Goal: Task Accomplishment & Management: Use online tool/utility

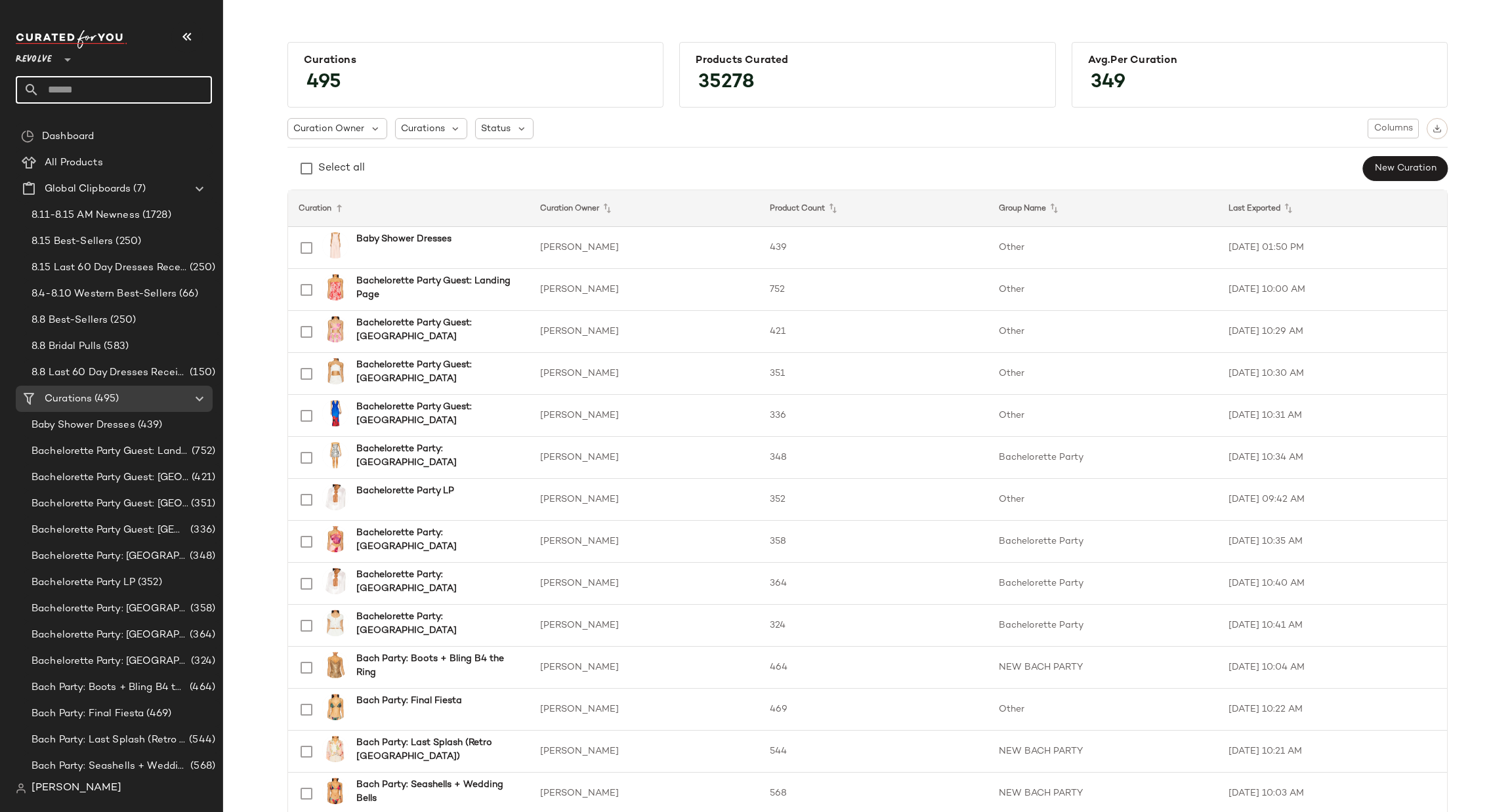
click at [115, 80] on input "text" at bounding box center [126, 90] width 173 height 28
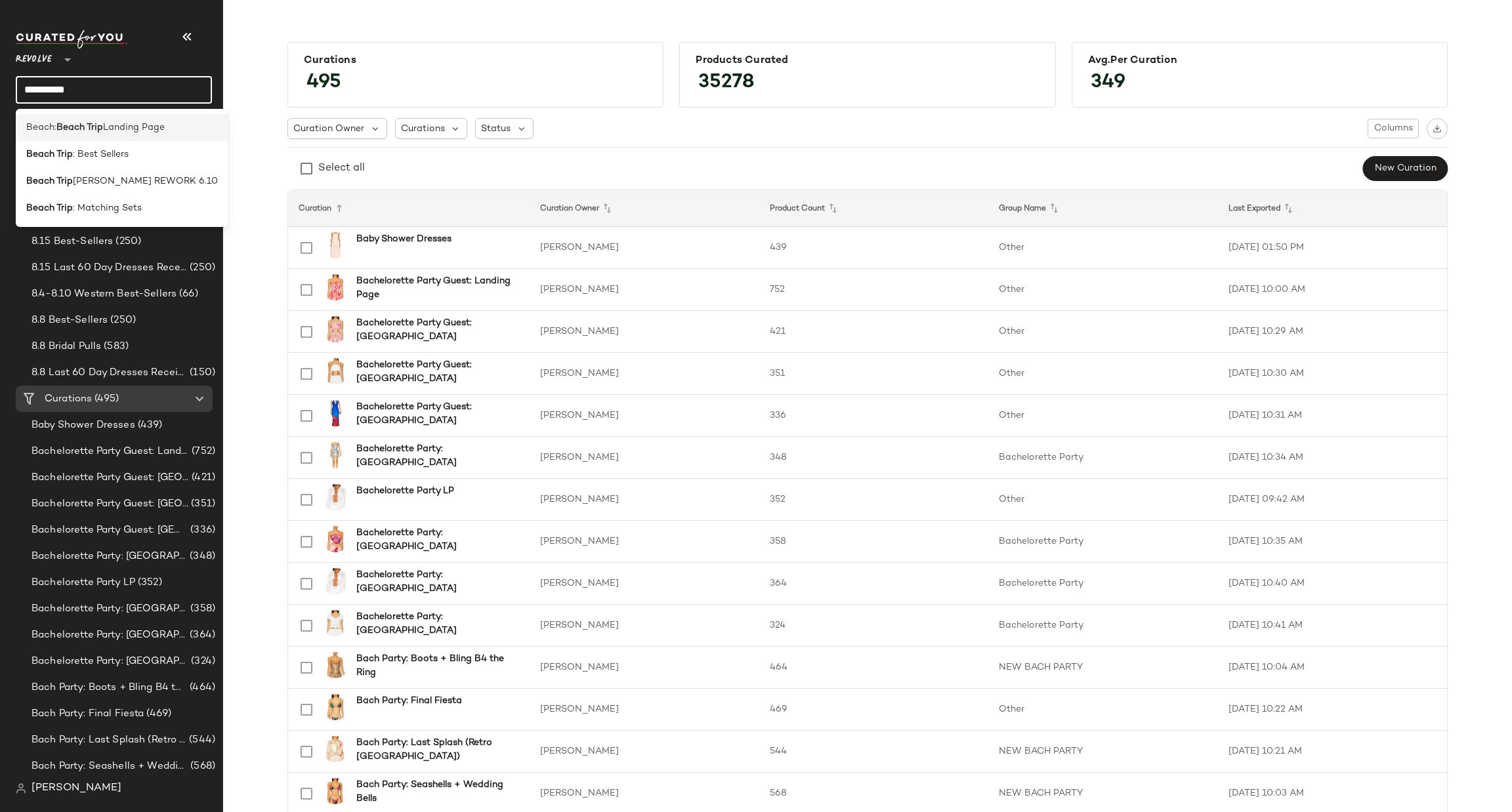
type input "**********"
click at [103, 127] on div "Beach: Beach Trip Landing Page" at bounding box center [95, 127] width 138 height 14
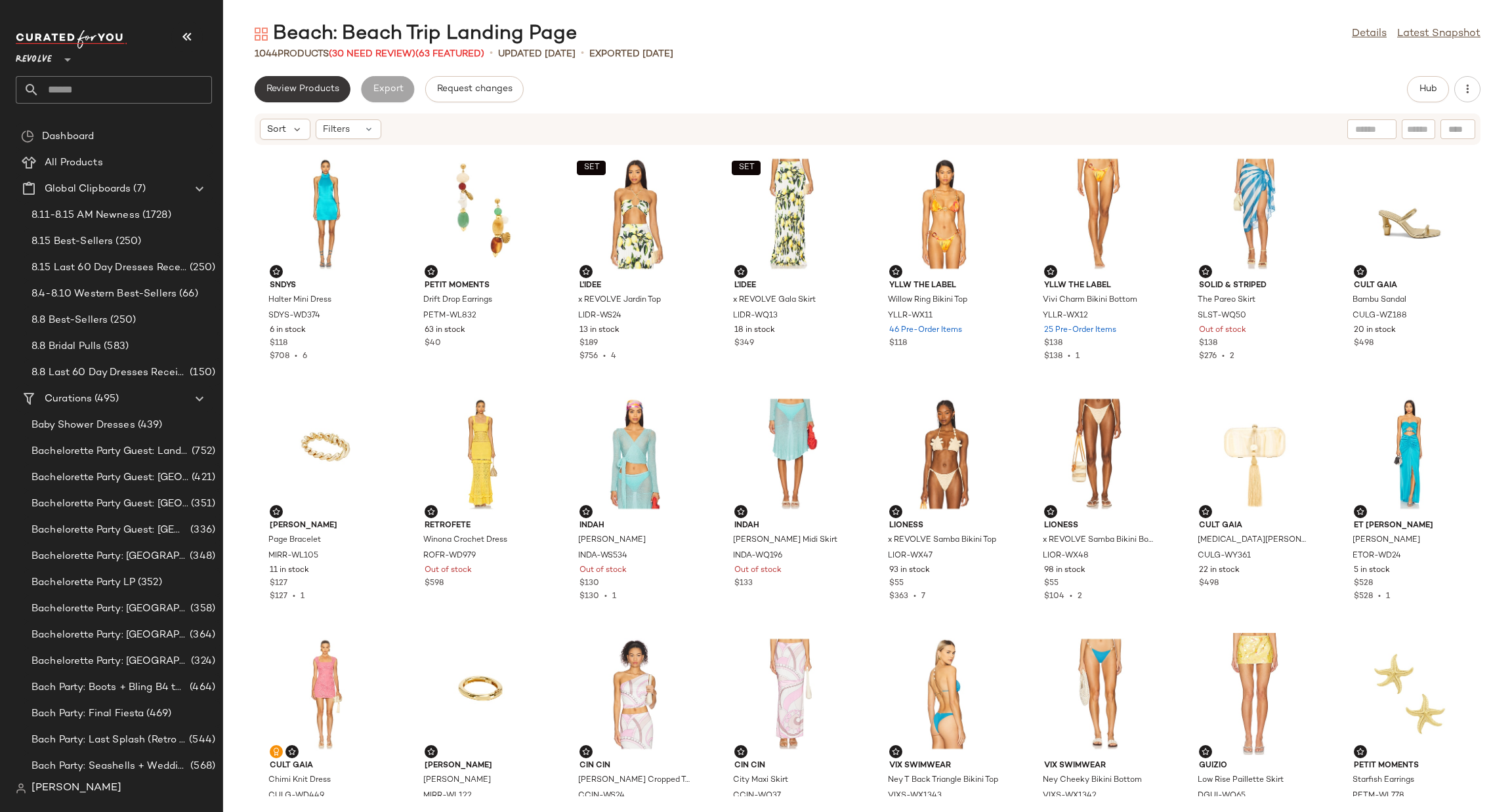
click at [289, 81] on button "Review Products" at bounding box center [302, 90] width 95 height 26
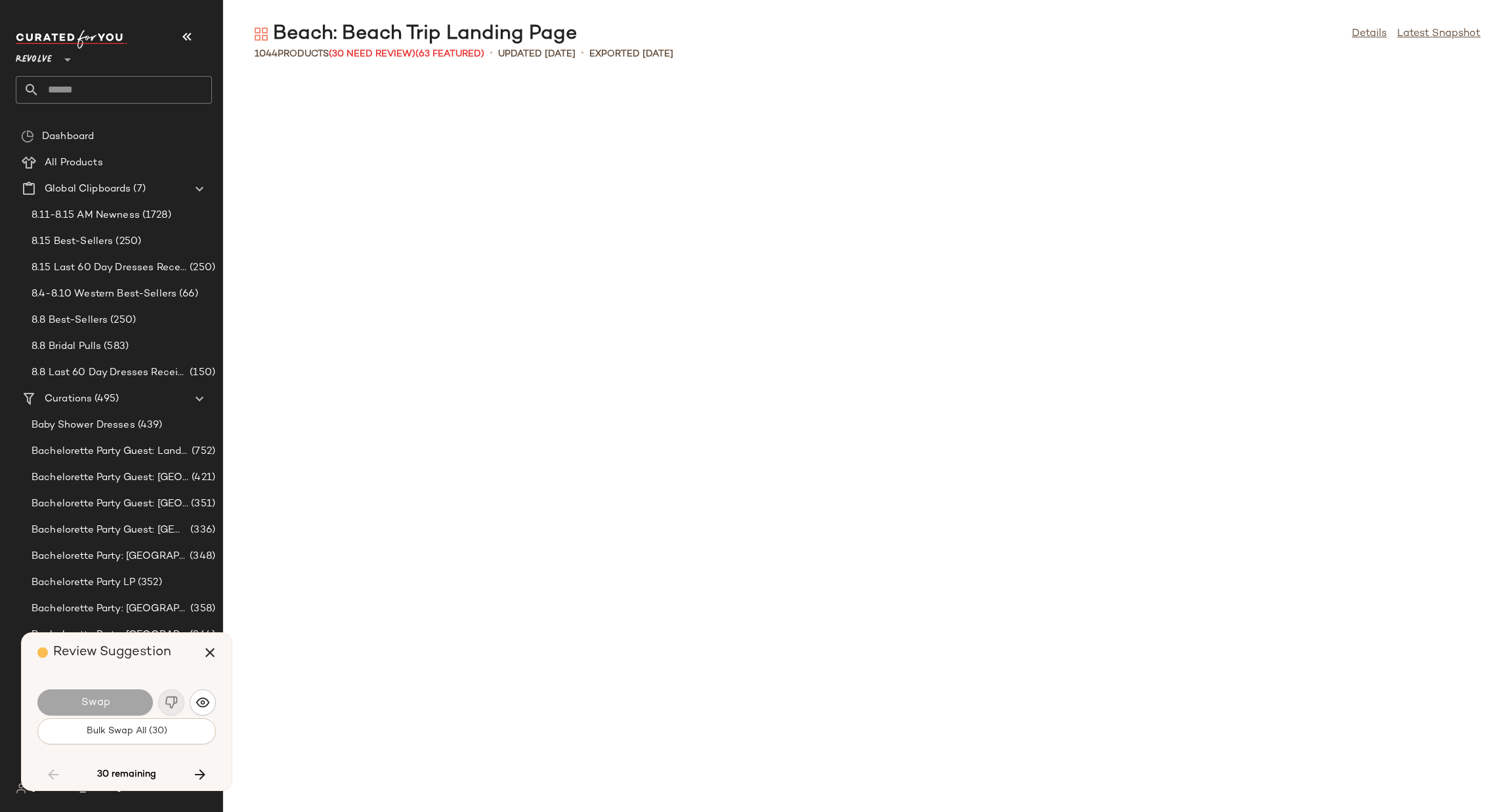
scroll to position [3361, 0]
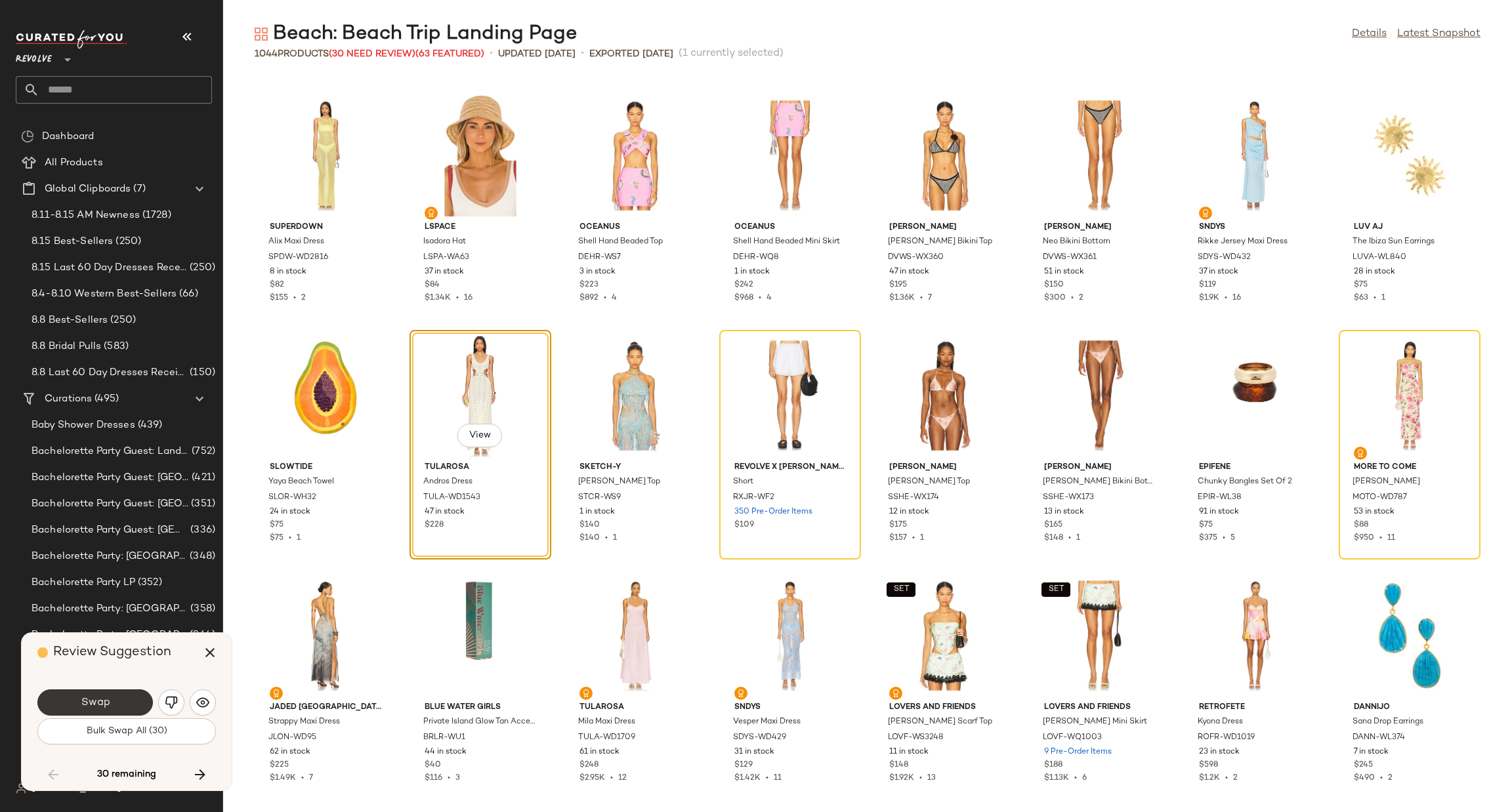
click at [81, 702] on span "Swap" at bounding box center [95, 703] width 30 height 13
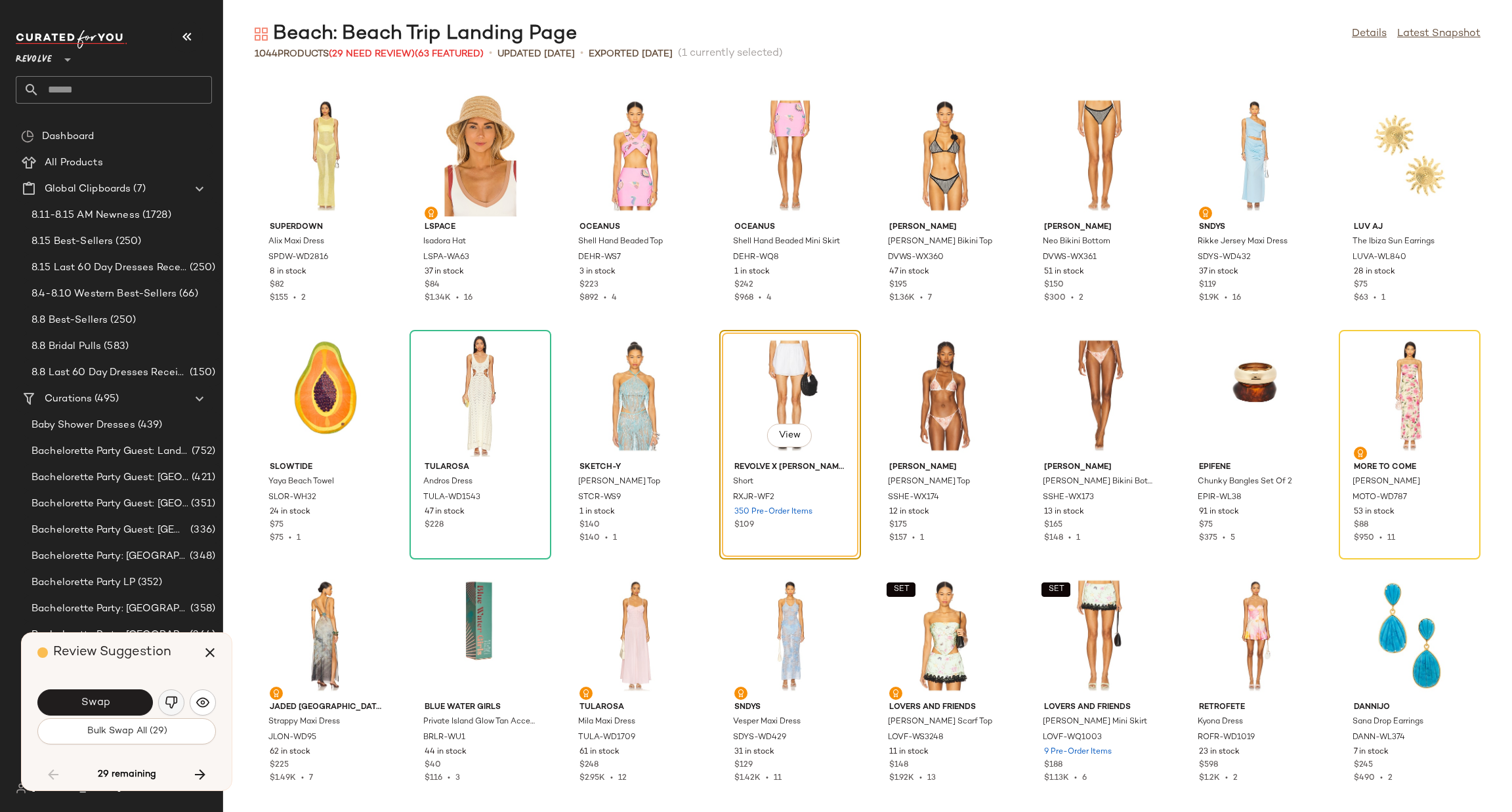
click at [165, 699] on img "button" at bounding box center [171, 703] width 13 height 13
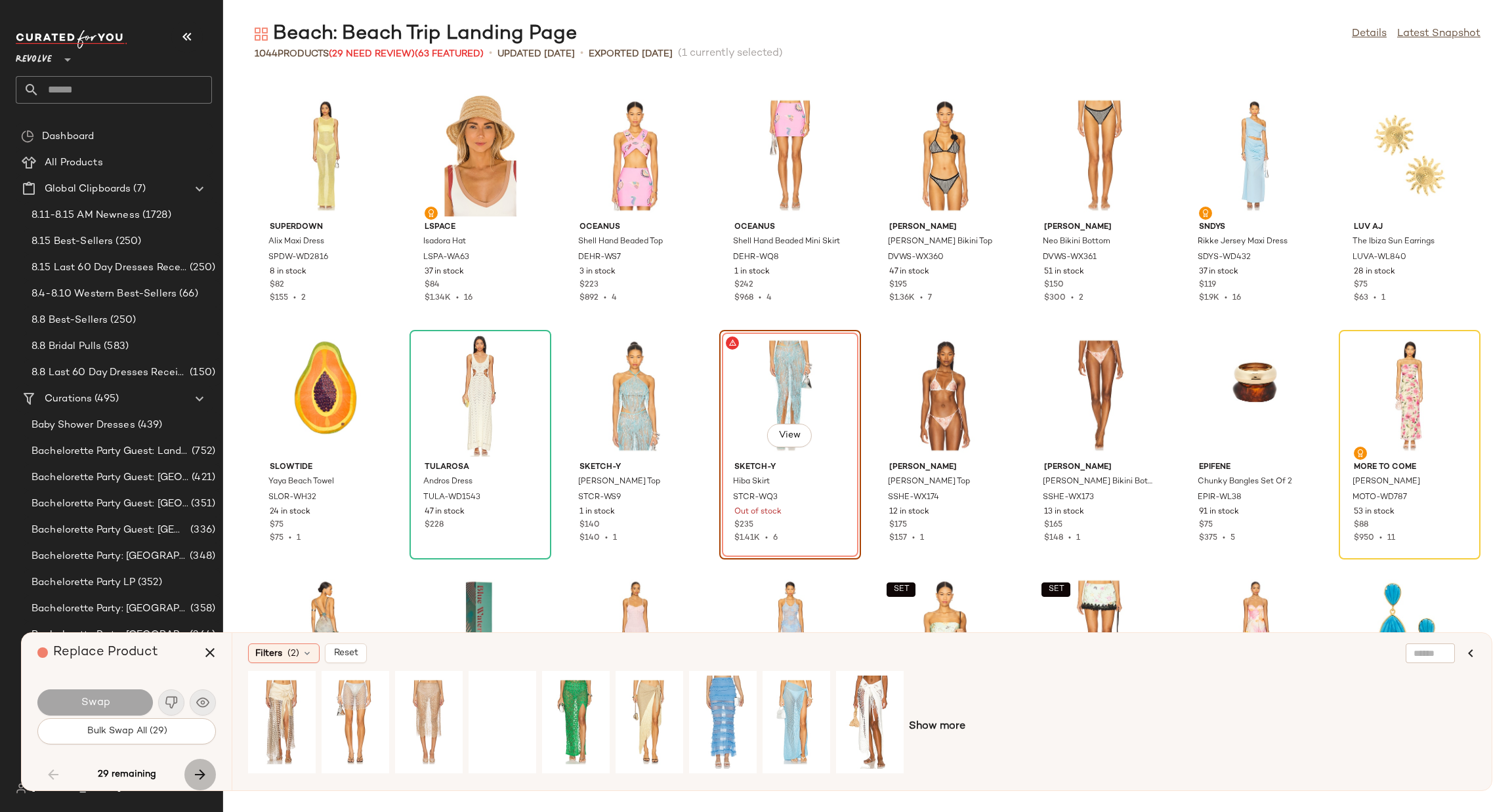
click at [206, 772] on icon "button" at bounding box center [200, 775] width 16 height 16
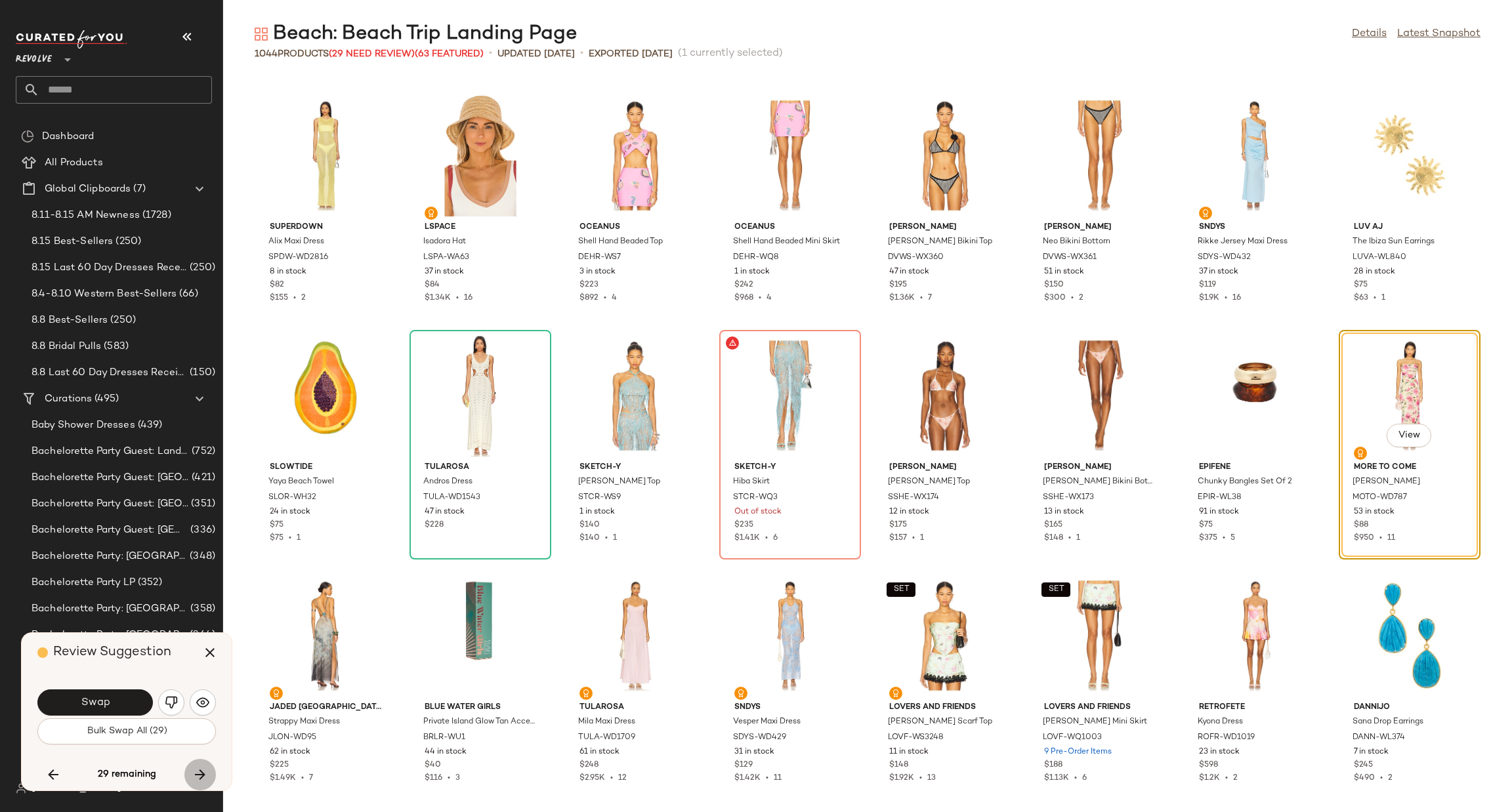
click at [202, 771] on icon "button" at bounding box center [200, 775] width 16 height 16
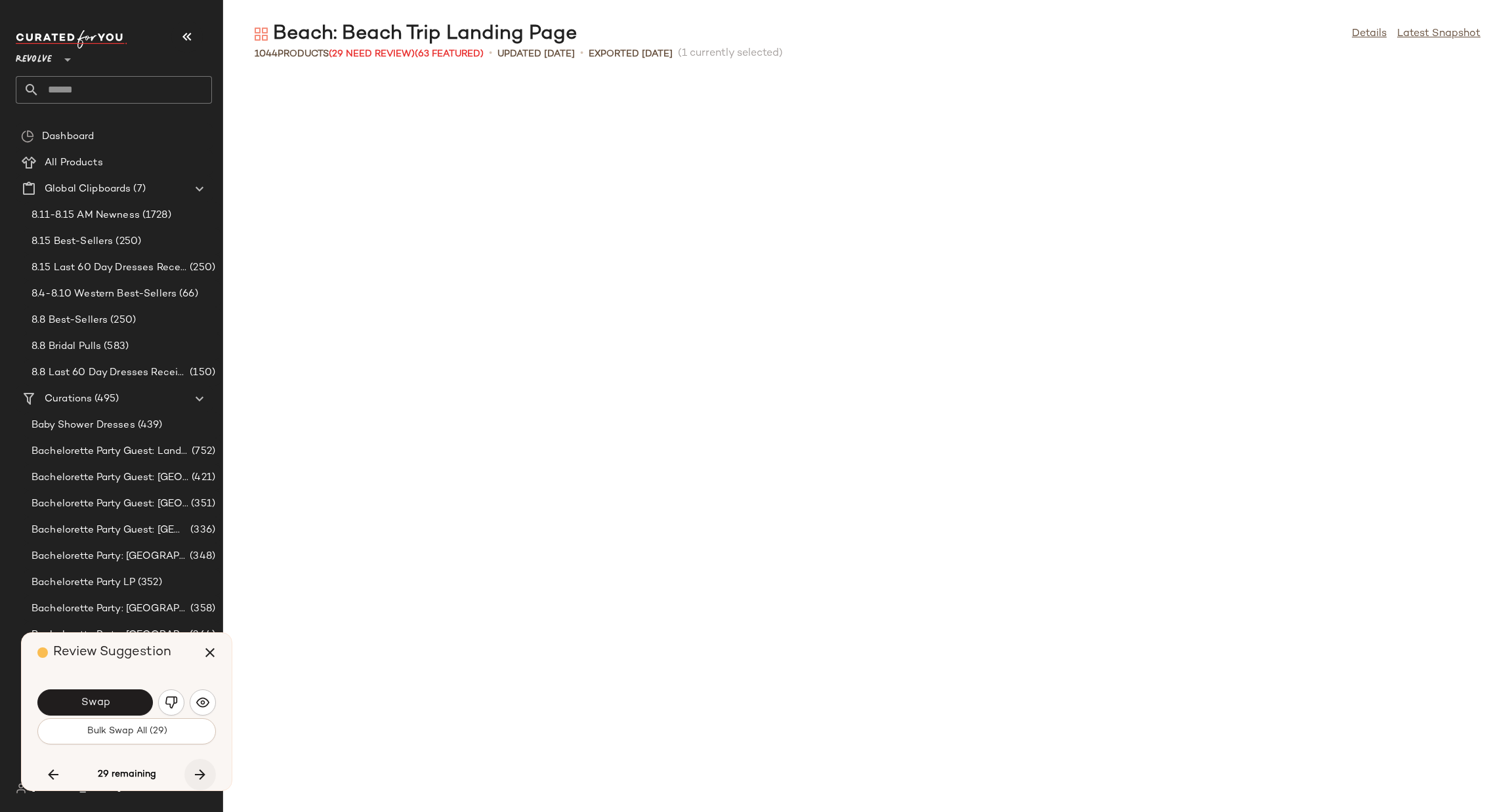
scroll to position [4082, 0]
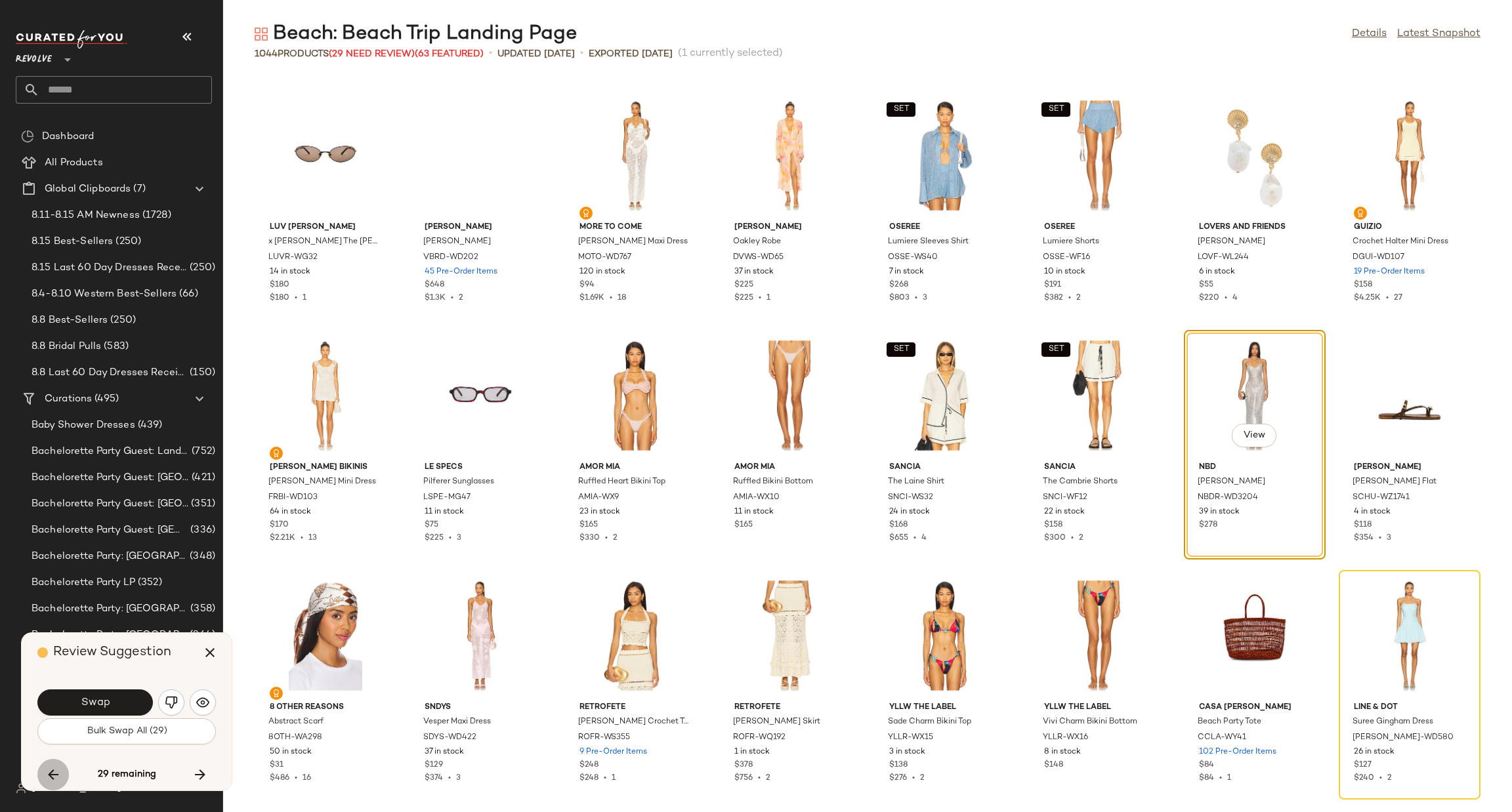
click at [55, 779] on icon "button" at bounding box center [53, 775] width 16 height 16
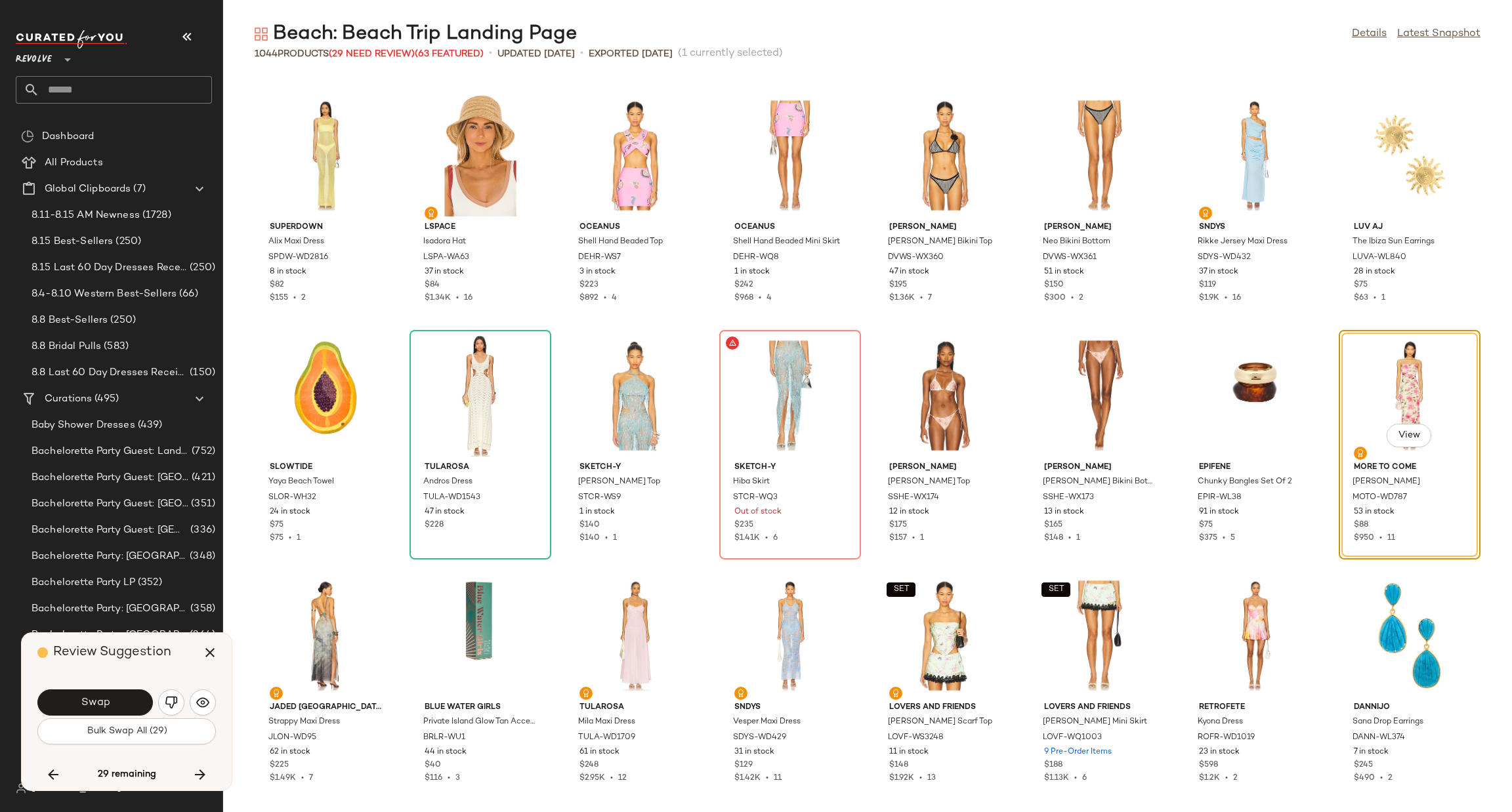
click at [1317, 565] on div "superdown Alix Maxi Dress SPDW-WD2816 8 in stock $82 $155 • 2 LSPACE Isadora Ha…" at bounding box center [867, 445] width 1289 height 736
click at [170, 701] on img "button" at bounding box center [171, 703] width 13 height 13
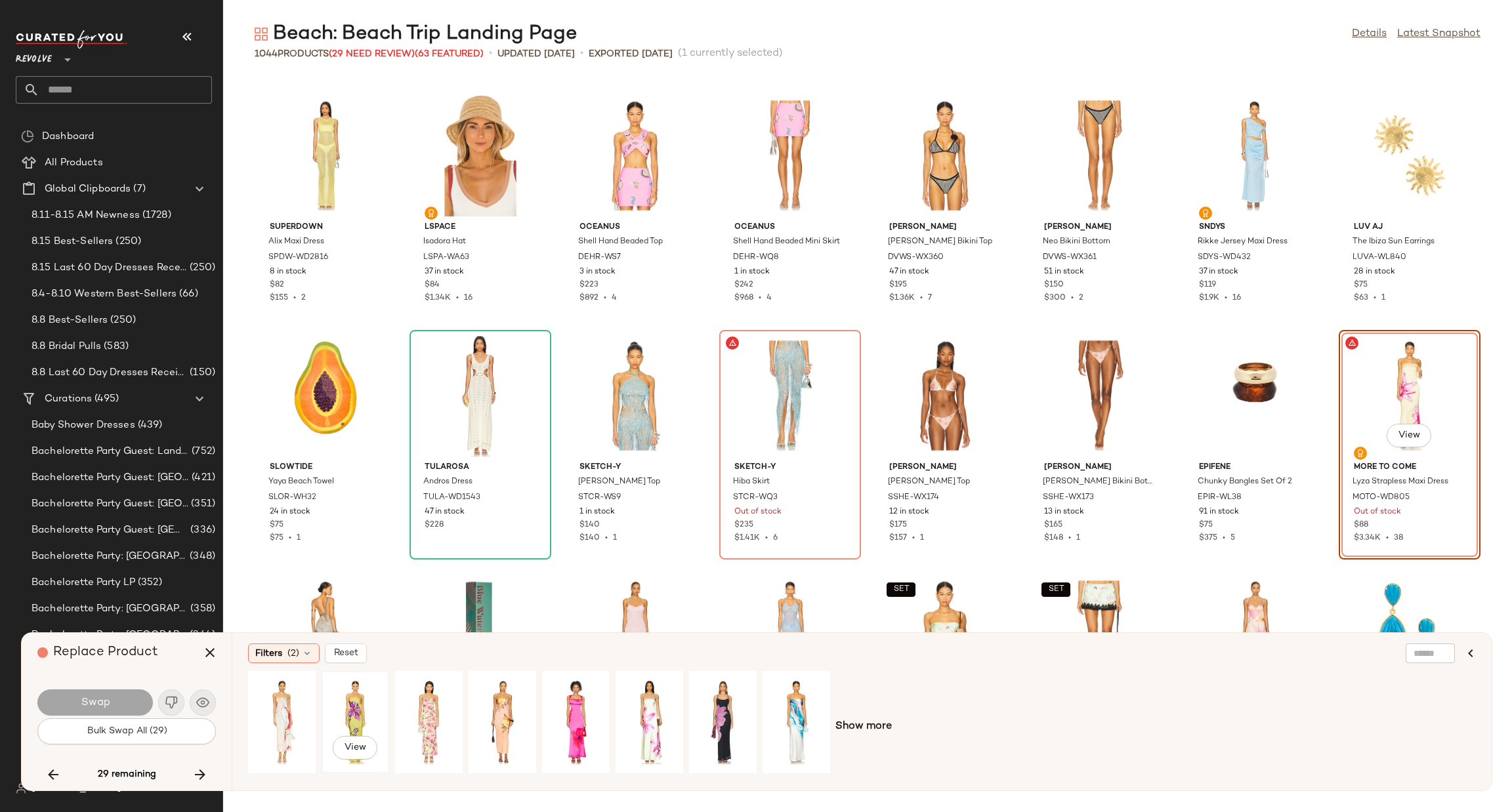
click at [356, 712] on div "View" at bounding box center [355, 722] width 59 height 93
drag, startPoint x: 96, startPoint y: 697, endPoint x: 97, endPoint y: 706, distance: 9.1
click at [97, 706] on span "Swap" at bounding box center [95, 703] width 30 height 13
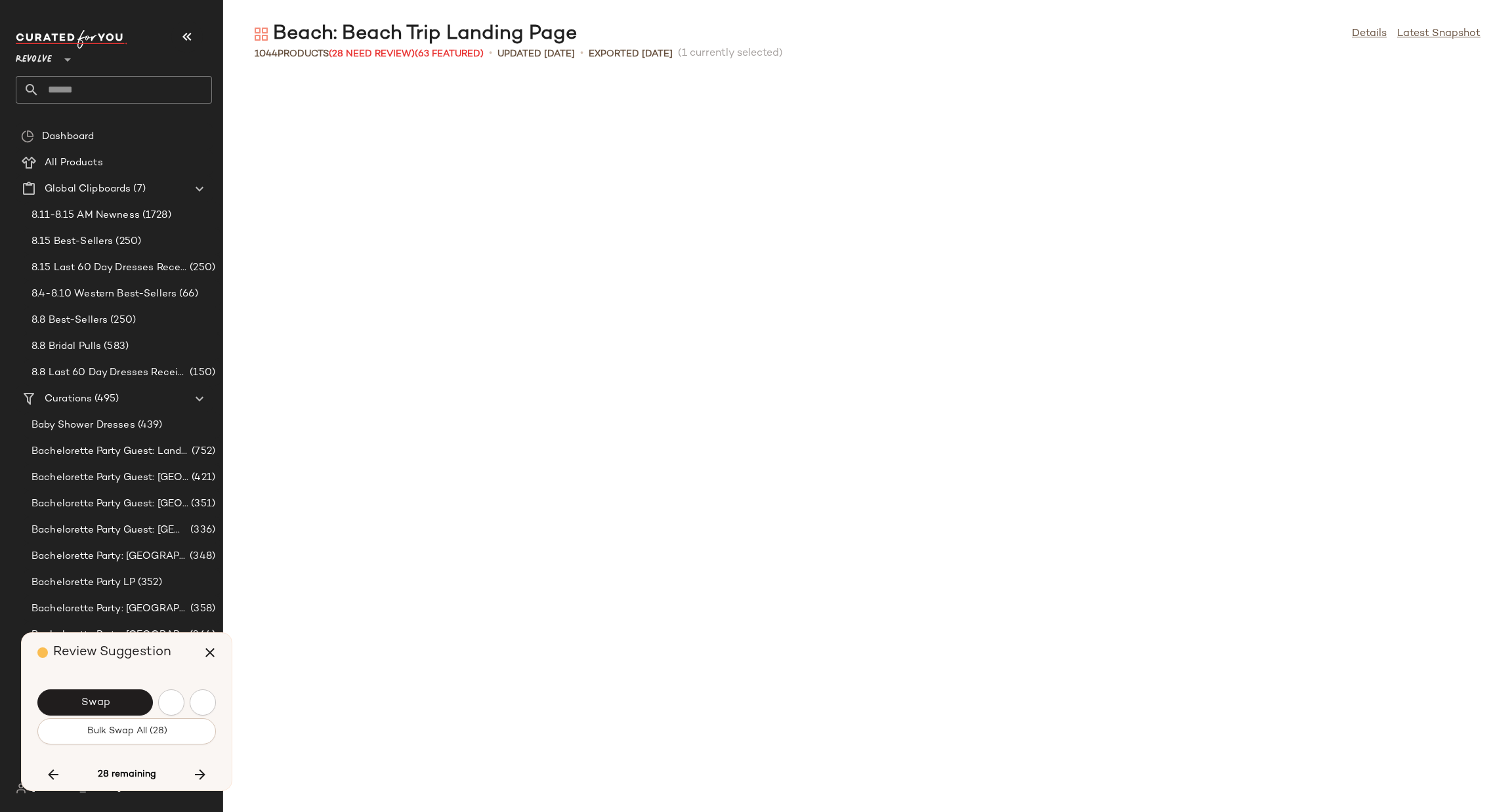
scroll to position [4082, 0]
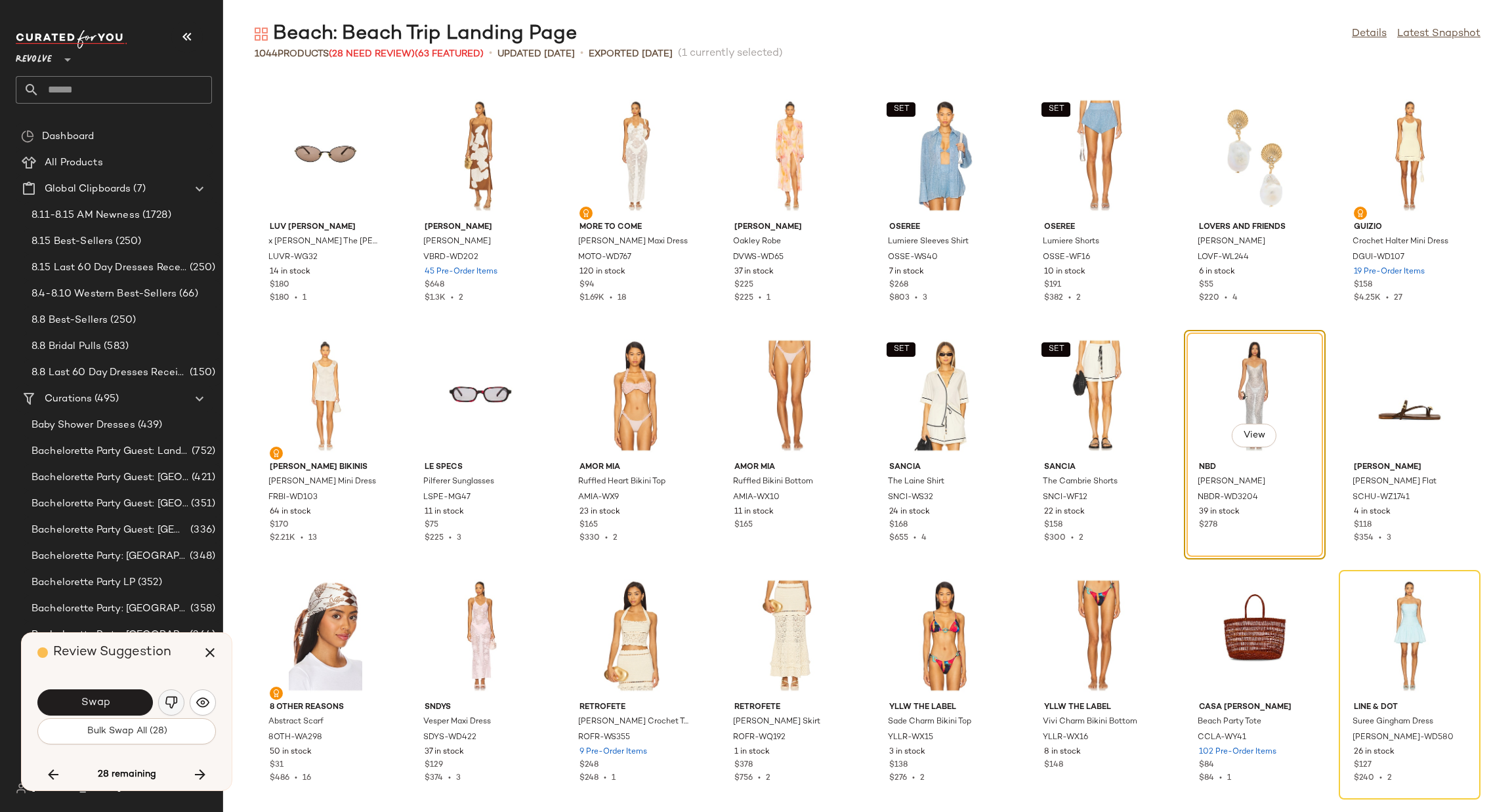
click at [171, 702] on img "button" at bounding box center [171, 703] width 13 height 13
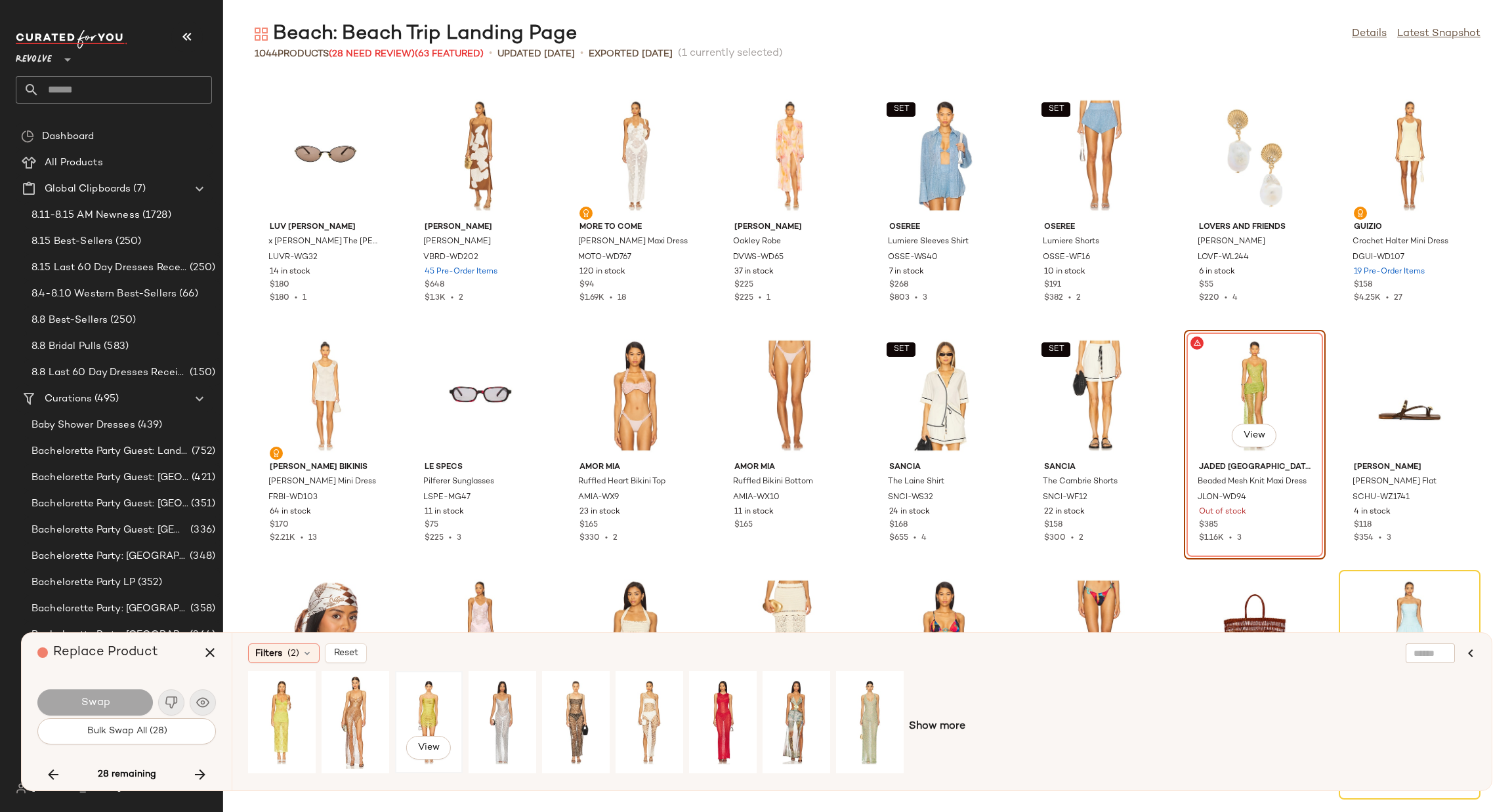
click at [424, 700] on div "View" at bounding box center [429, 722] width 59 height 93
click at [261, 706] on div "View" at bounding box center [282, 722] width 59 height 93
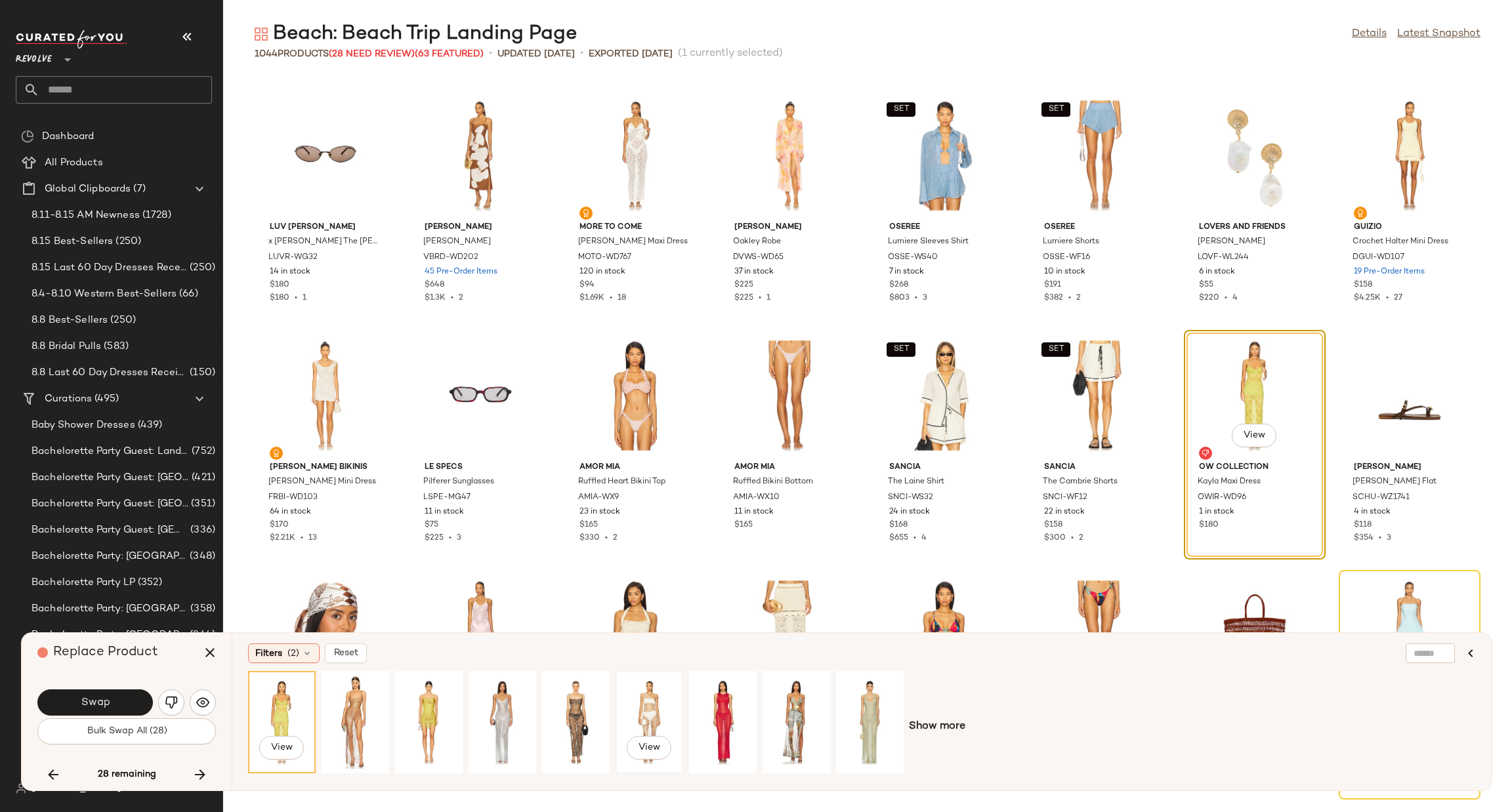
click at [647, 706] on div "View" at bounding box center [649, 722] width 59 height 93
click at [871, 695] on div "View" at bounding box center [869, 722] width 59 height 93
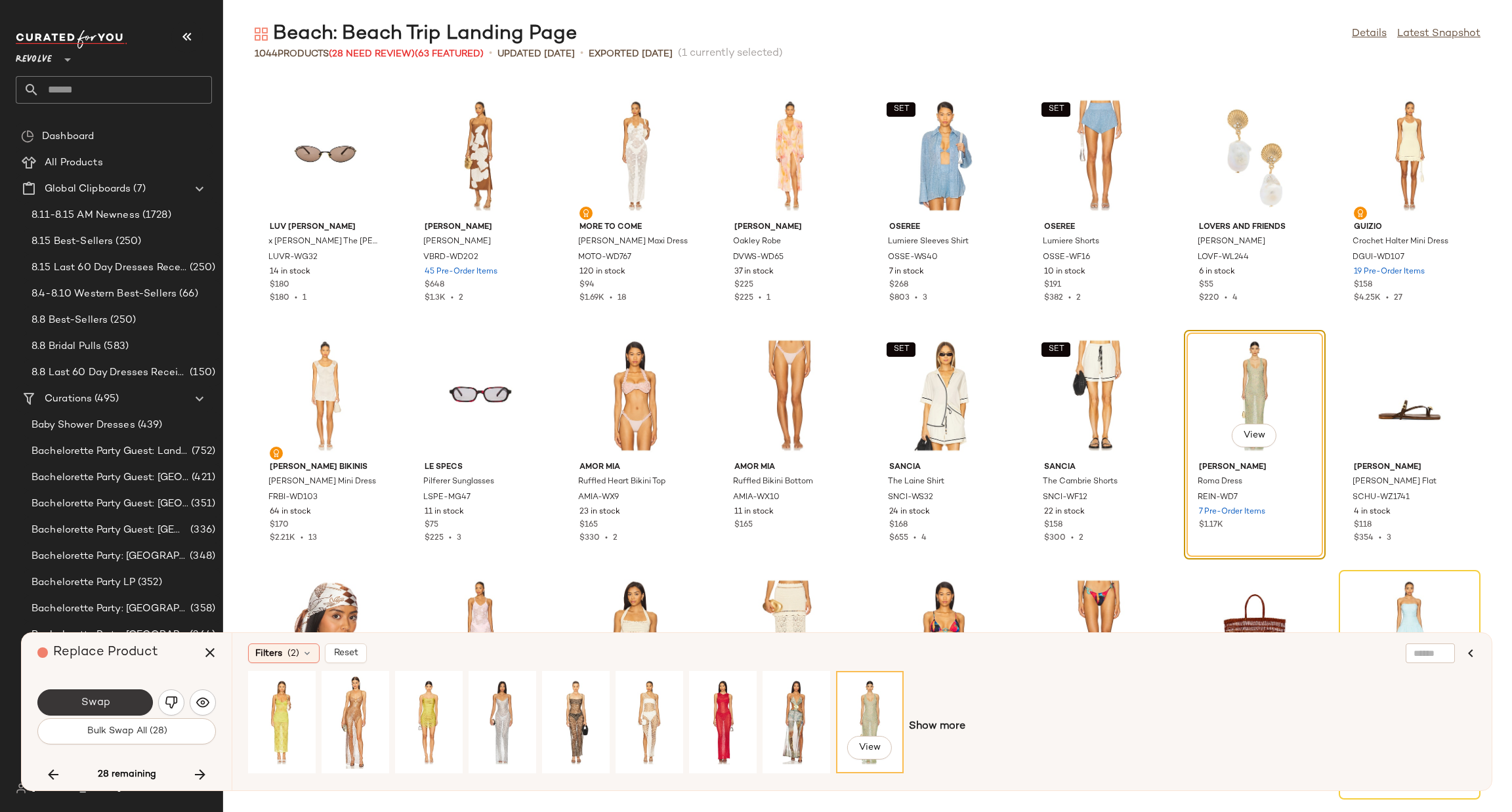
click at [100, 705] on span "Swap" at bounding box center [95, 703] width 30 height 13
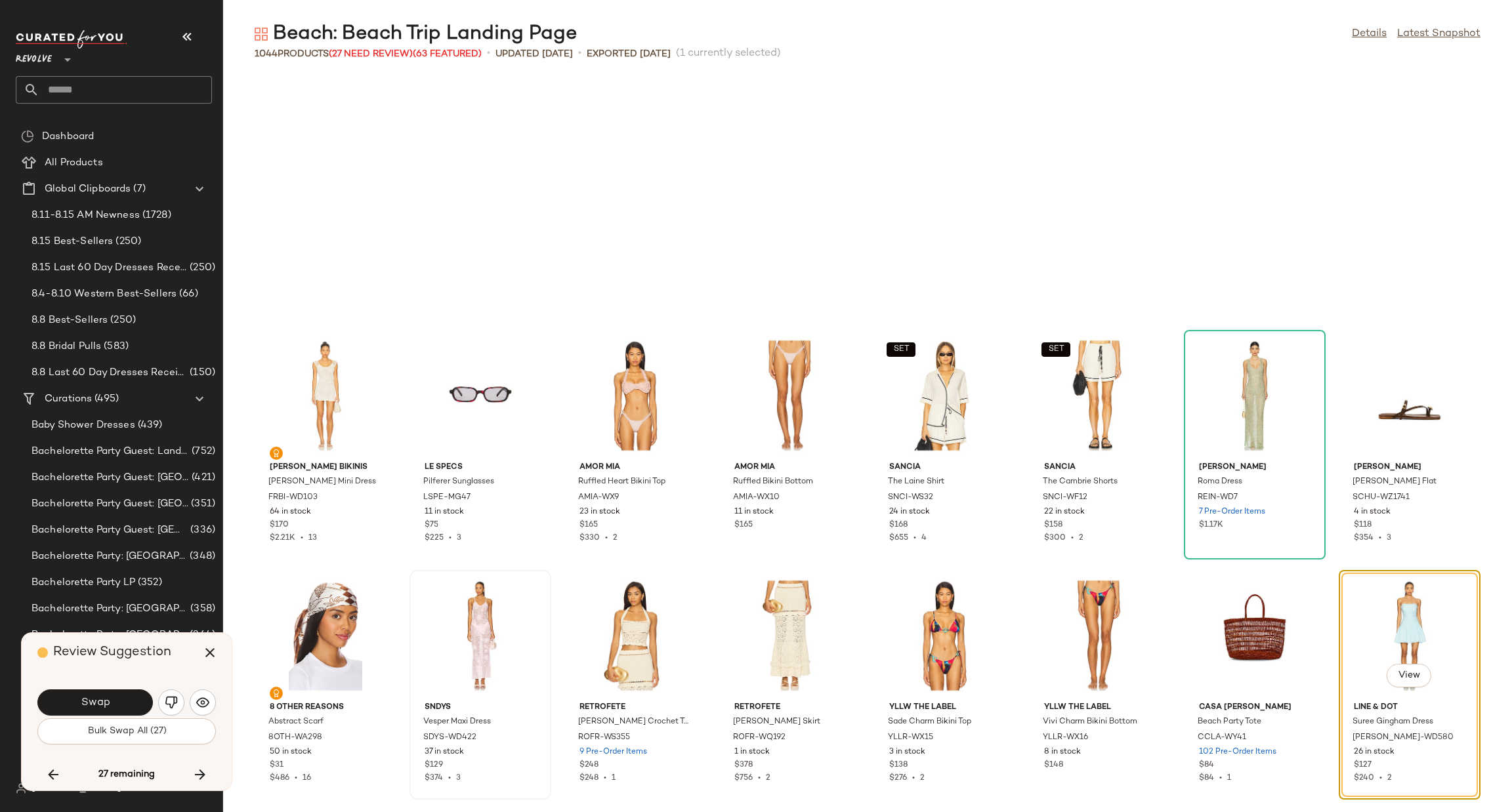
scroll to position [4322, 0]
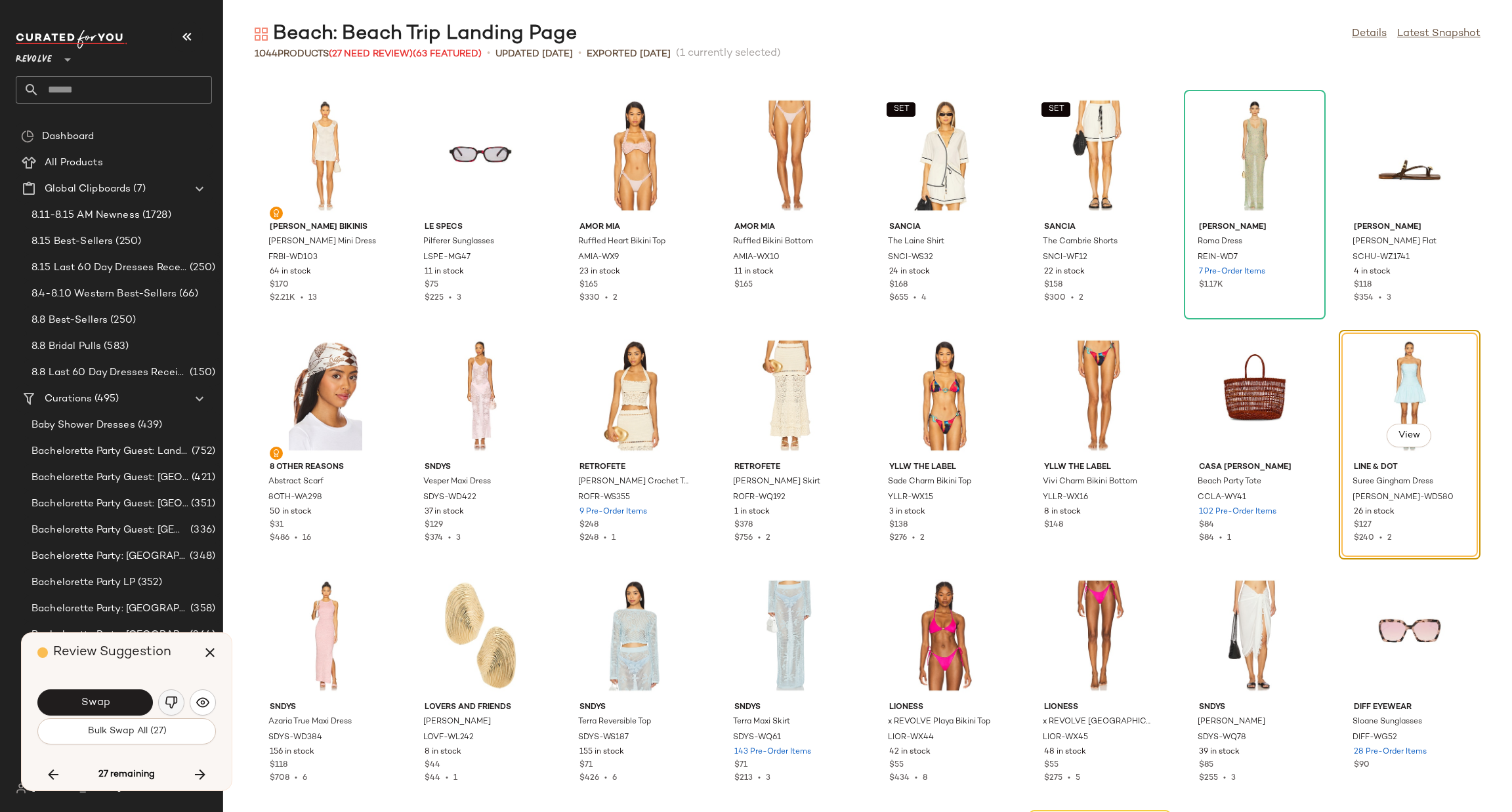
click at [176, 704] on img "button" at bounding box center [171, 703] width 13 height 13
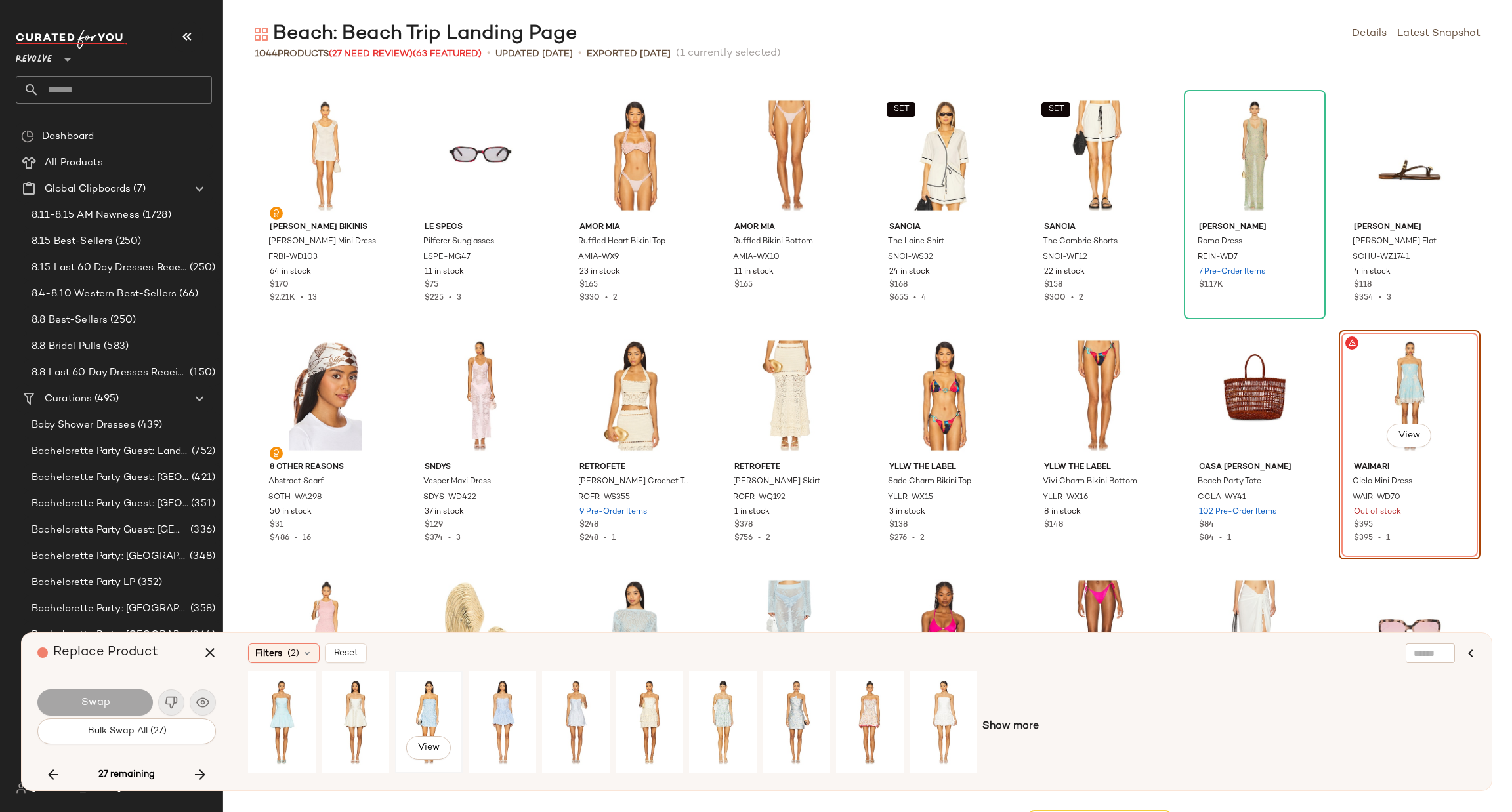
click at [433, 697] on div "View" at bounding box center [429, 722] width 59 height 93
click at [722, 690] on div "View" at bounding box center [722, 722] width 59 height 93
click at [101, 708] on span "Swap" at bounding box center [95, 703] width 30 height 13
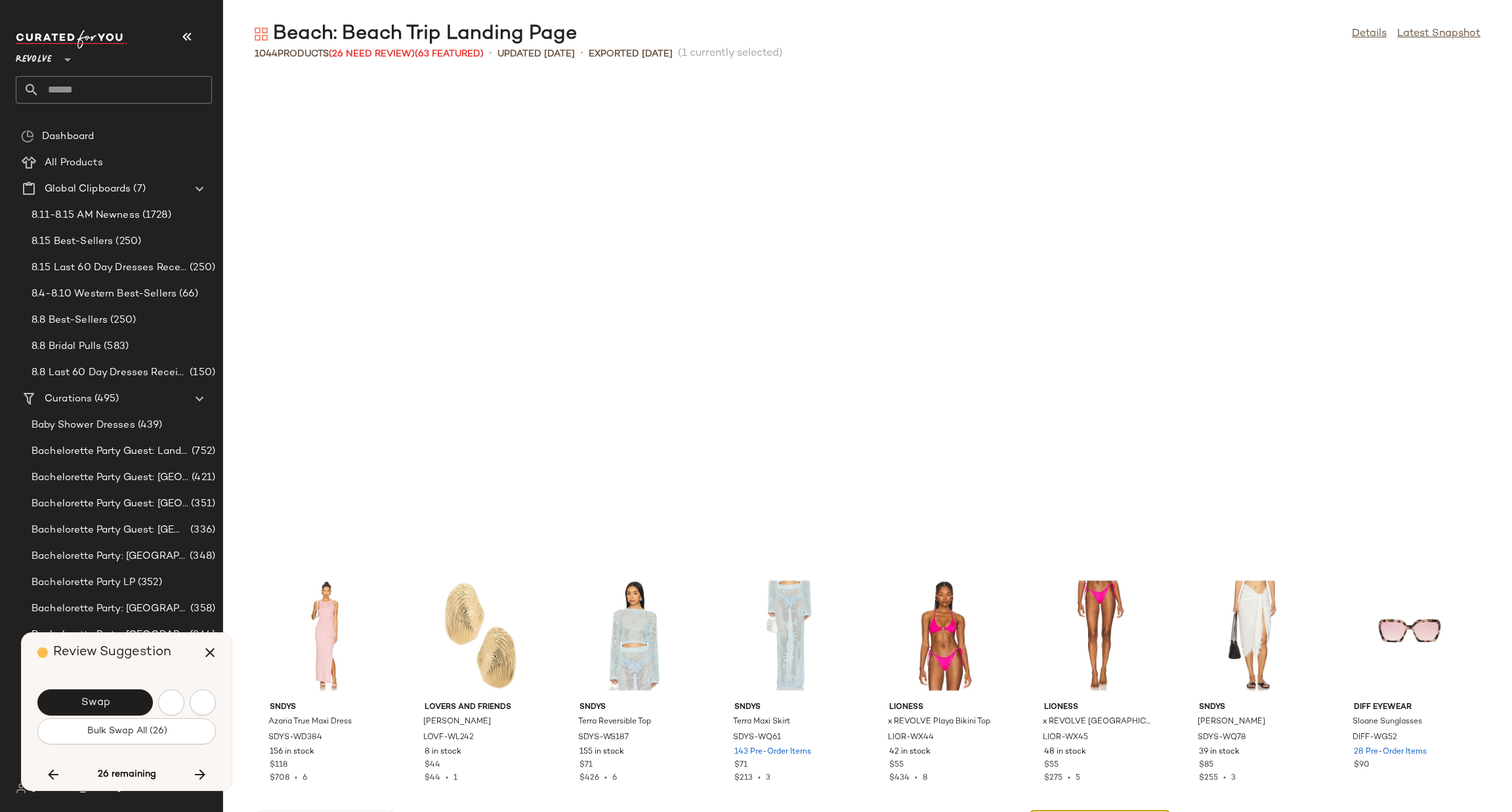
scroll to position [4802, 0]
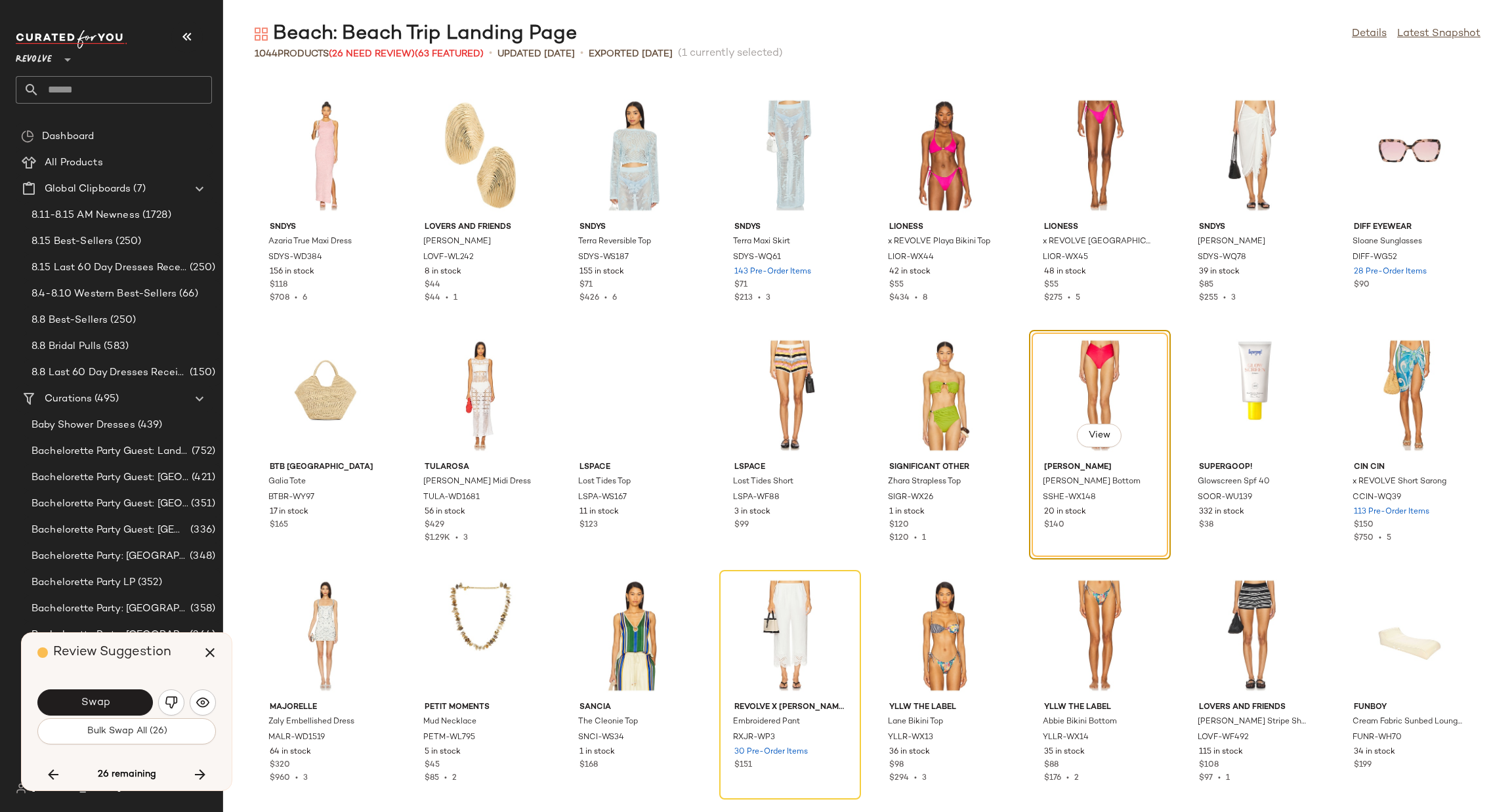
click at [175, 687] on div "Swap" at bounding box center [126, 703] width 178 height 32
click at [175, 712] on button "button" at bounding box center [171, 703] width 26 height 26
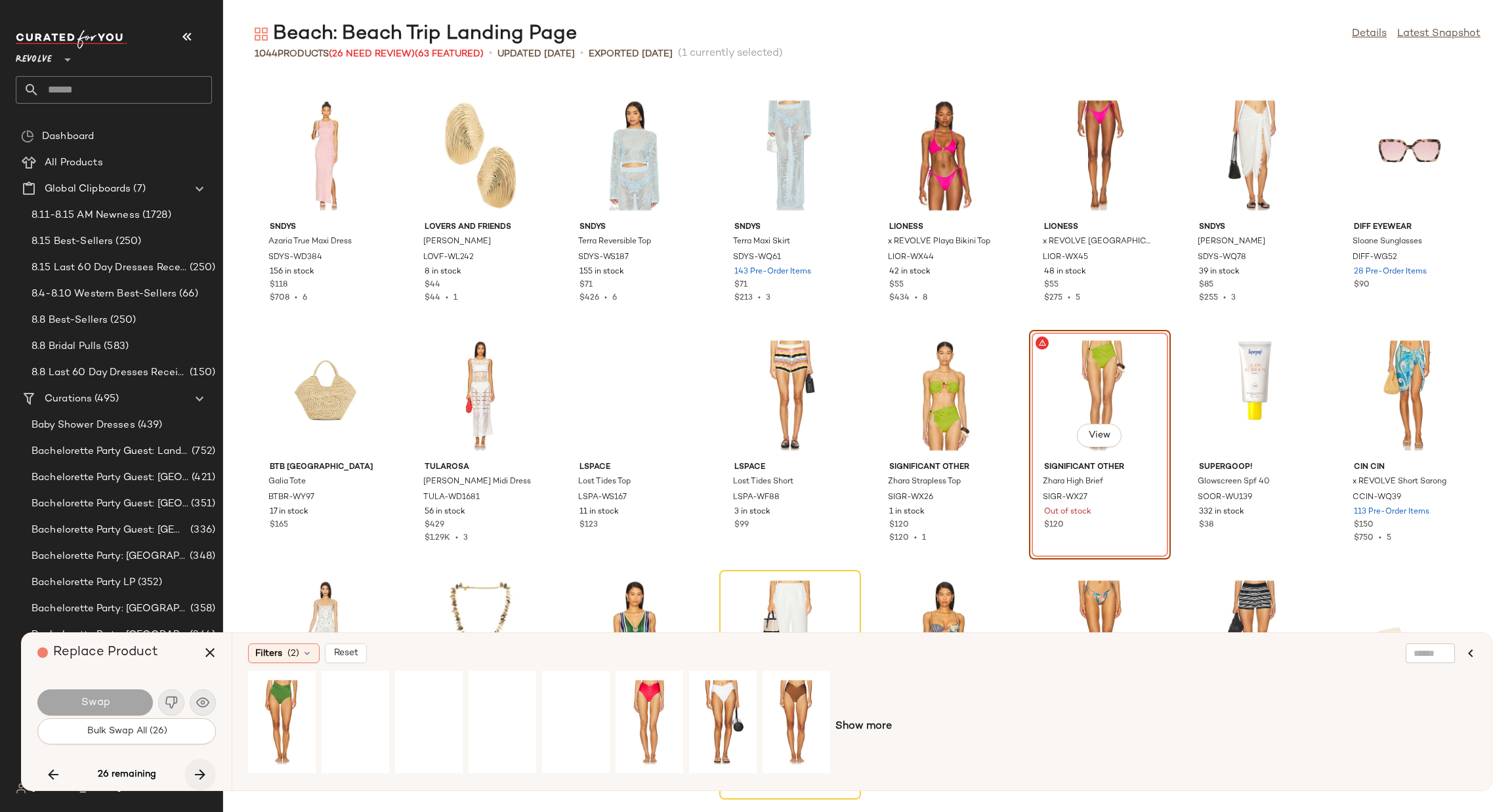
click at [196, 775] on icon "button" at bounding box center [200, 775] width 16 height 16
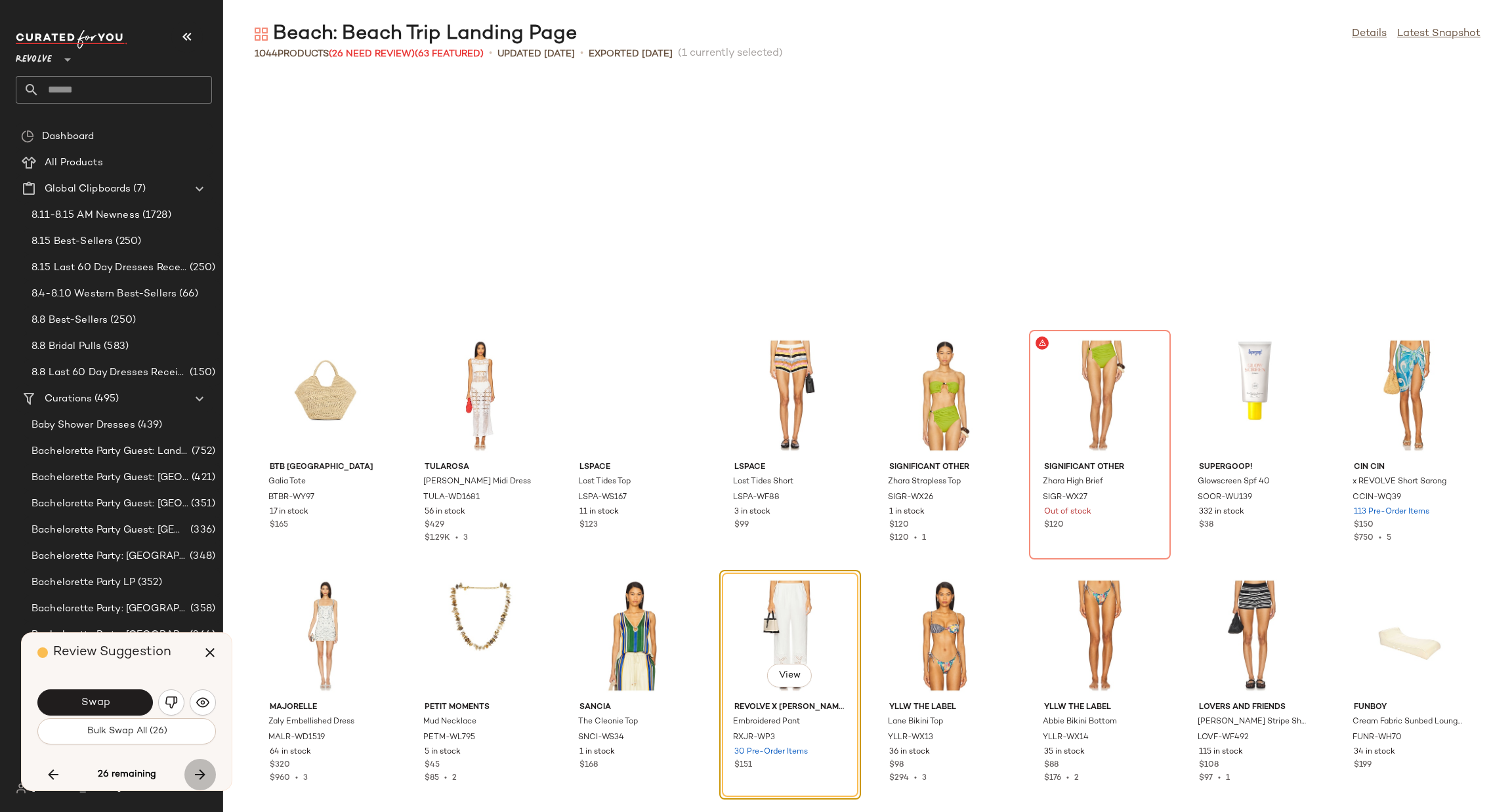
scroll to position [5043, 0]
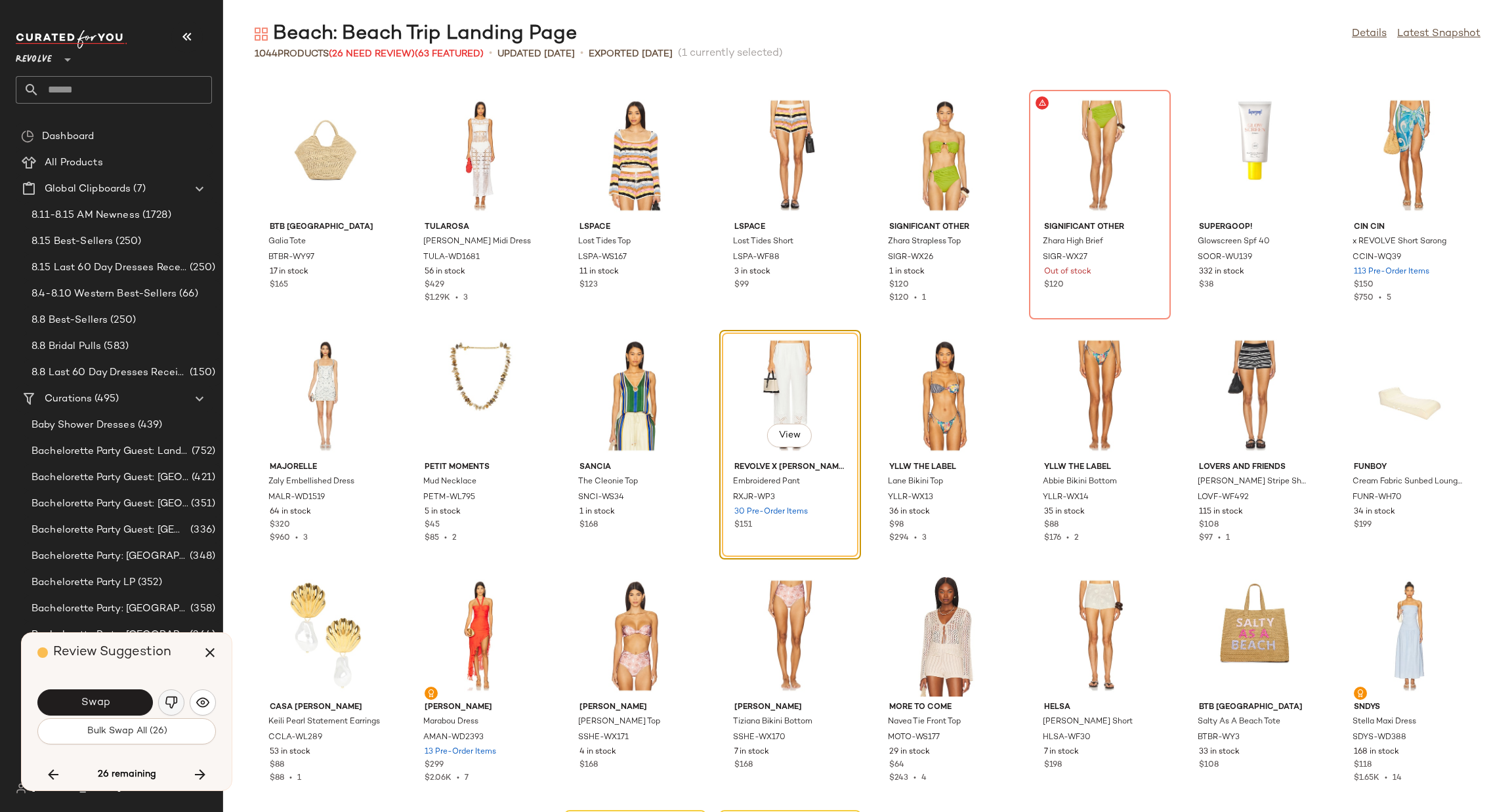
click at [173, 699] on img "button" at bounding box center [171, 703] width 13 height 13
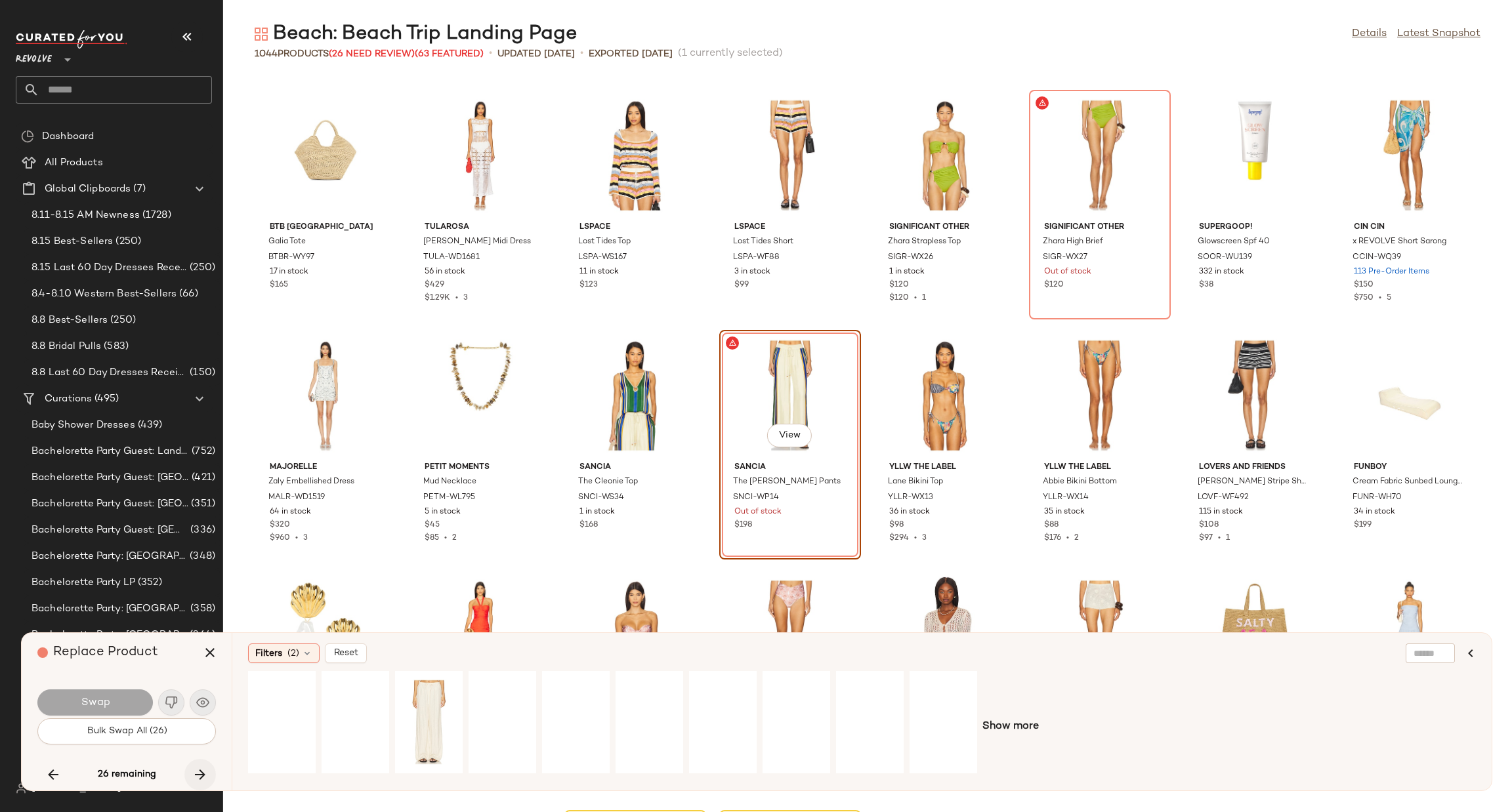
click at [203, 772] on icon "button" at bounding box center [200, 775] width 16 height 16
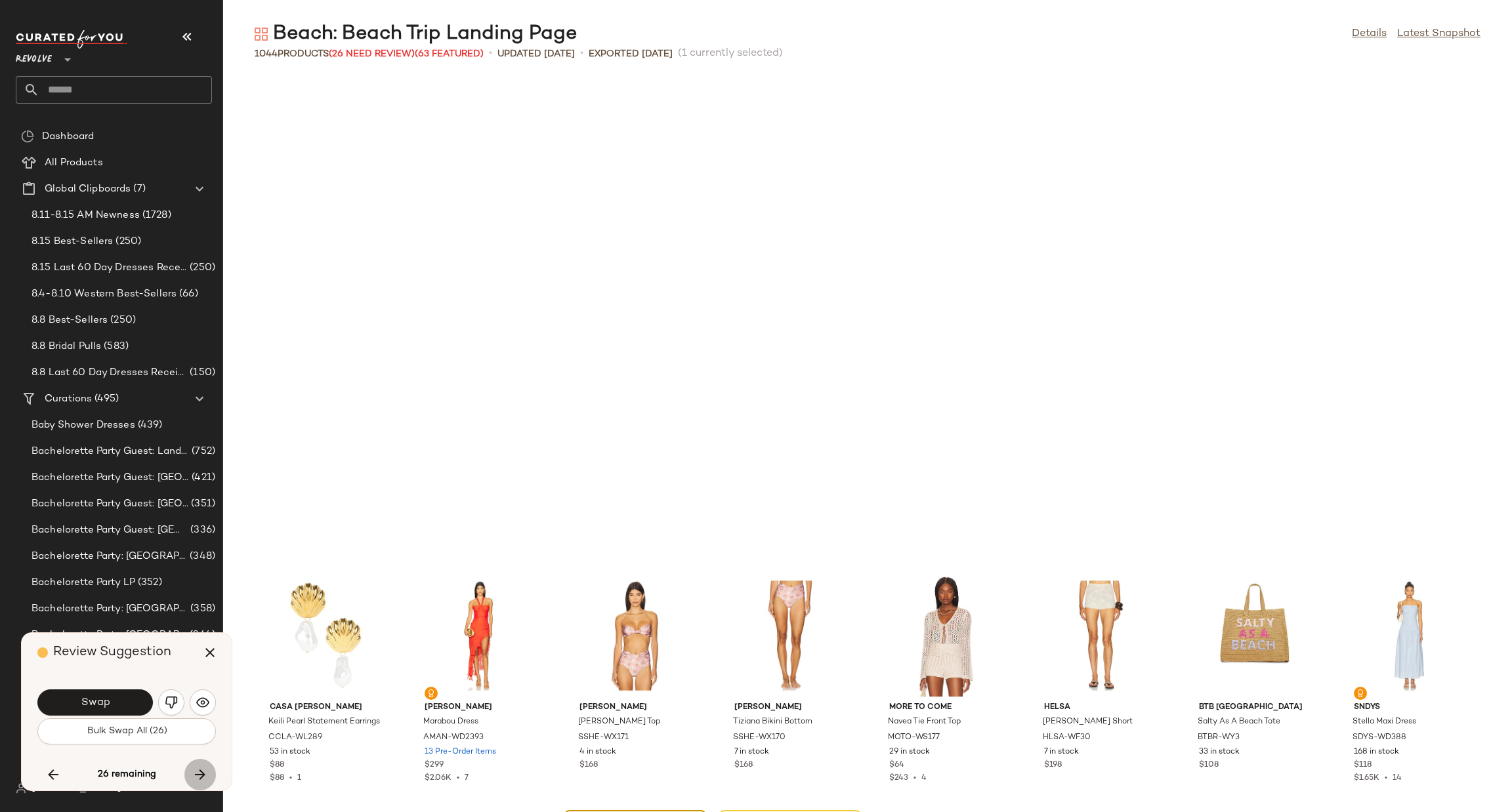
scroll to position [5523, 0]
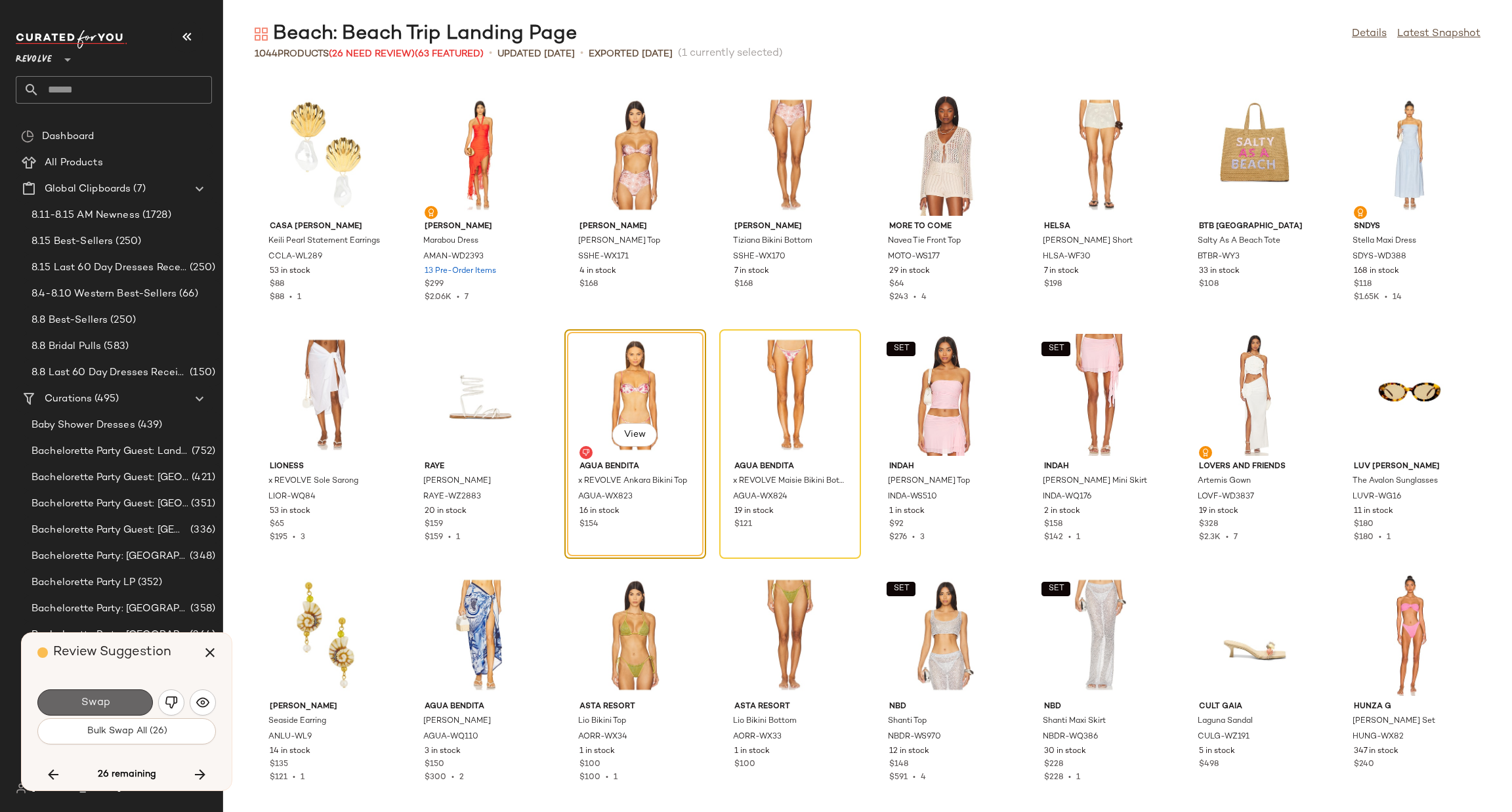
click at [107, 703] on span "Swap" at bounding box center [95, 703] width 30 height 13
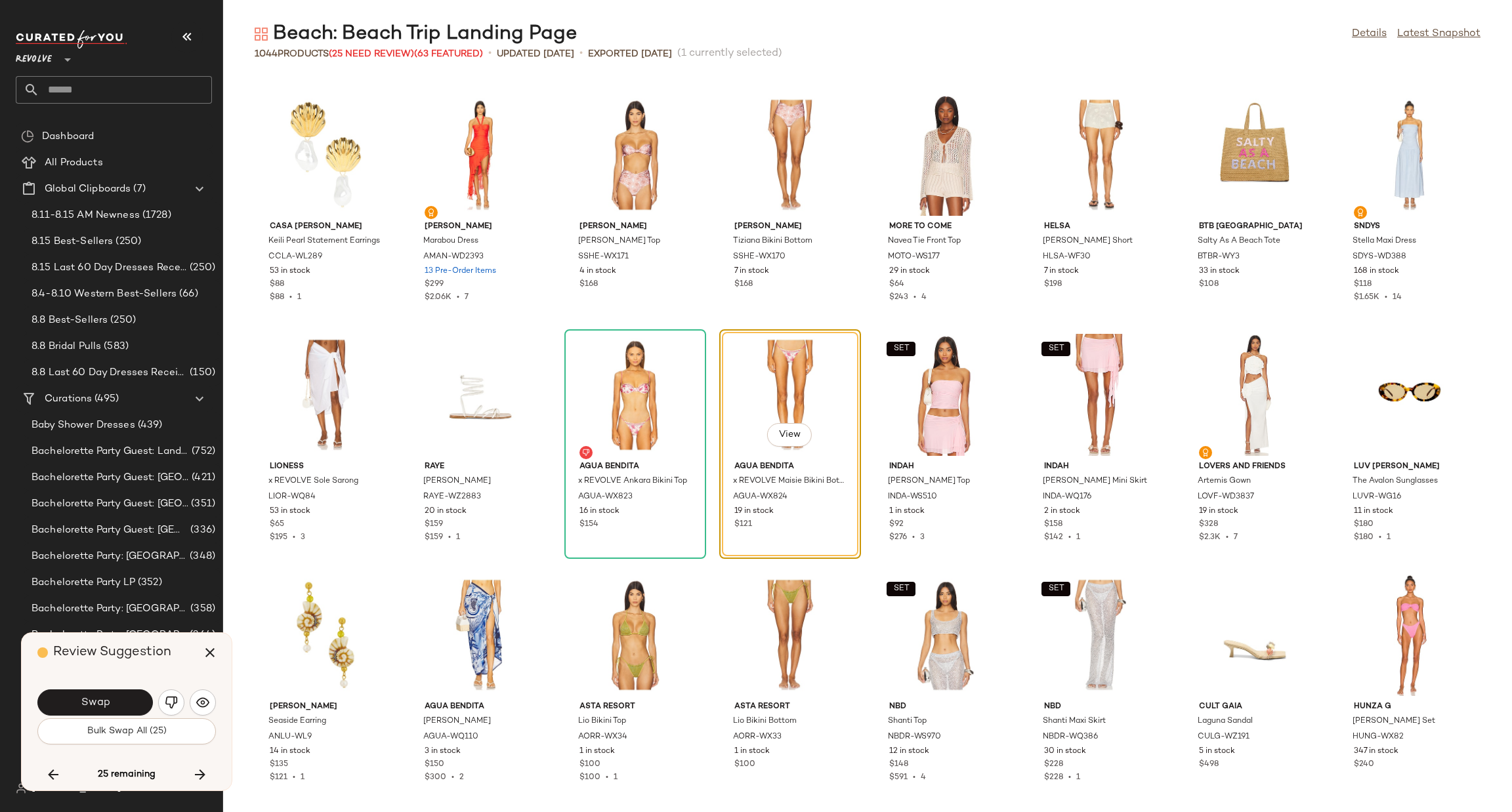
click at [130, 700] on button "Swap" at bounding box center [95, 703] width 115 height 26
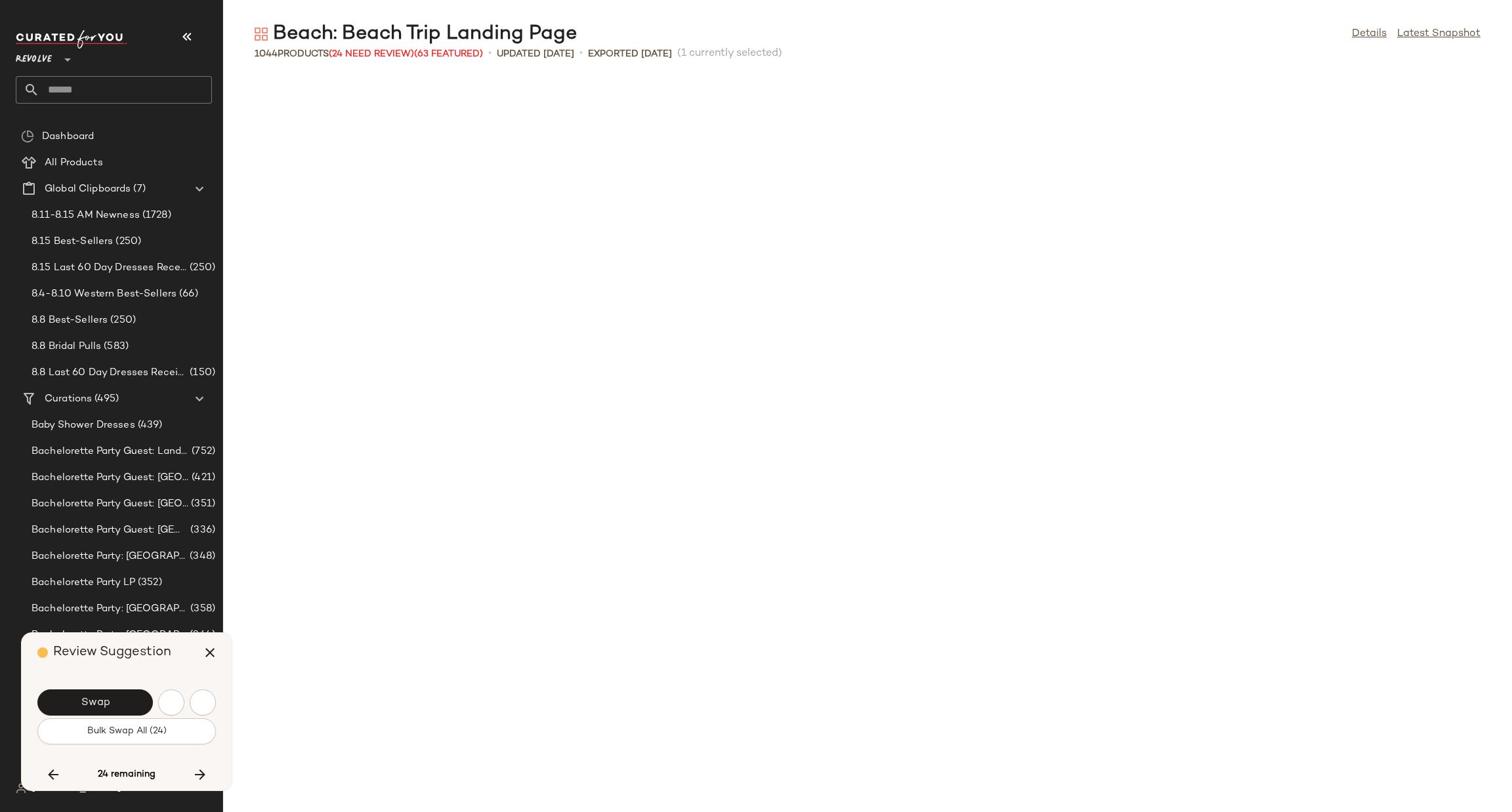
scroll to position [6244, 0]
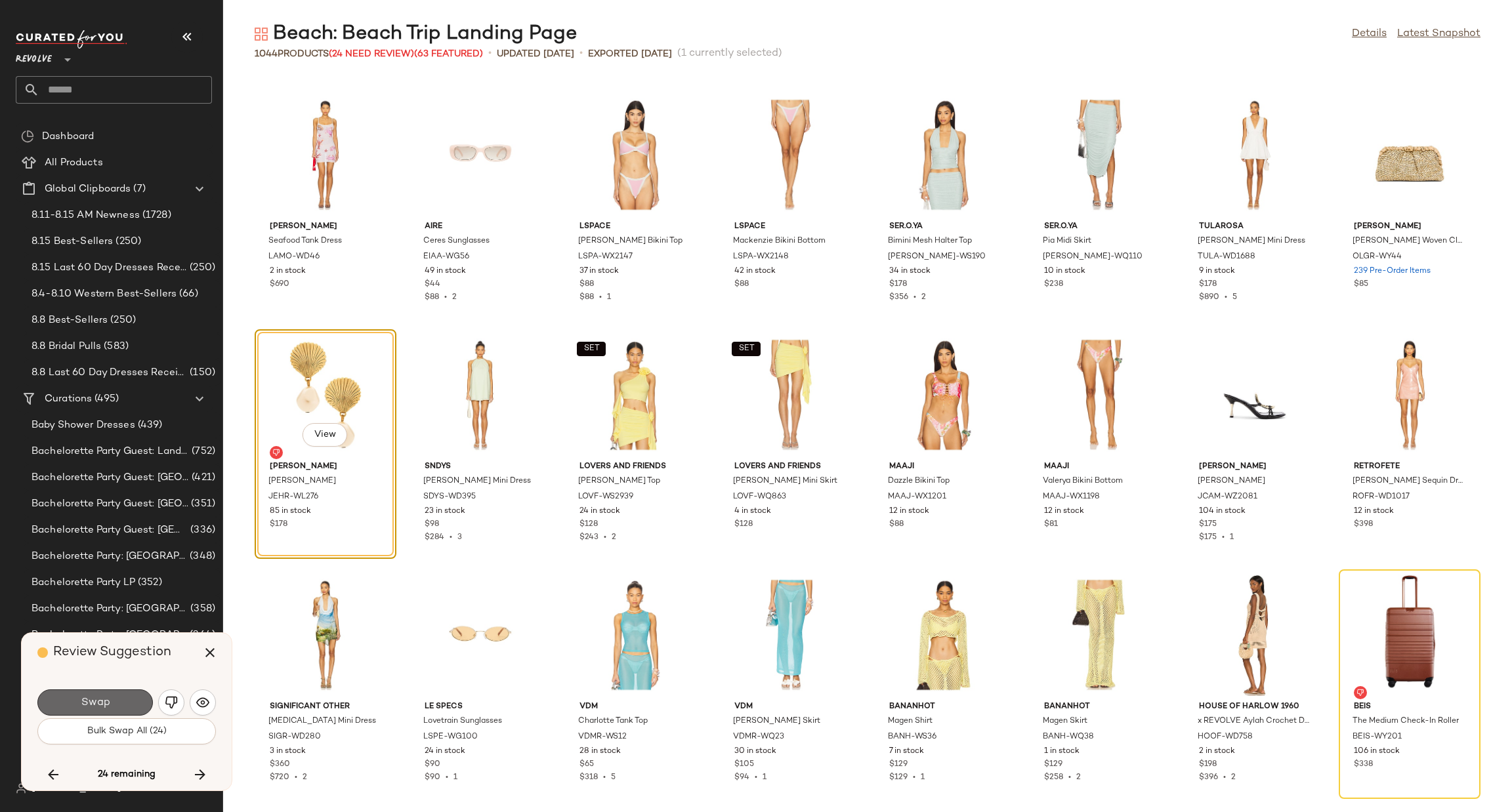
click at [96, 700] on span "Swap" at bounding box center [95, 703] width 30 height 13
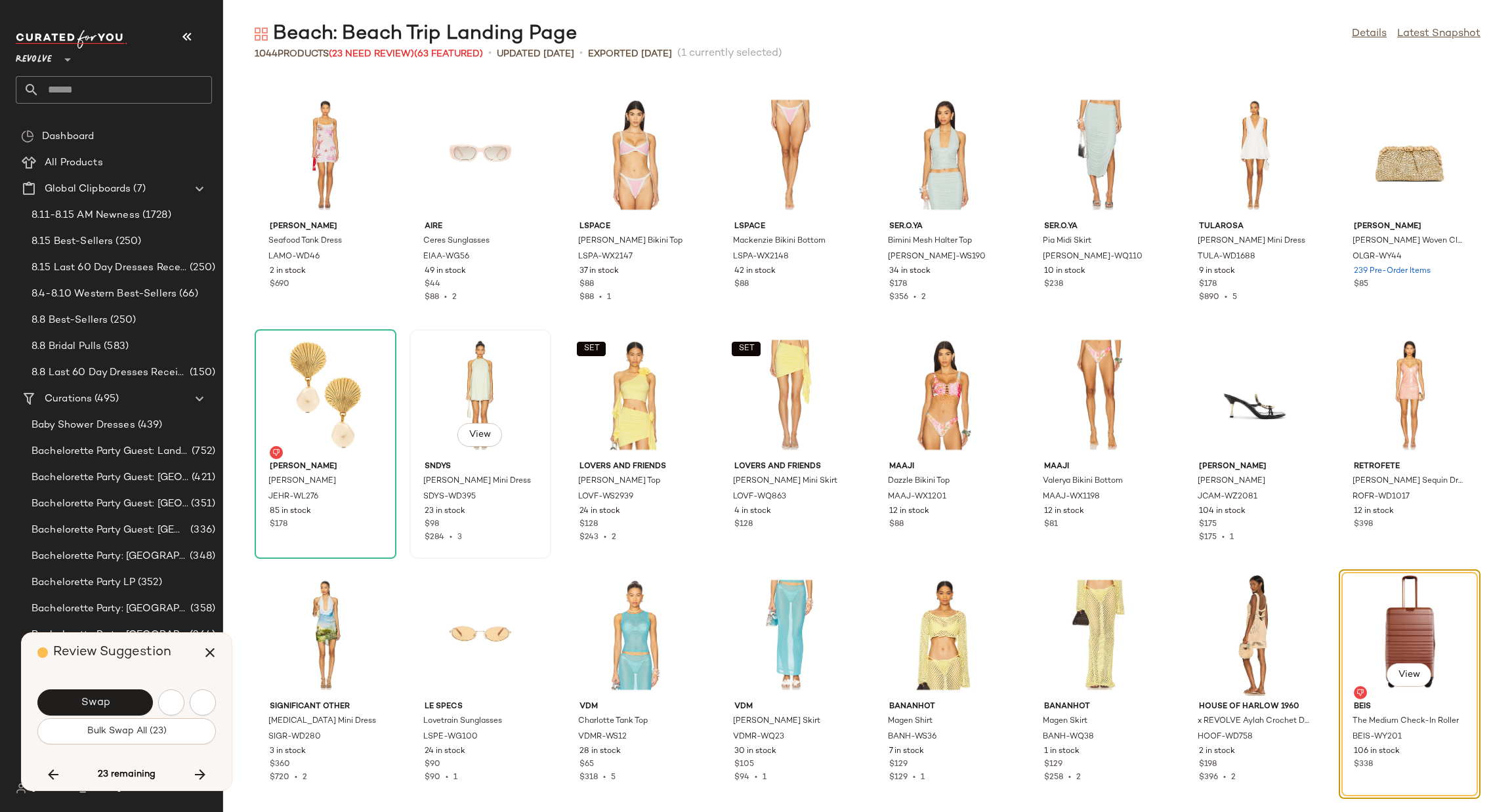
scroll to position [6484, 0]
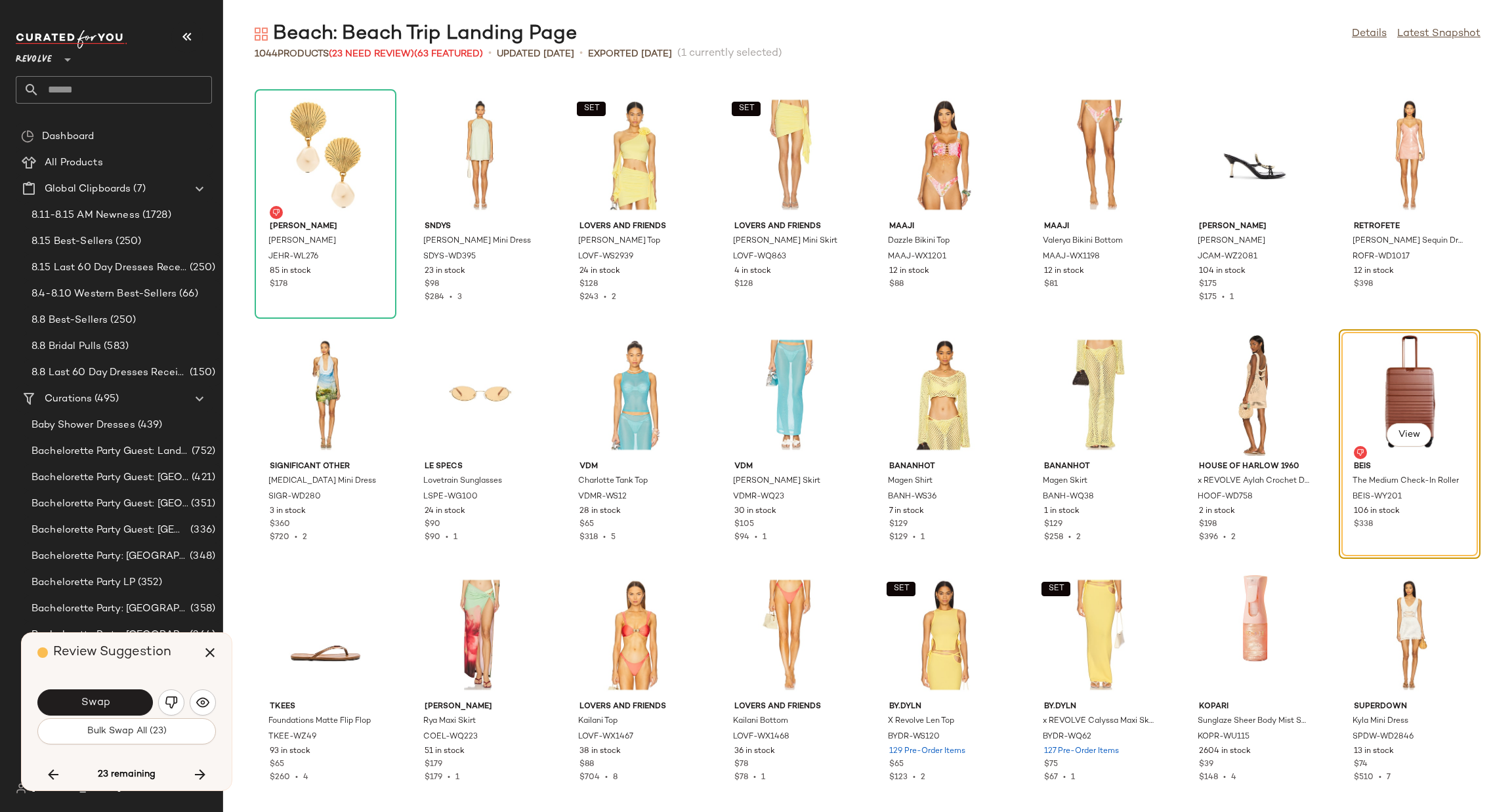
click at [81, 704] on span "Swap" at bounding box center [95, 703] width 30 height 13
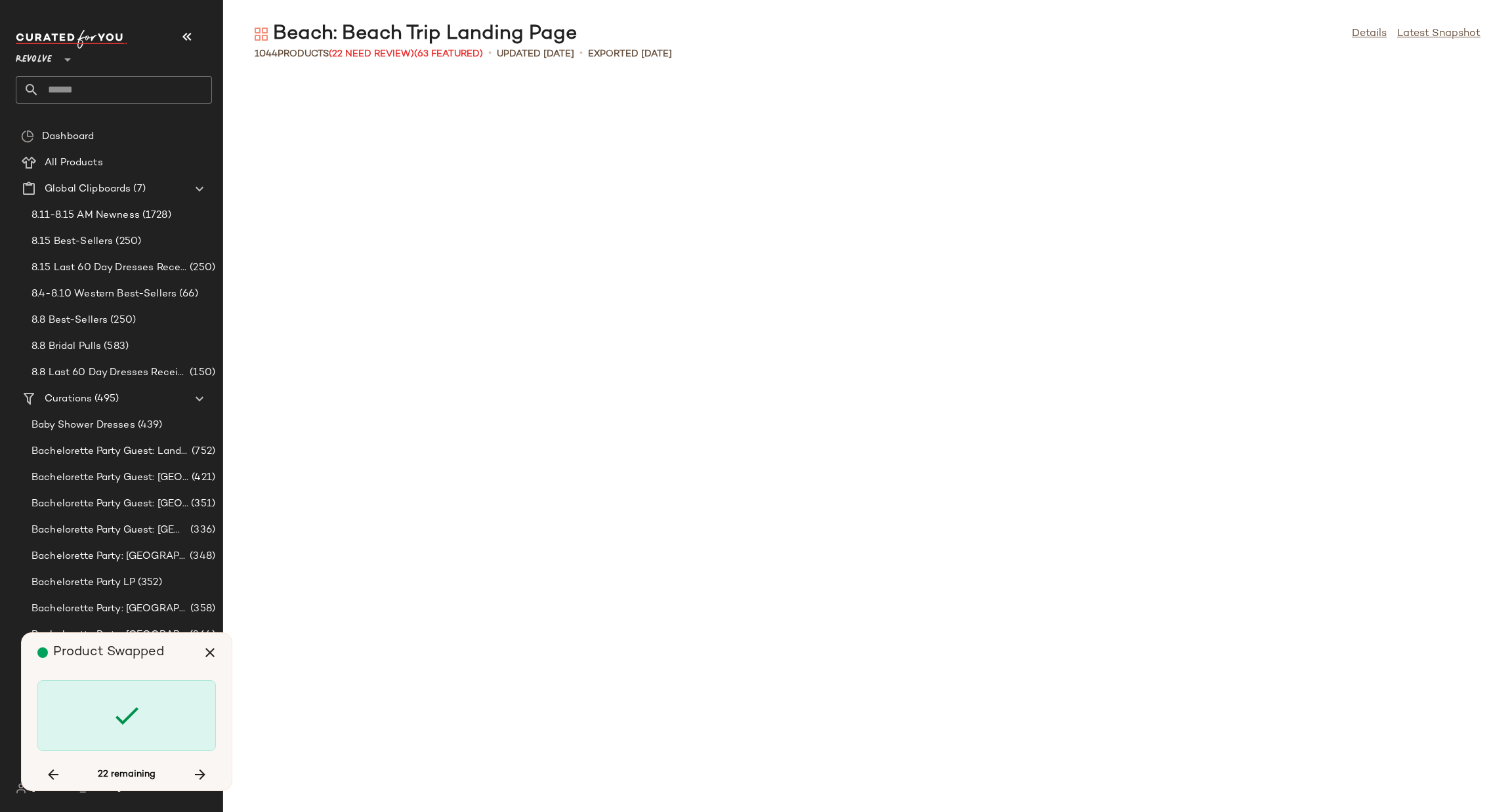
scroll to position [8645, 0]
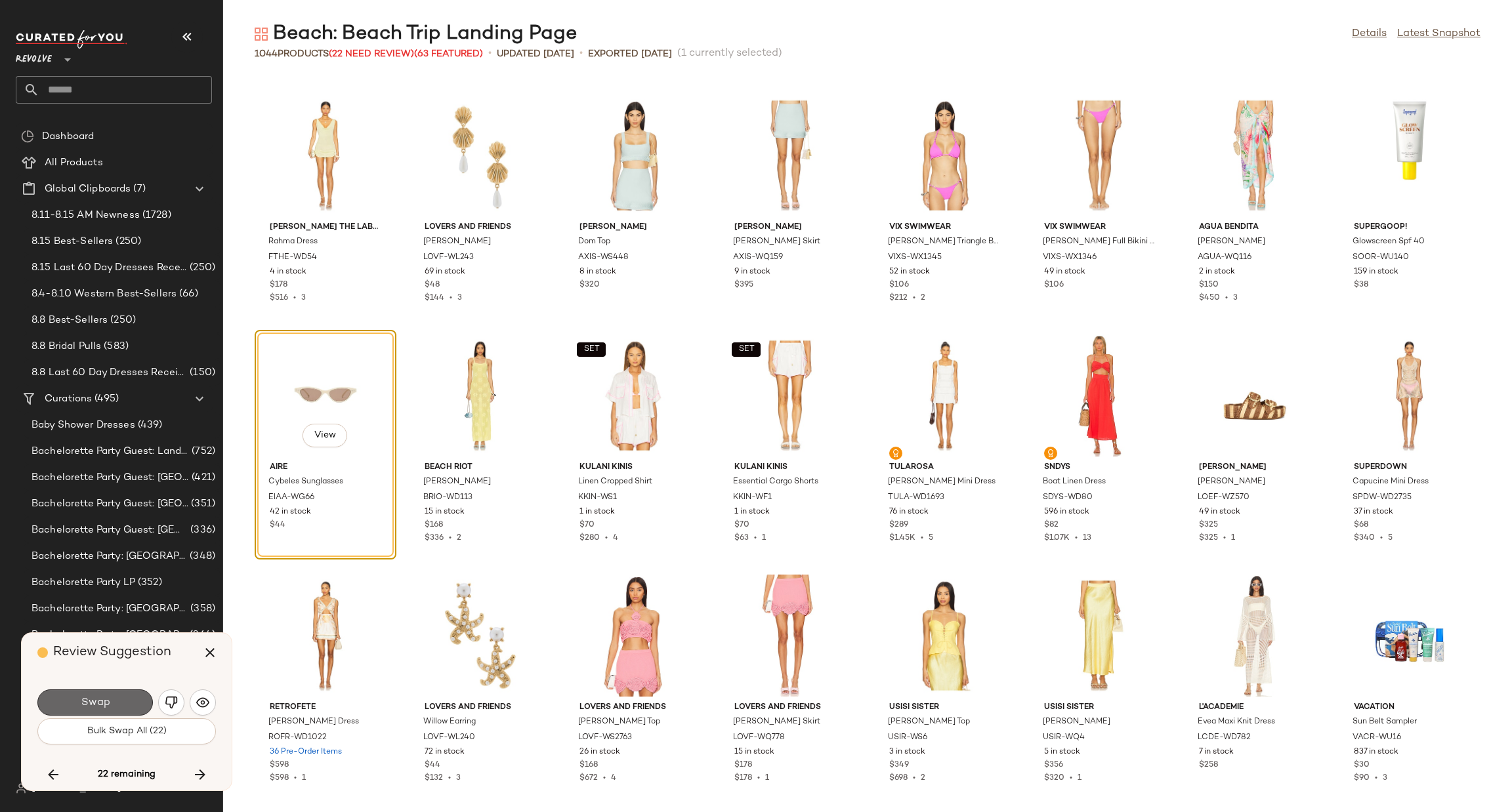
click at [115, 699] on button "Swap" at bounding box center [95, 703] width 115 height 26
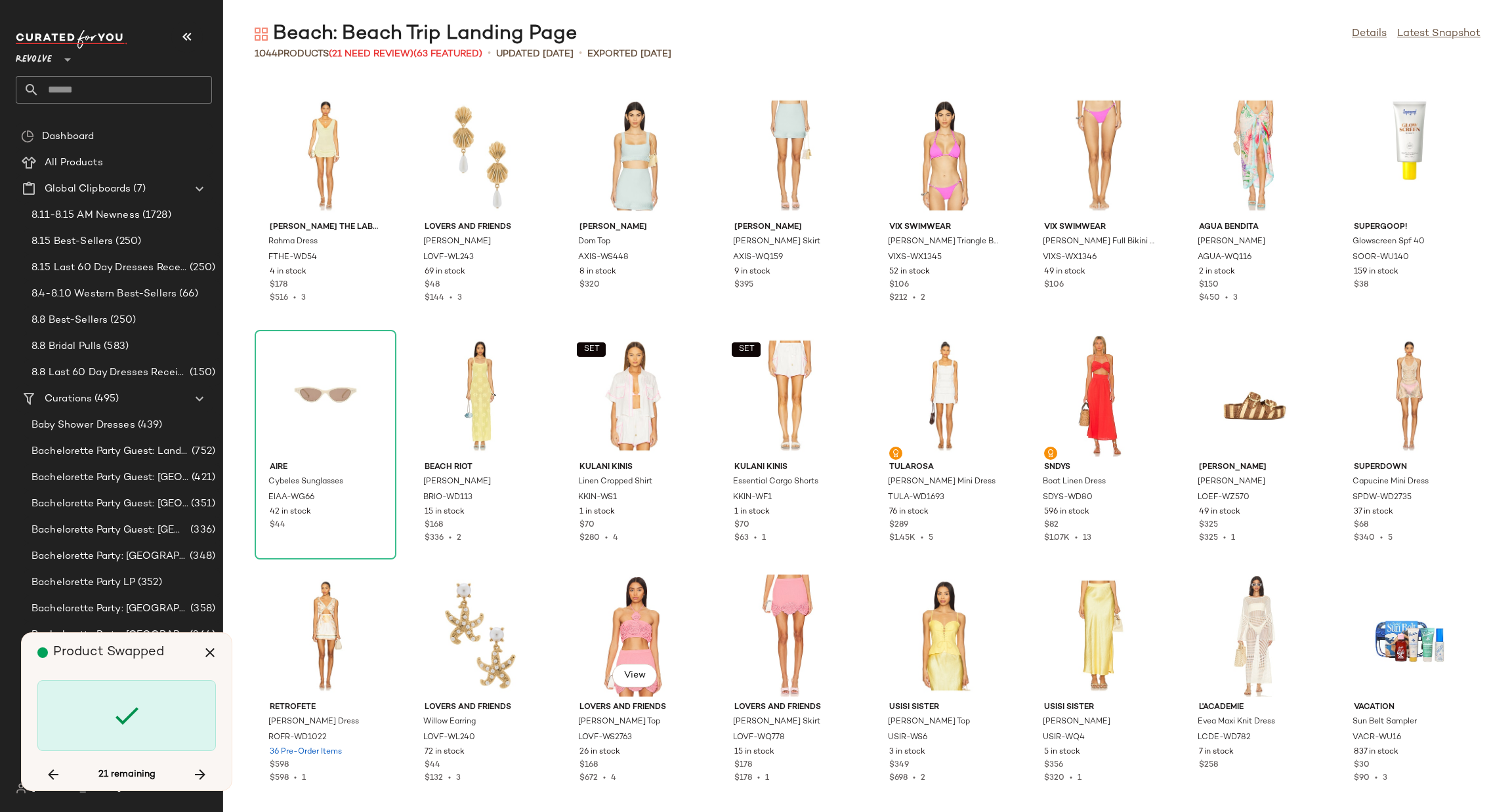
scroll to position [10086, 0]
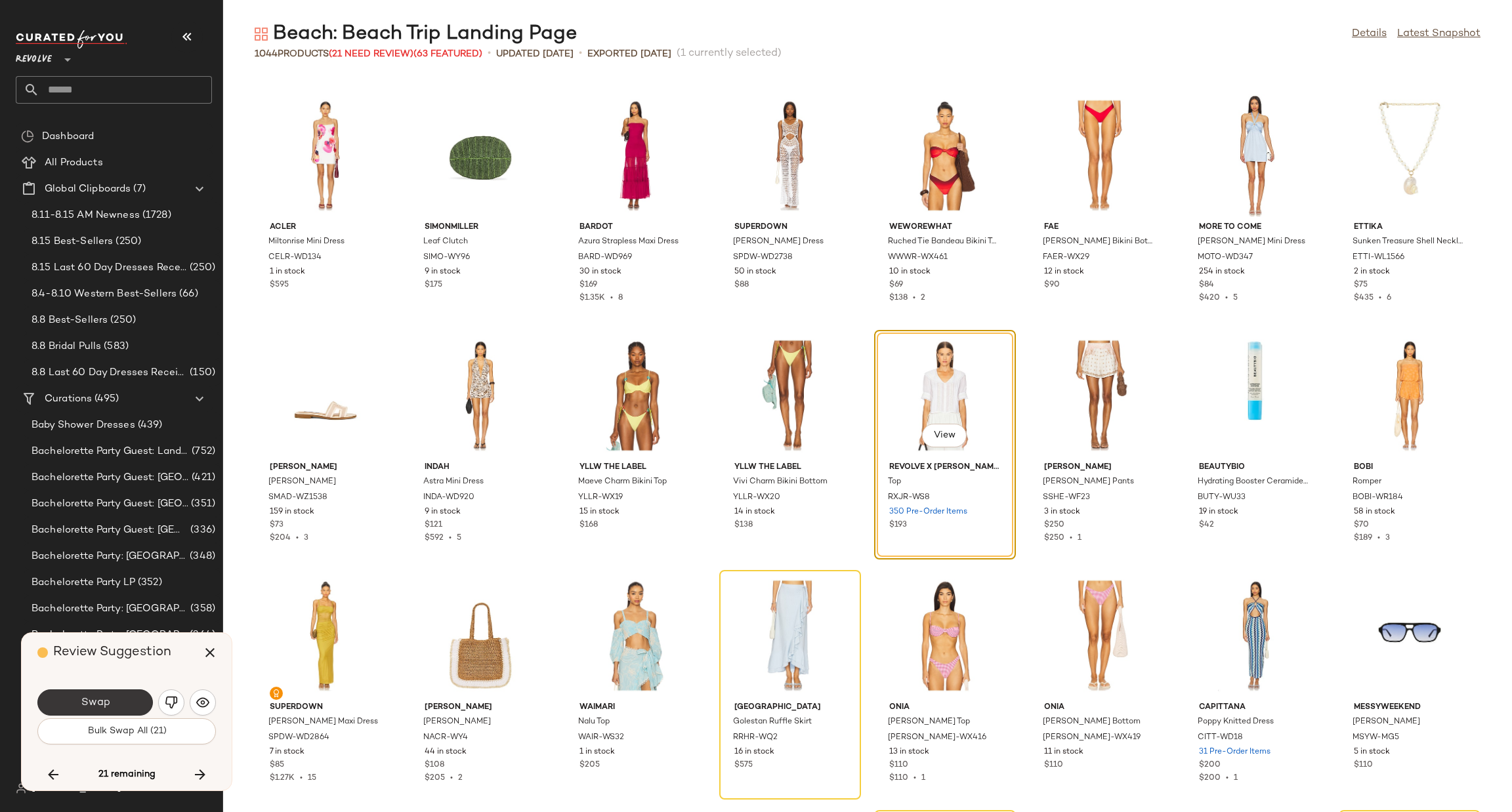
click at [117, 699] on button "Swap" at bounding box center [95, 703] width 115 height 26
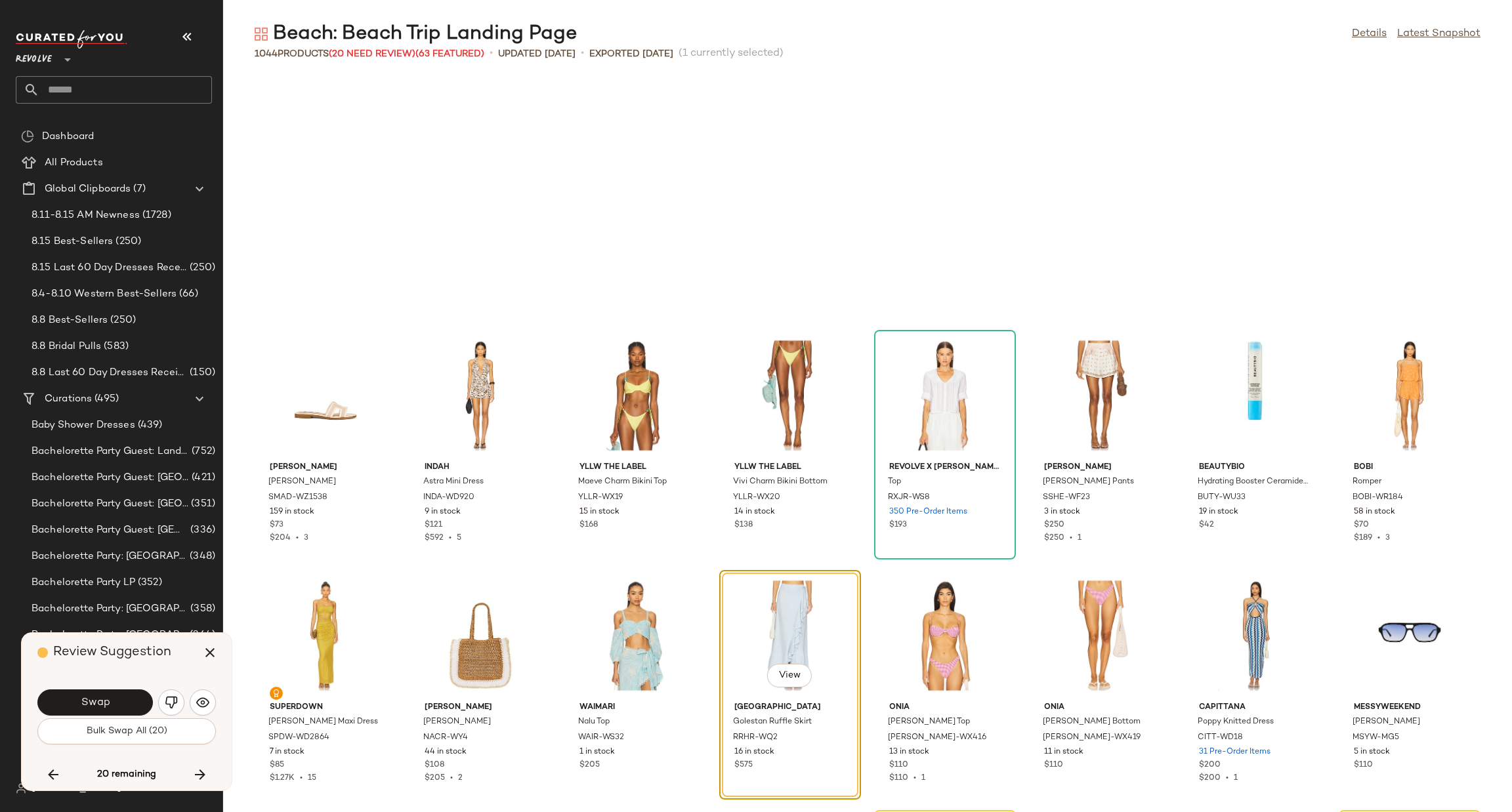
scroll to position [10326, 0]
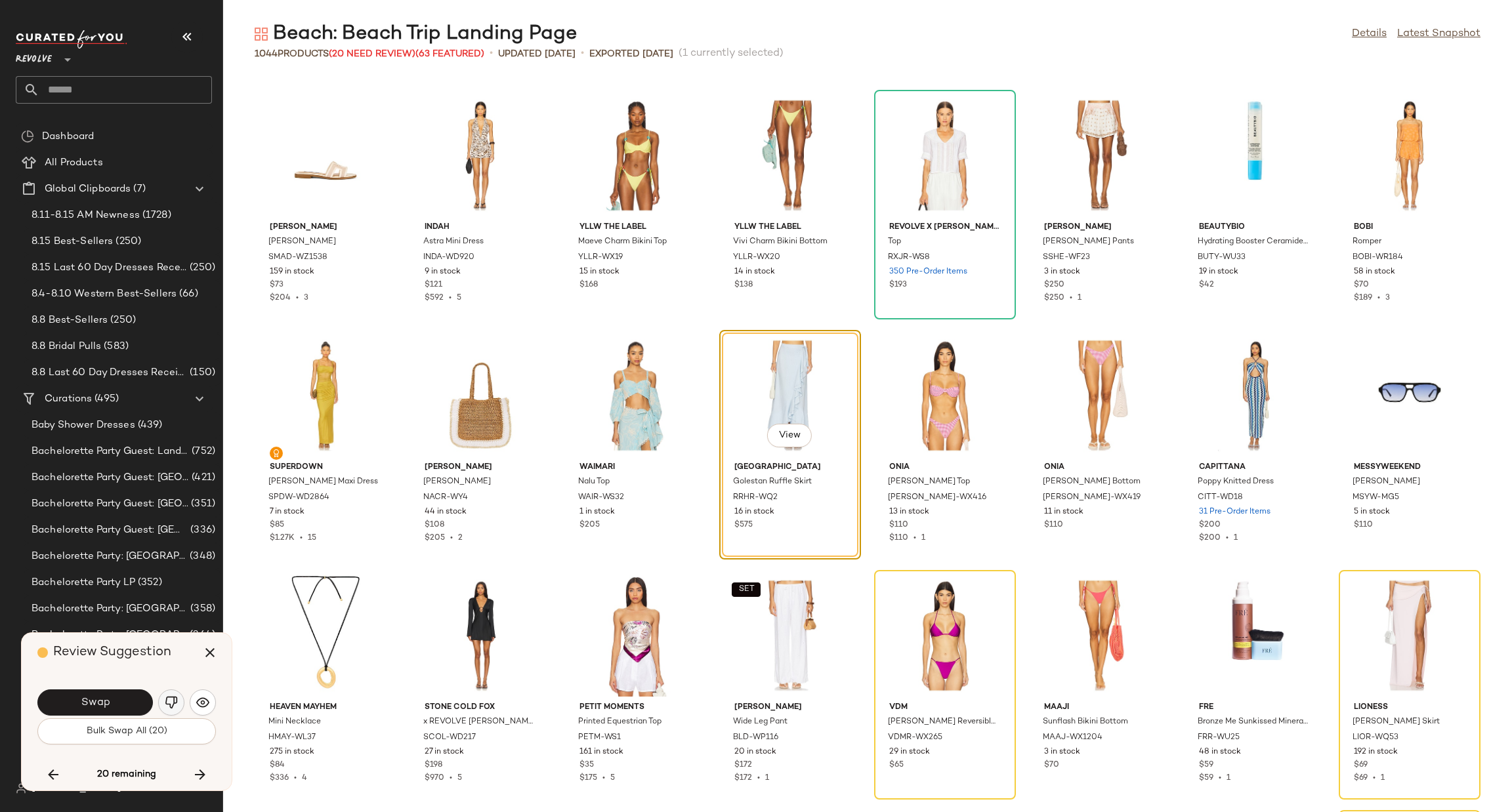
click at [165, 697] on img "button" at bounding box center [171, 703] width 13 height 13
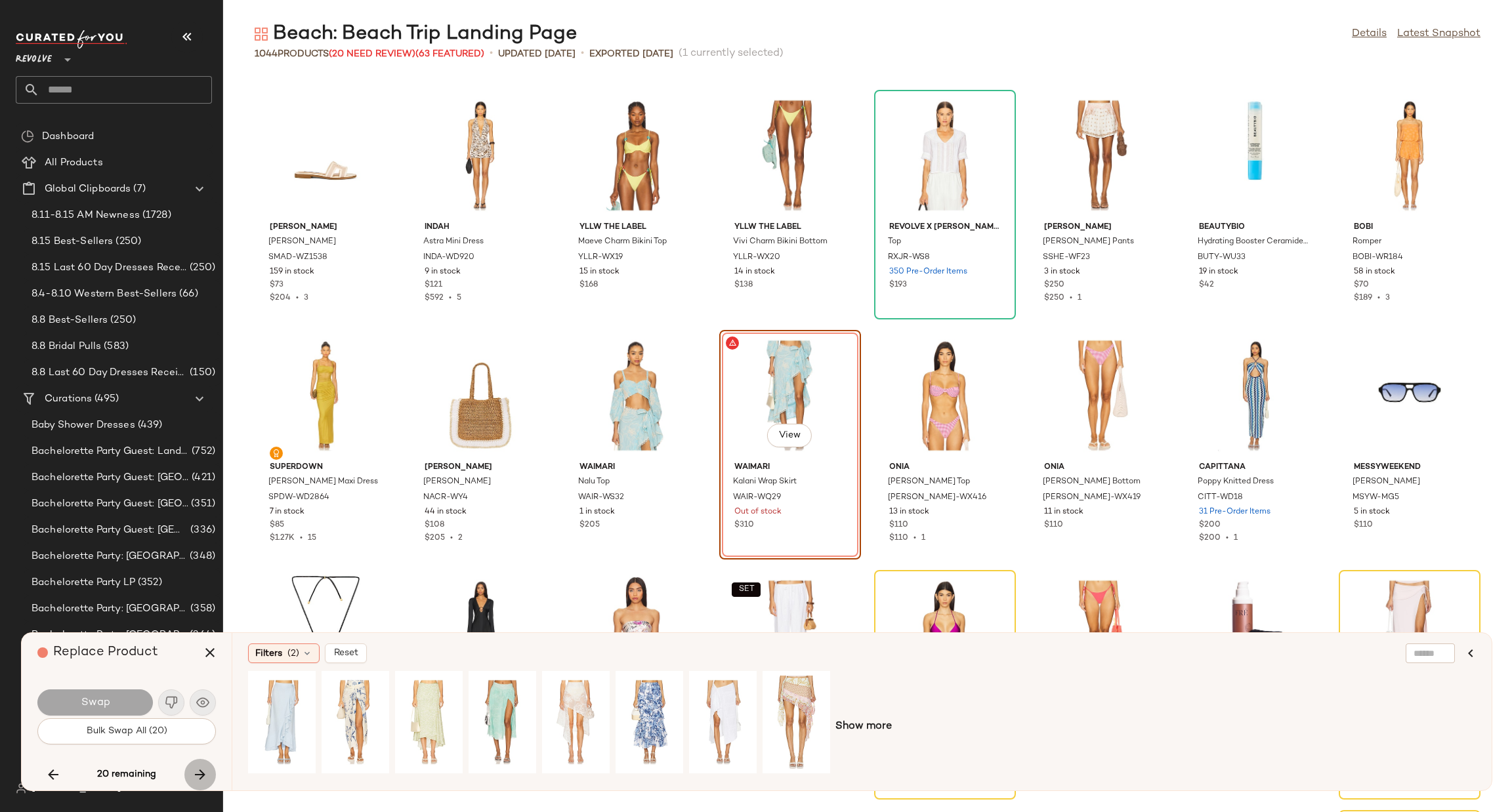
click at [200, 775] on icon "button" at bounding box center [200, 775] width 16 height 16
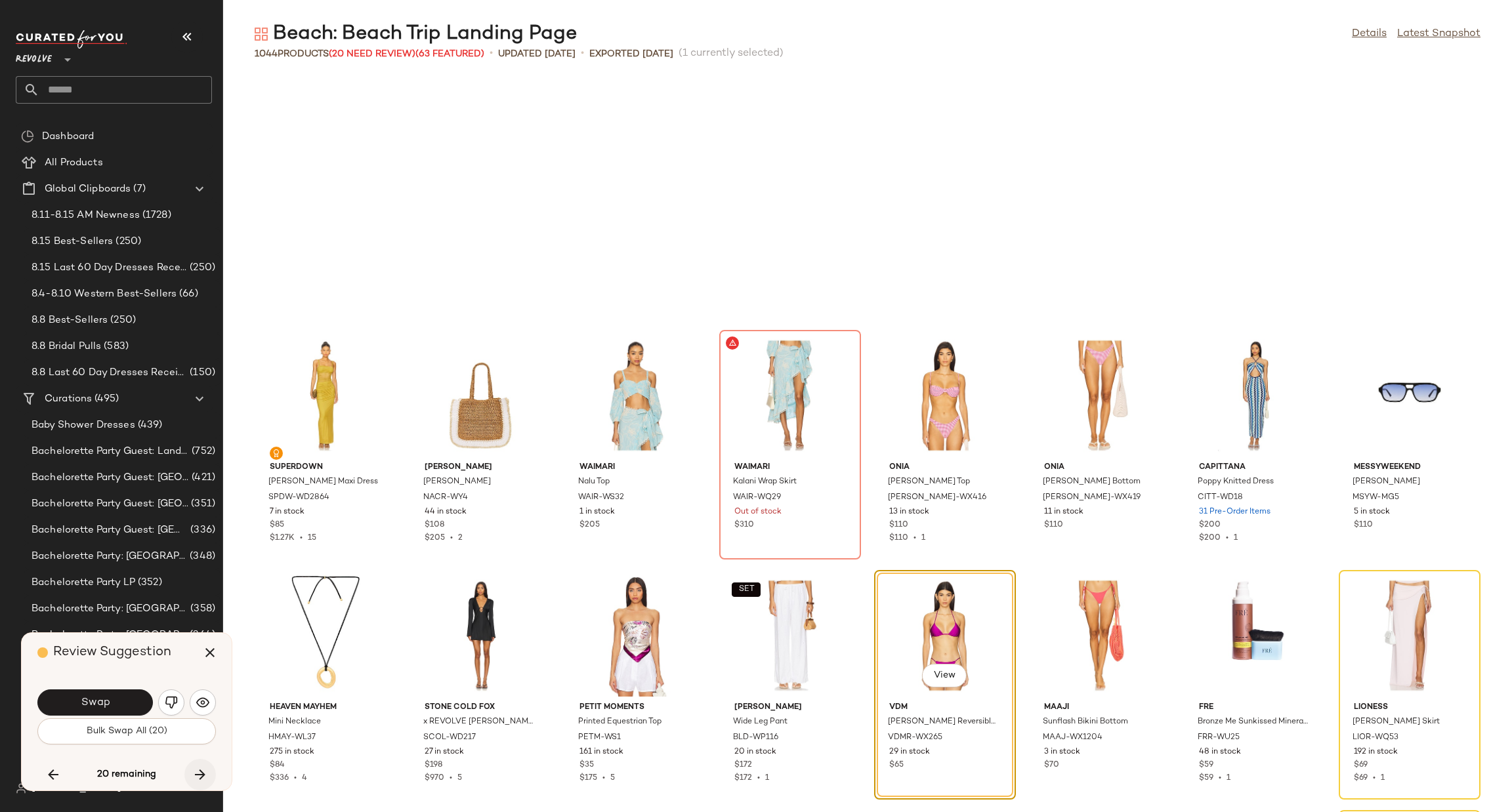
scroll to position [10566, 0]
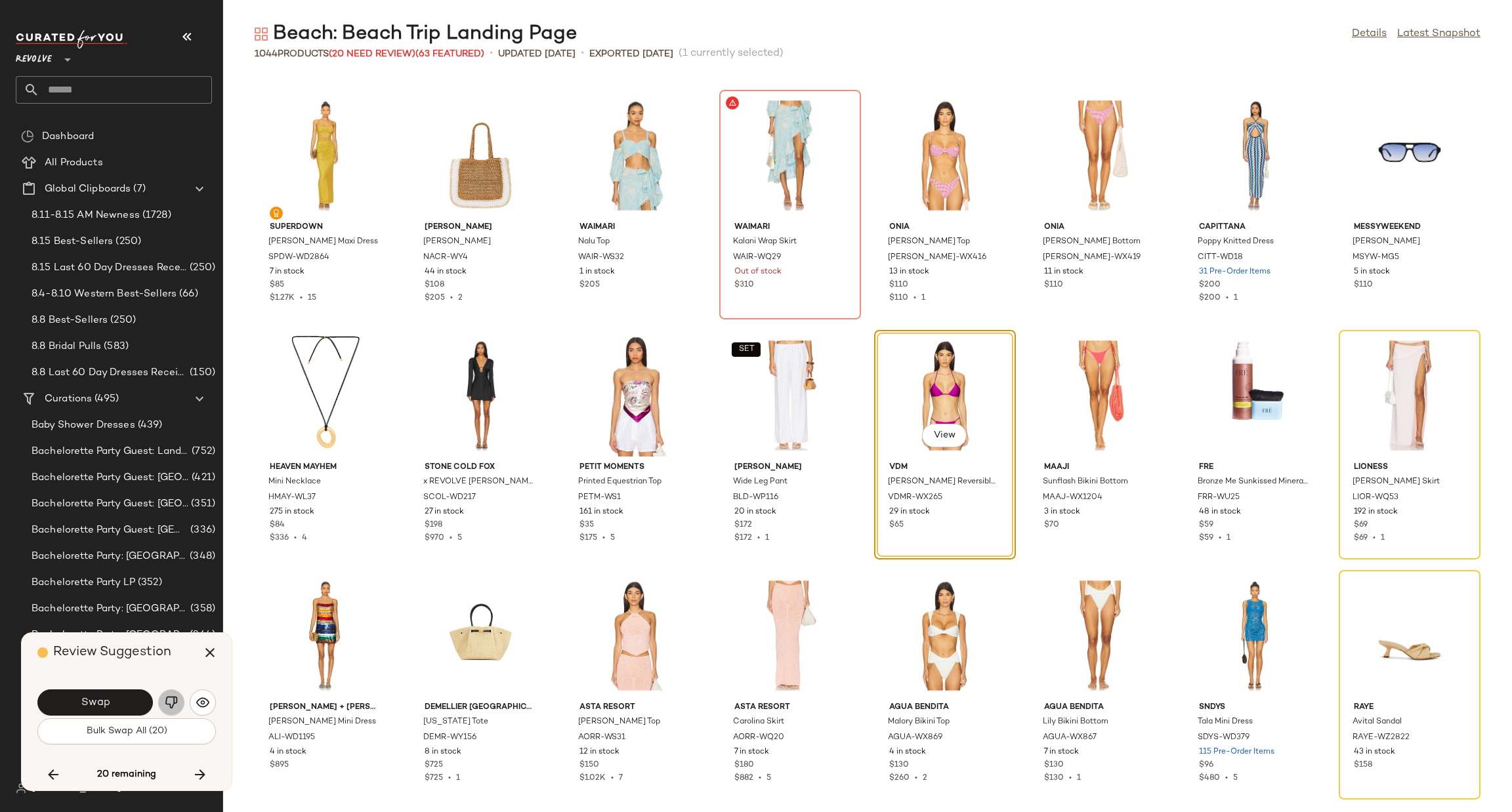
click at [162, 698] on button "button" at bounding box center [171, 703] width 26 height 26
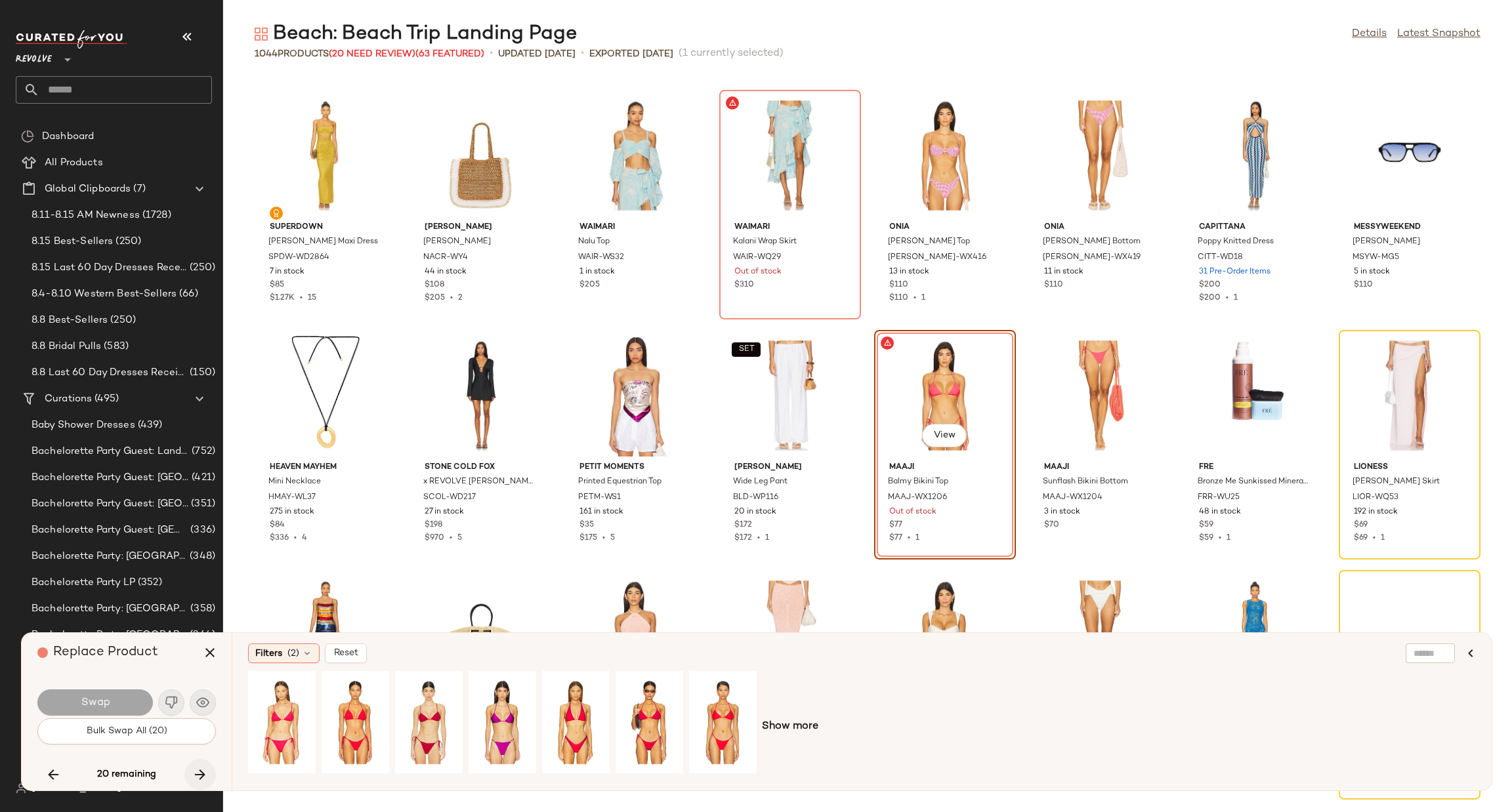
click at [198, 777] on icon "button" at bounding box center [200, 775] width 16 height 16
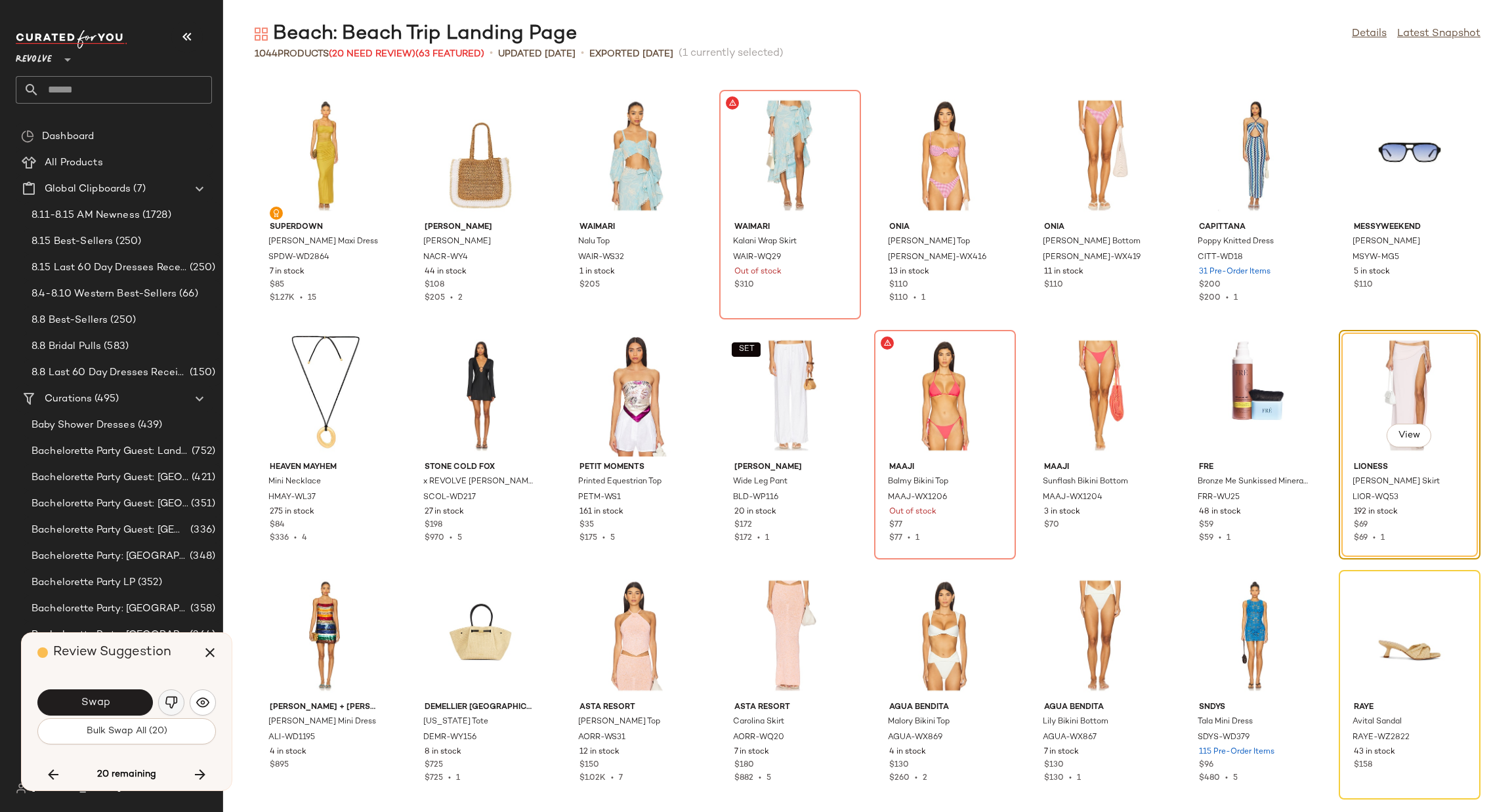
click at [170, 698] on img "button" at bounding box center [171, 703] width 13 height 13
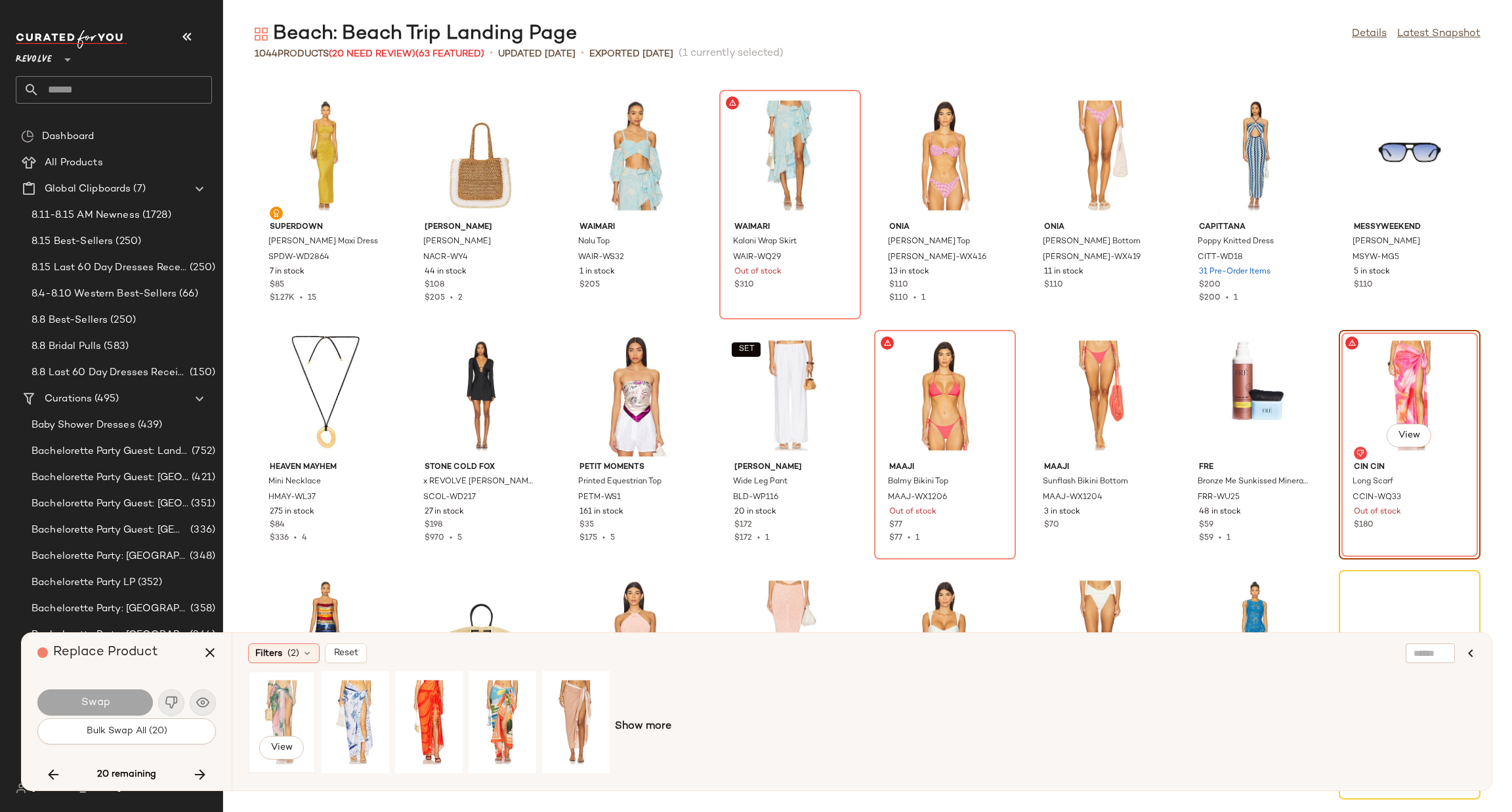
click at [269, 691] on div "View" at bounding box center [282, 722] width 59 height 93
click at [109, 703] on span "Swap" at bounding box center [95, 703] width 30 height 13
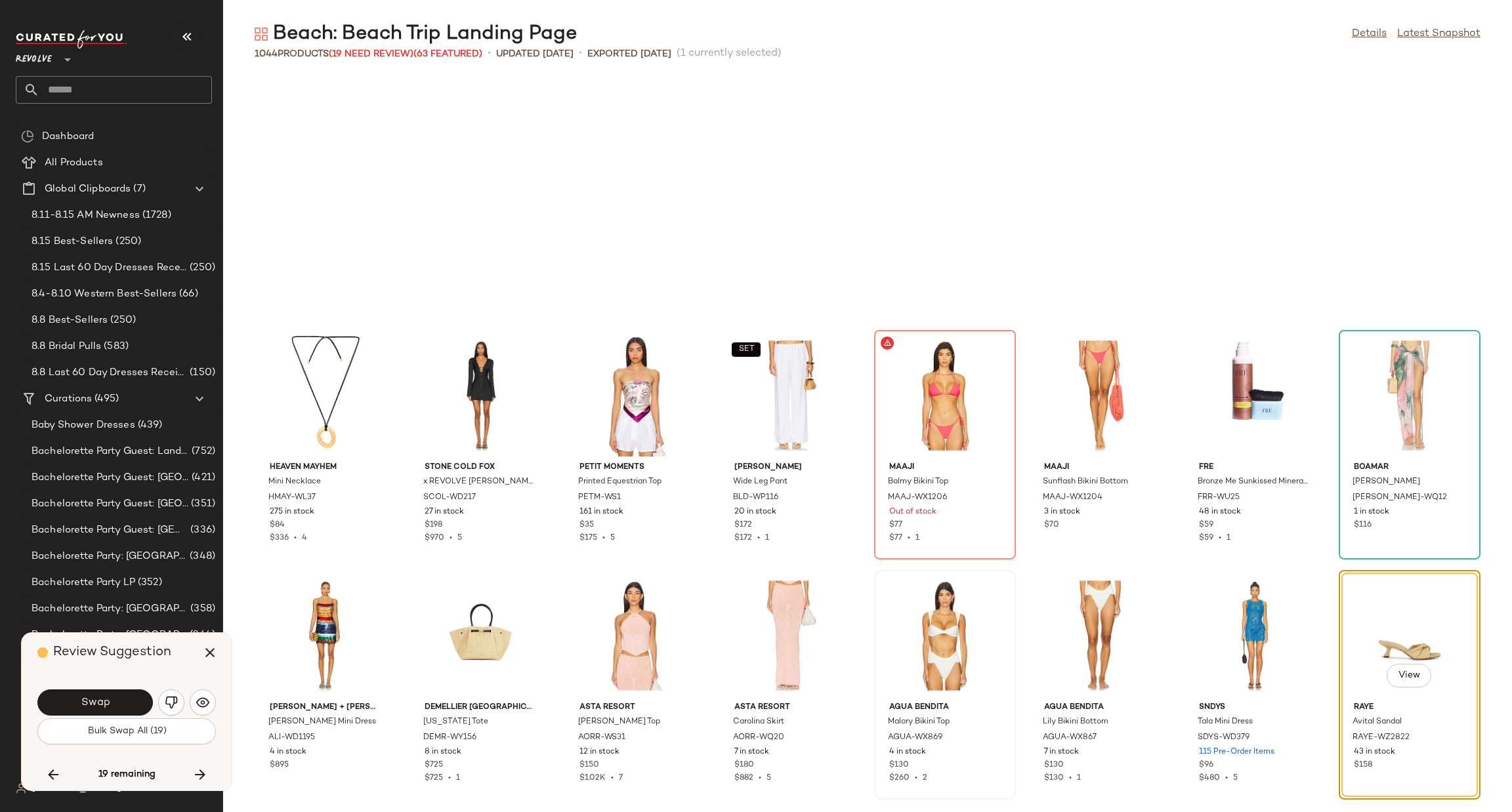
scroll to position [10807, 0]
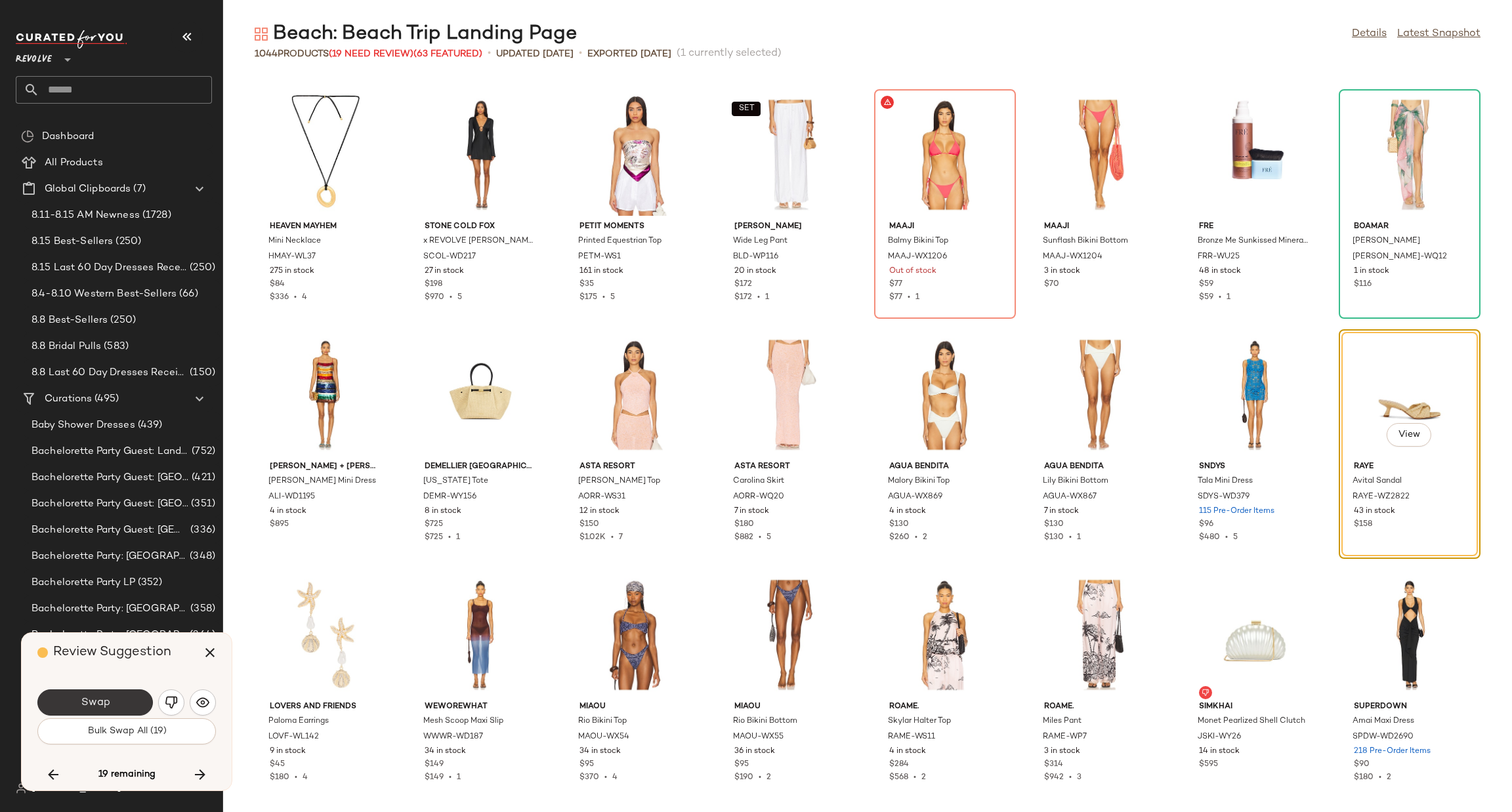
click at [103, 710] on button "Swap" at bounding box center [95, 703] width 115 height 26
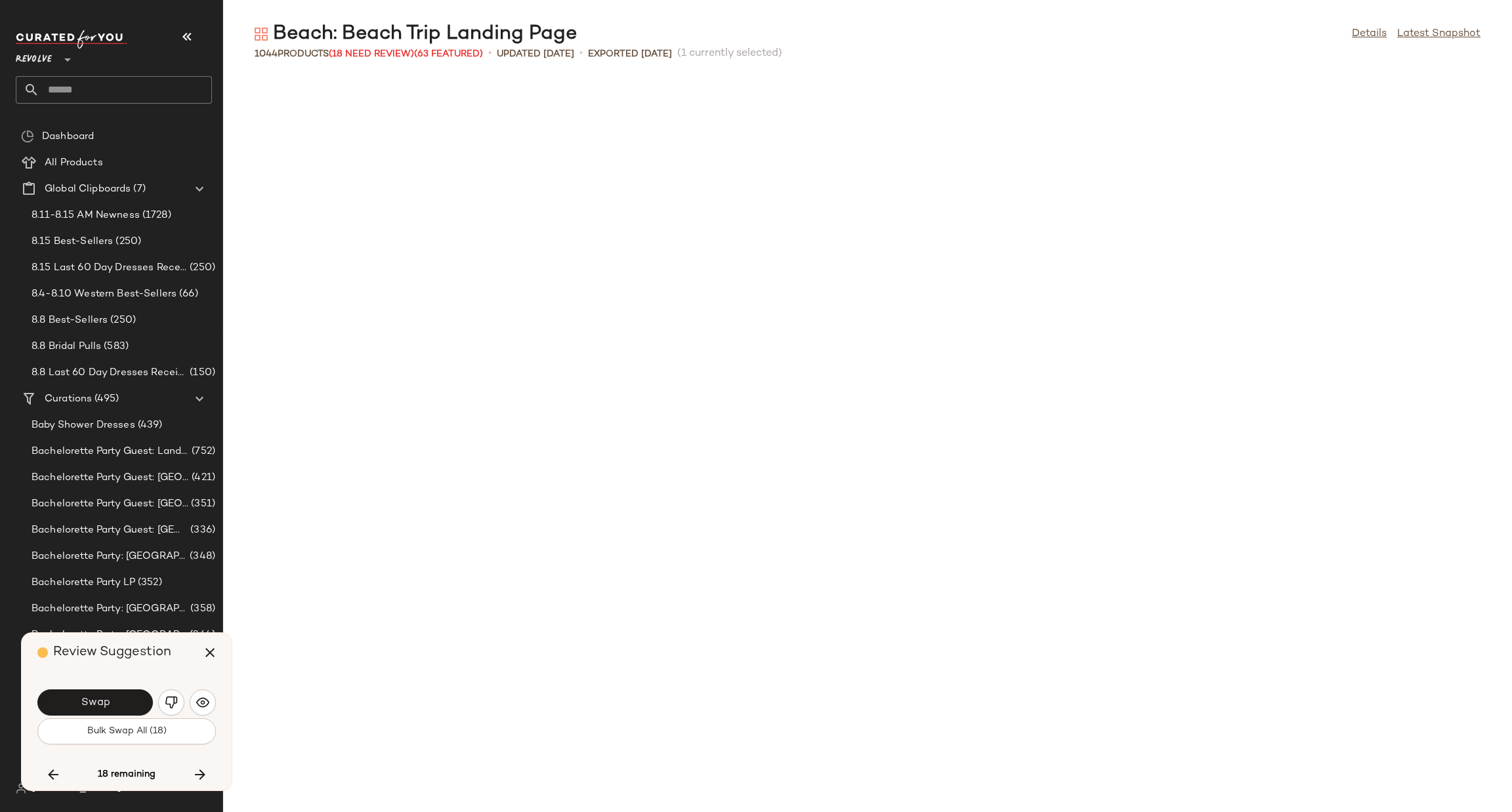
scroll to position [11527, 0]
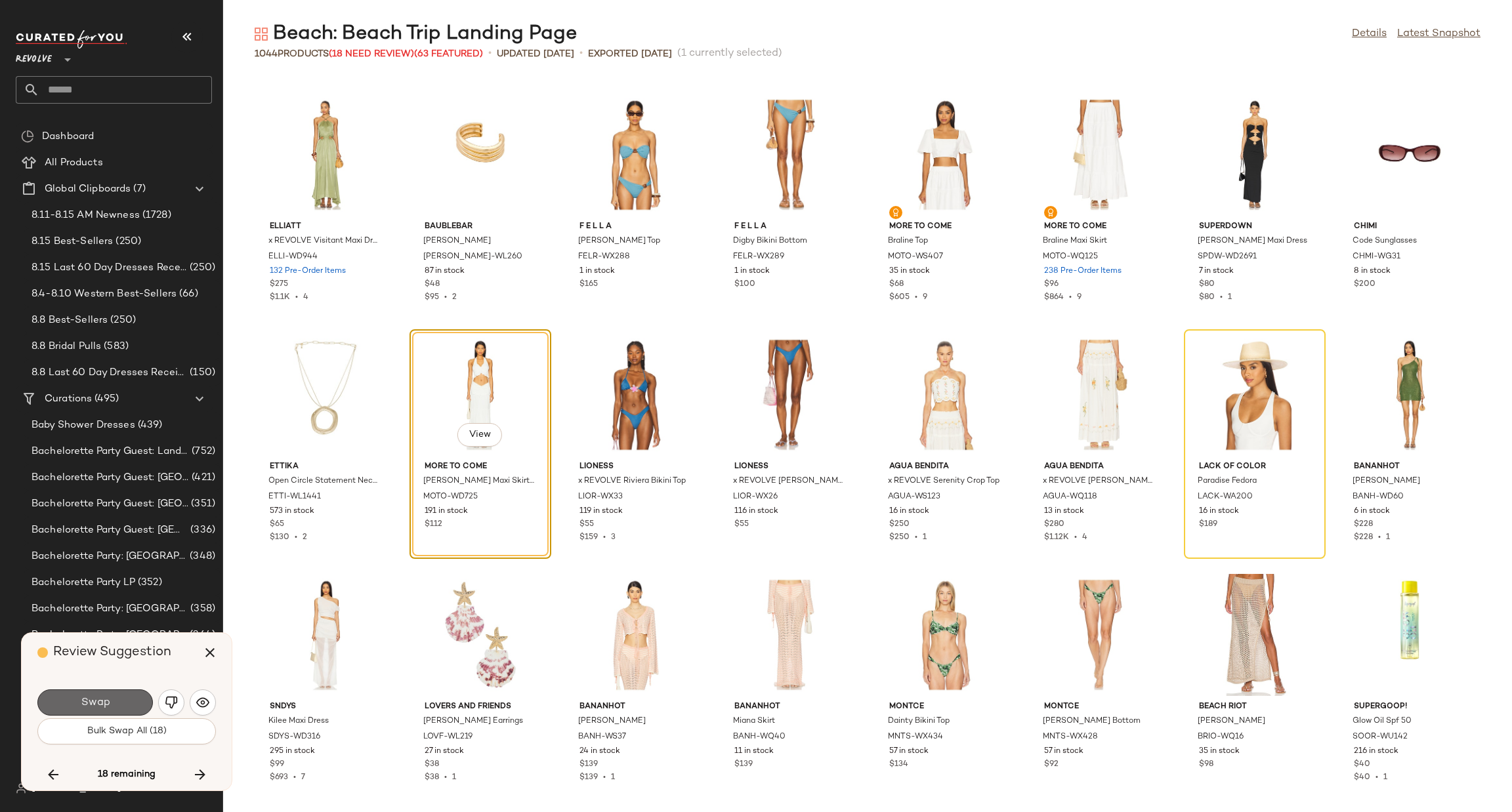
click at [105, 705] on span "Swap" at bounding box center [95, 703] width 30 height 13
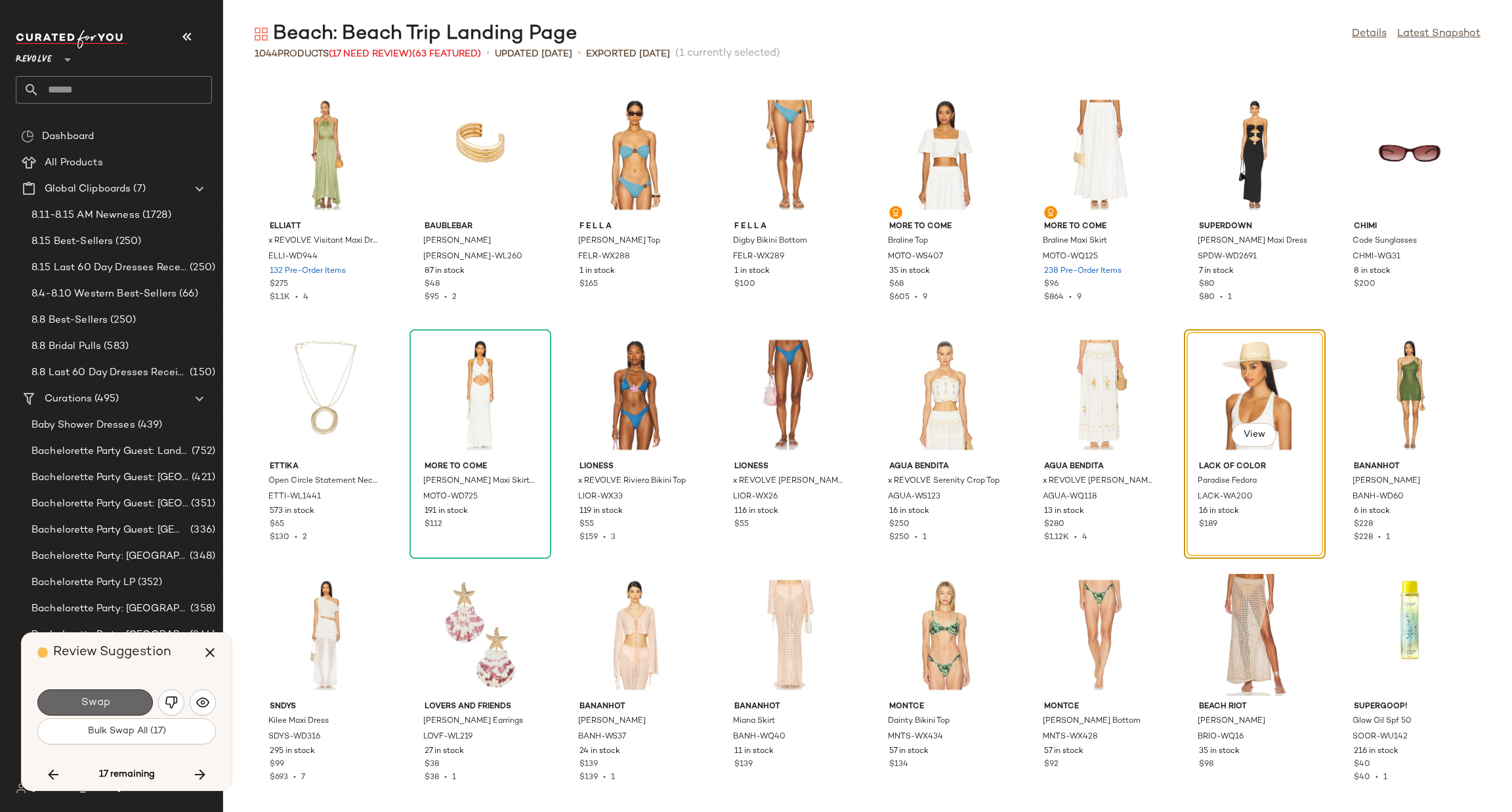
click at [103, 697] on span "Swap" at bounding box center [95, 703] width 30 height 13
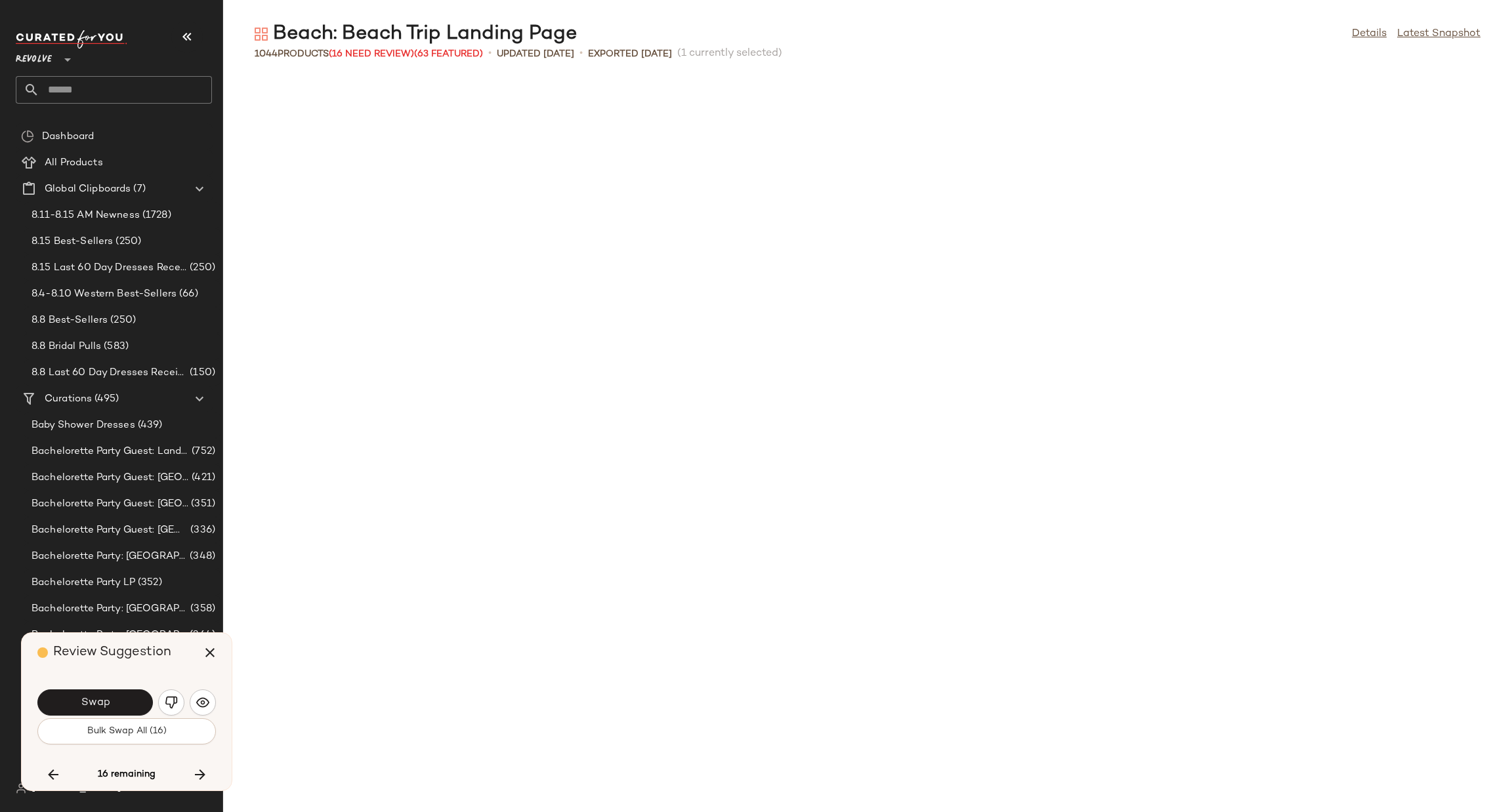
scroll to position [12248, 0]
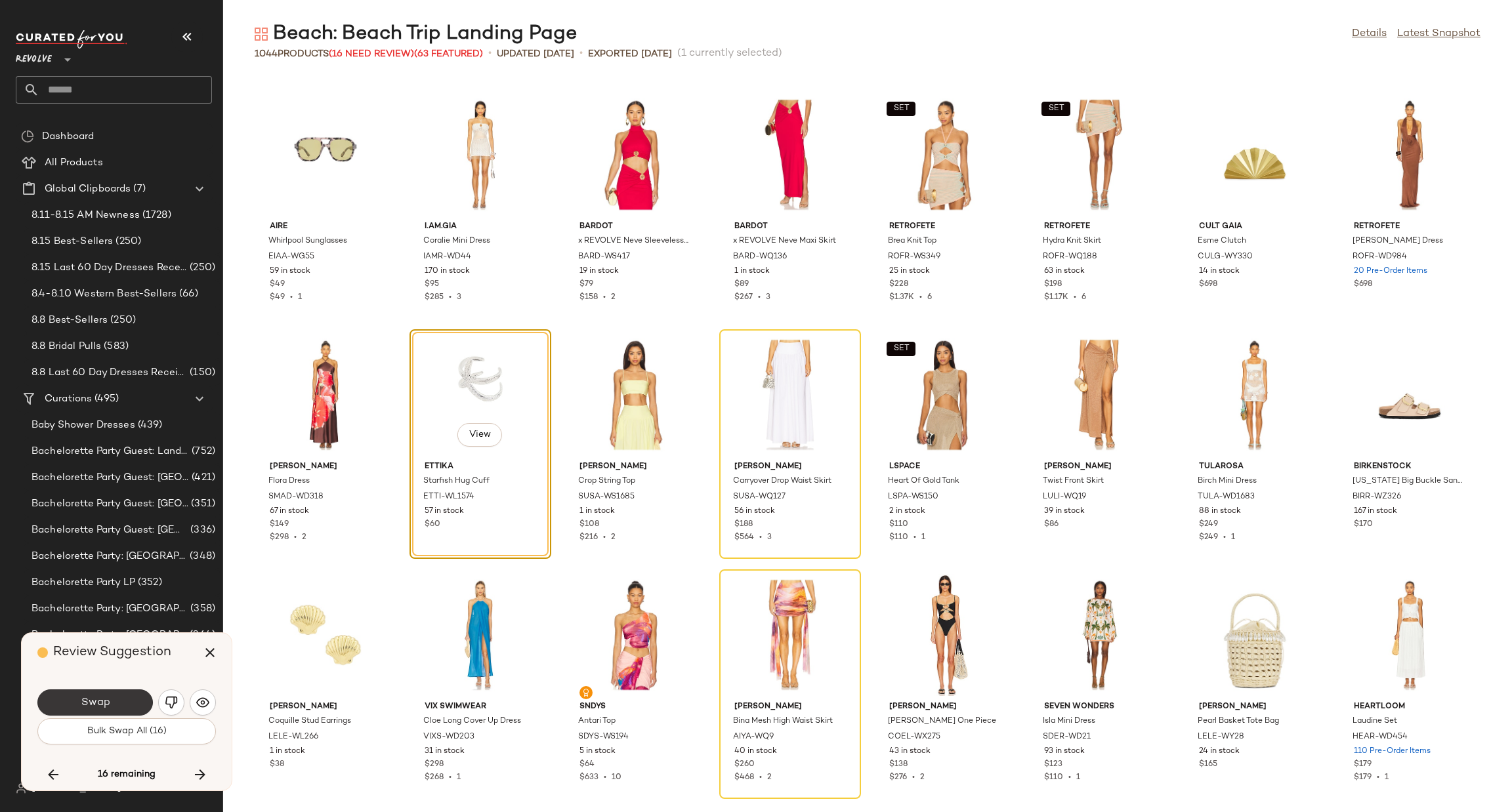
click at [82, 707] on span "Swap" at bounding box center [95, 703] width 30 height 13
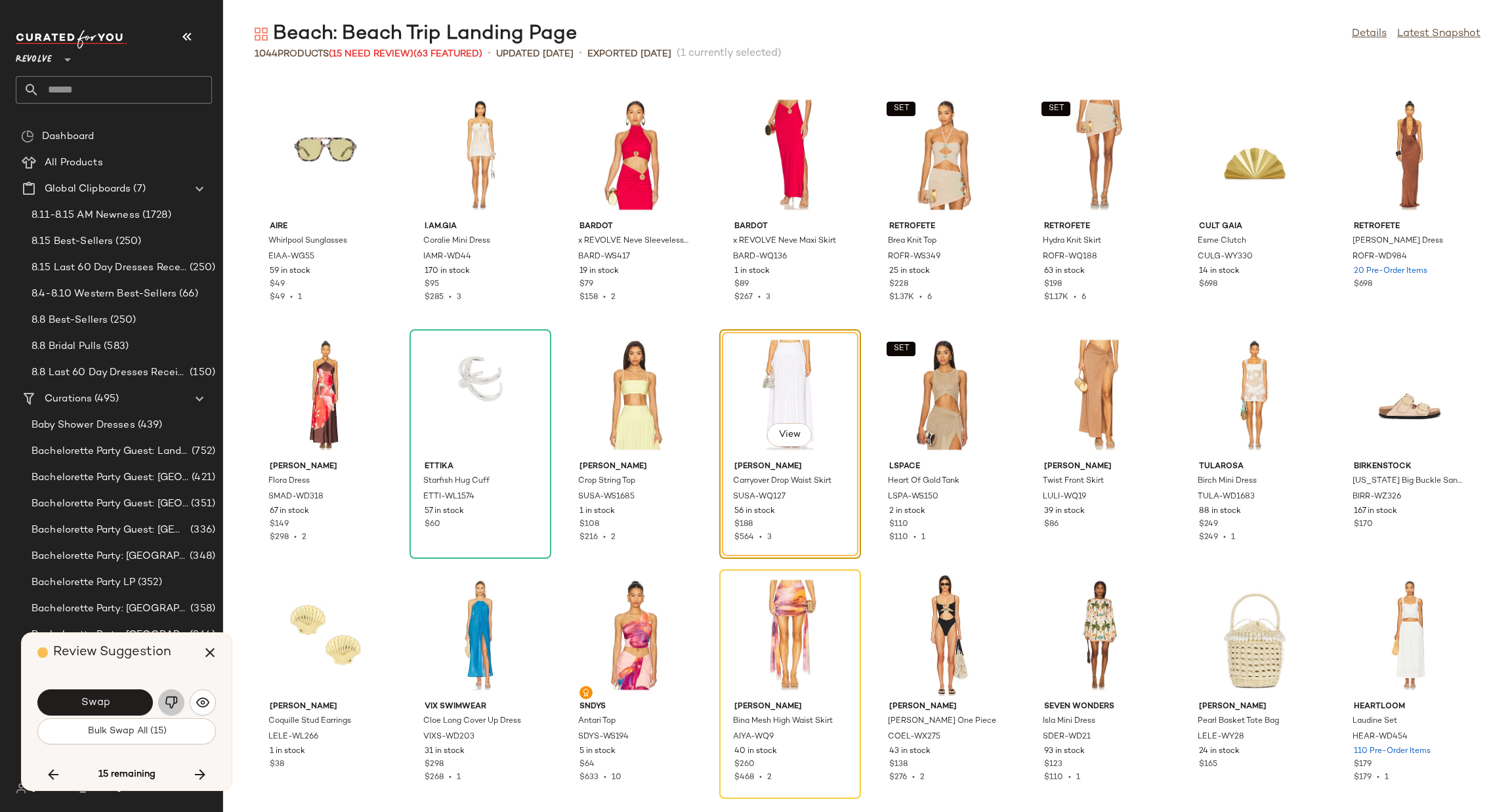
click at [173, 697] on img "button" at bounding box center [171, 703] width 13 height 13
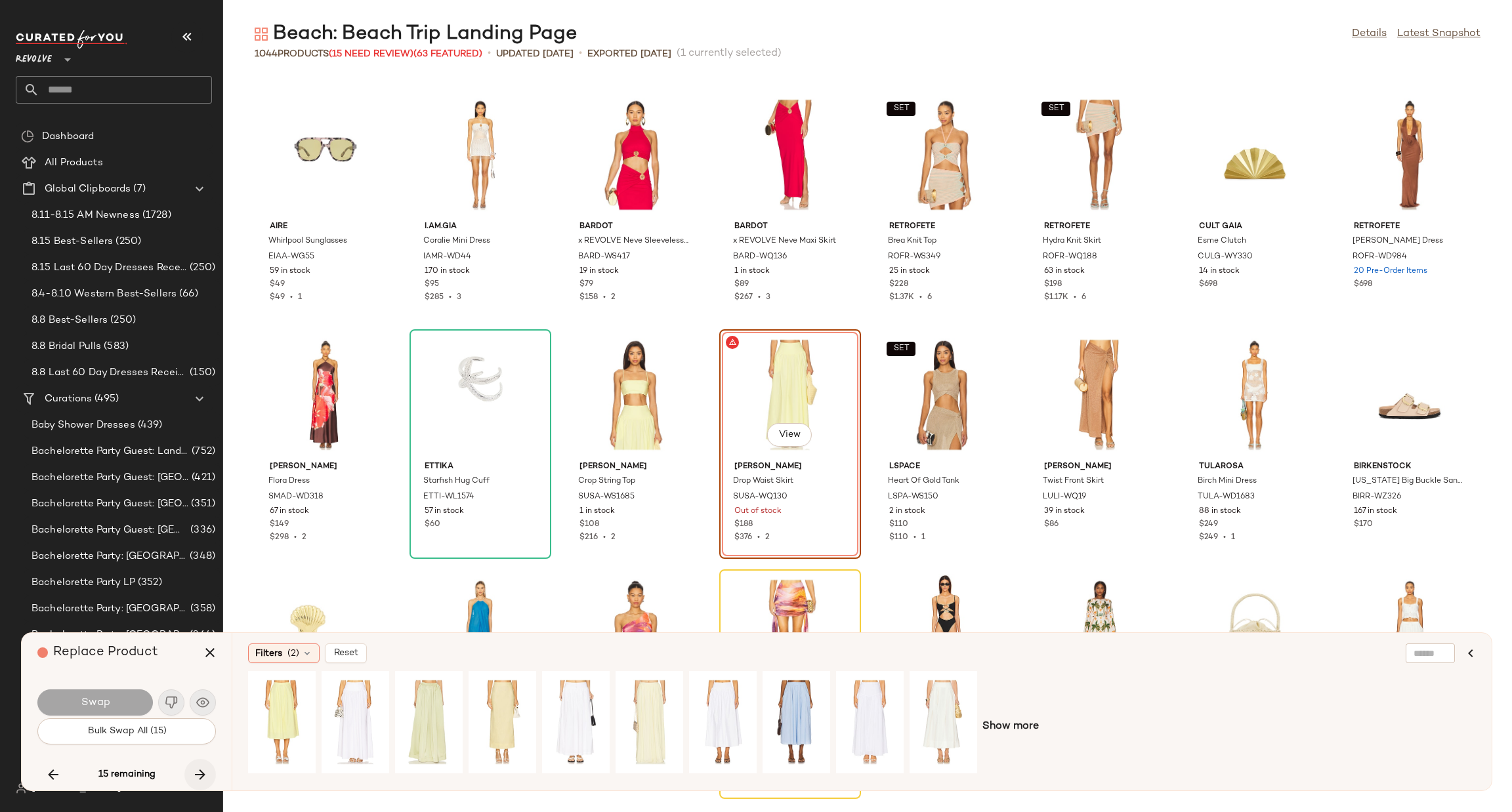
click at [200, 769] on icon "button" at bounding box center [200, 775] width 16 height 16
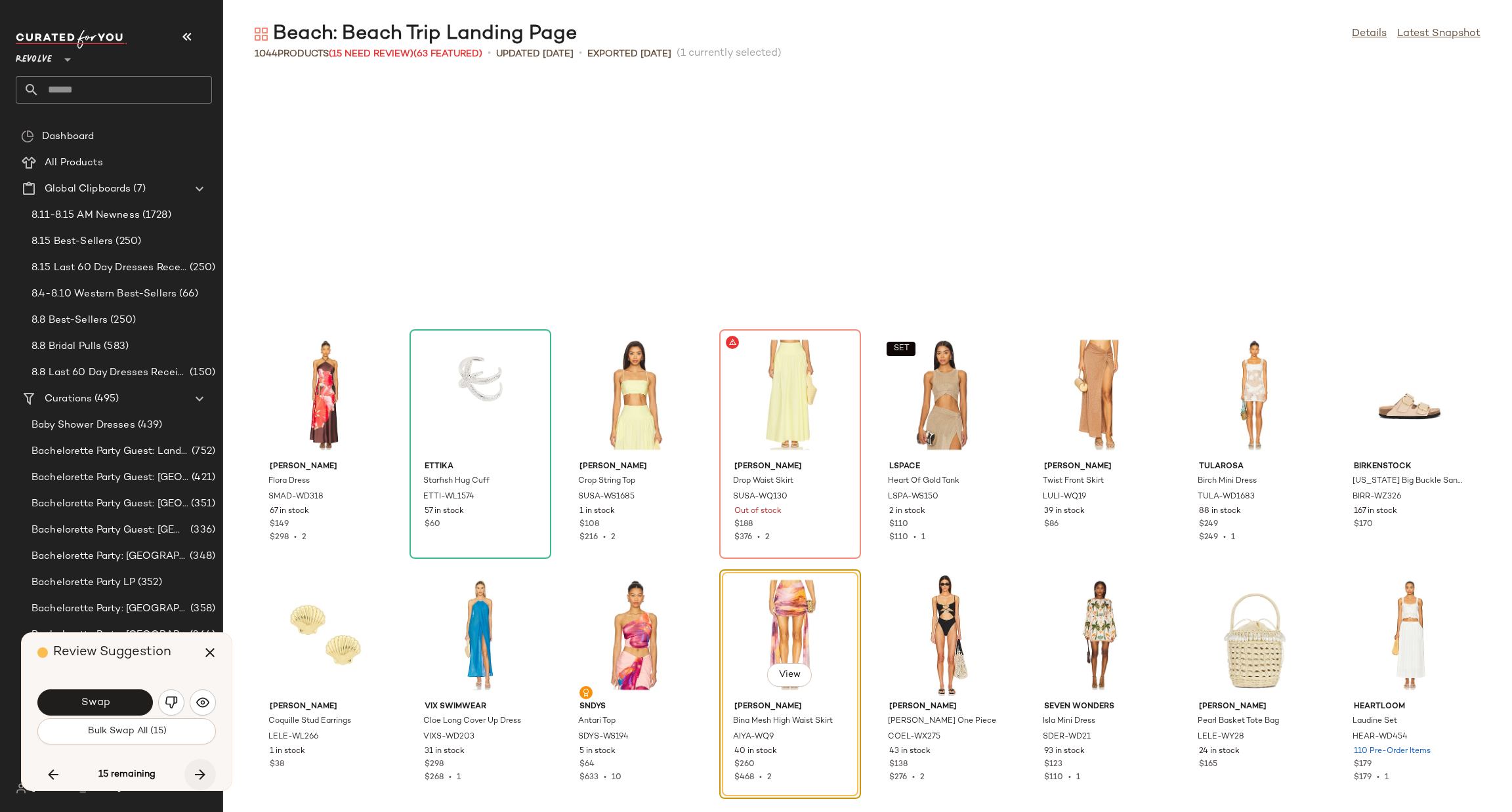
scroll to position [12488, 0]
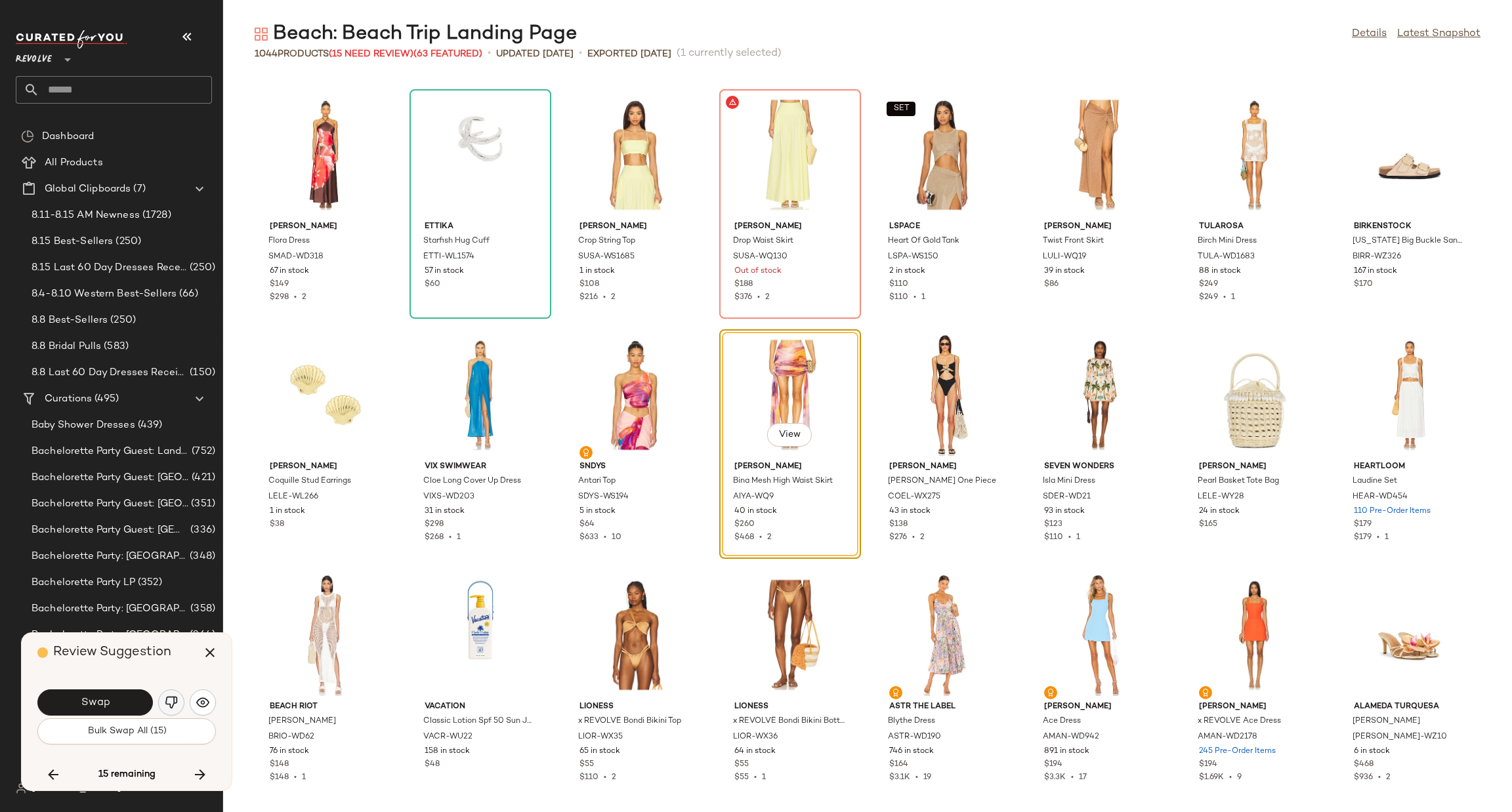
click at [166, 697] on img "button" at bounding box center [171, 703] width 13 height 13
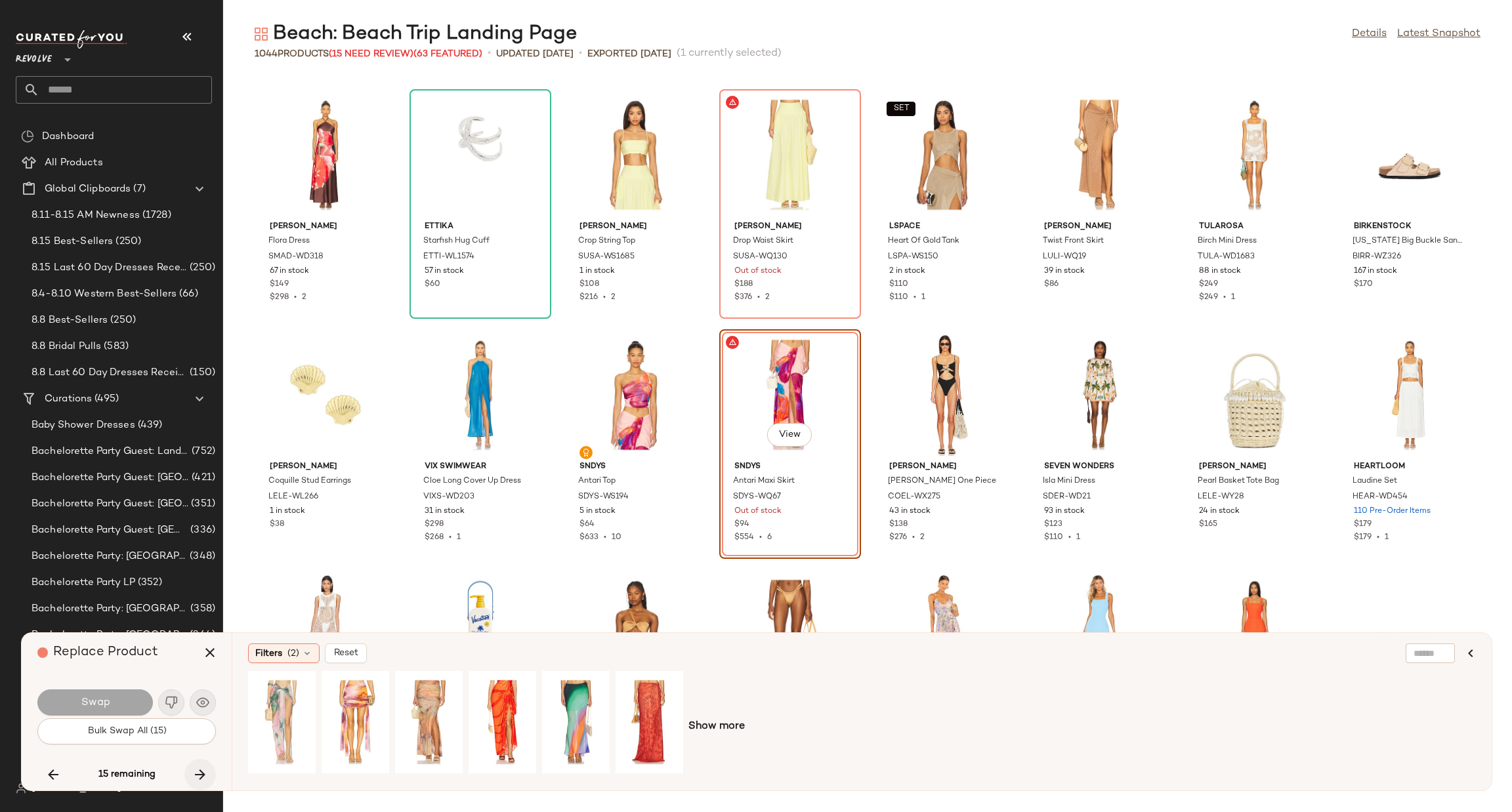
click at [194, 767] on icon "button" at bounding box center [200, 775] width 16 height 16
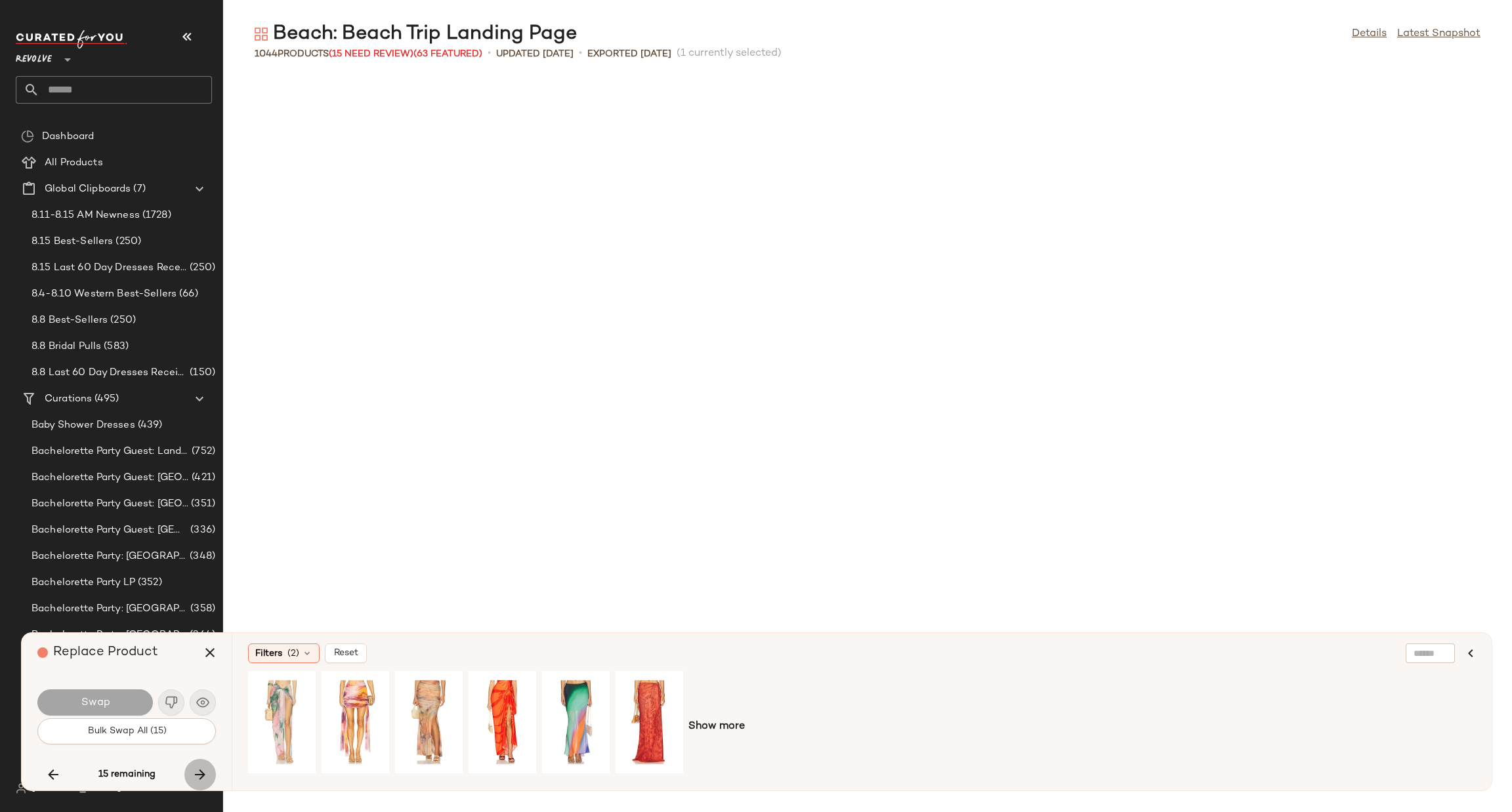
scroll to position [15849, 0]
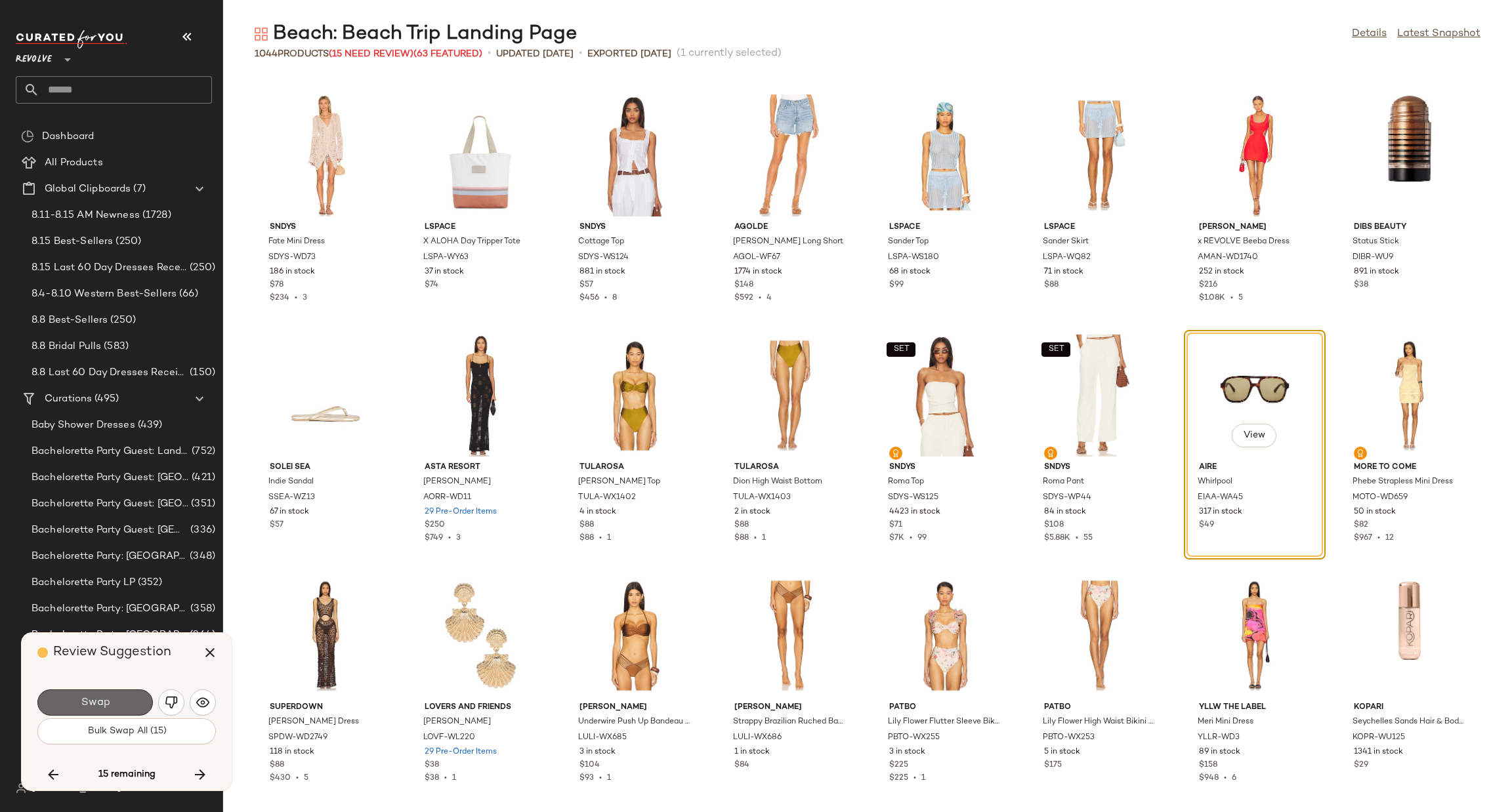
click at [96, 701] on span "Swap" at bounding box center [95, 703] width 30 height 13
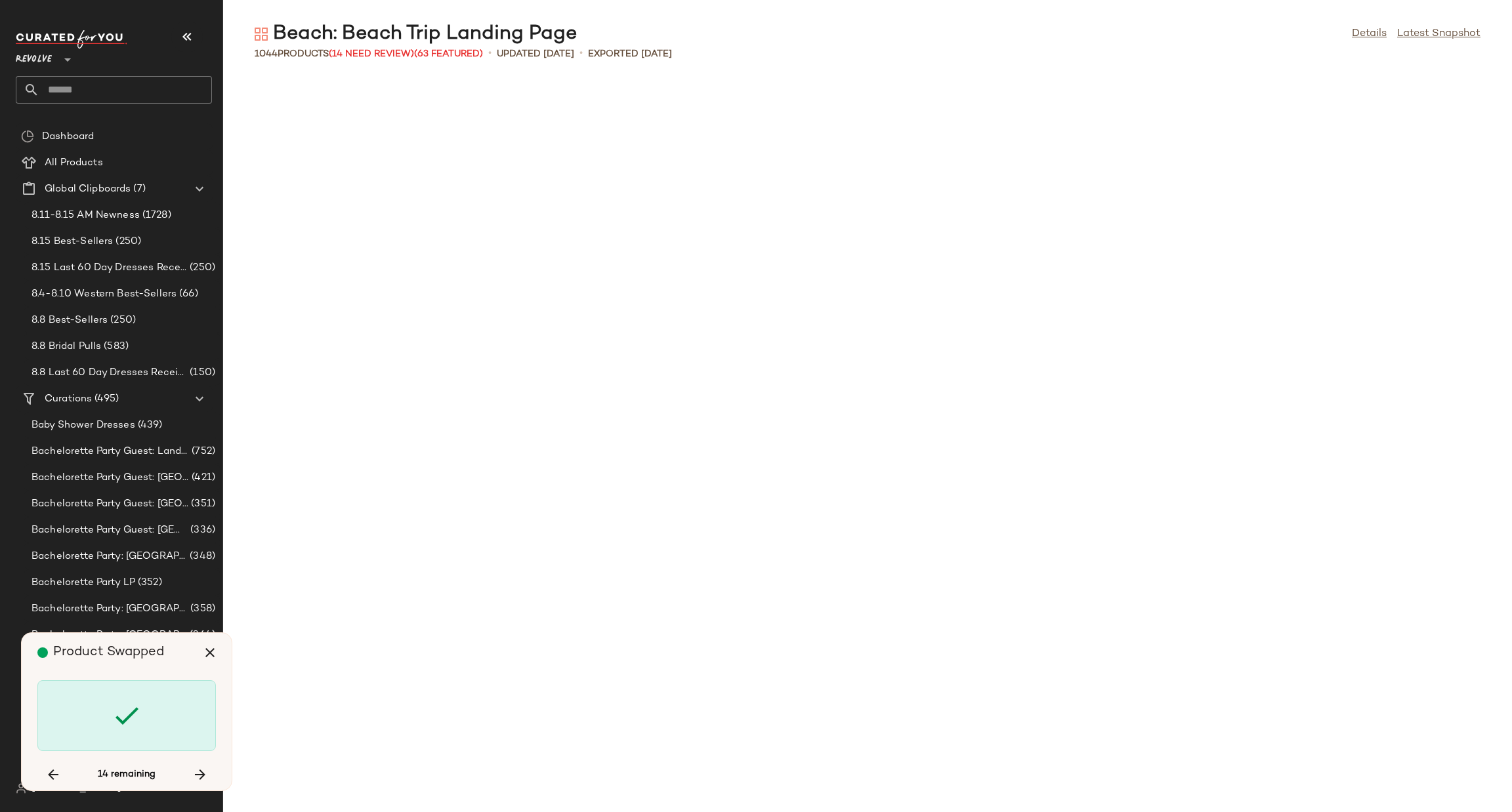
scroll to position [18011, 0]
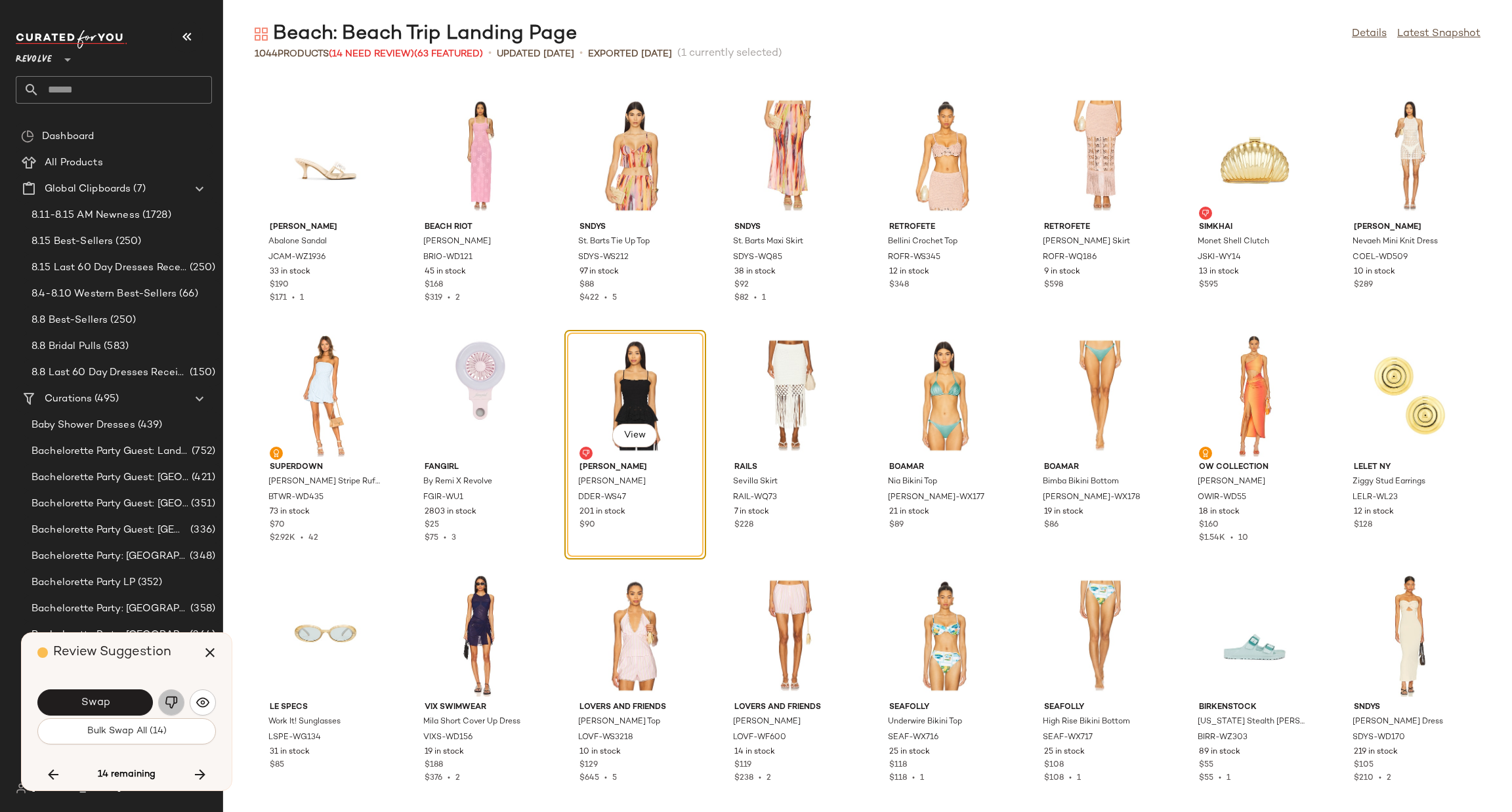
click at [175, 707] on img "button" at bounding box center [171, 703] width 13 height 13
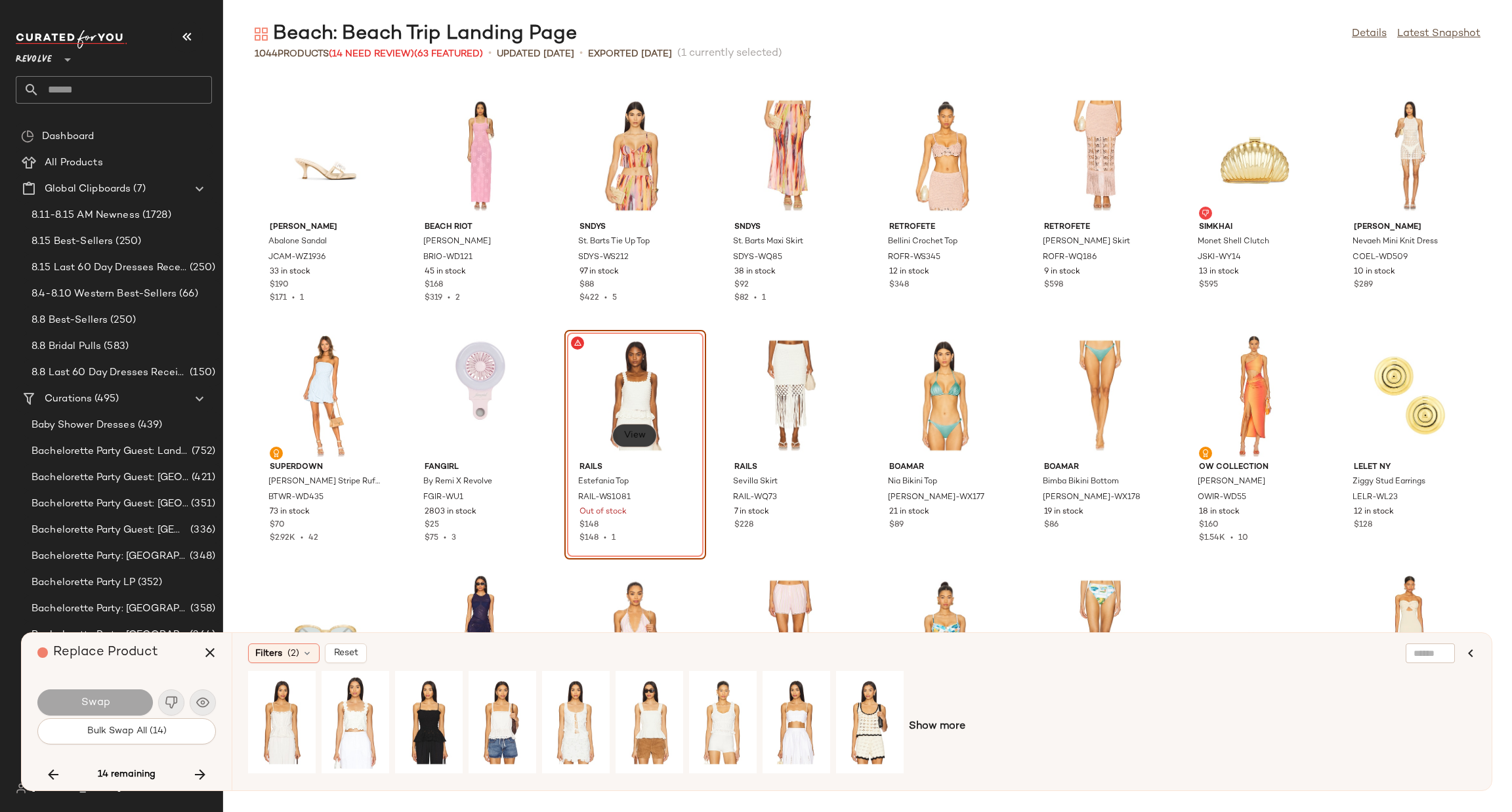
click at [640, 437] on span "View" at bounding box center [635, 436] width 22 height 11
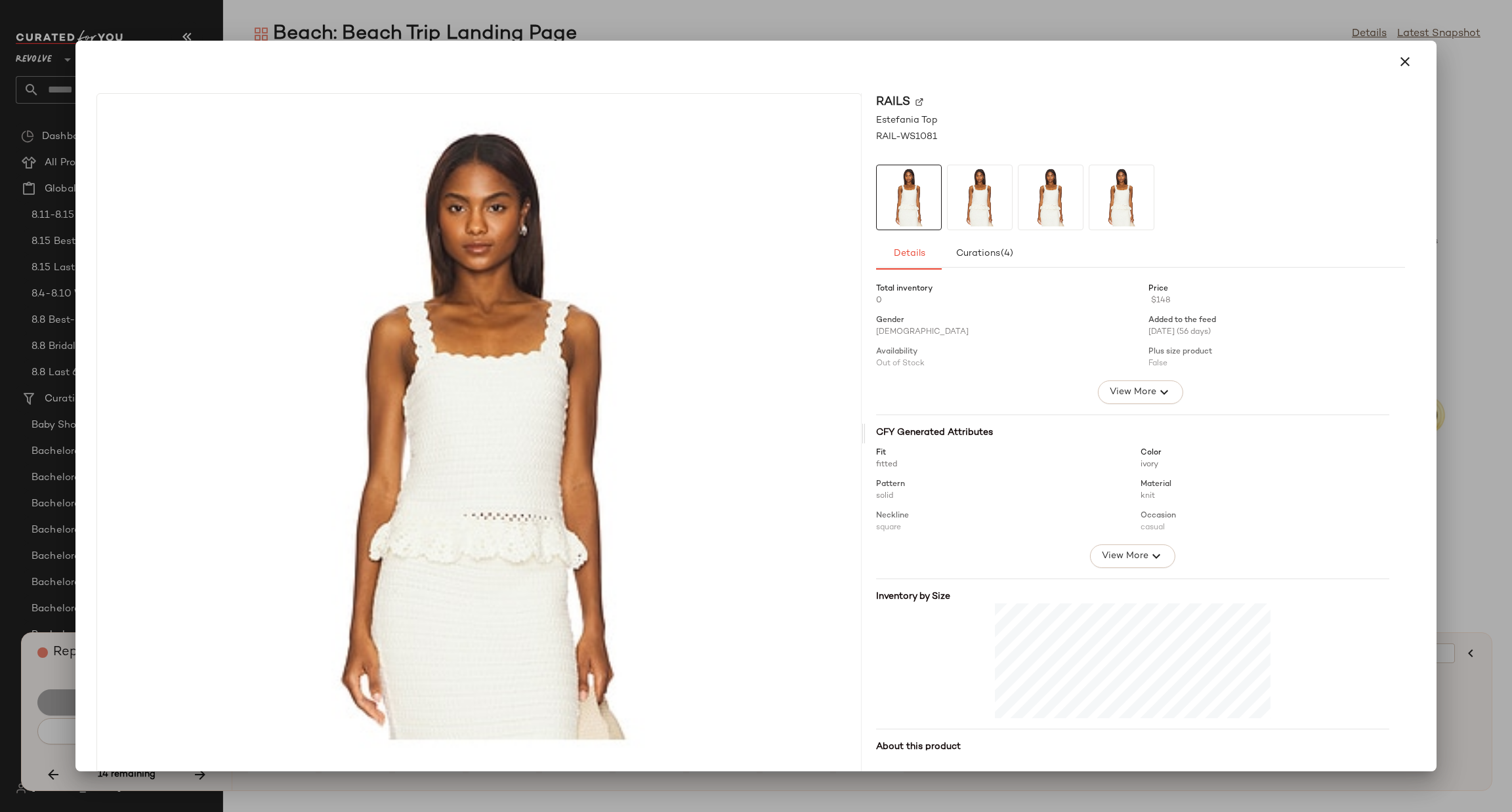
click at [915, 102] on img at bounding box center [919, 101] width 8 height 8
click at [1400, 61] on icon "button" at bounding box center [1405, 62] width 16 height 16
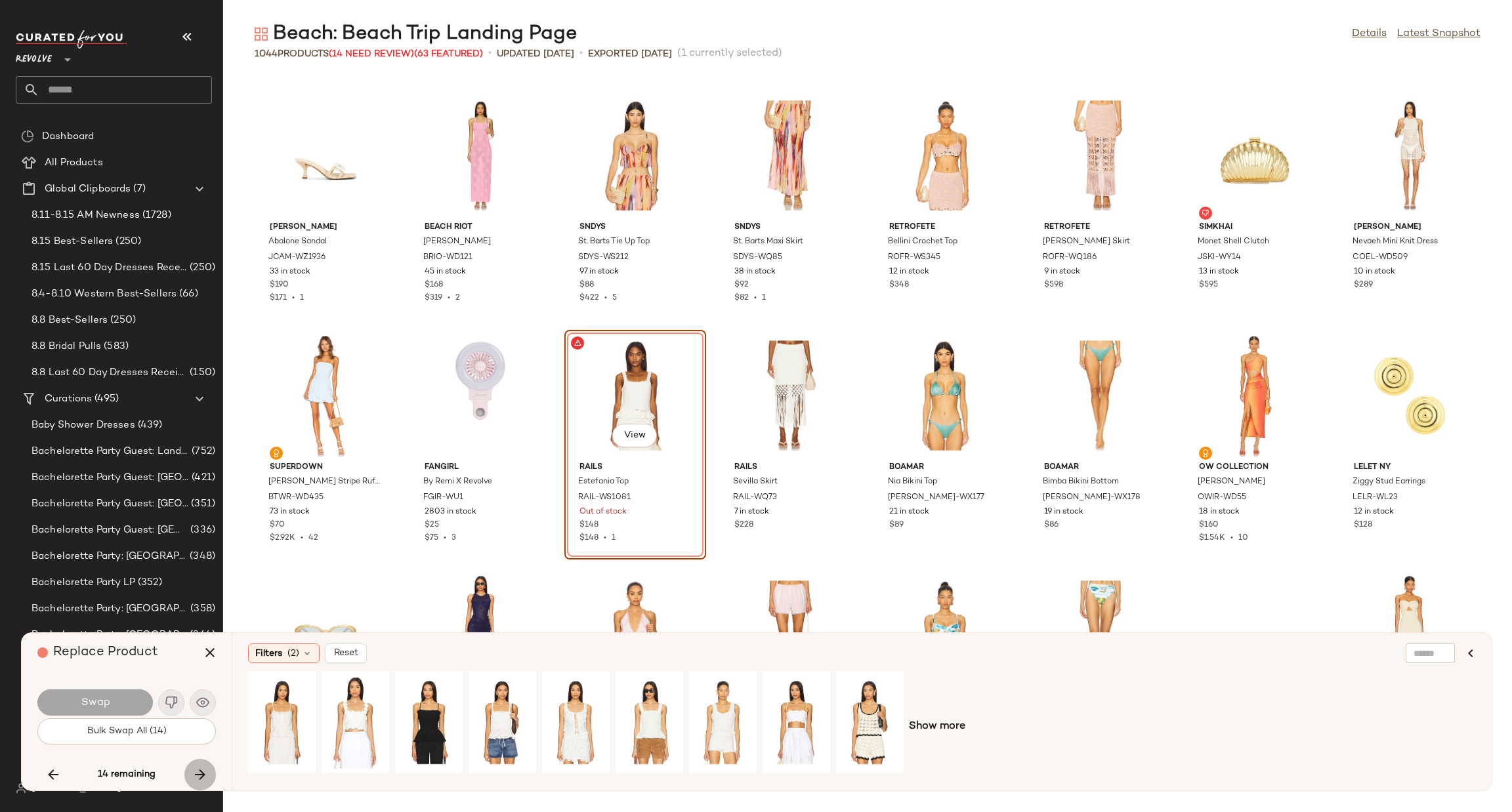
click at [203, 772] on icon "button" at bounding box center [200, 775] width 16 height 16
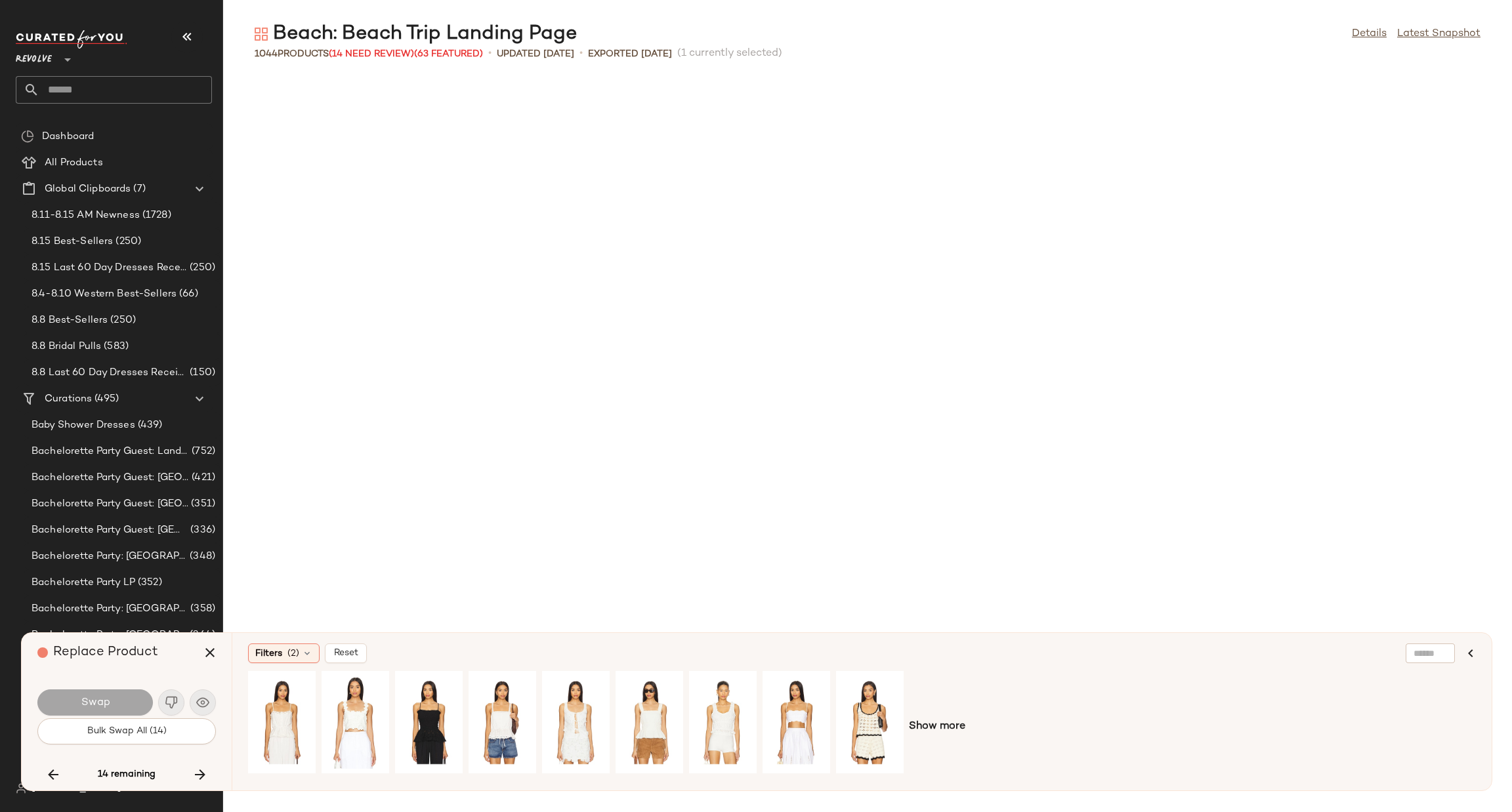
scroll to position [21133, 0]
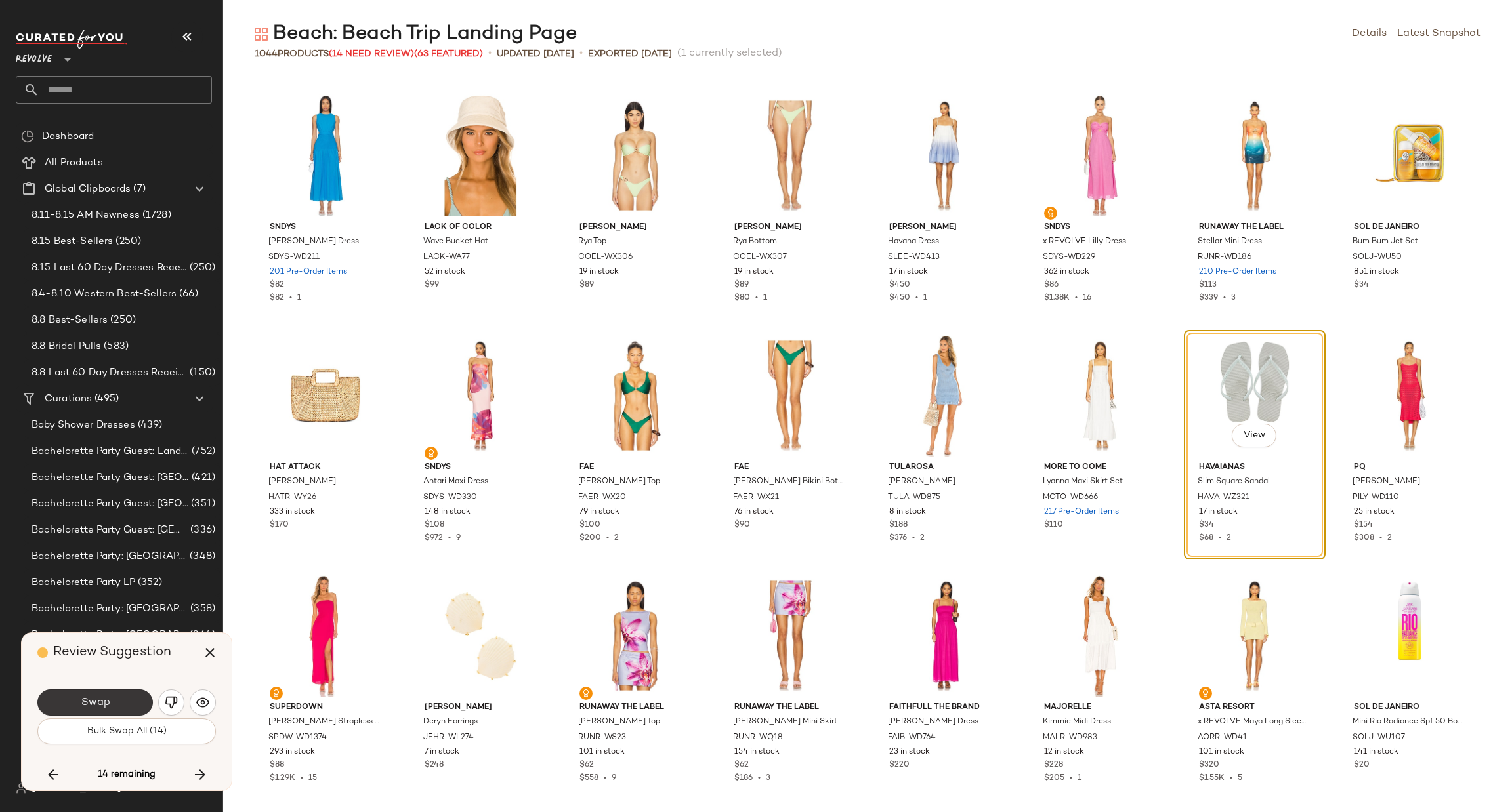
click at [108, 690] on button "Swap" at bounding box center [95, 703] width 115 height 26
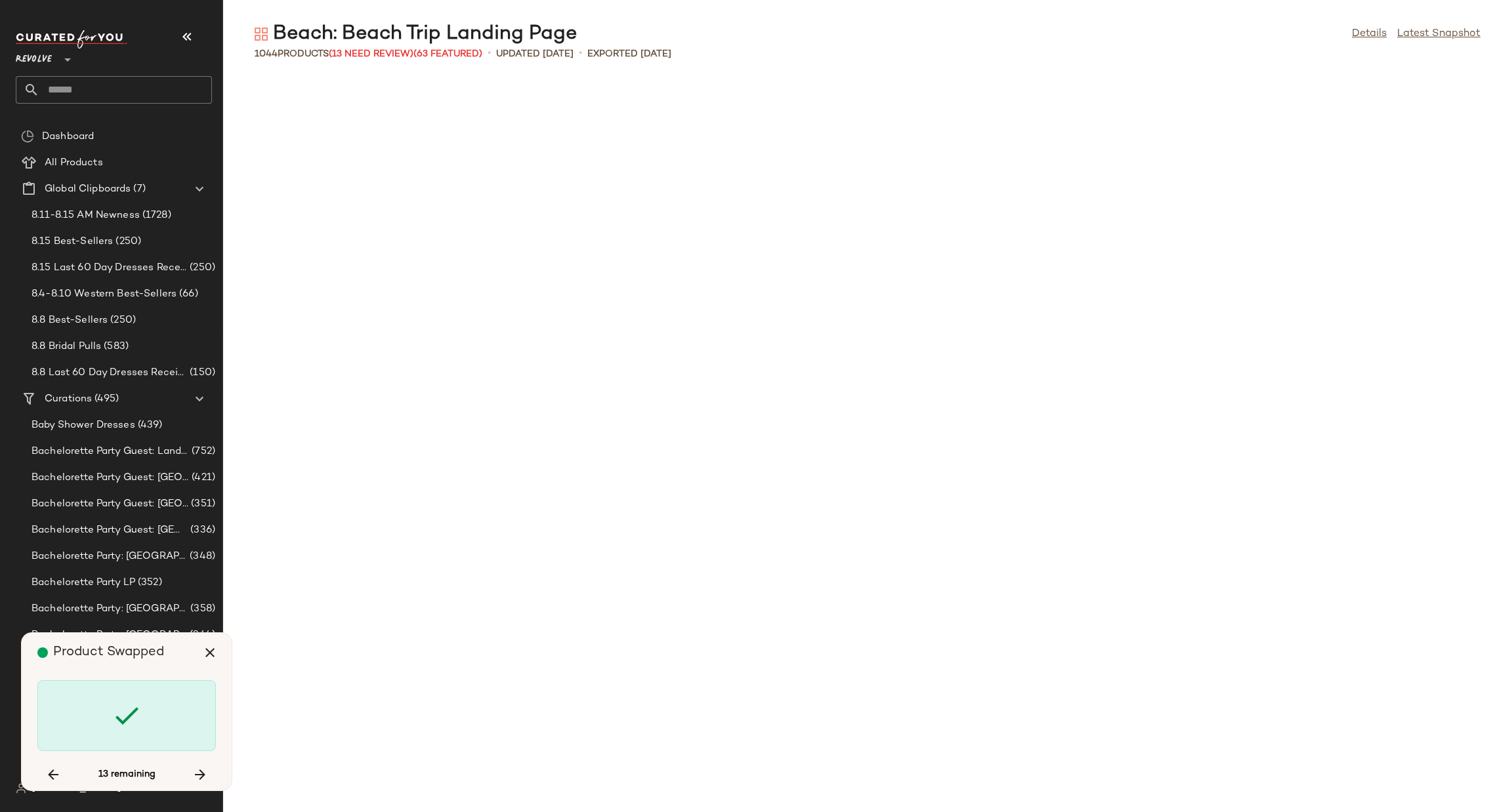
scroll to position [23055, 0]
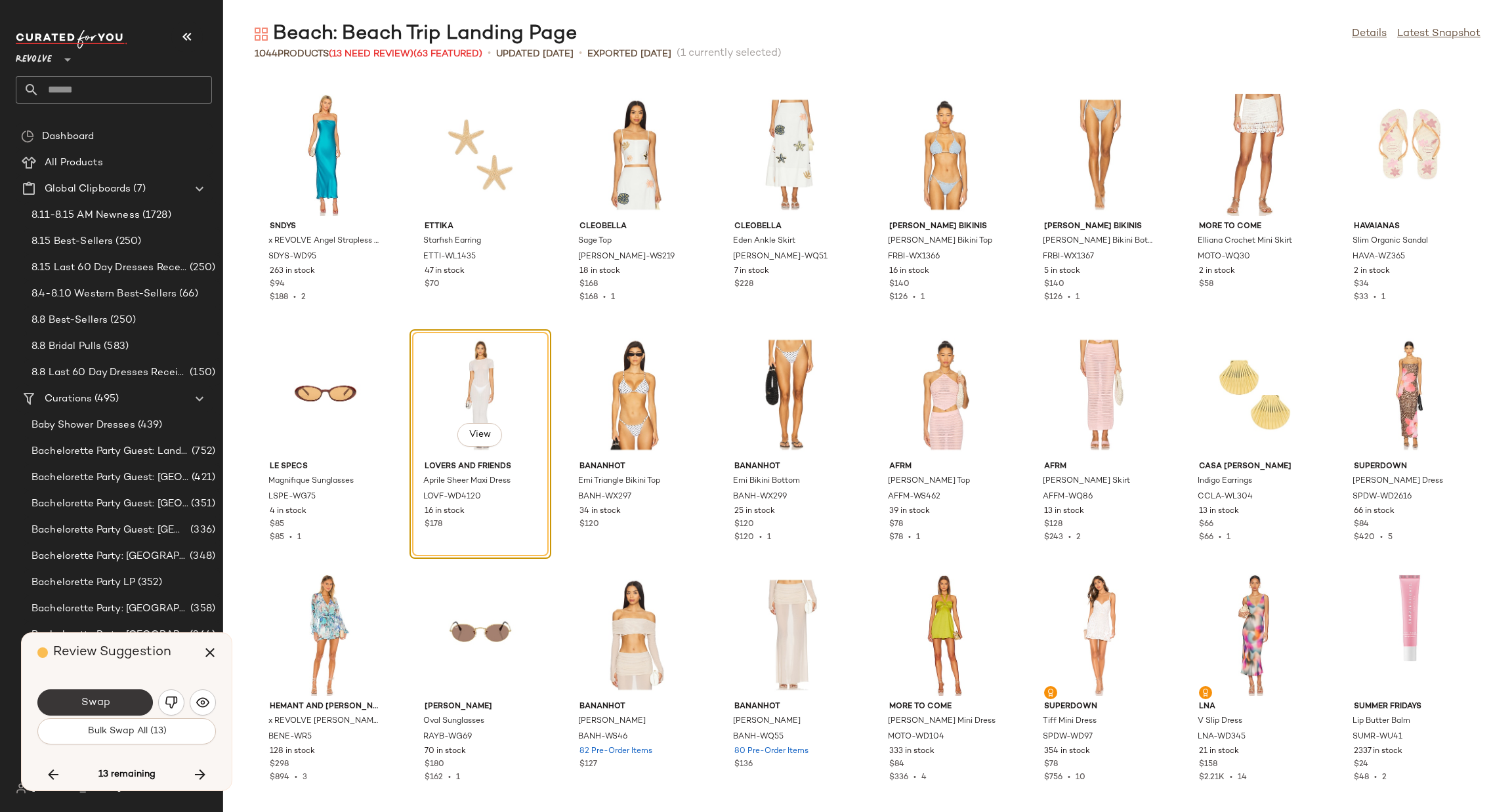
click at [99, 710] on button "Swap" at bounding box center [95, 703] width 115 height 26
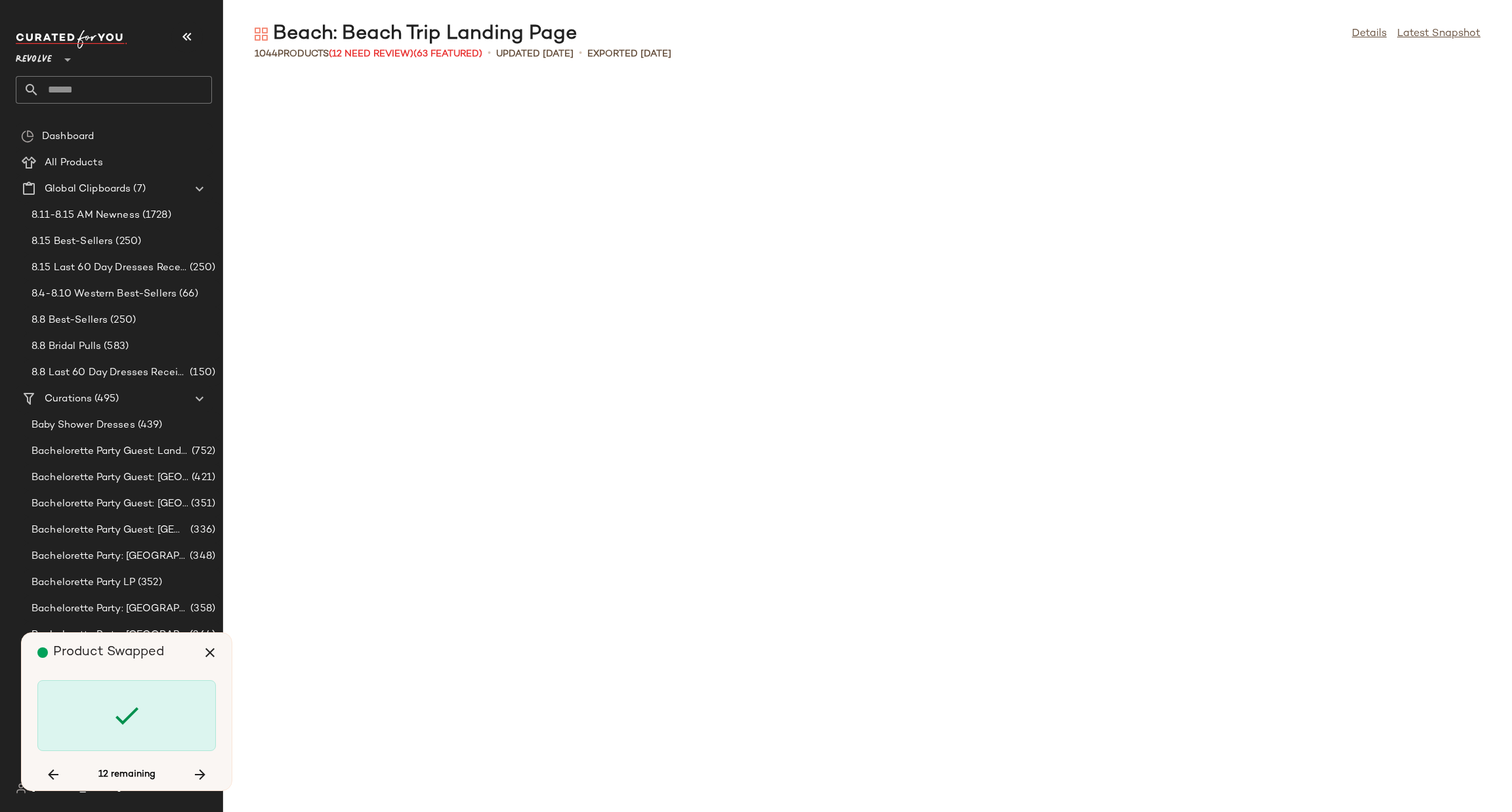
scroll to position [27136, 0]
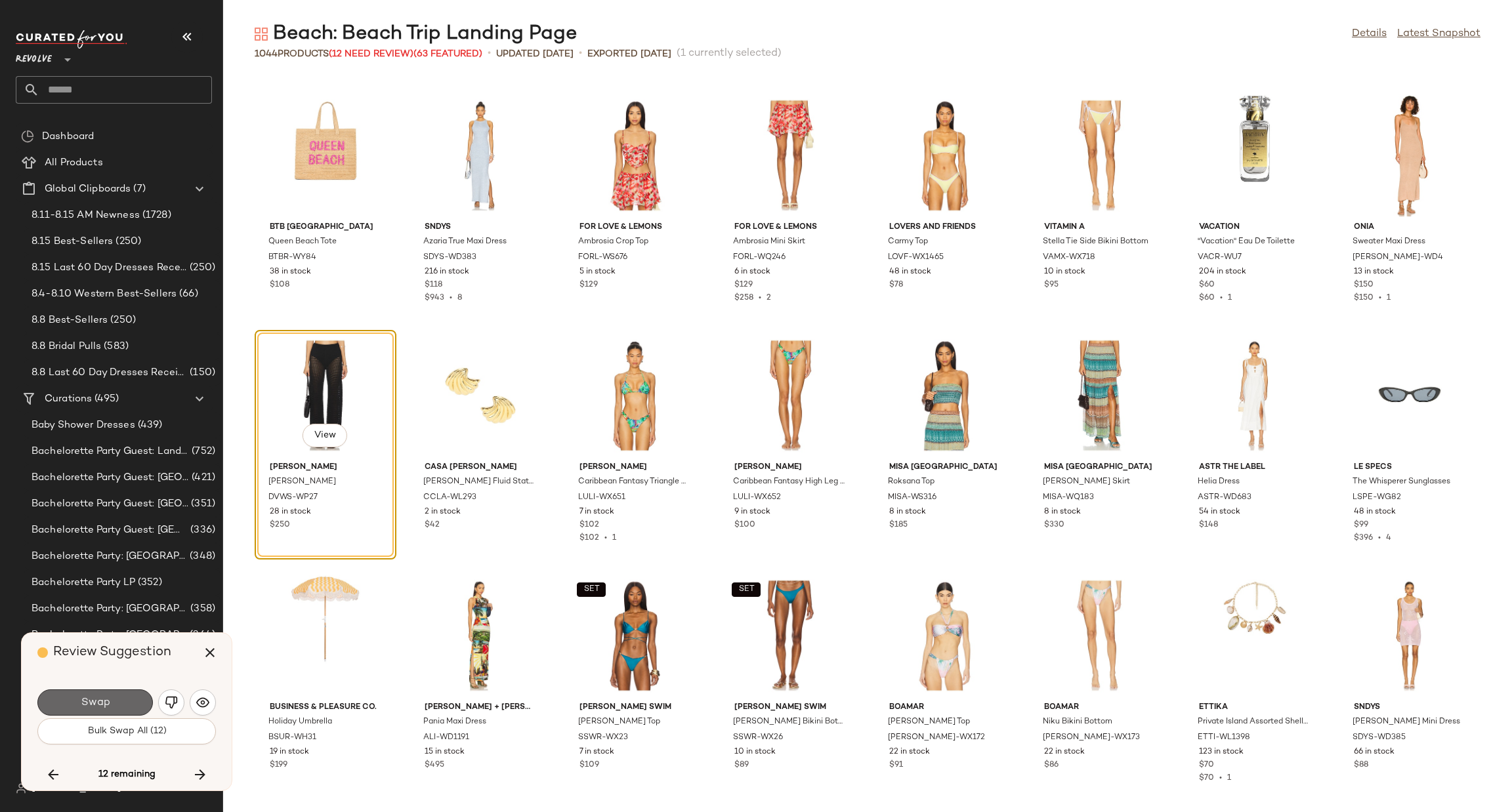
click at [107, 699] on span "Swap" at bounding box center [95, 703] width 30 height 13
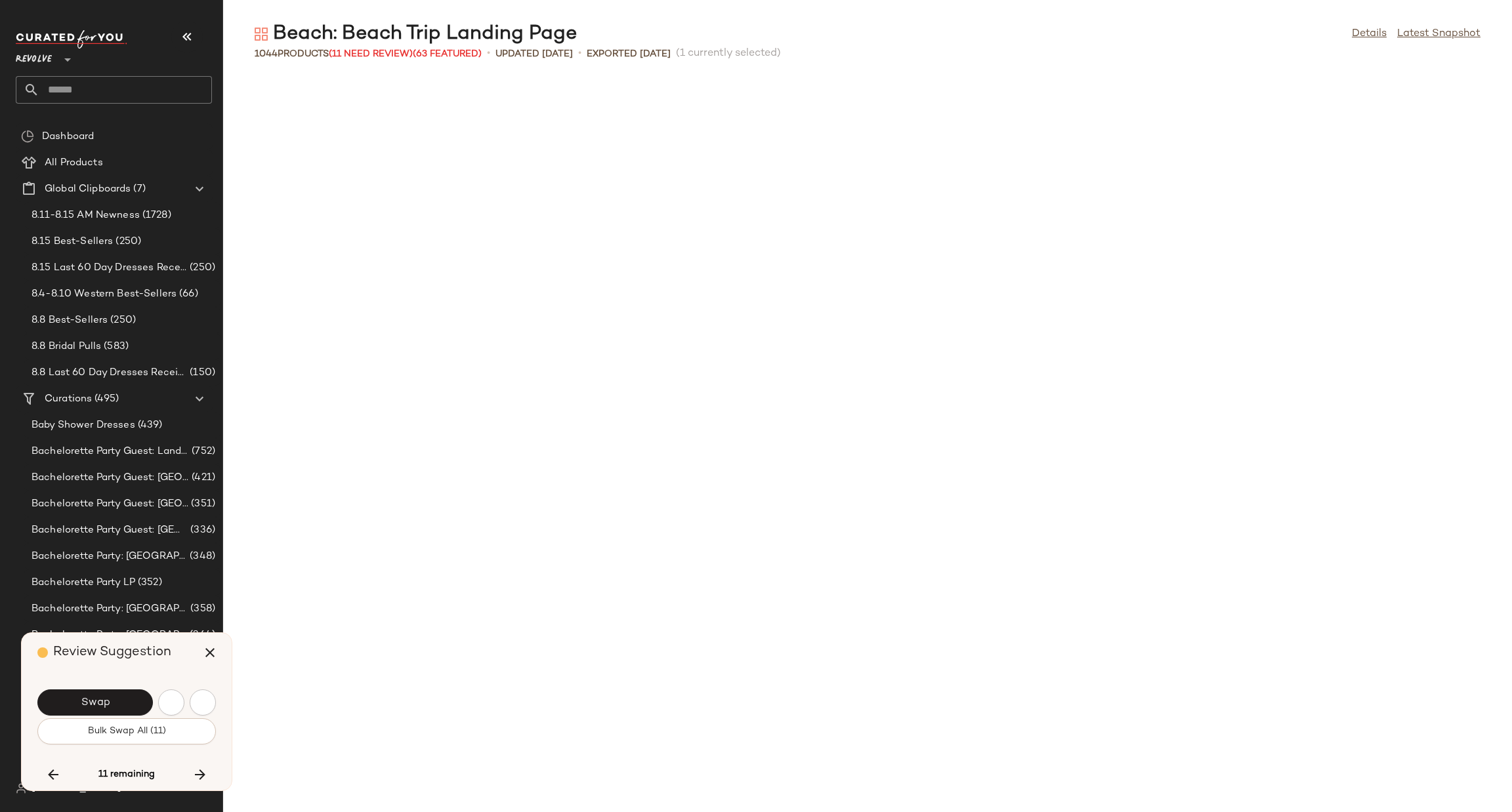
scroll to position [27857, 0]
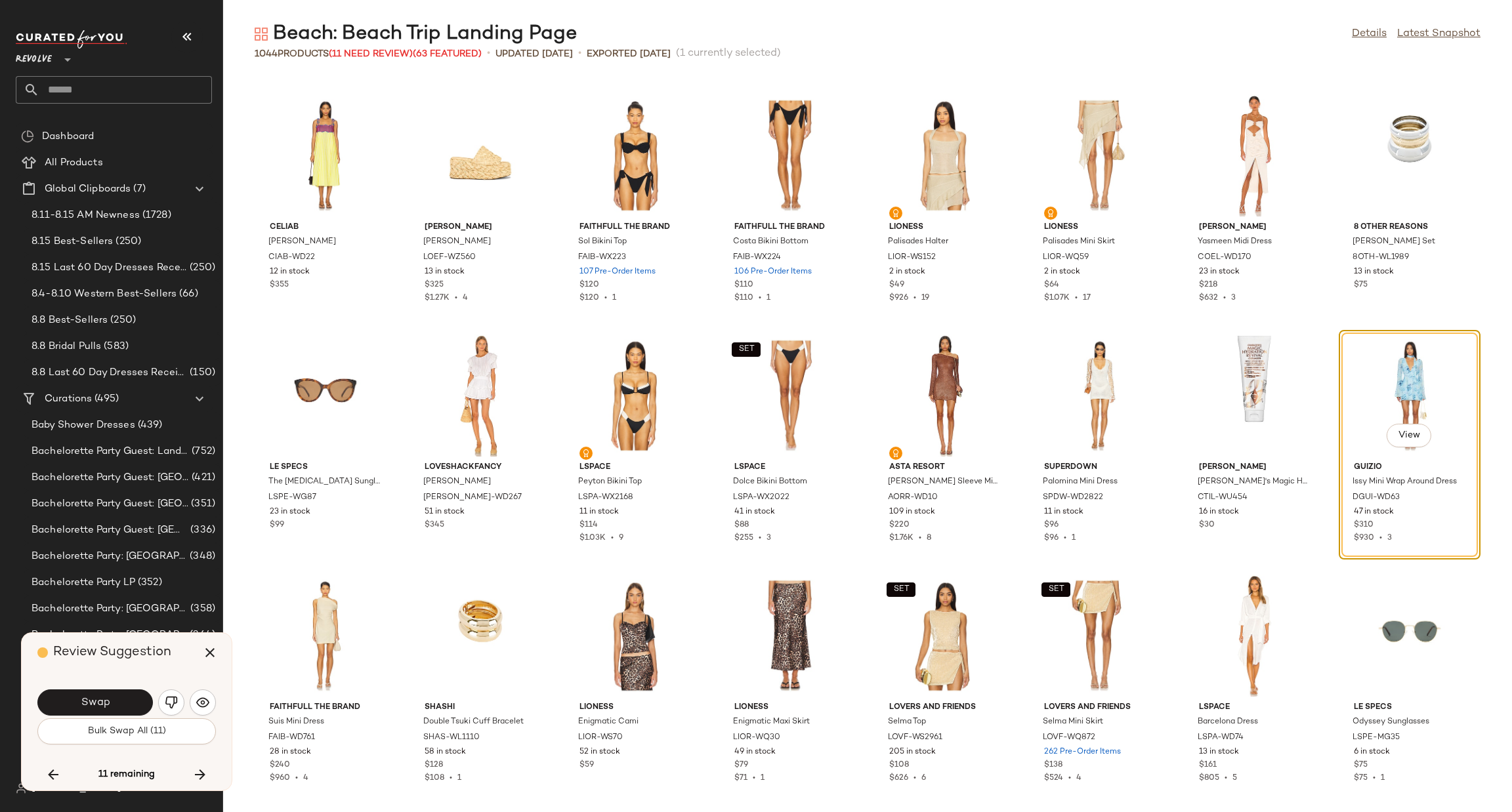
drag, startPoint x: 109, startPoint y: 678, endPoint x: 115, endPoint y: 683, distance: 7.8
click at [115, 682] on div "Review Suggestion Swap Bulk Swap All (11) 11 remaining" at bounding box center [126, 711] width 210 height 157
click at [107, 697] on span "Swap" at bounding box center [95, 703] width 30 height 13
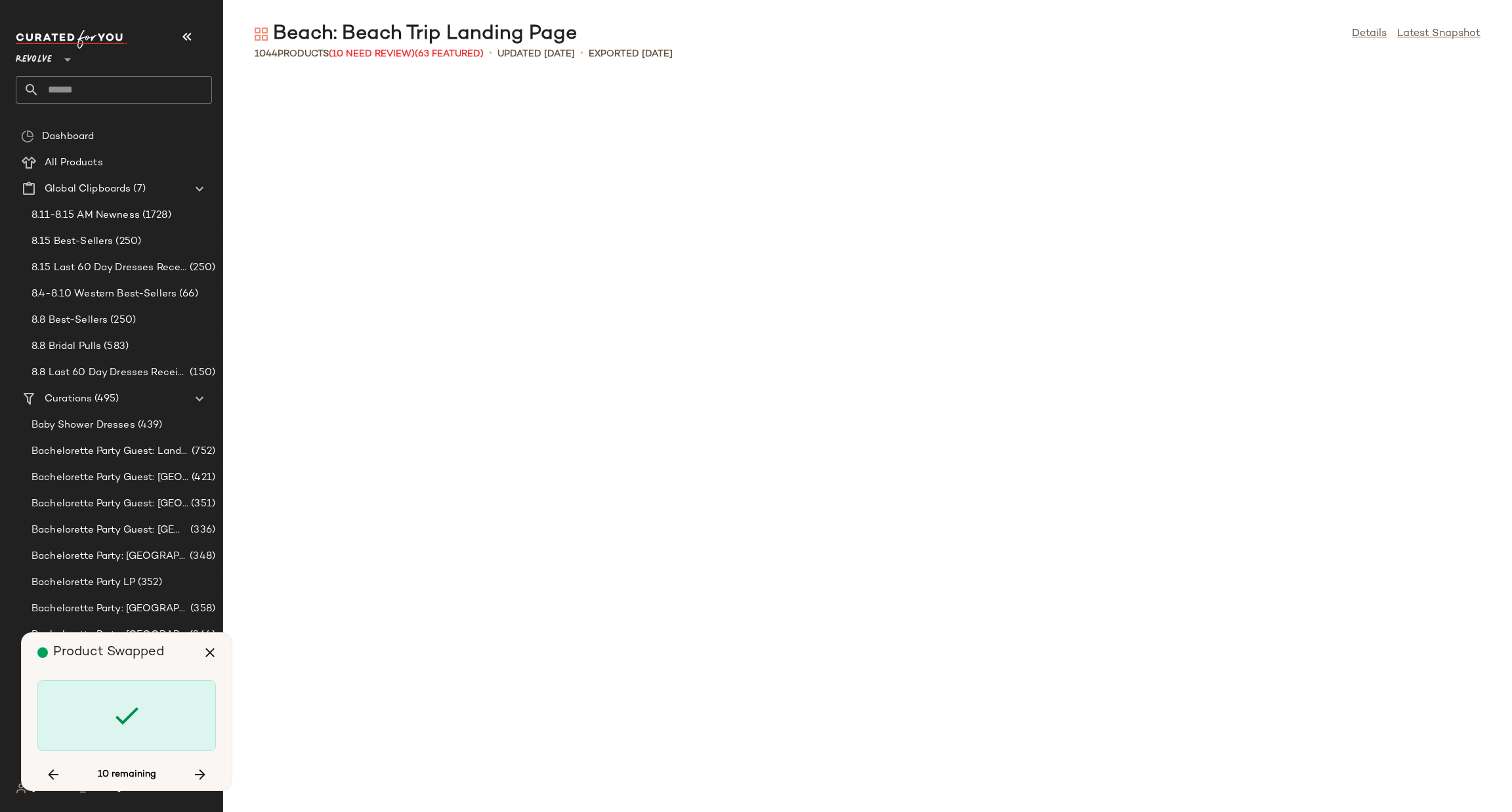
scroll to position [30018, 0]
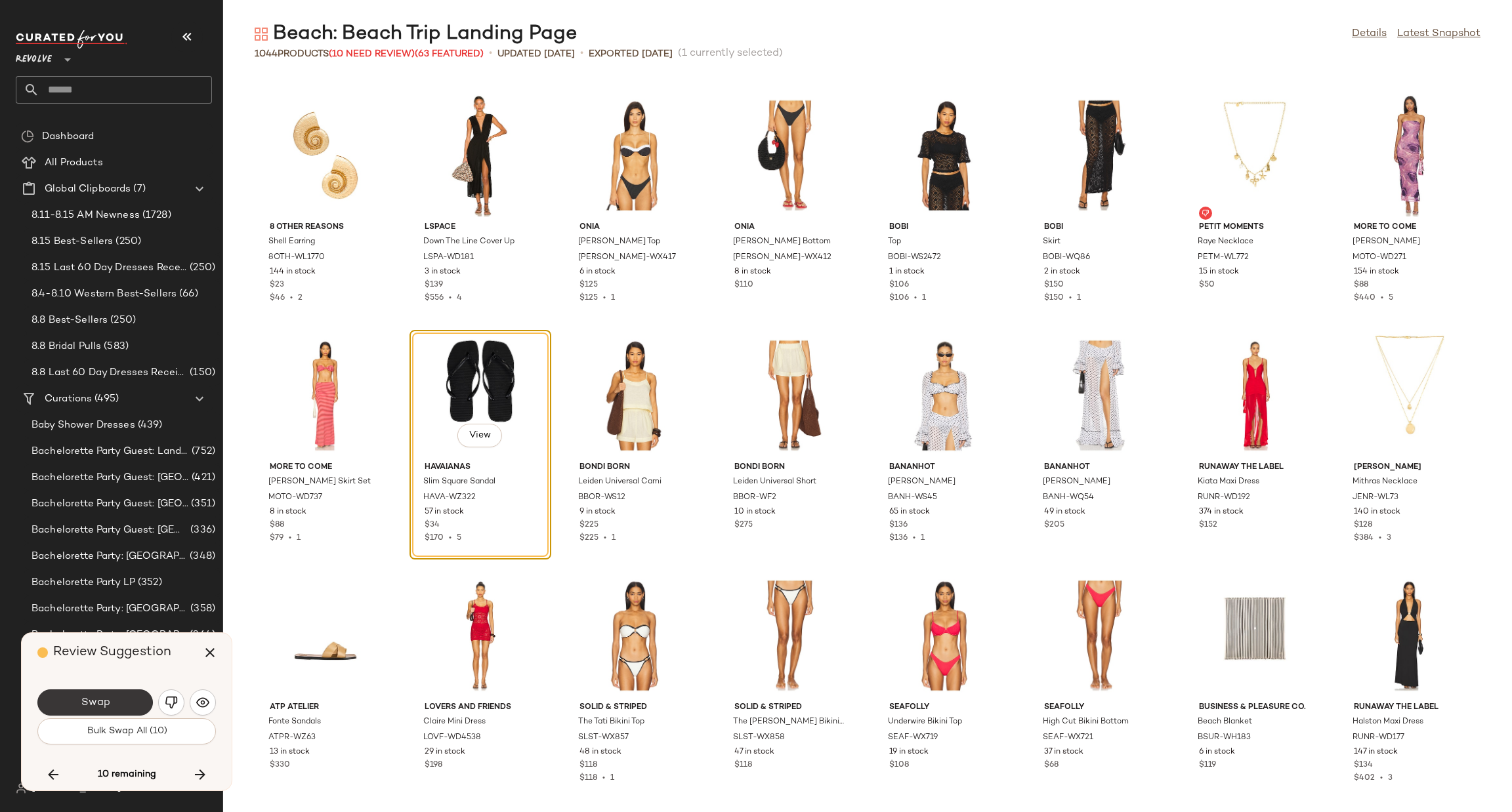
click at [115, 697] on button "Swap" at bounding box center [95, 703] width 115 height 26
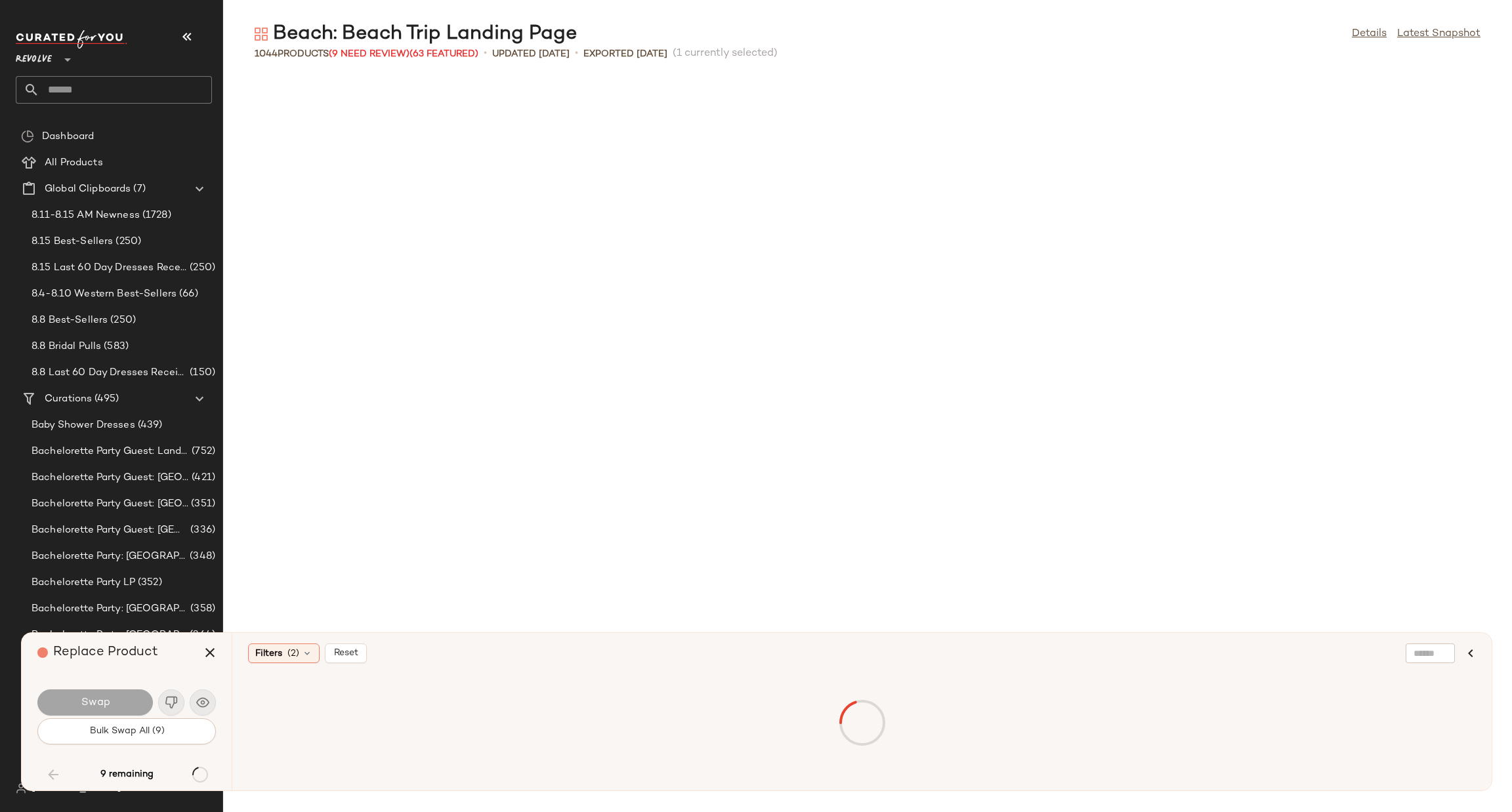
scroll to position [3361, 0]
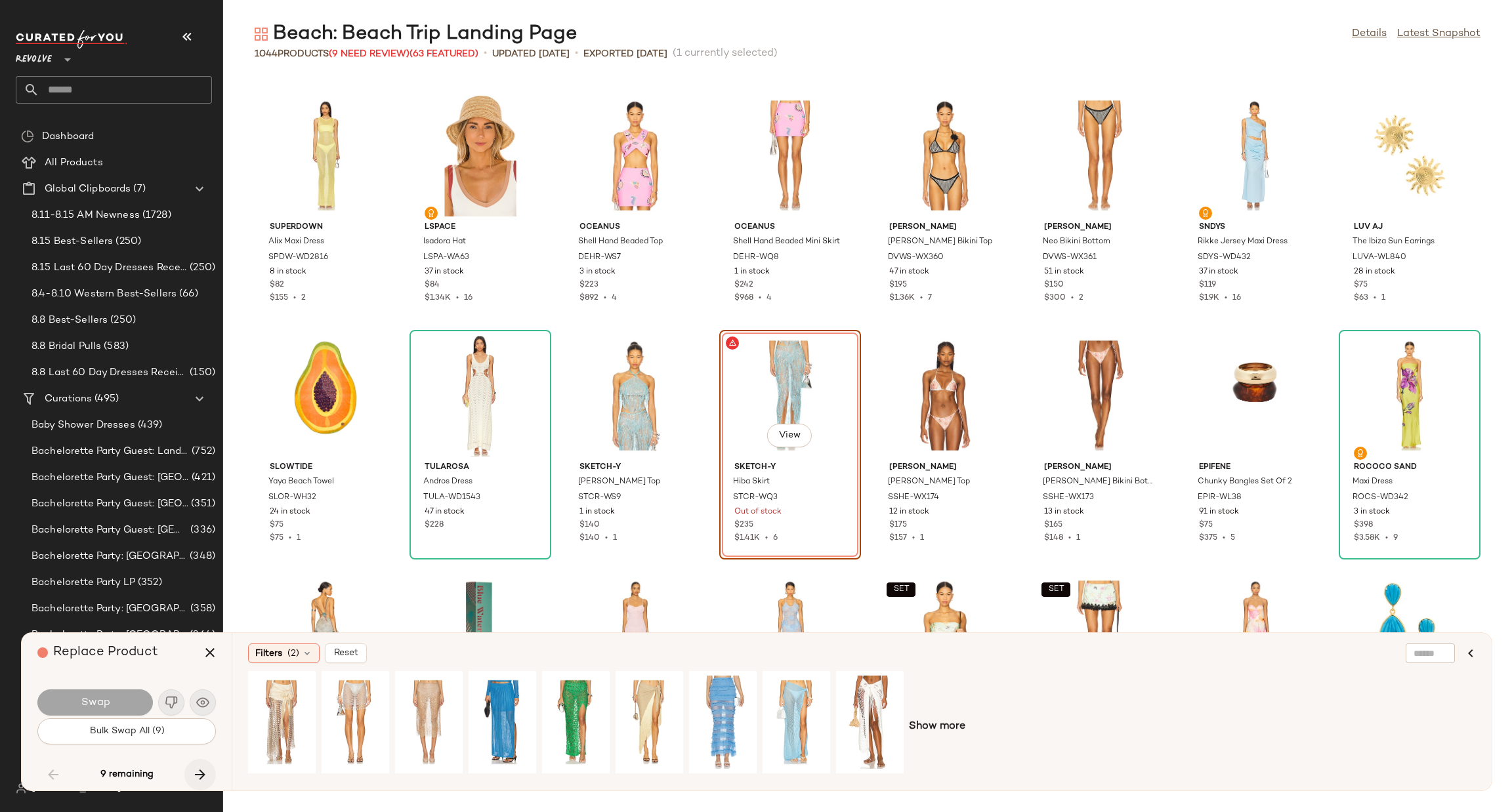
click at [213, 776] on button "button" at bounding box center [200, 775] width 32 height 32
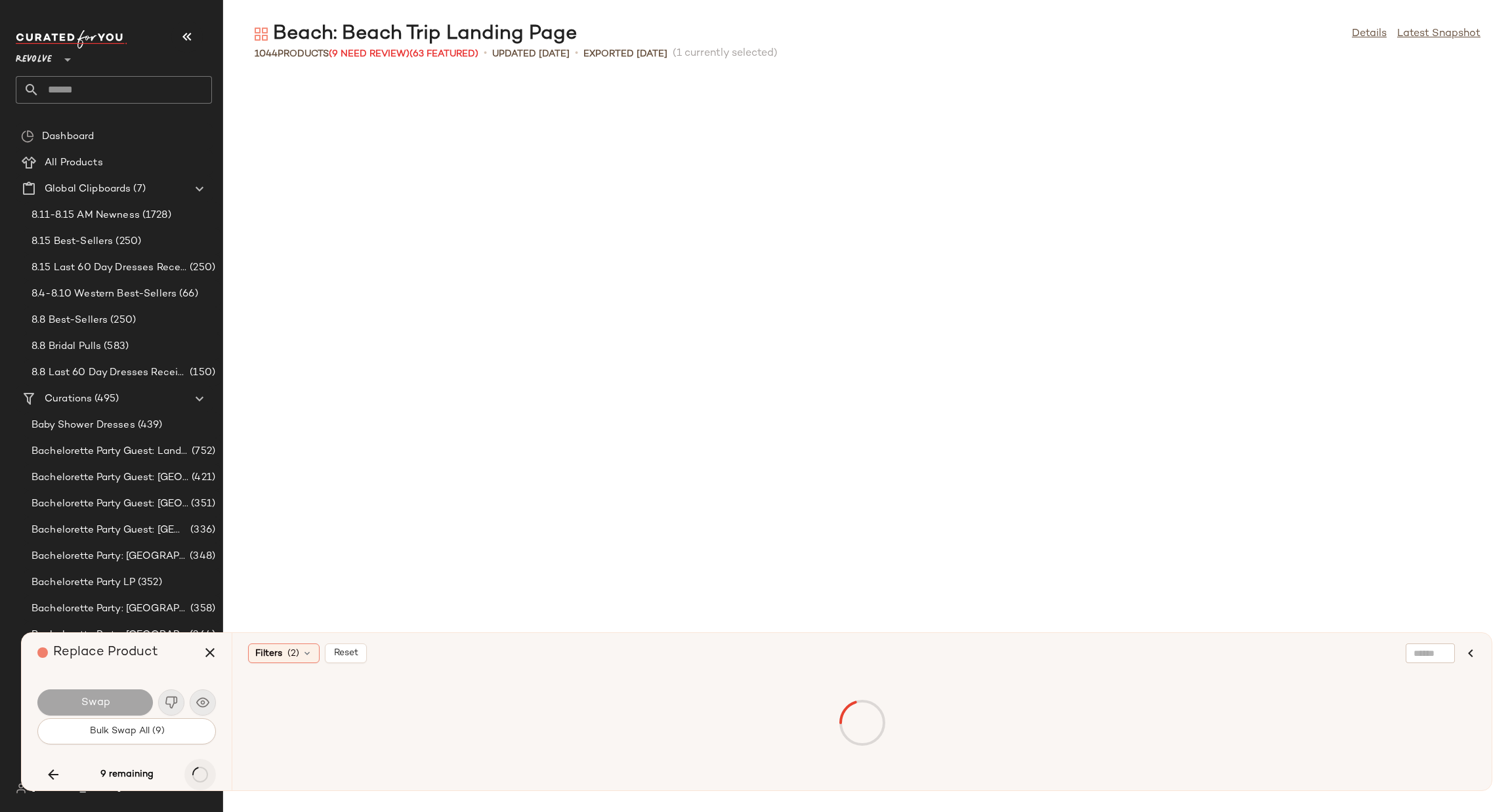
scroll to position [4802, 0]
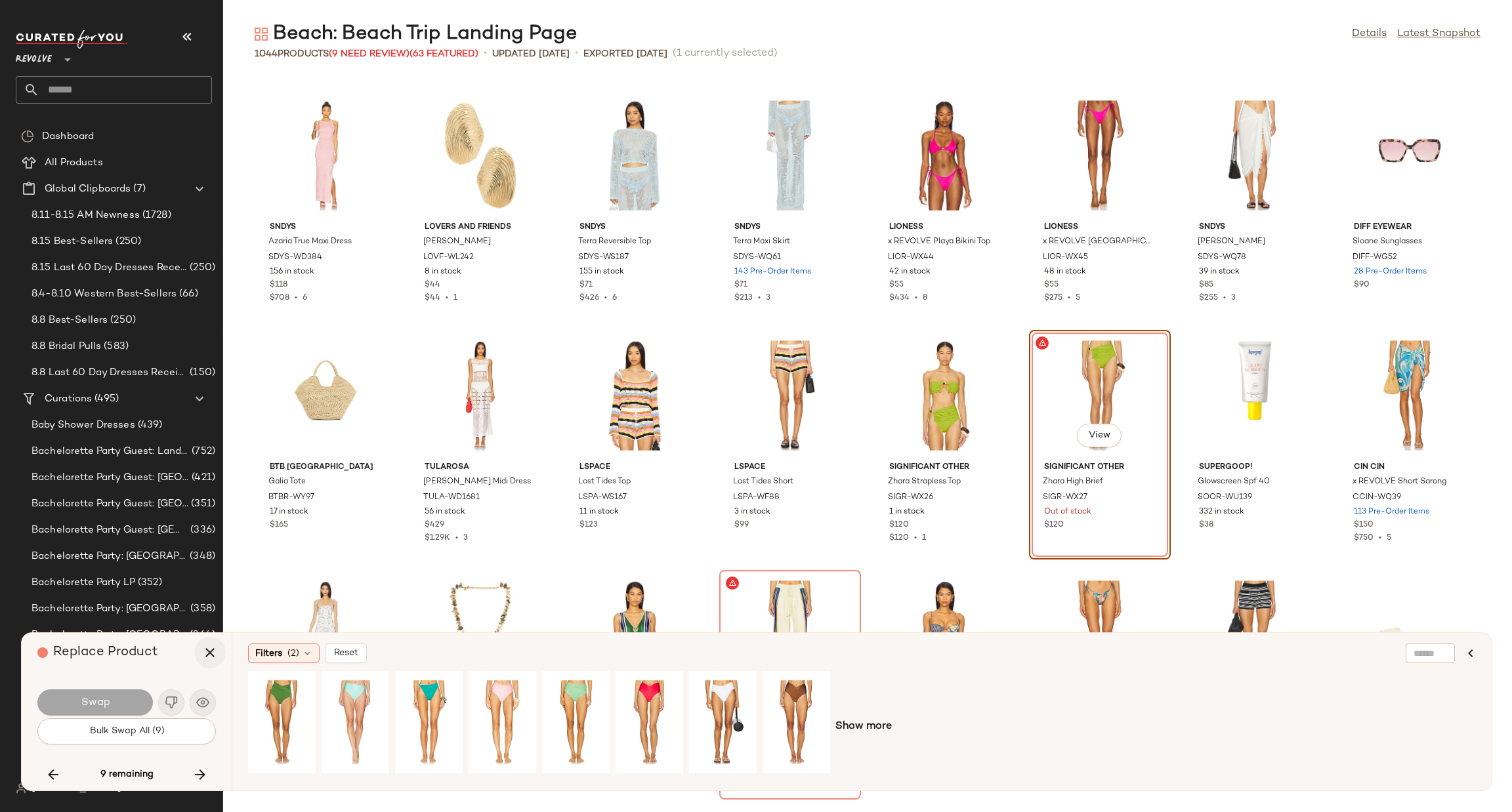
click at [215, 653] on icon "button" at bounding box center [210, 653] width 16 height 16
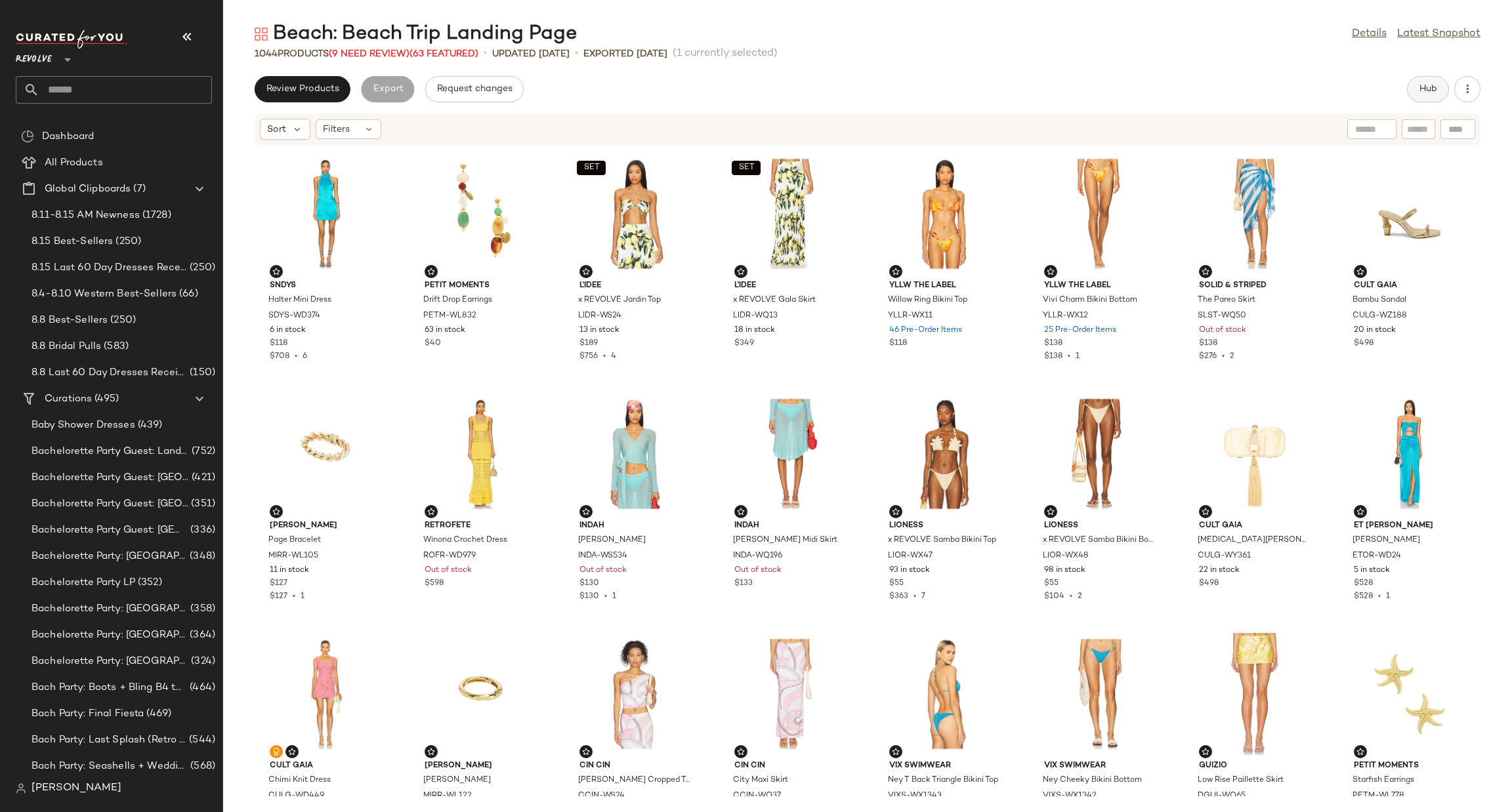
click at [1420, 82] on button "Hub" at bounding box center [1428, 90] width 42 height 26
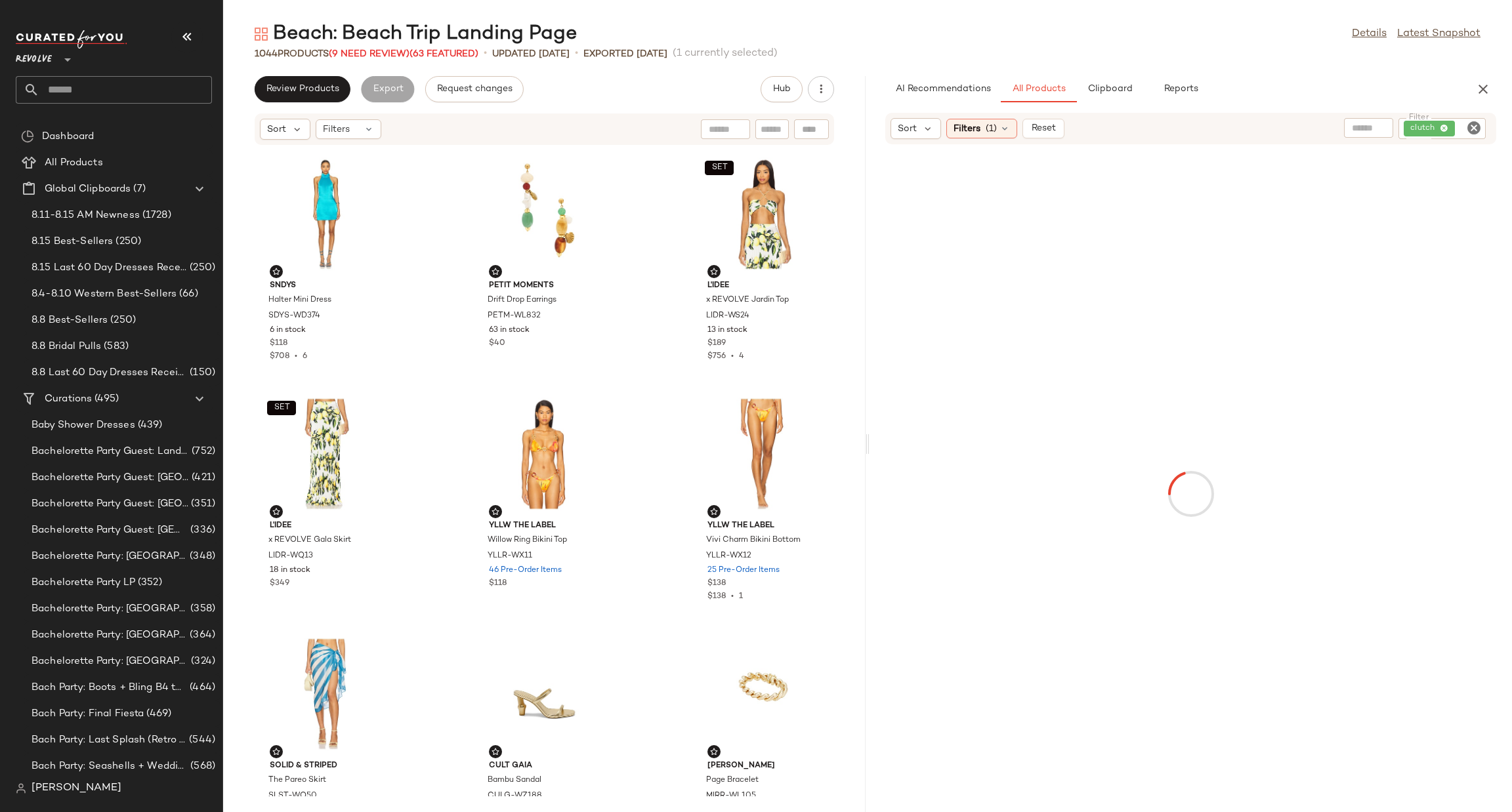
drag, startPoint x: 867, startPoint y: 441, endPoint x: 1002, endPoint y: 443, distance: 135.0
click at [1002, 443] on div "Beach: Beach Trip Landing Page Details Latest Snapshot 1044 Products (9 Need Re…" at bounding box center [867, 417] width 1289 height 792
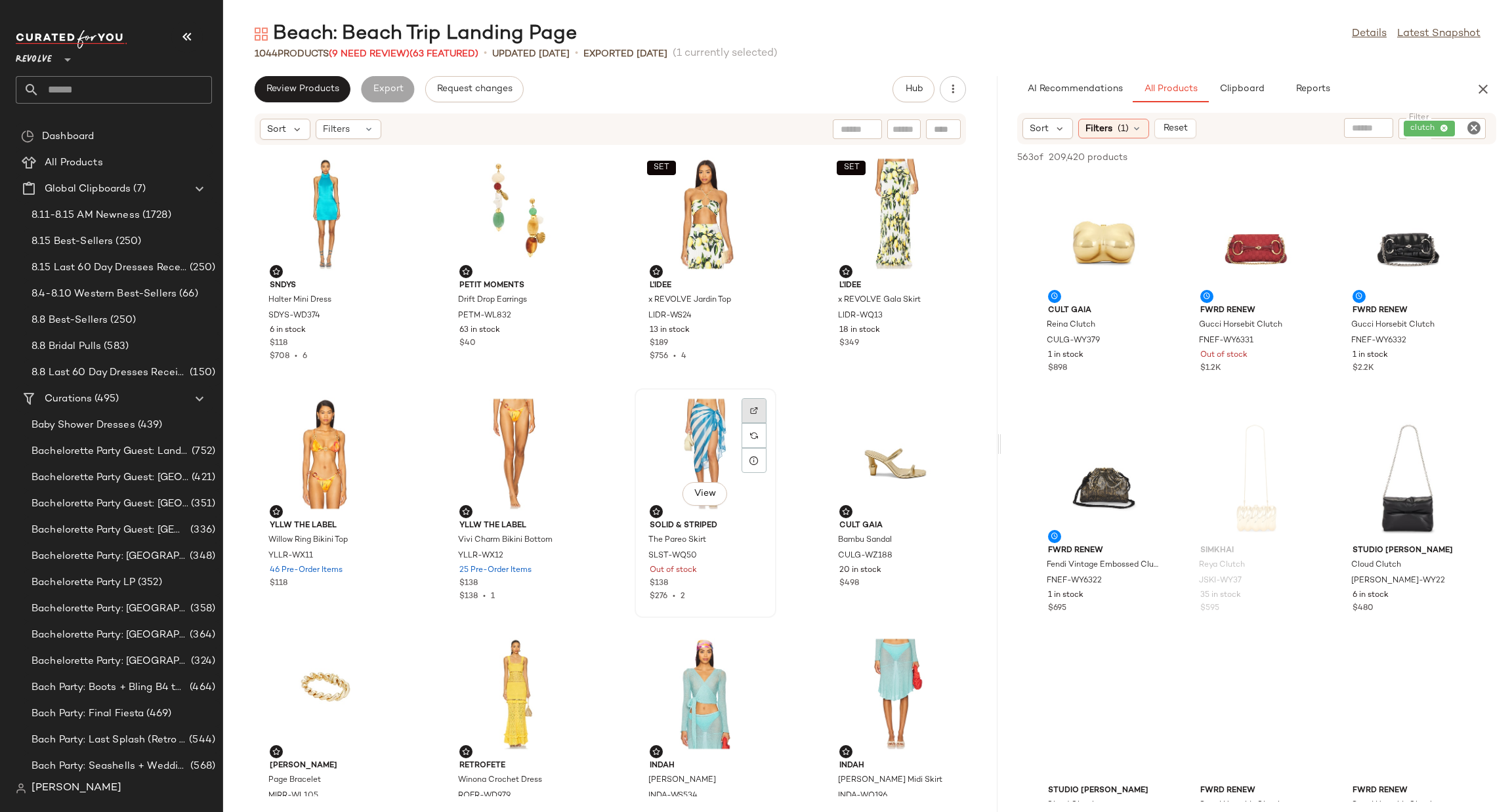
click at [743, 423] on div at bounding box center [754, 436] width 25 height 25
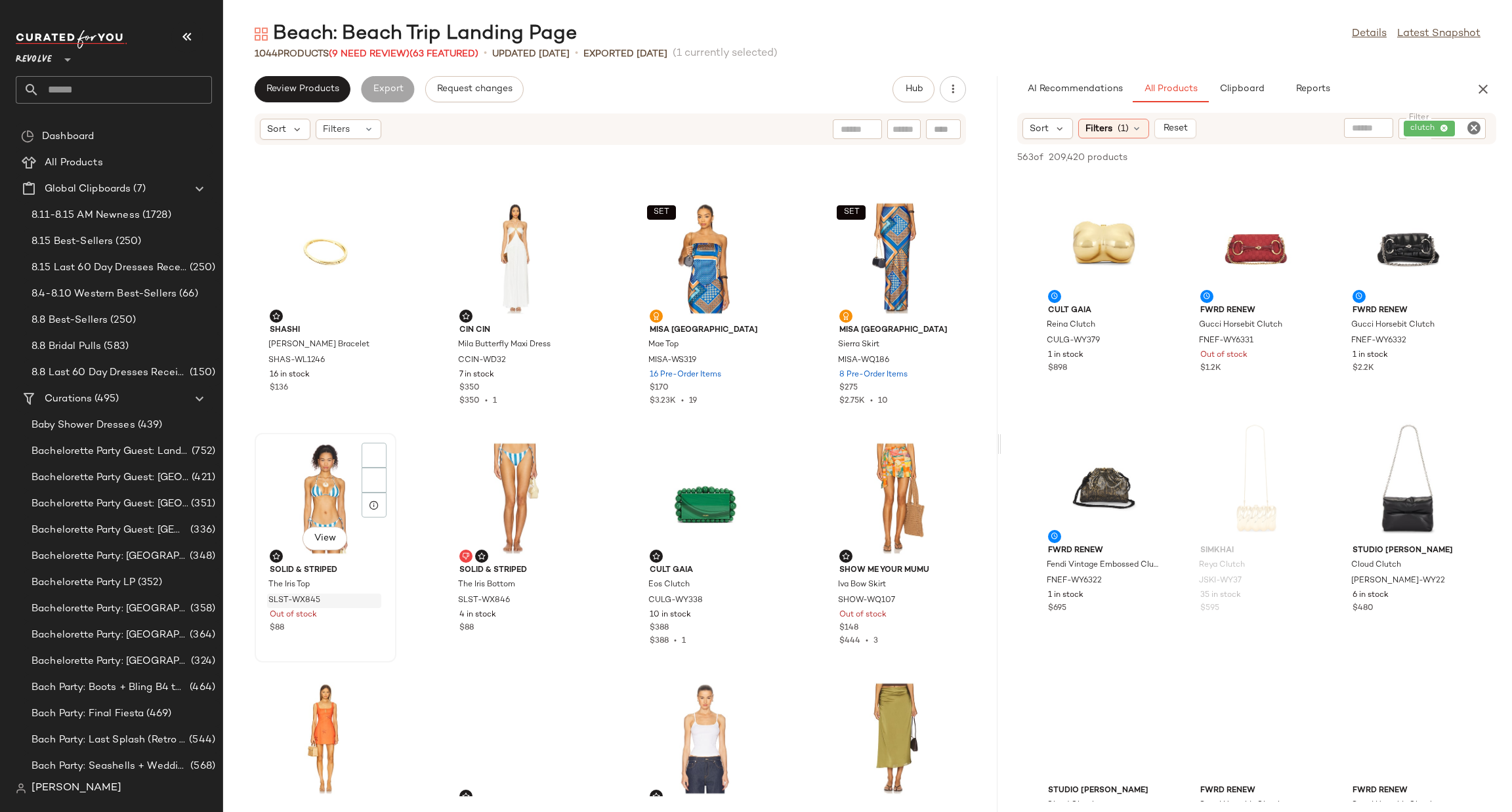
scroll to position [2471, 0]
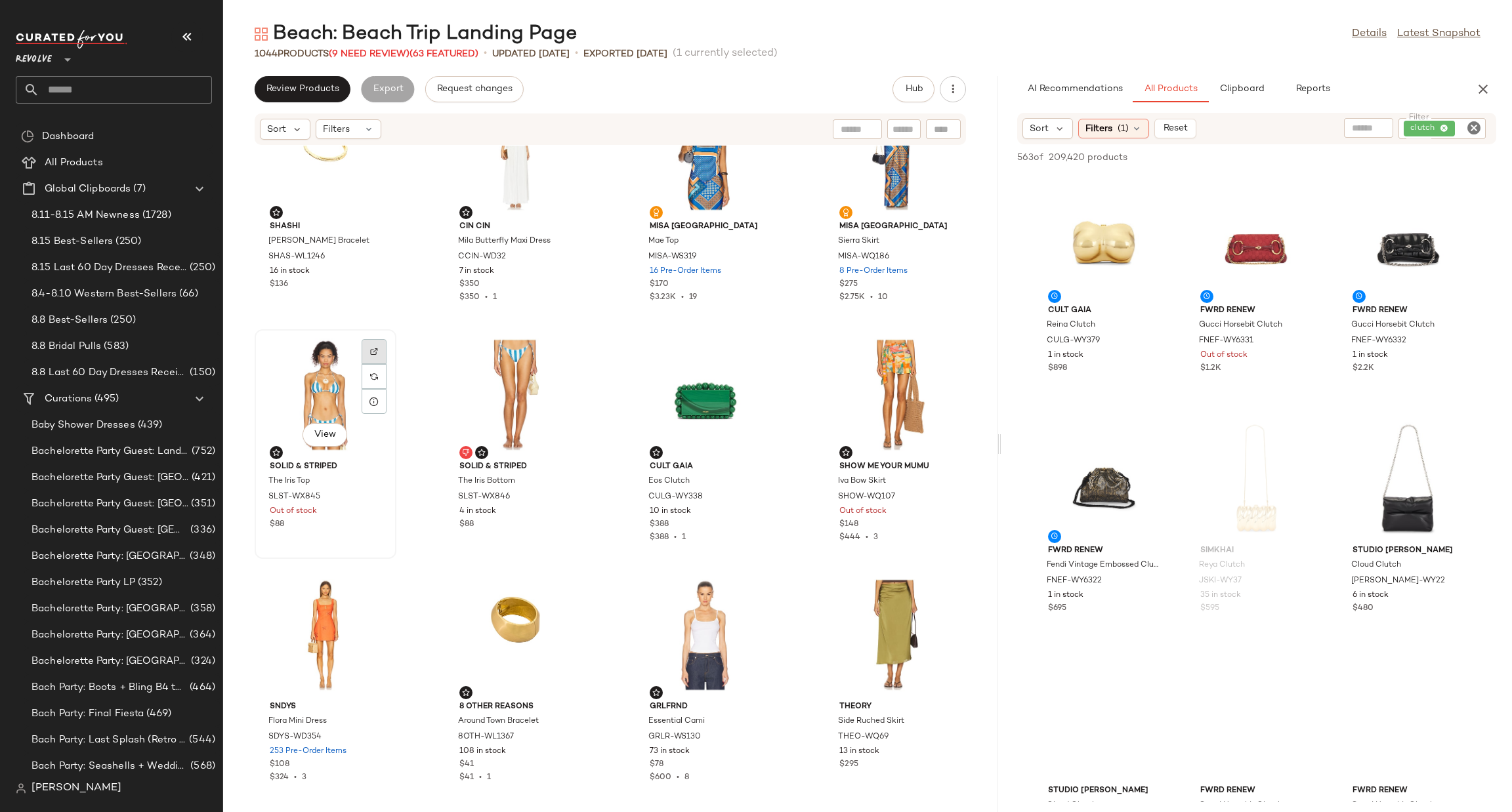
click at [369, 364] on div at bounding box center [374, 377] width 25 height 25
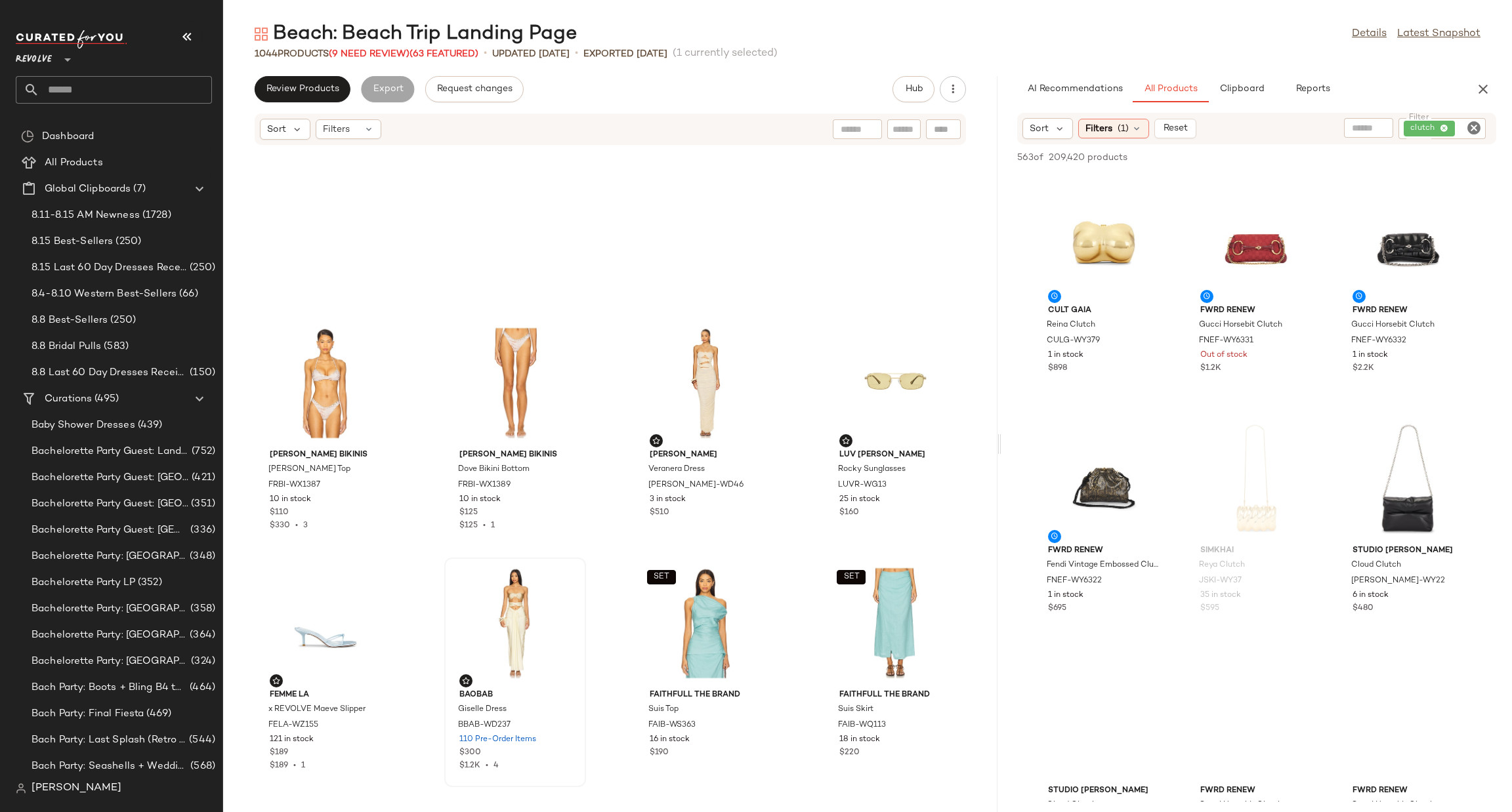
scroll to position [3259, 0]
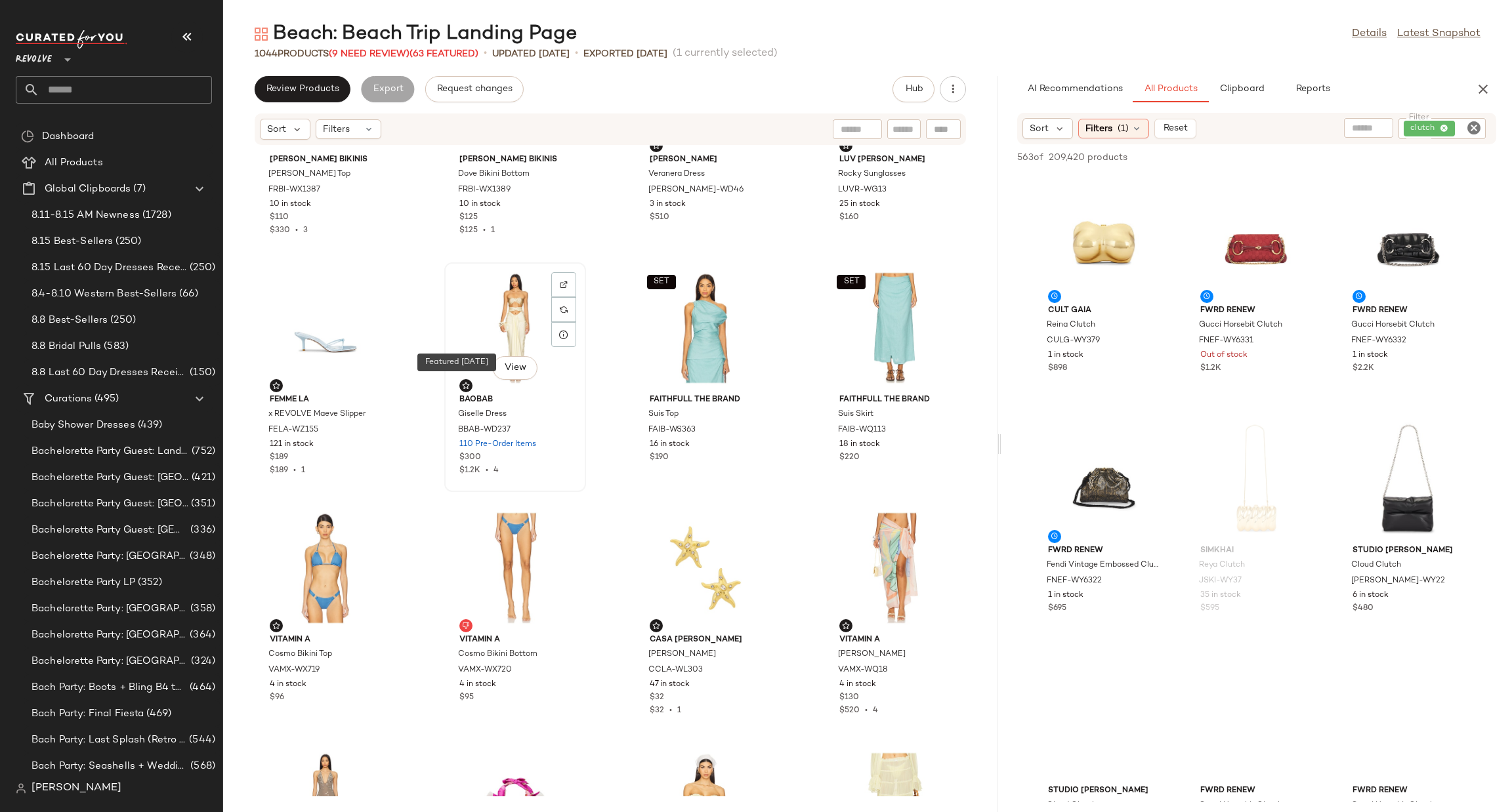
click at [459, 381] on span at bounding box center [466, 386] width 13 height 13
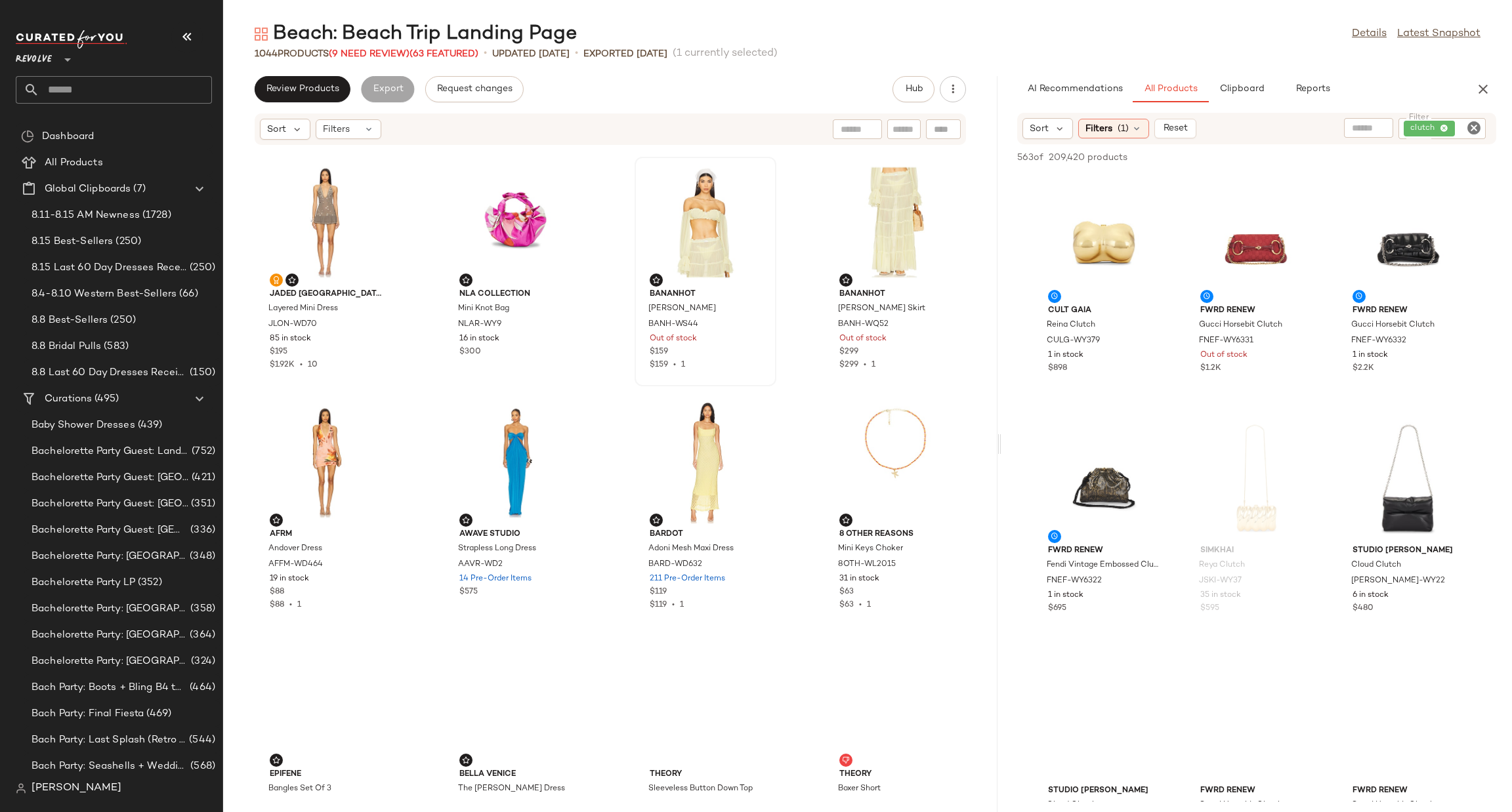
scroll to position [3849, 0]
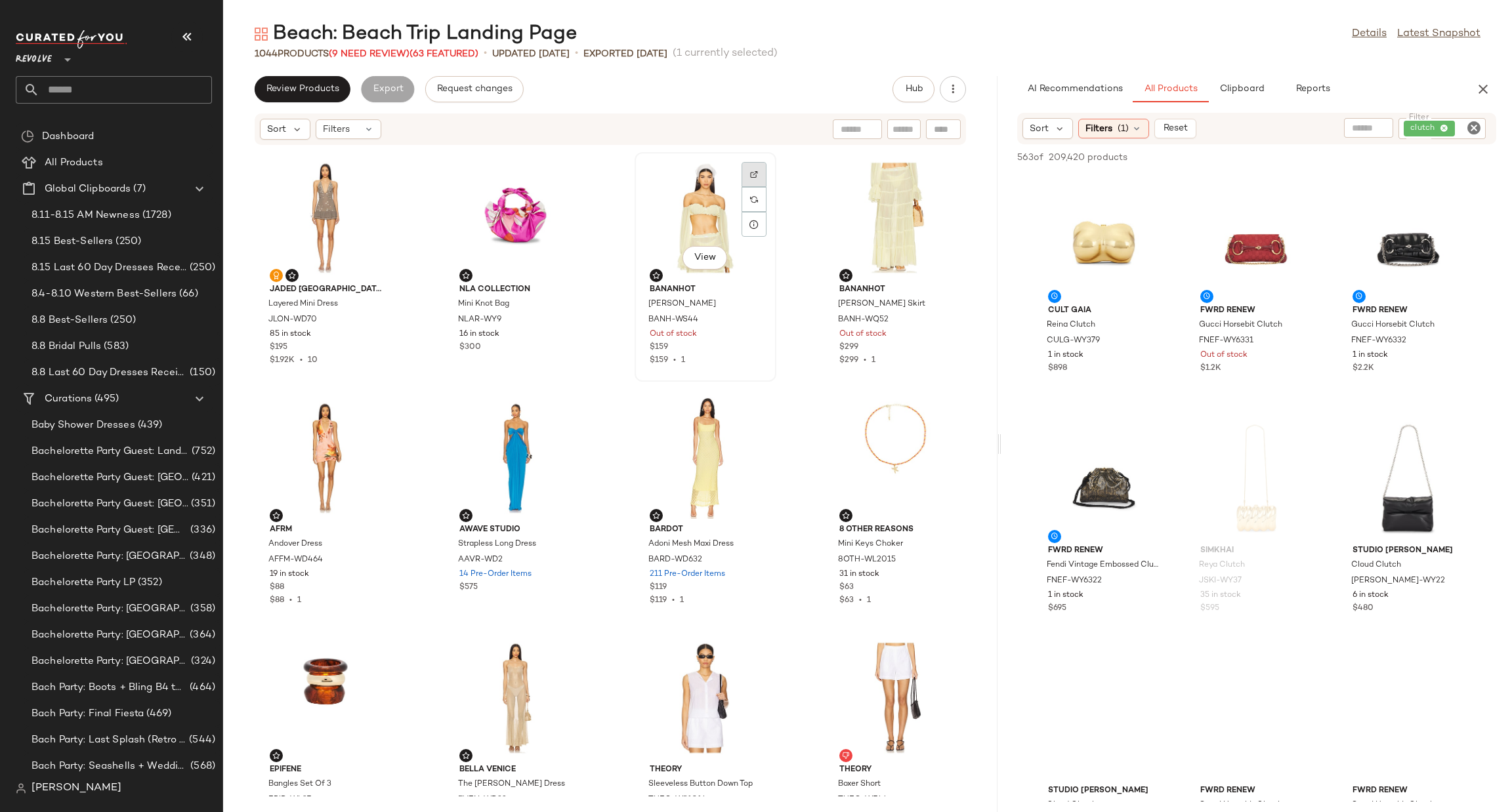
click at [742, 187] on div at bounding box center [754, 200] width 25 height 25
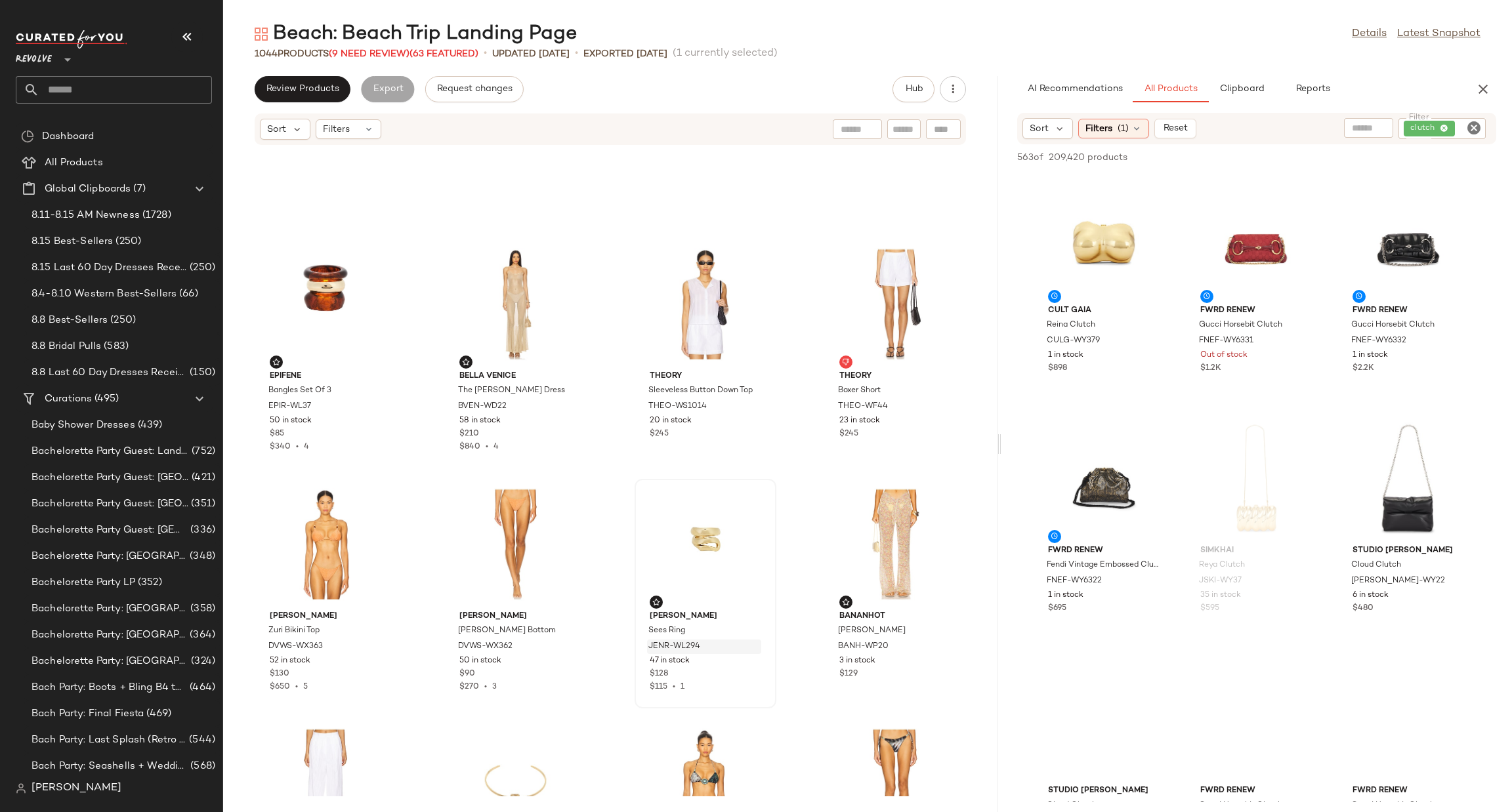
scroll to position [4538, 0]
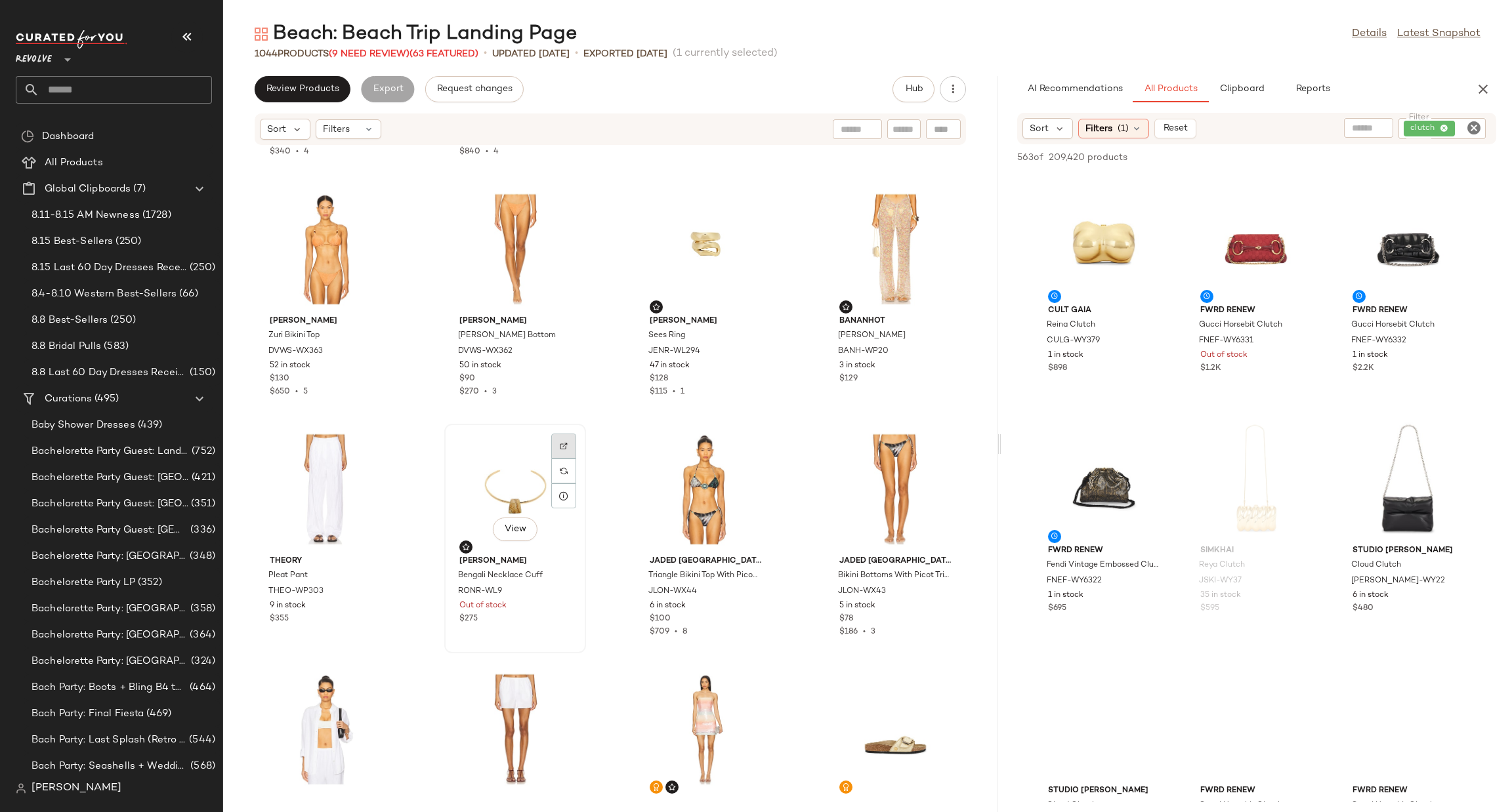
click at [564, 458] on div at bounding box center [564, 471] width 25 height 25
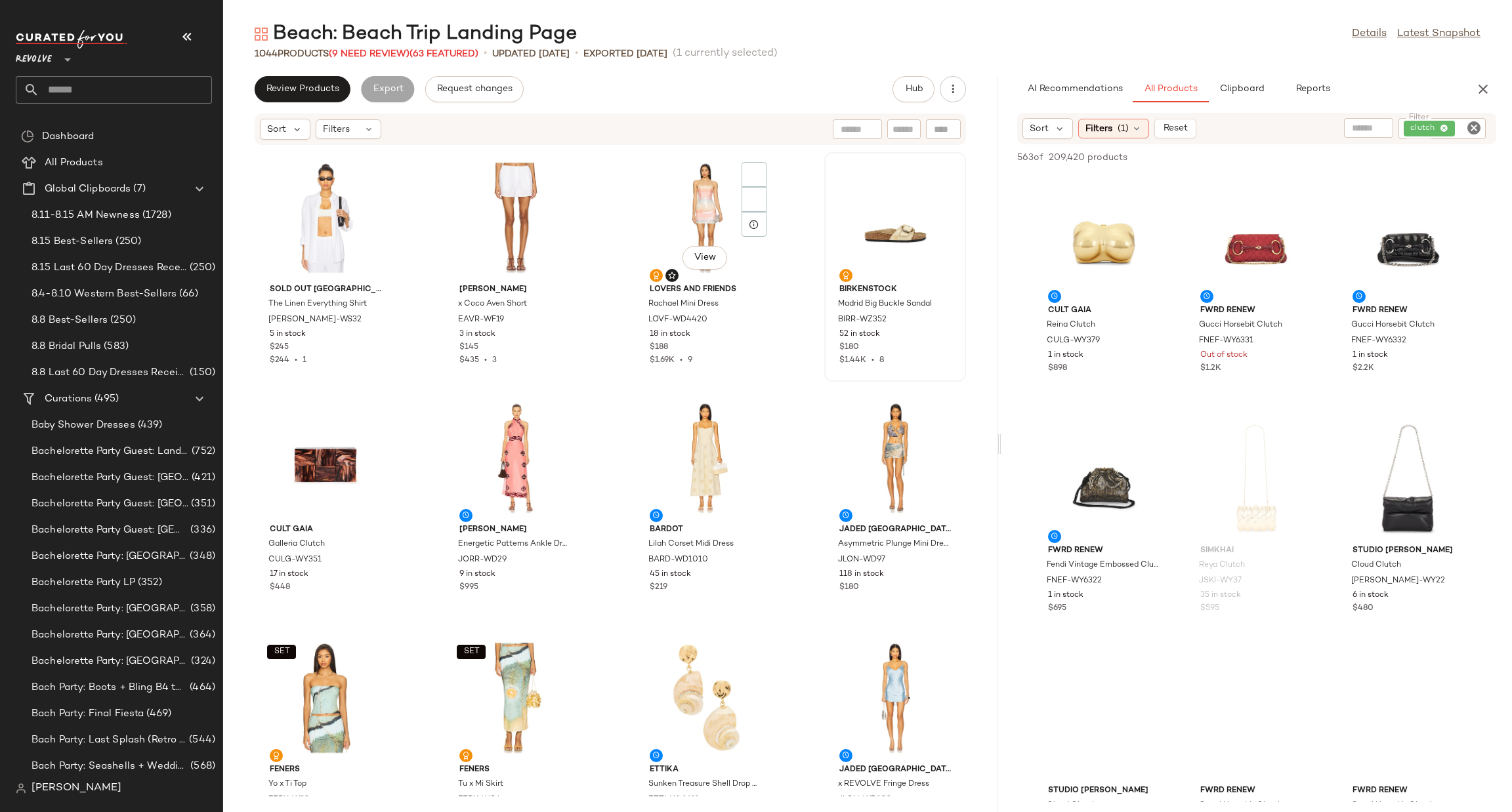
scroll to position [4932, 0]
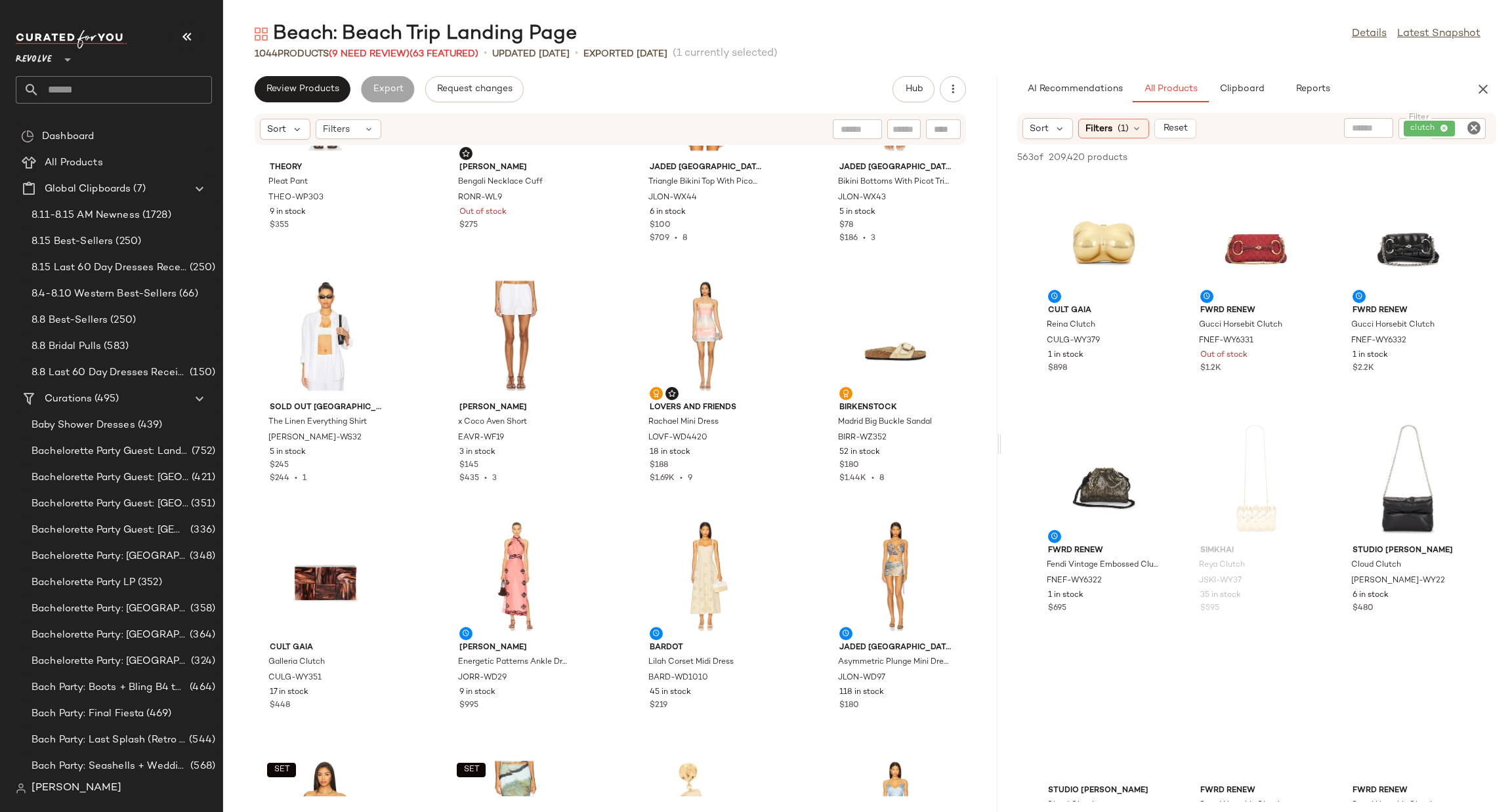
click at [1472, 124] on icon "Clear Filter" at bounding box center [1474, 128] width 16 height 16
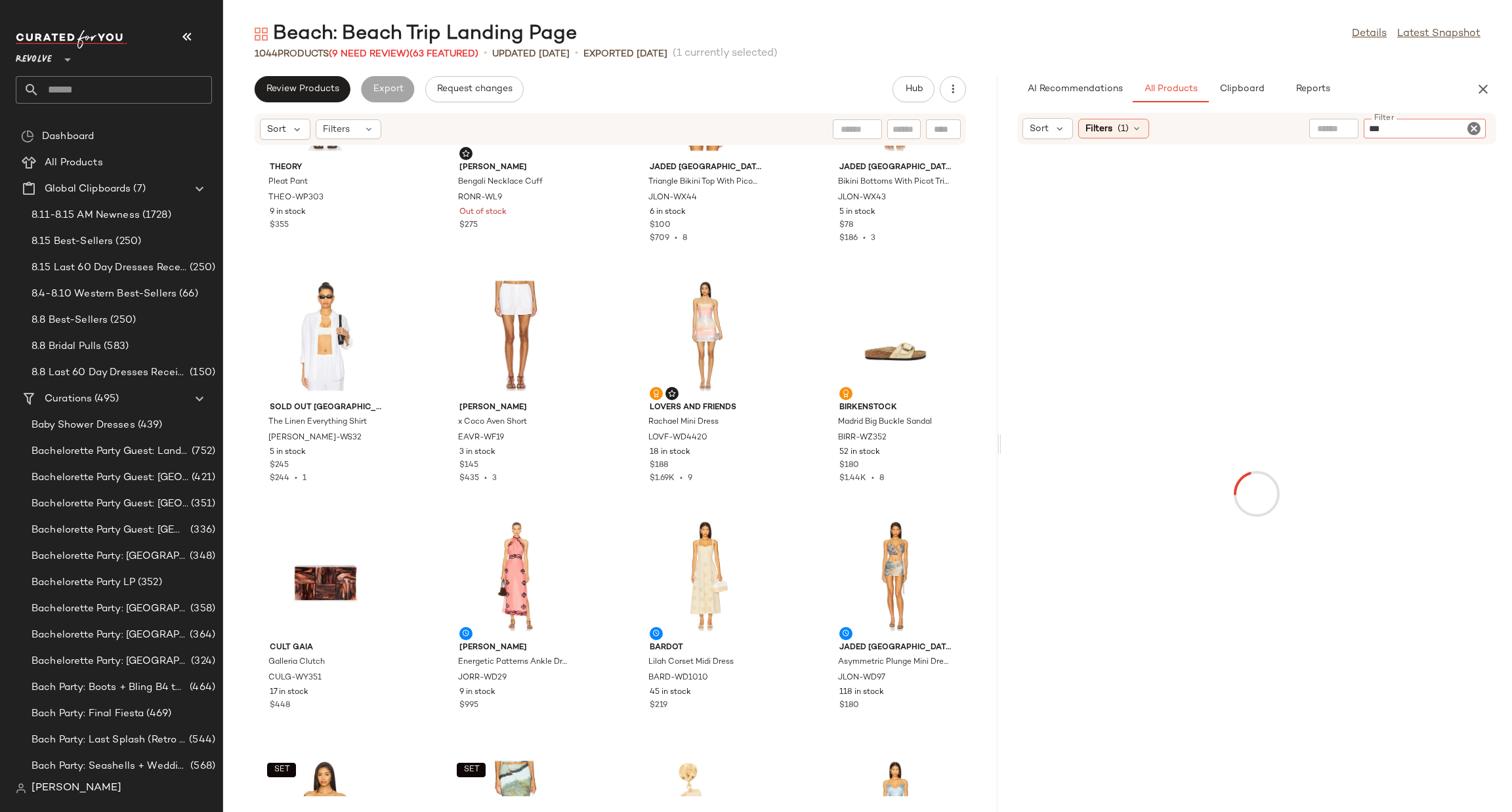
type input "***"
click at [1460, 354] on div at bounding box center [1256, 494] width 505 height 694
click at [1251, 262] on div "No Products Found No products match your current filters. Clear Filters" at bounding box center [1256, 487] width 510 height 629
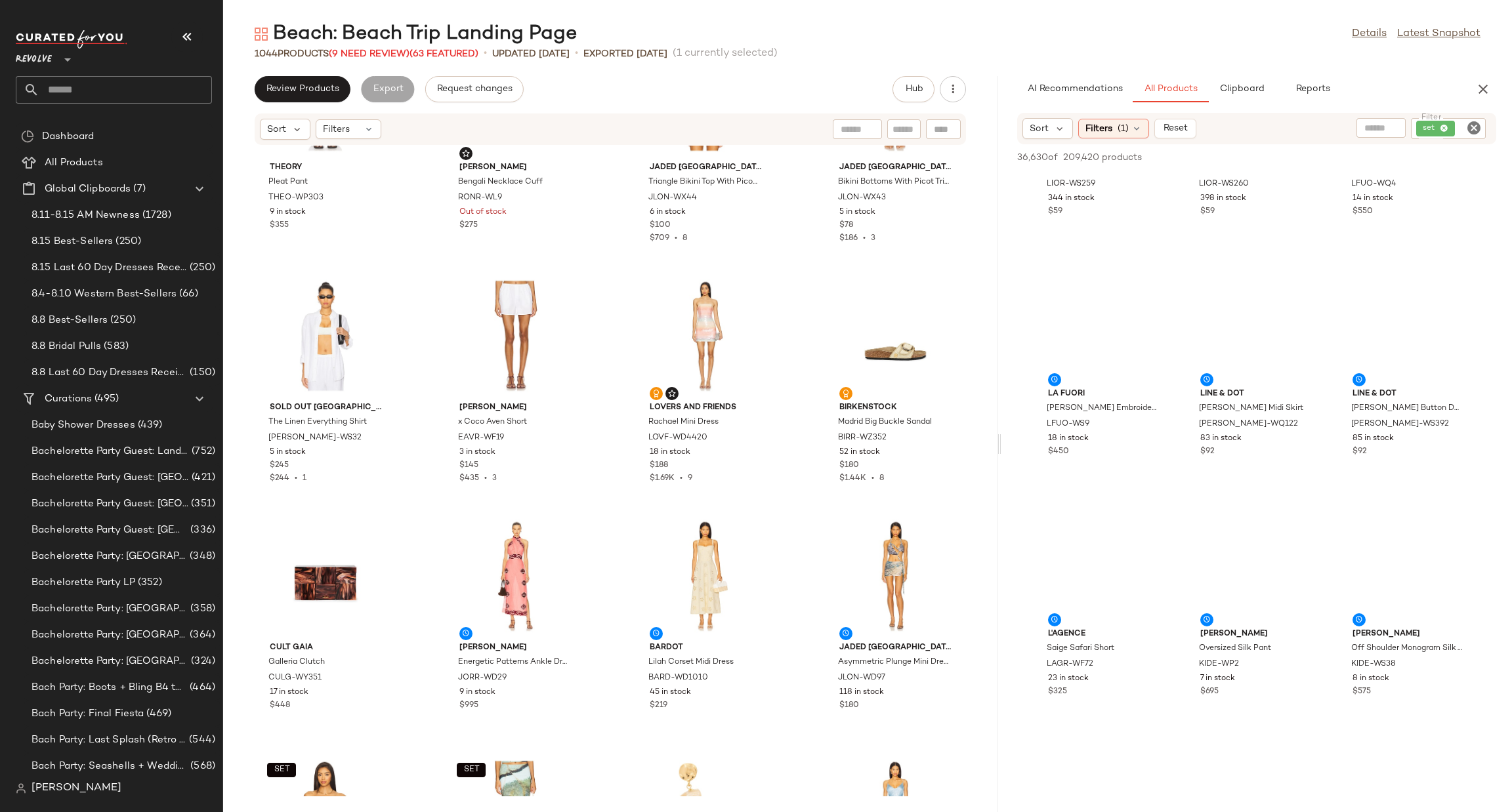
scroll to position [2953, 0]
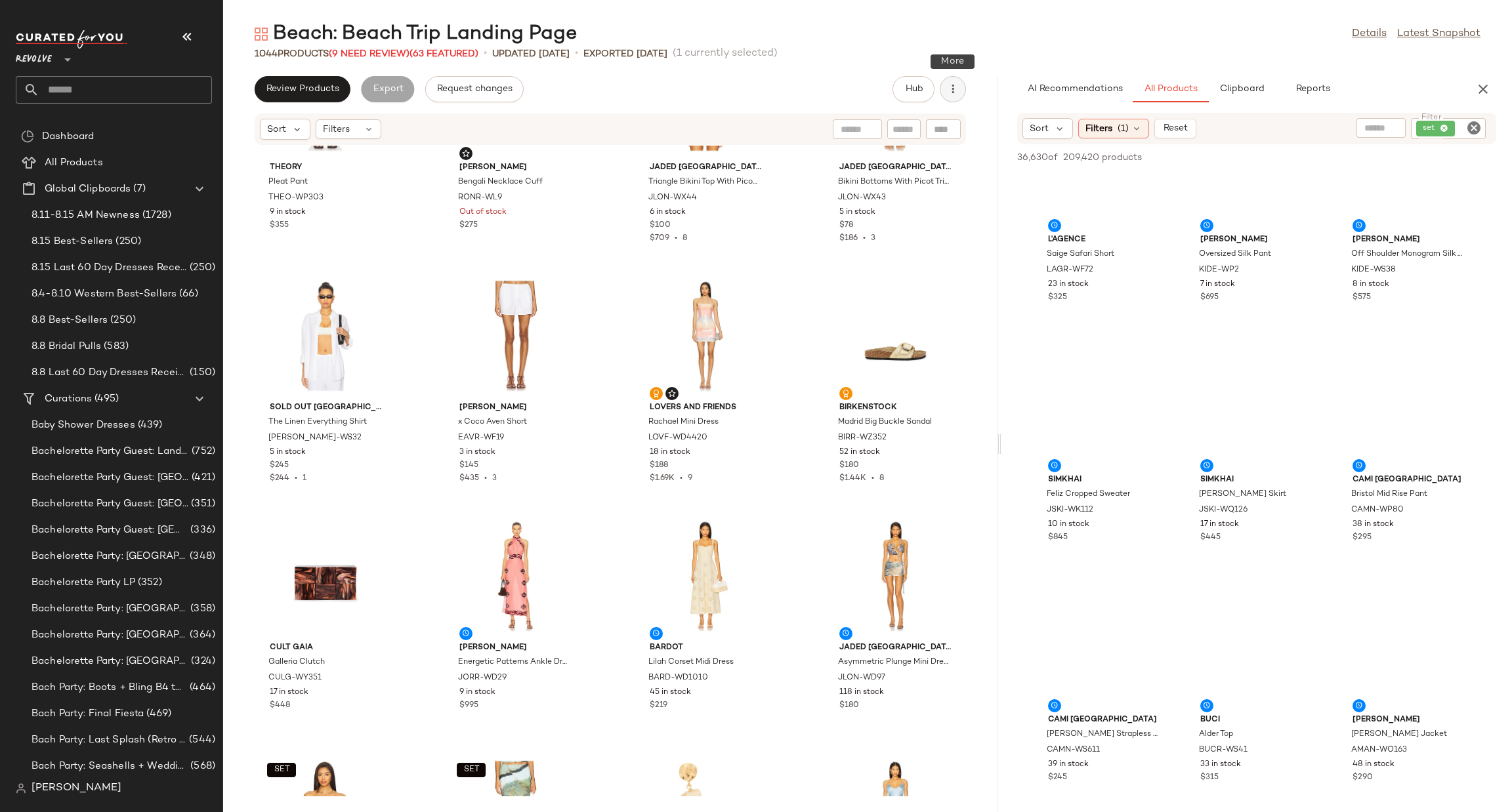
click at [952, 96] on button "button" at bounding box center [953, 90] width 26 height 26
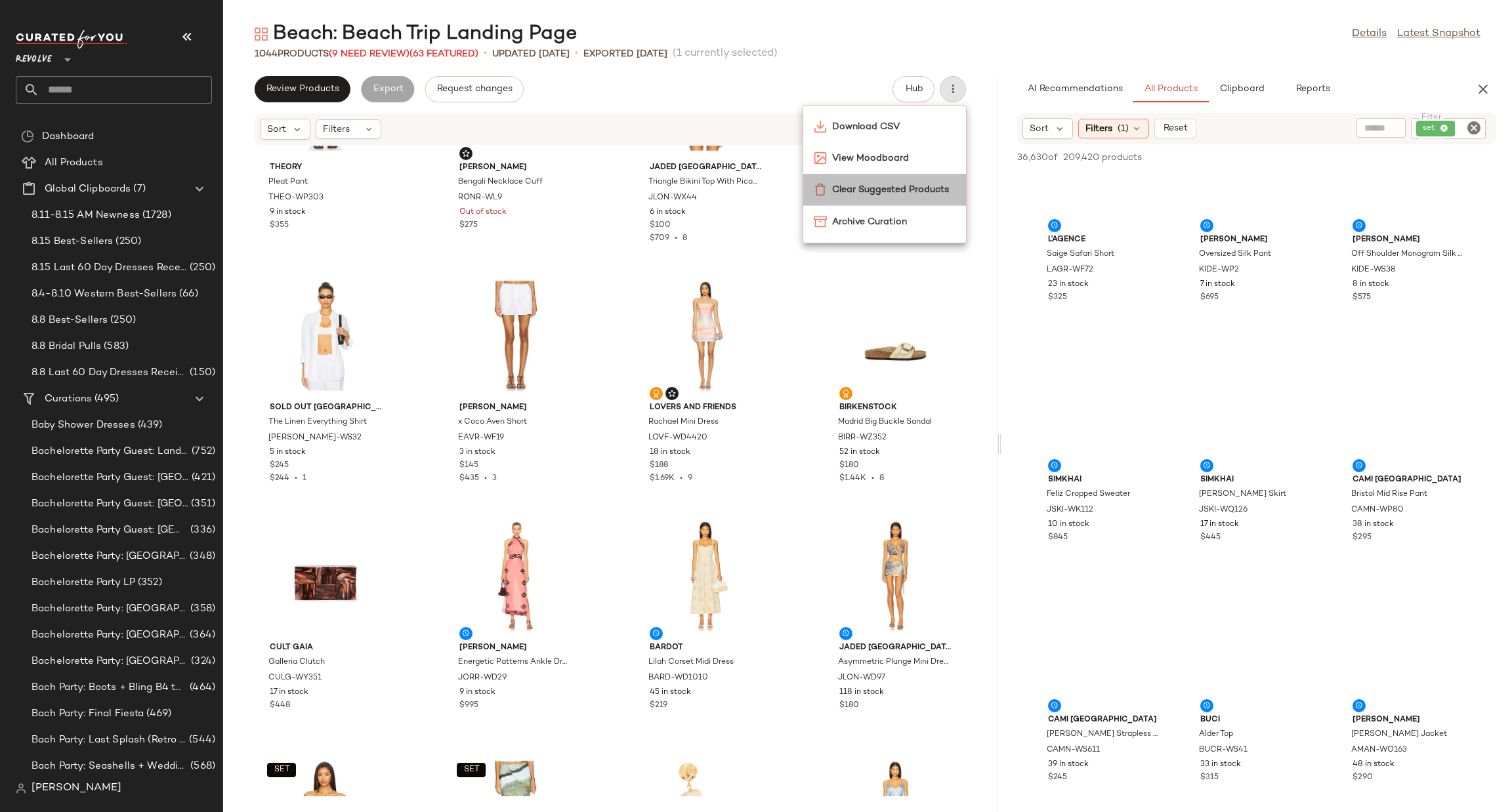
click at [913, 189] on span "Clear Suggested Products" at bounding box center [893, 190] width 123 height 14
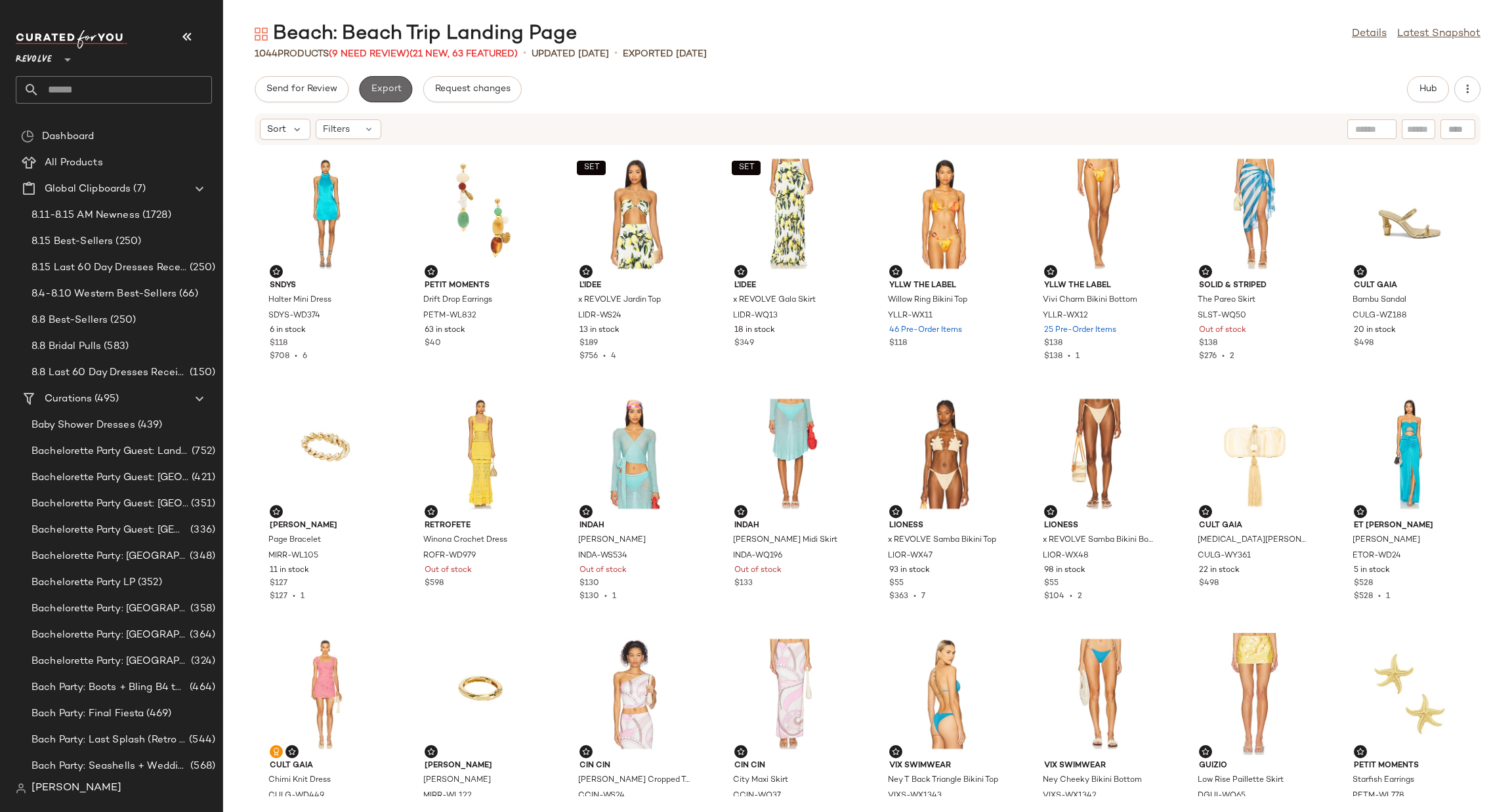
click at [388, 82] on button "Export" at bounding box center [385, 90] width 53 height 26
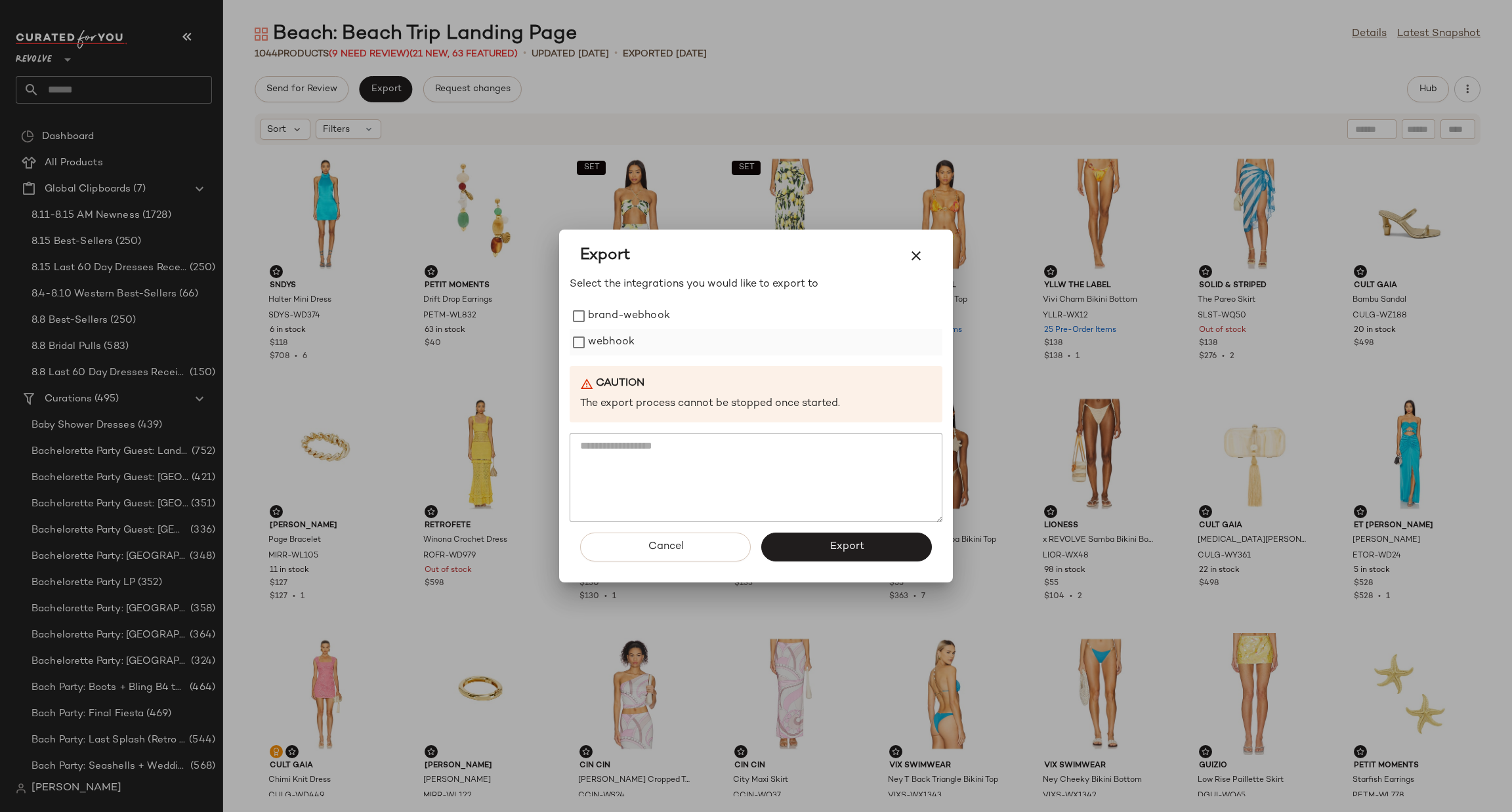
click at [614, 335] on label "webhook" at bounding box center [611, 342] width 47 height 26
drag, startPoint x: 843, startPoint y: 543, endPoint x: 826, endPoint y: 544, distance: 17.0
click at [844, 544] on span "Export" at bounding box center [846, 547] width 35 height 13
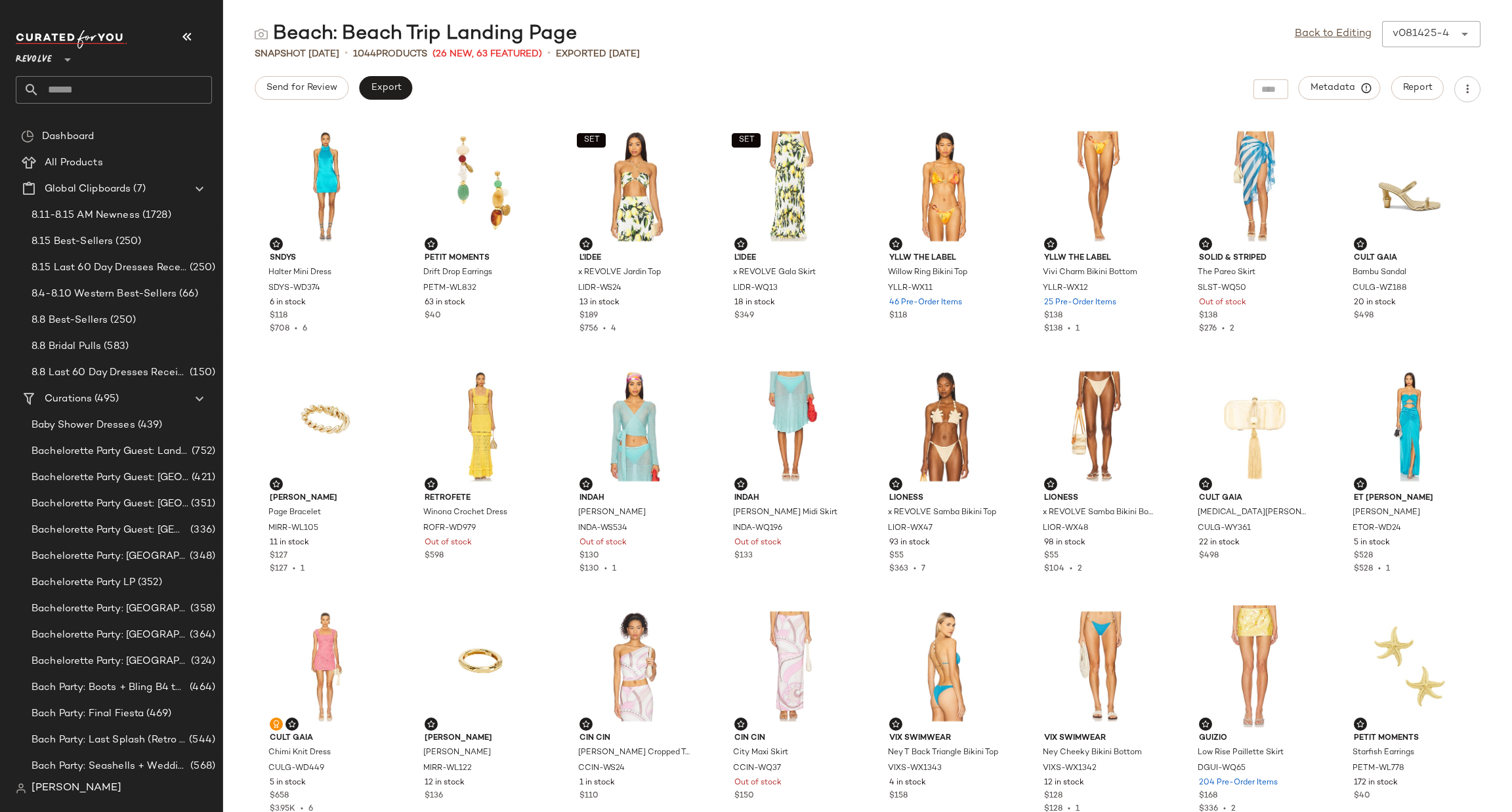
click at [111, 73] on div "Revolve **" at bounding box center [114, 67] width 196 height 74
click at [97, 91] on input "text" at bounding box center [126, 90] width 173 height 28
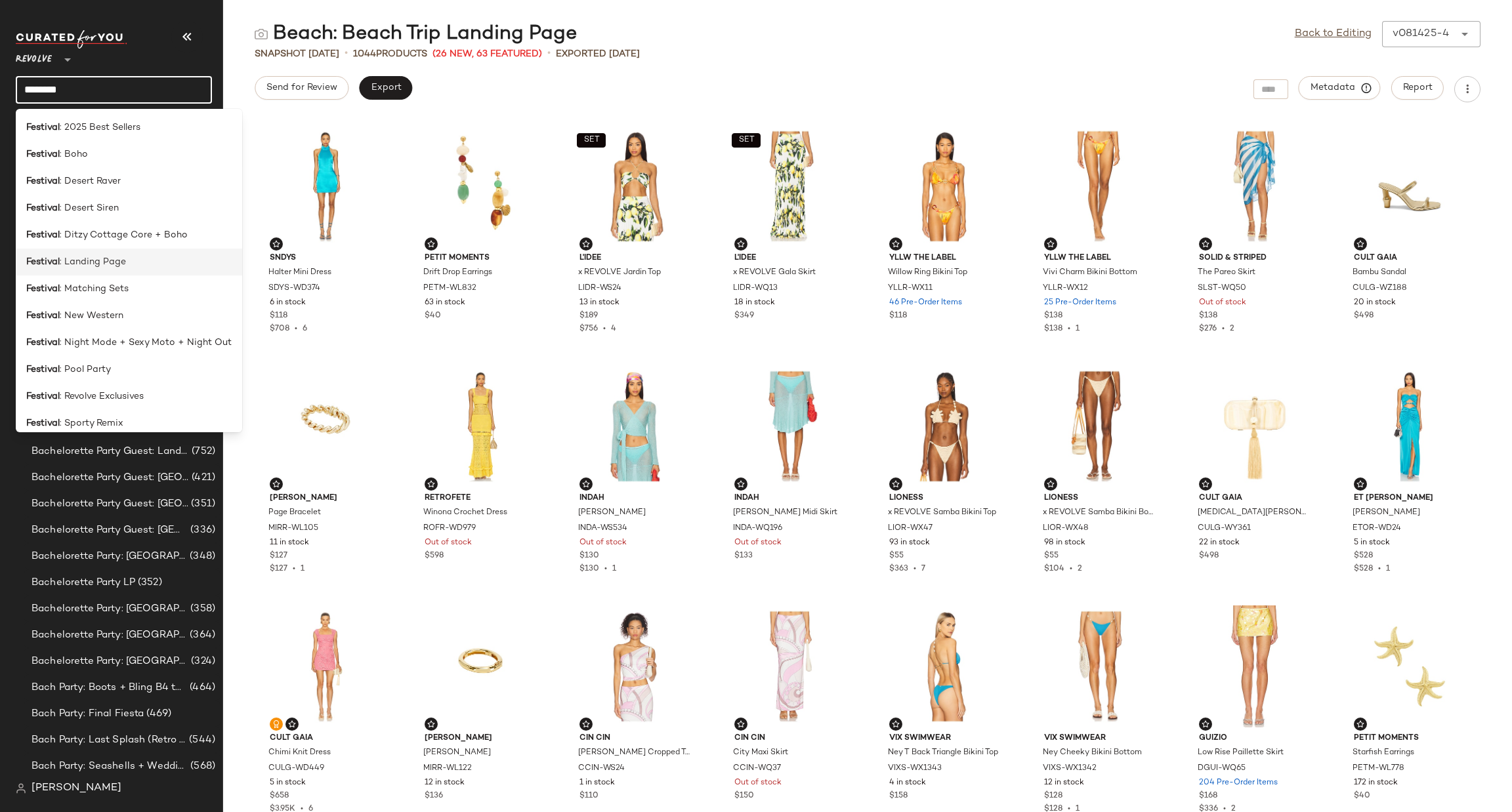
type input "********"
click at [154, 257] on div "Festival : Landing Page" at bounding box center [129, 262] width 205 height 14
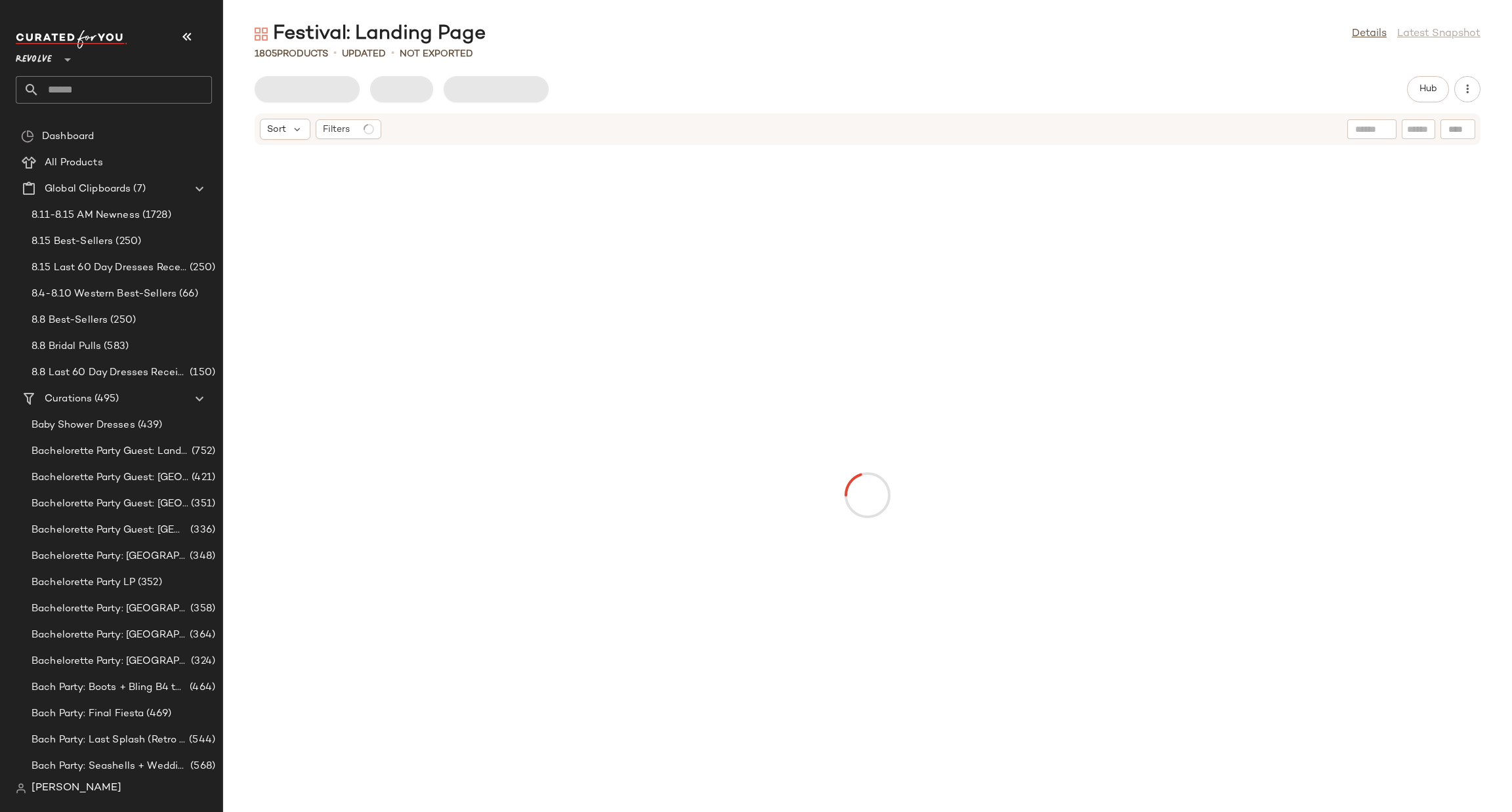
click at [122, 94] on input "text" at bounding box center [126, 90] width 173 height 28
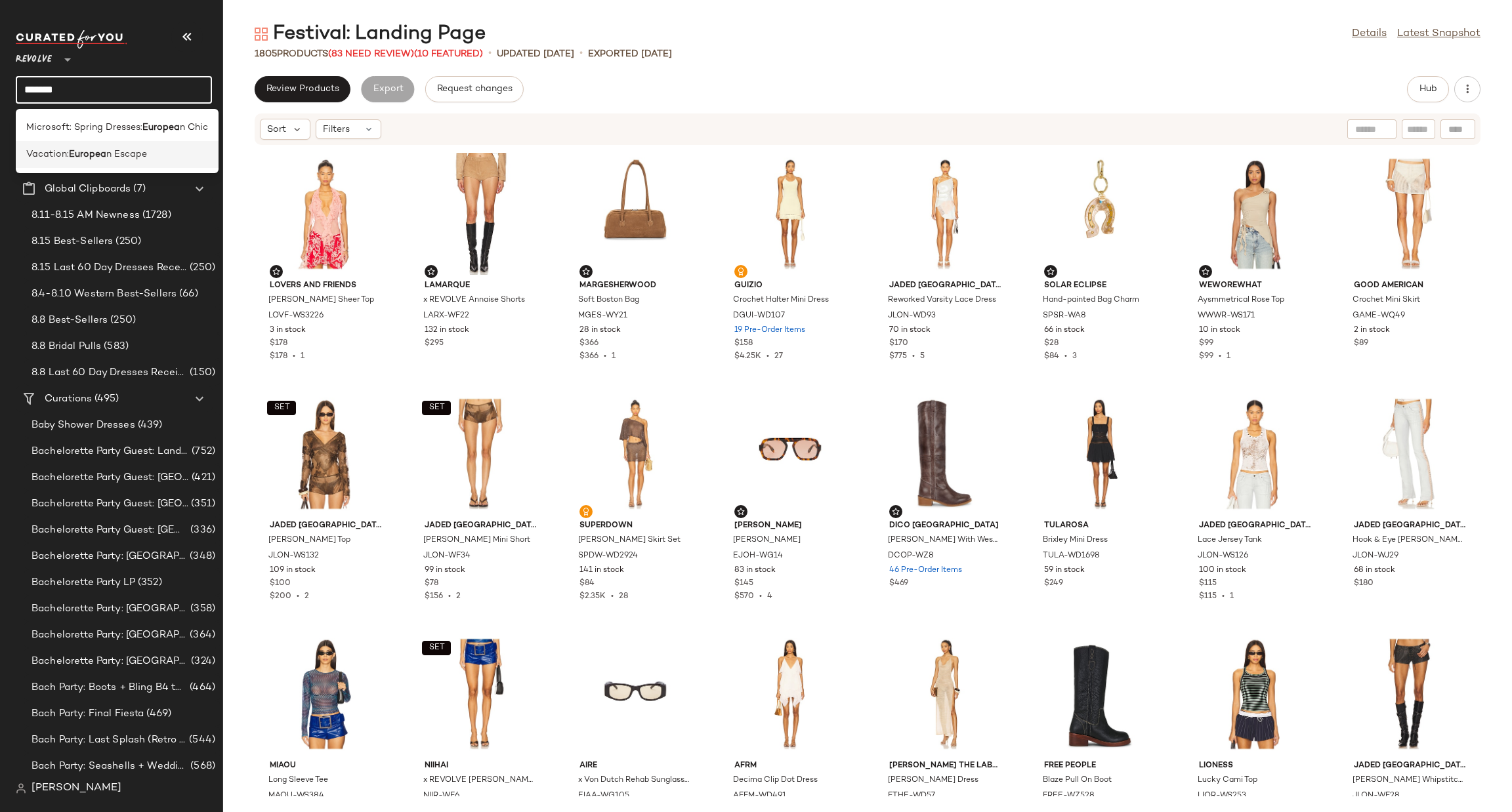
type input "*******"
click at [31, 159] on span "Vacation:" at bounding box center [47, 154] width 43 height 14
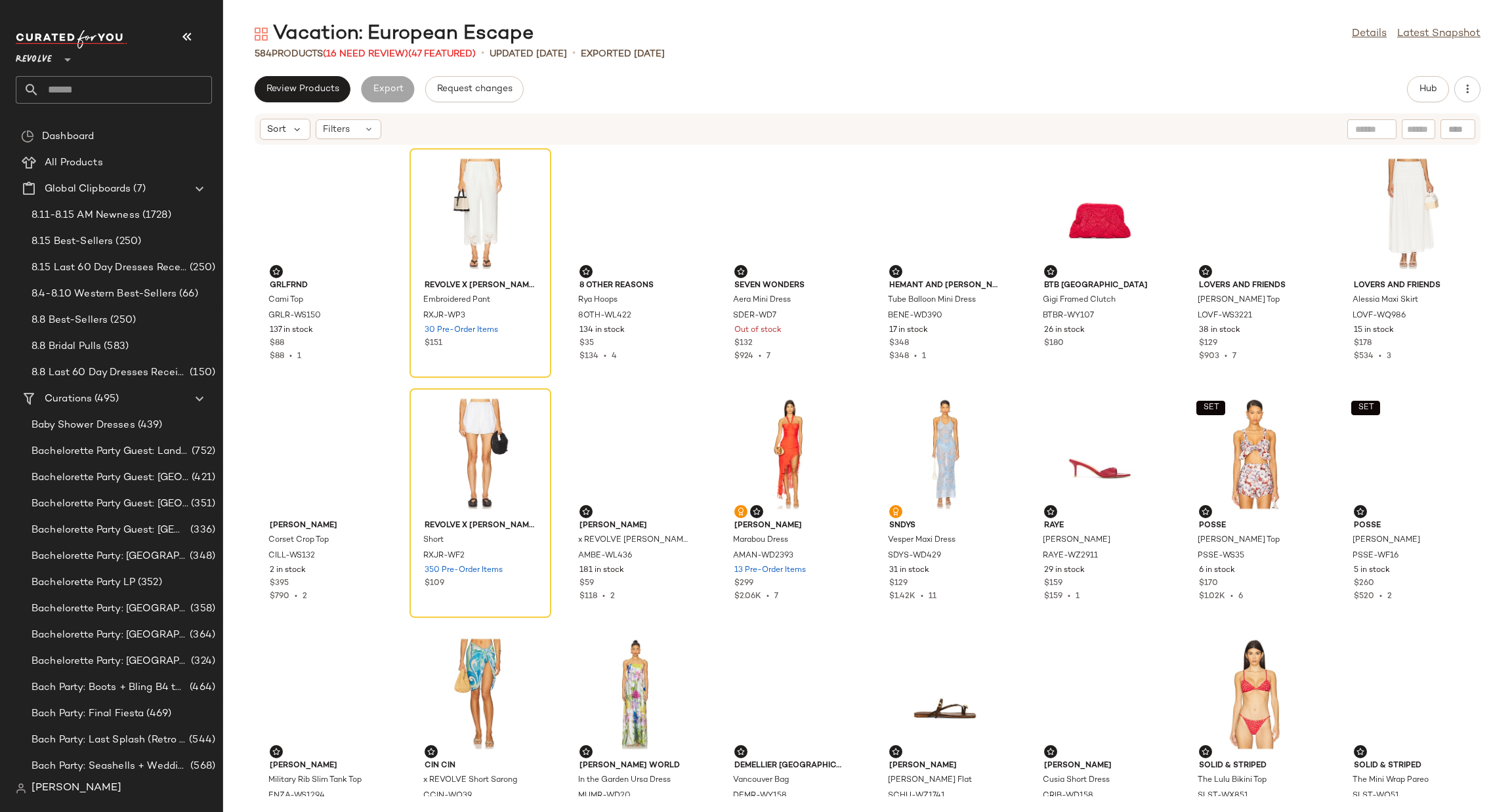
click at [97, 84] on input "text" at bounding box center [126, 90] width 173 height 28
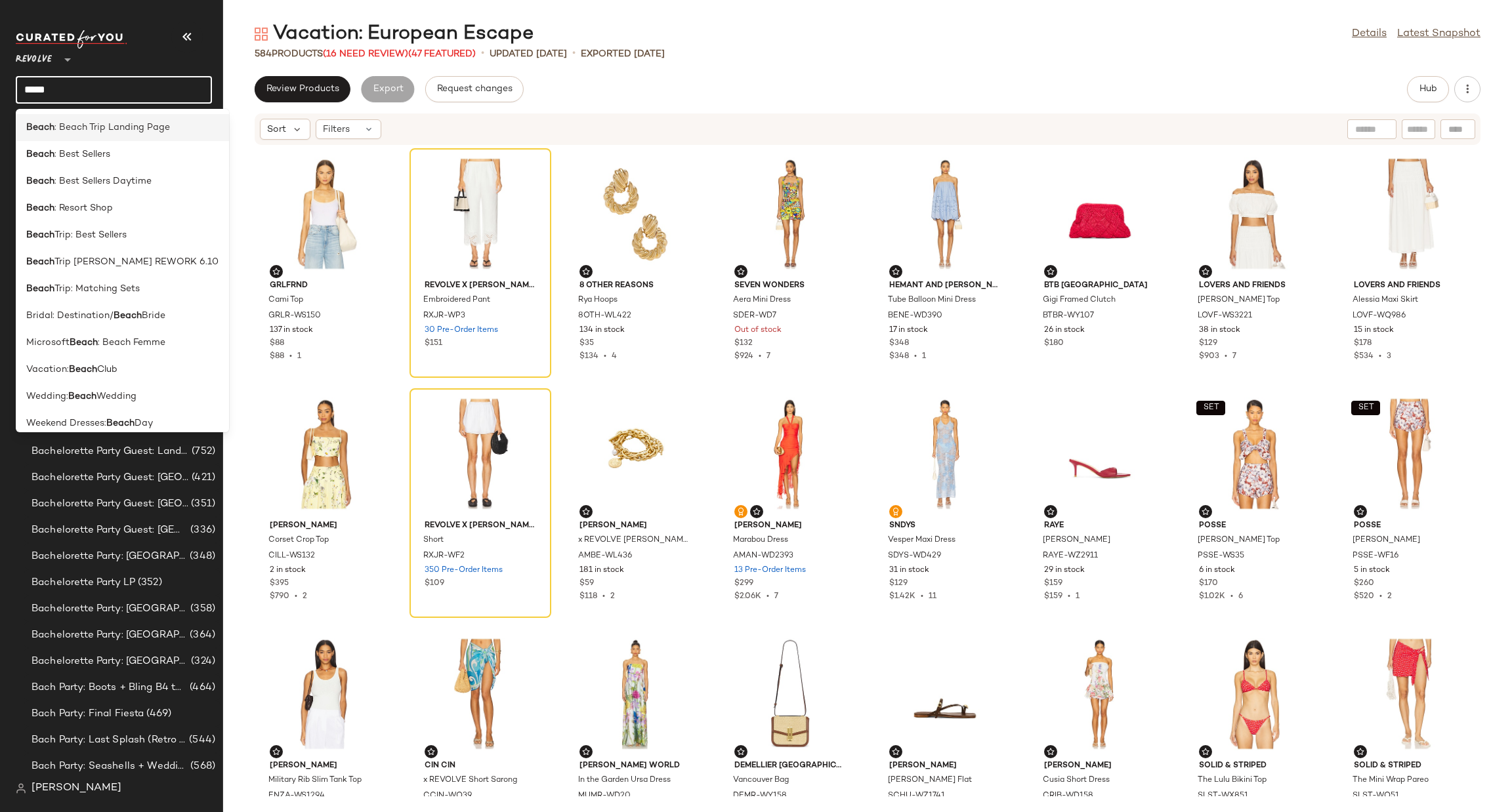
type input "*****"
click at [84, 123] on span ": Beach Trip Landing Page" at bounding box center [112, 127] width 115 height 14
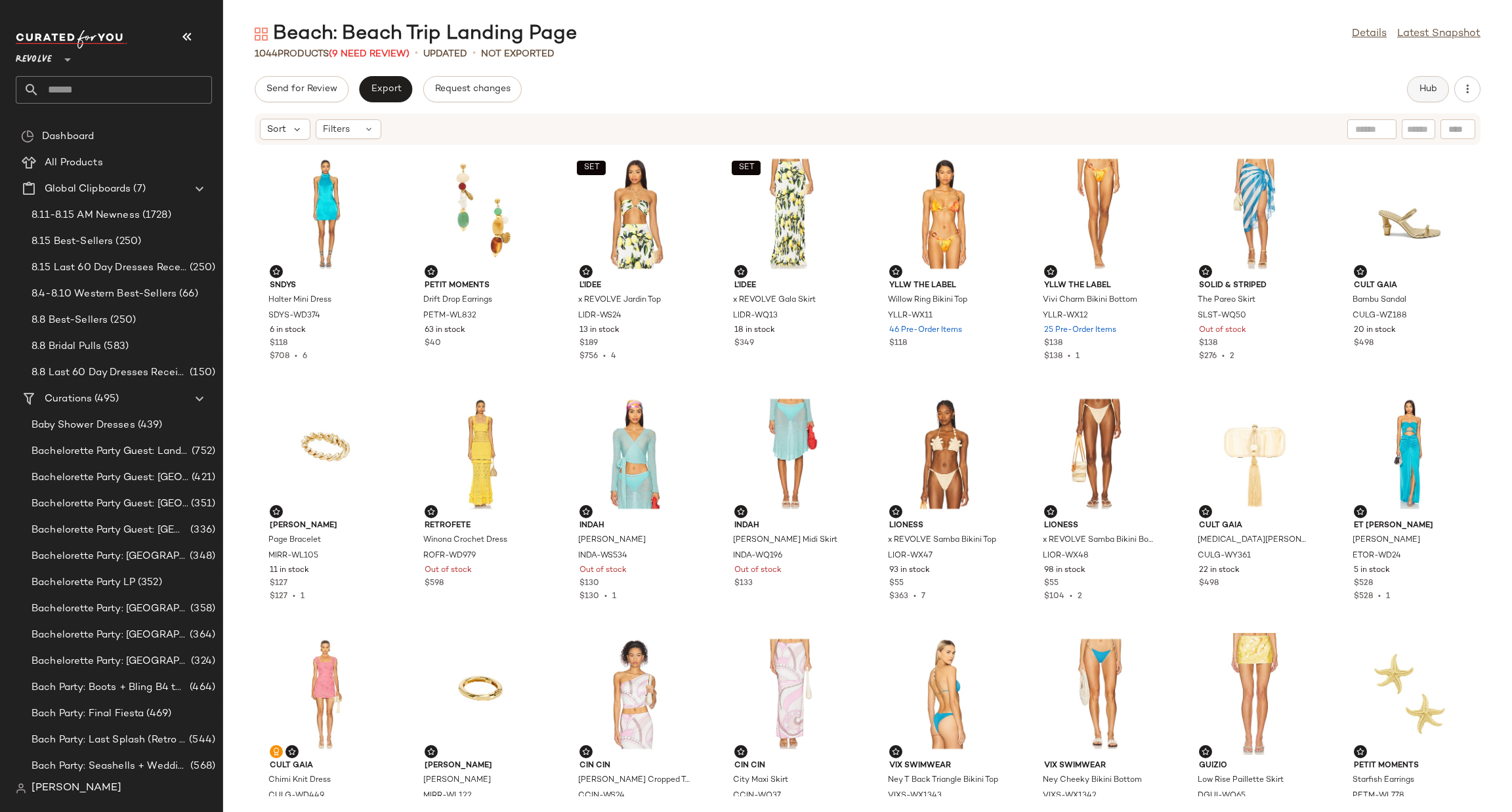
click at [1414, 82] on button "Hub" at bounding box center [1428, 90] width 42 height 26
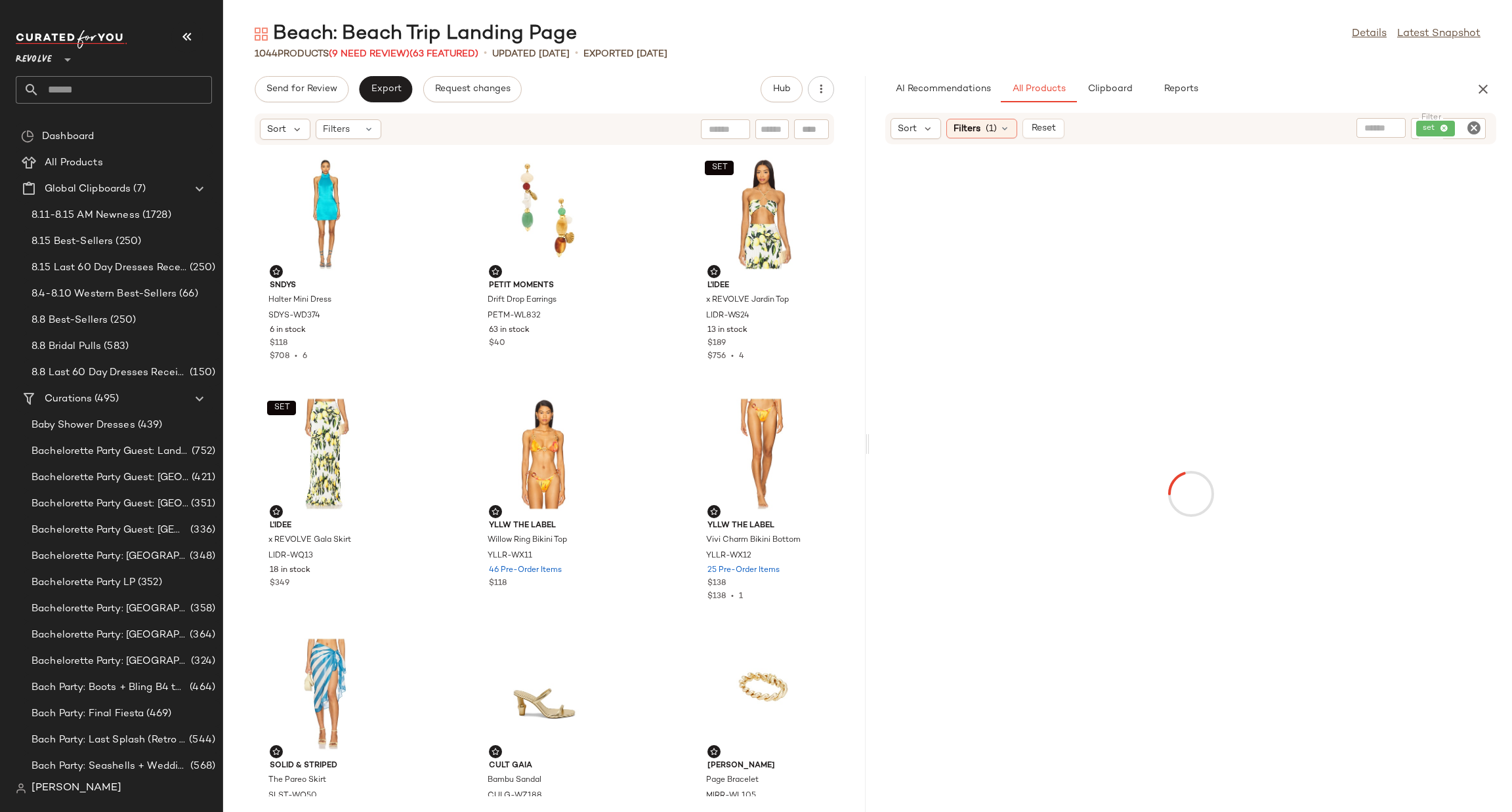
click at [1473, 131] on icon "Clear Filter" at bounding box center [1474, 128] width 16 height 16
paste input "*********"
type input "*********"
click at [1381, 61] on div "Beach: Beach Trip Landing Page Details Latest Snapshot 1044 Products (9 Need Re…" at bounding box center [867, 417] width 1289 height 792
click at [1471, 121] on icon "Clear Filter" at bounding box center [1474, 128] width 16 height 16
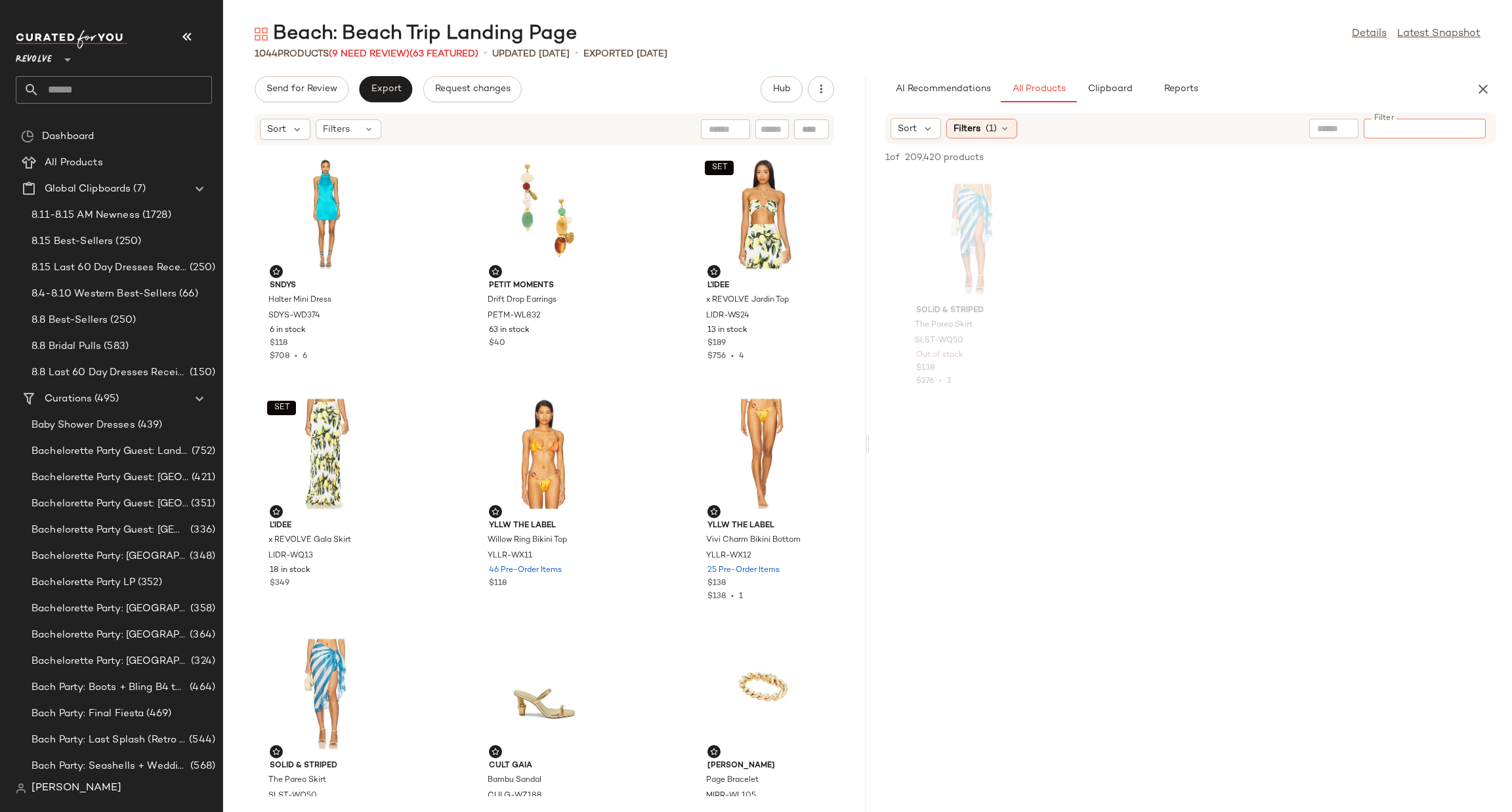
paste input "**********"
type input "**********"
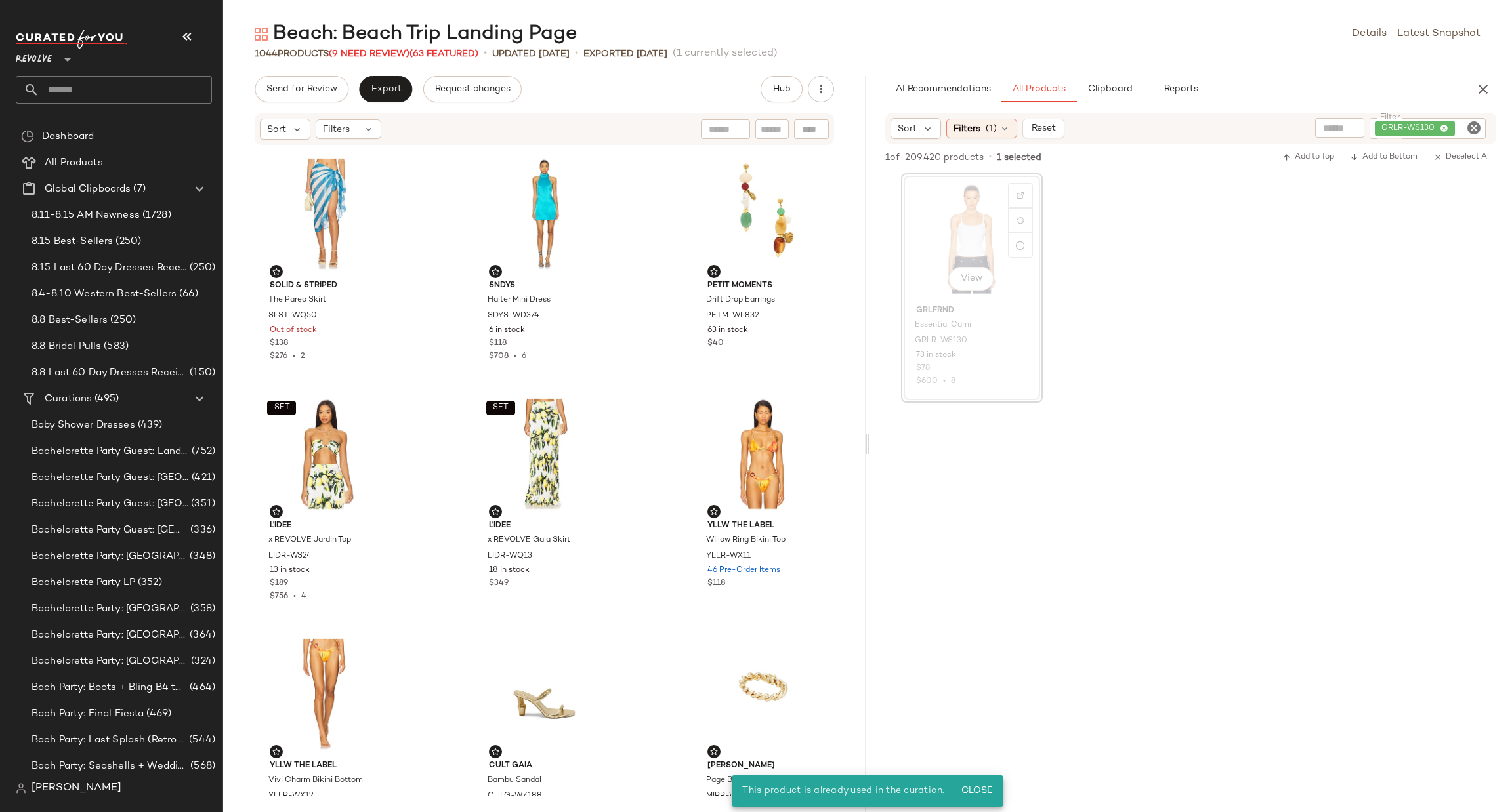
click at [954, 257] on div "View" at bounding box center [971, 238] width 132 height 122
click at [961, 212] on div "View" at bounding box center [971, 238] width 132 height 122
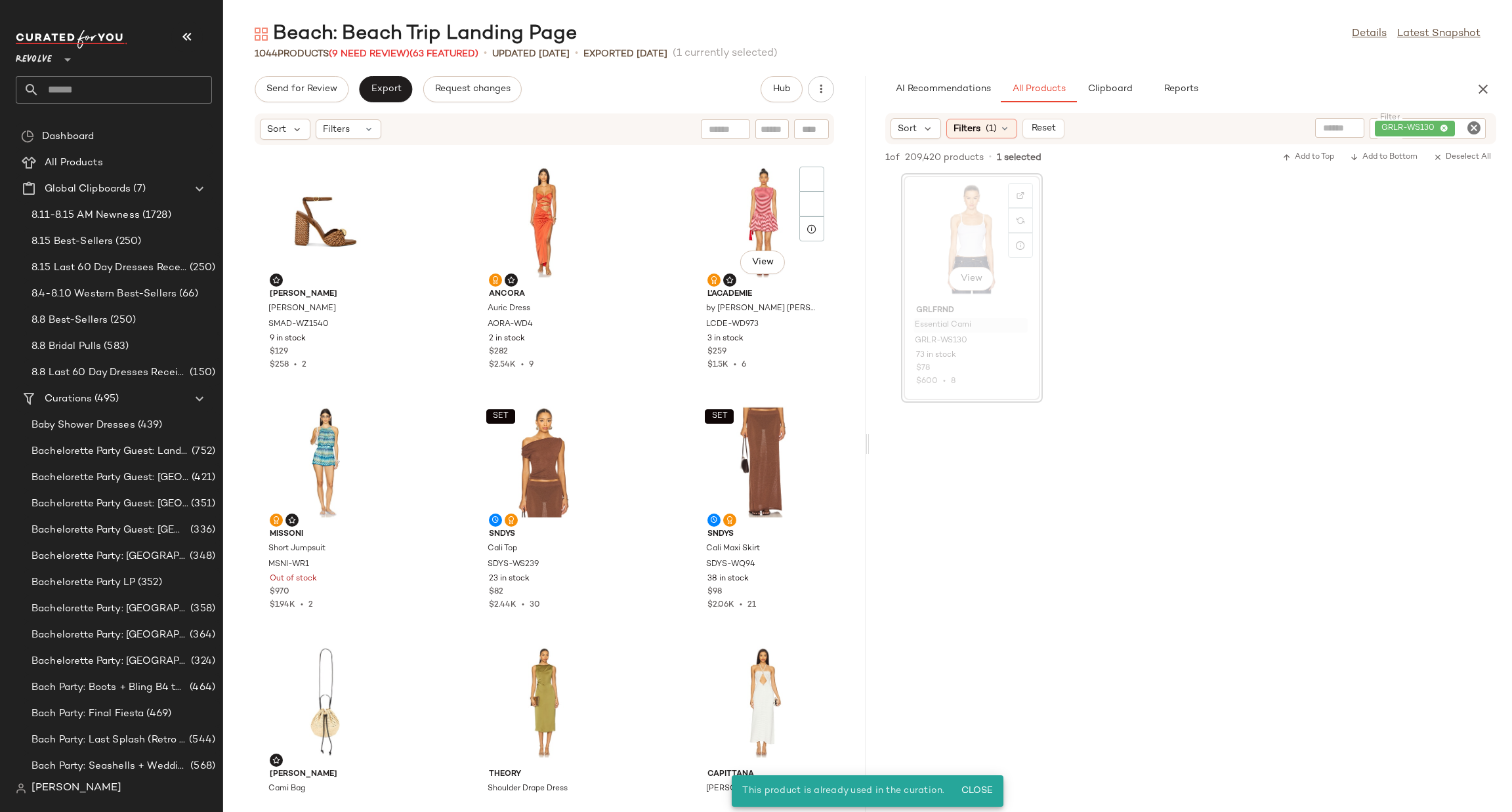
scroll to position [1979, 0]
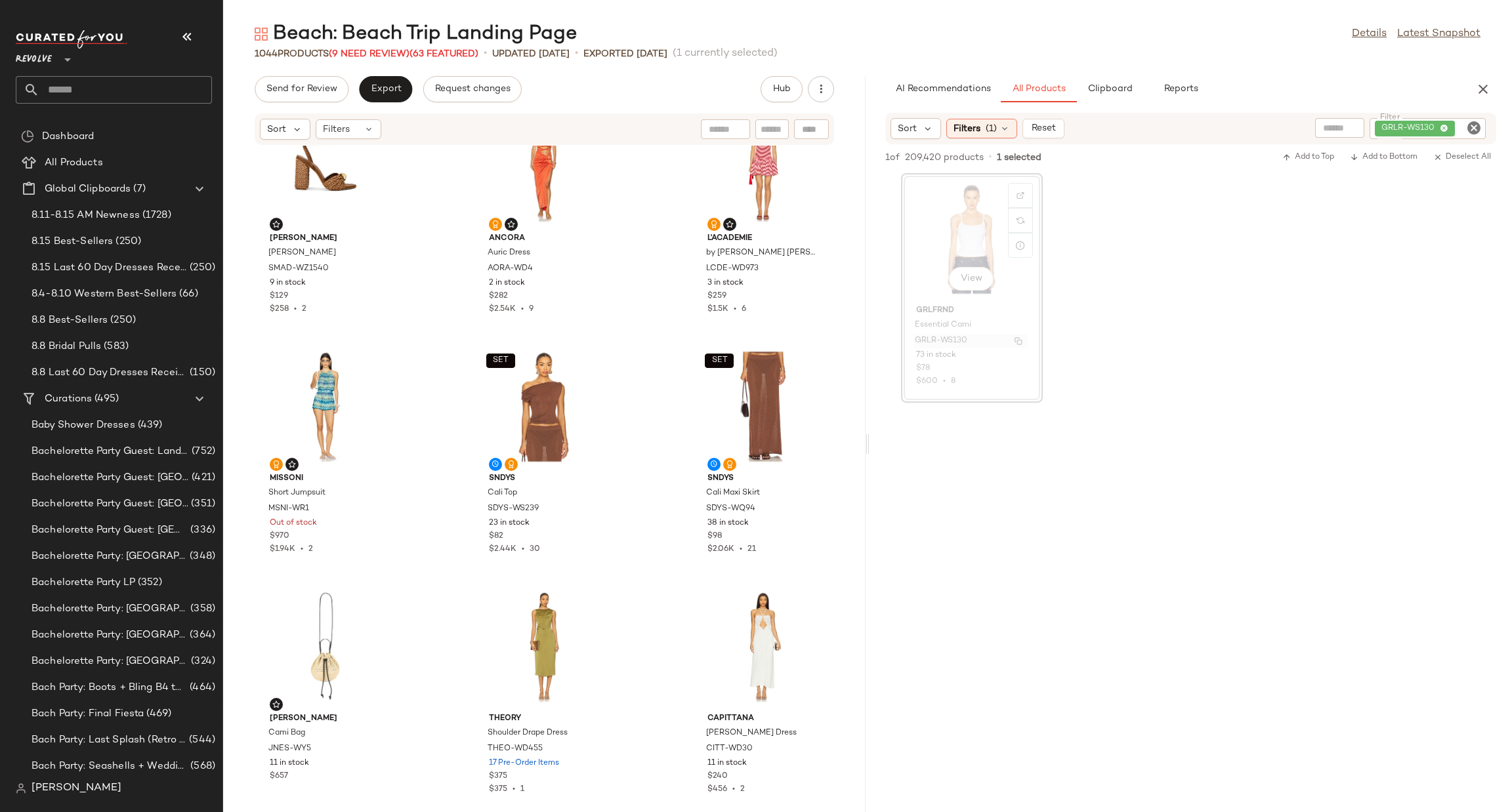
click at [1026, 335] on div "GRLR-WS130" at bounding box center [970, 341] width 114 height 14
click at [1016, 339] on img "button" at bounding box center [1018, 341] width 8 height 8
click at [818, 130] on div "Find by ID Find by ID" at bounding box center [733, 129] width 190 height 20
paste input "**********"
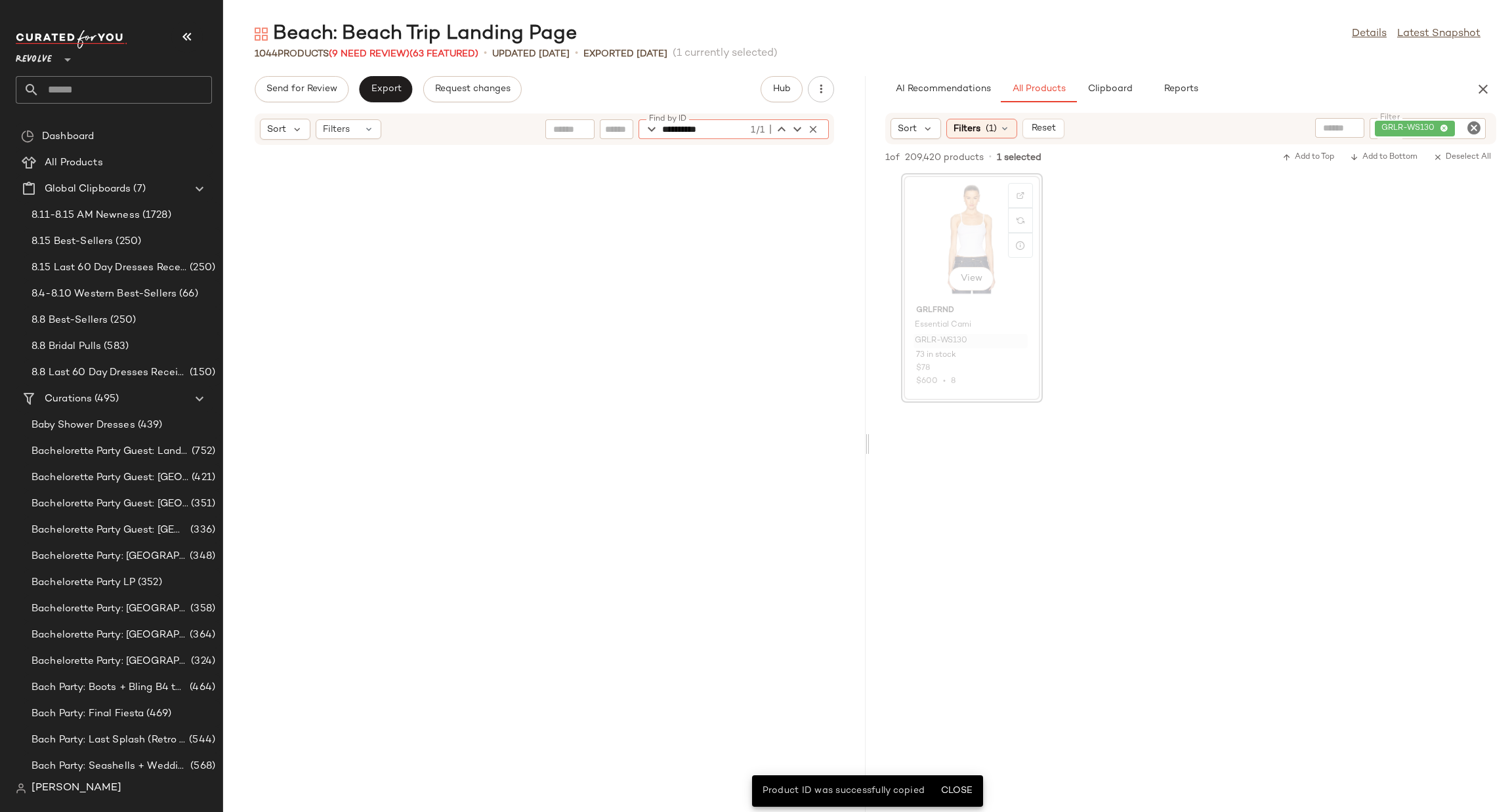
scroll to position [3602, 0]
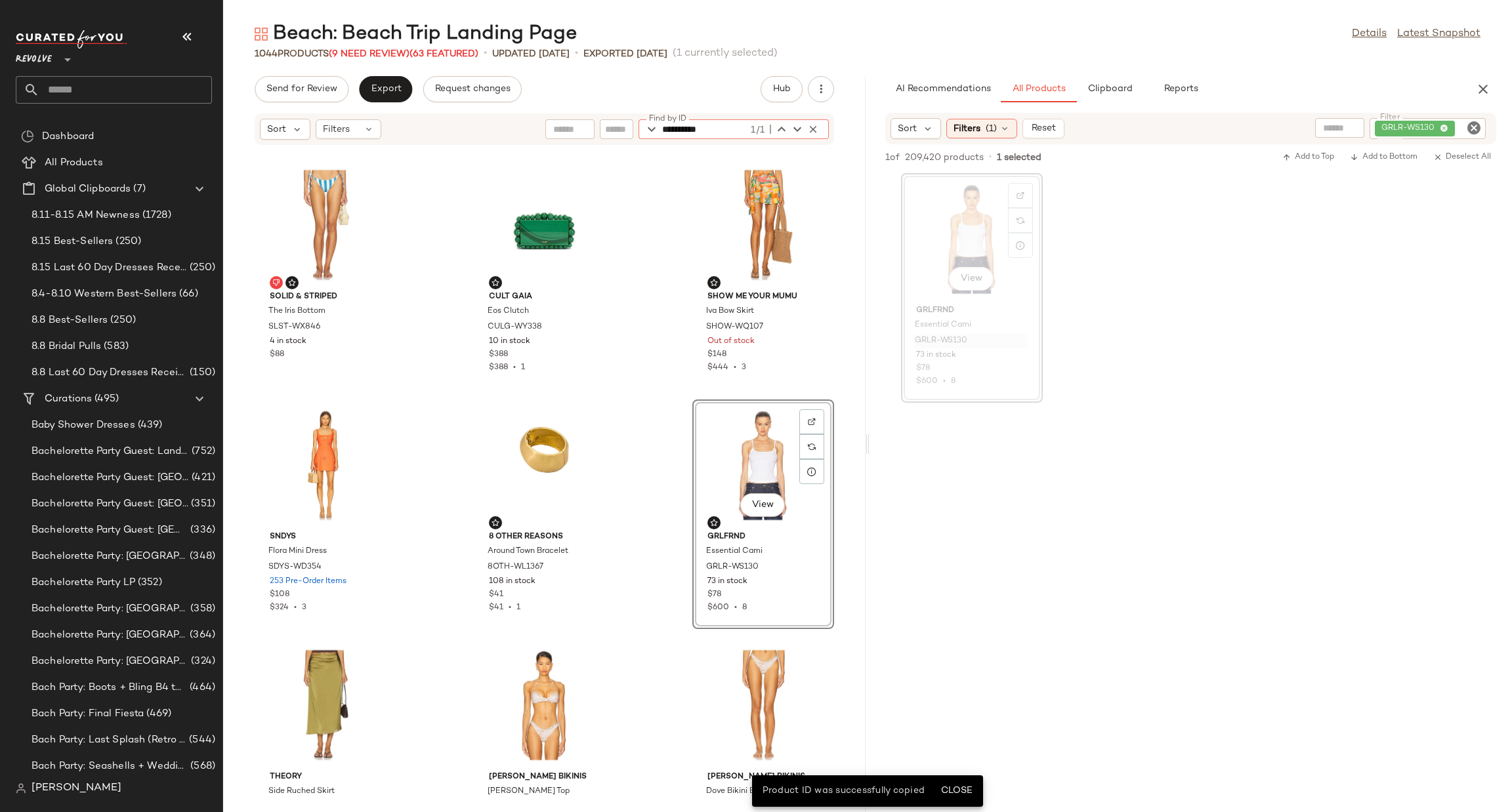
type input "**********"
click at [730, 439] on div "View" at bounding box center [763, 465] width 132 height 122
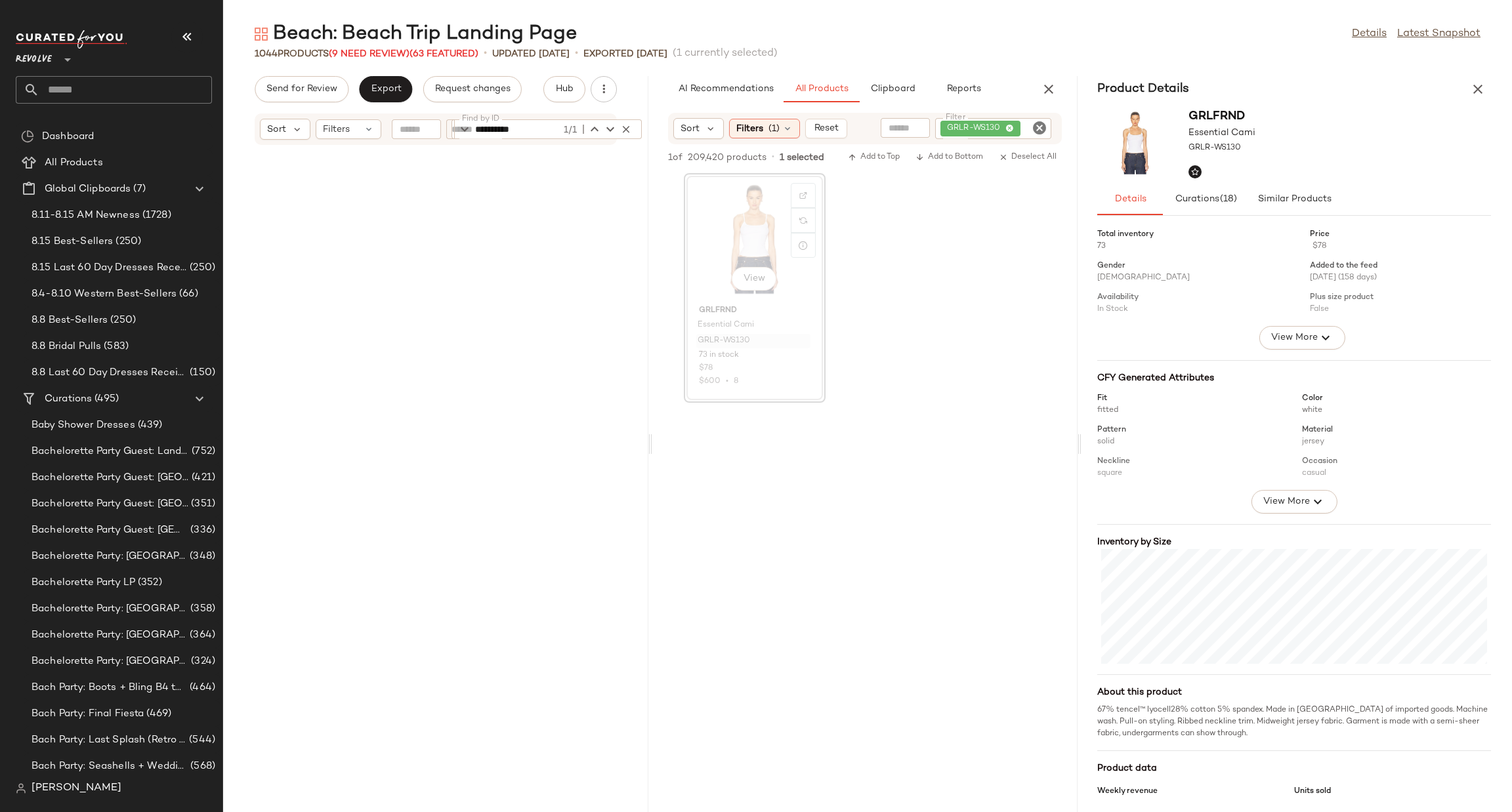
scroll to position [5764, 0]
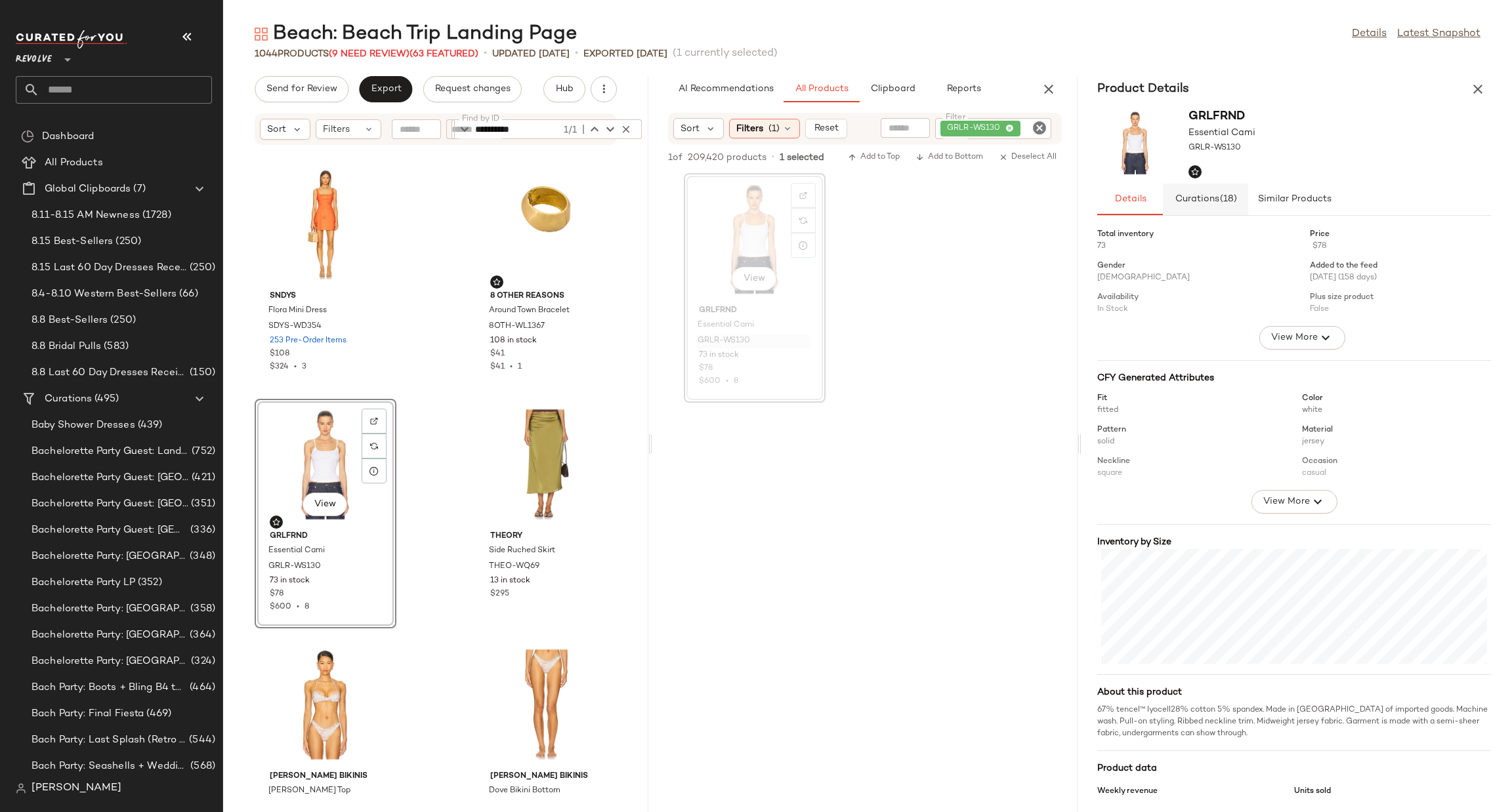
click at [1209, 203] on span "Curations (18)" at bounding box center [1205, 200] width 63 height 11
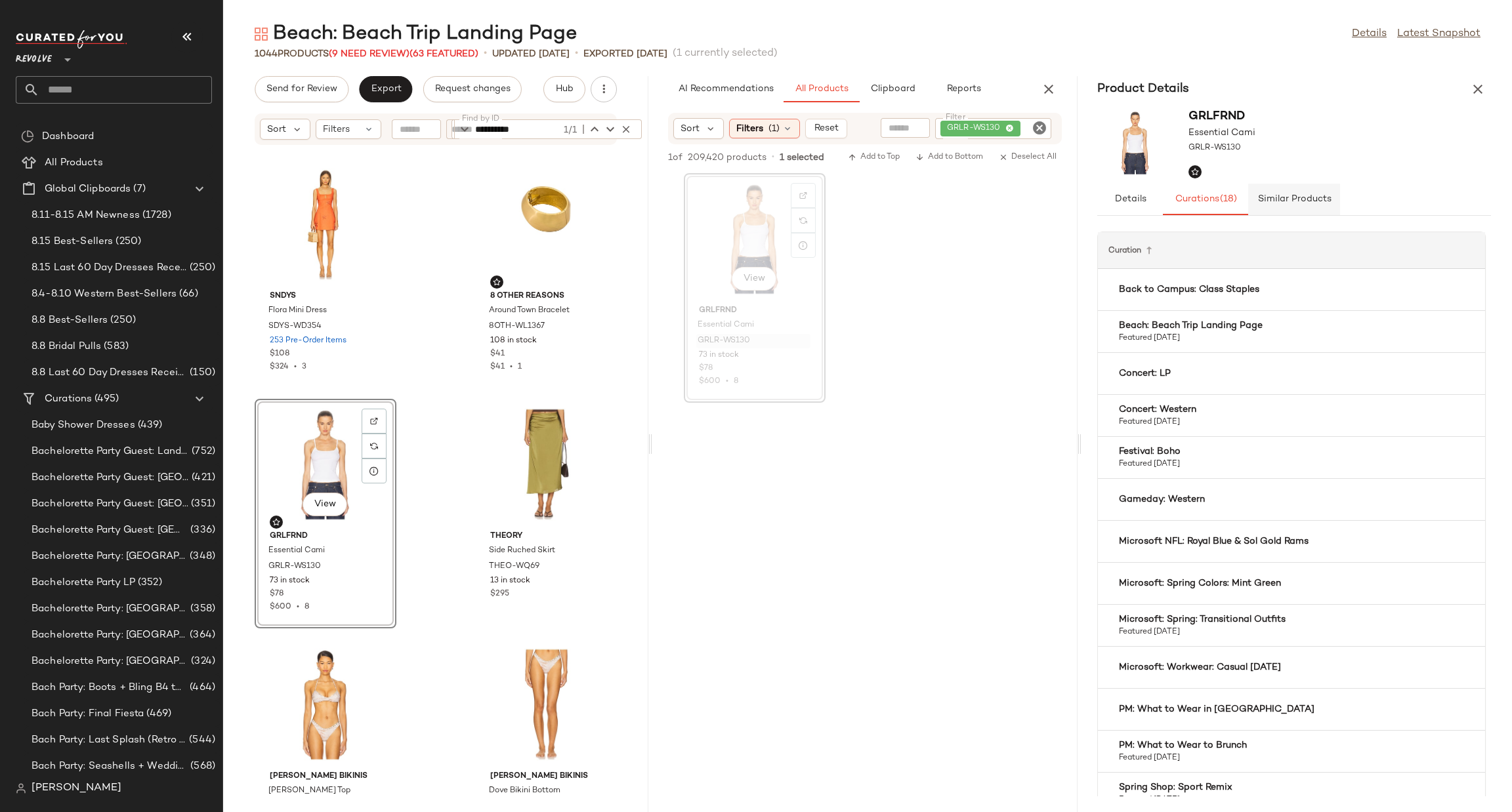
click at [1310, 203] on span "Similar Products" at bounding box center [1294, 200] width 74 height 11
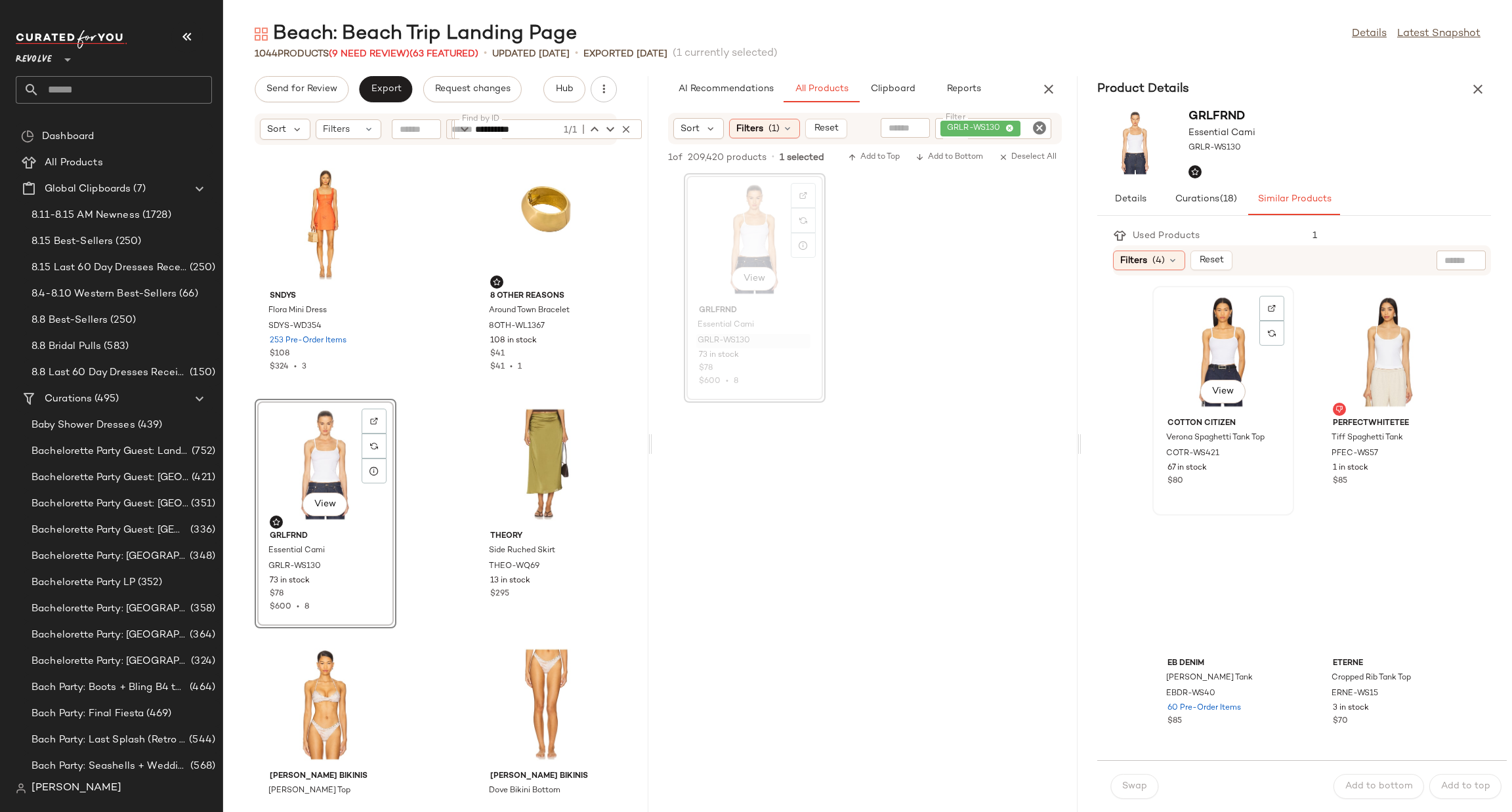
click at [1209, 331] on div "View" at bounding box center [1223, 351] width 132 height 122
click at [1152, 780] on button "Swap" at bounding box center [1134, 787] width 48 height 25
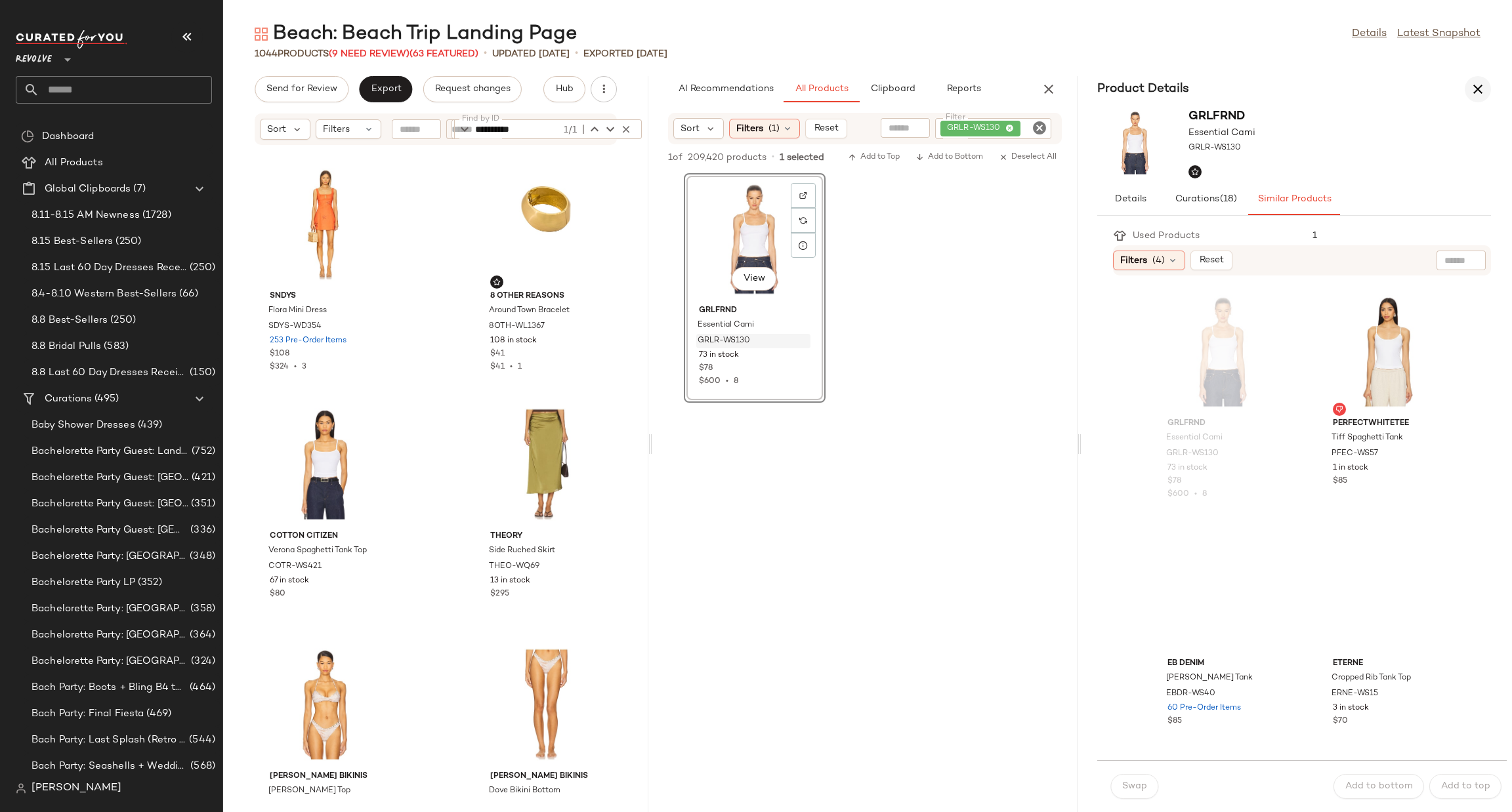
click at [1479, 82] on icon "button" at bounding box center [1478, 90] width 16 height 16
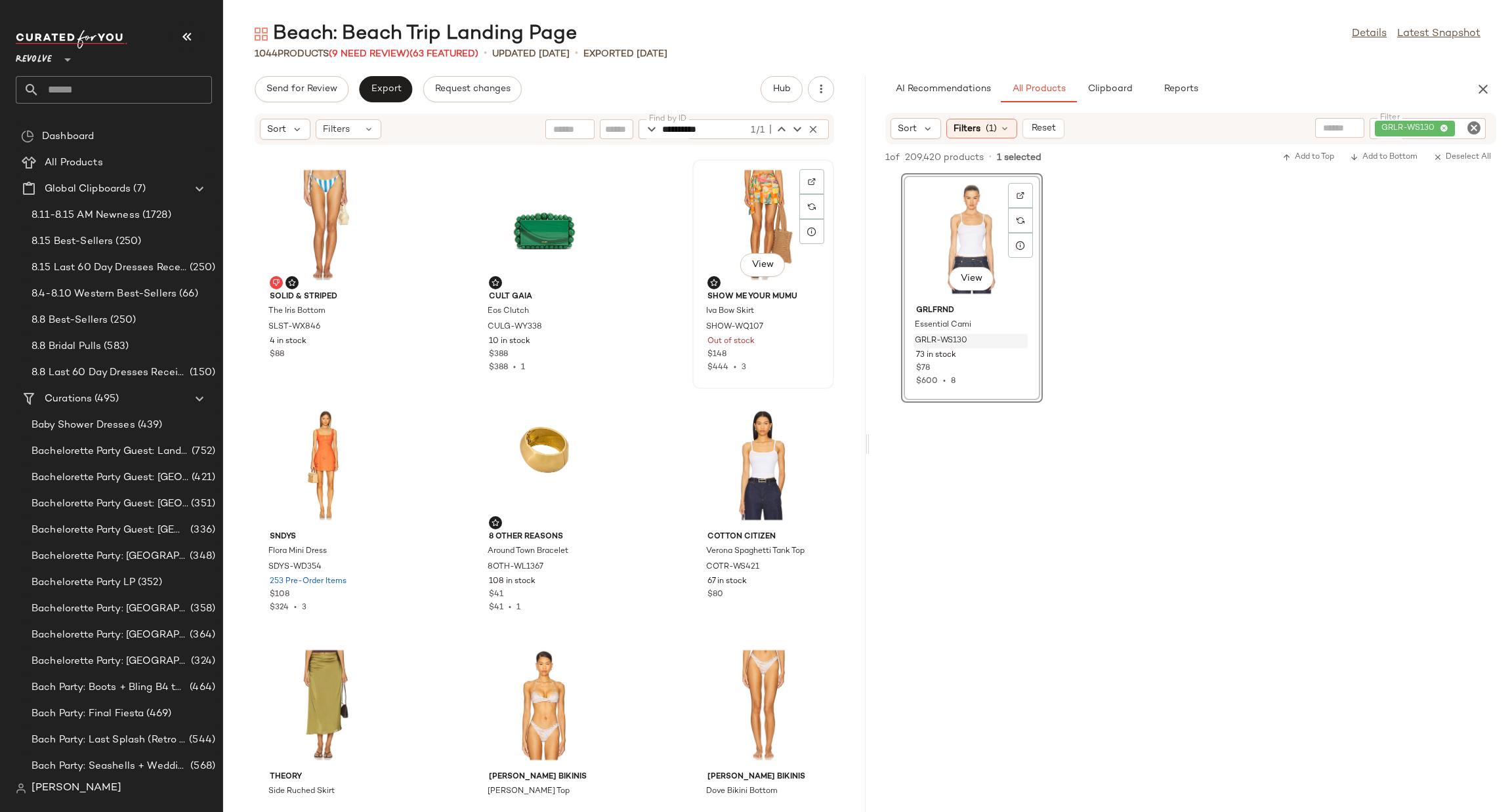
scroll to position [3504, 0]
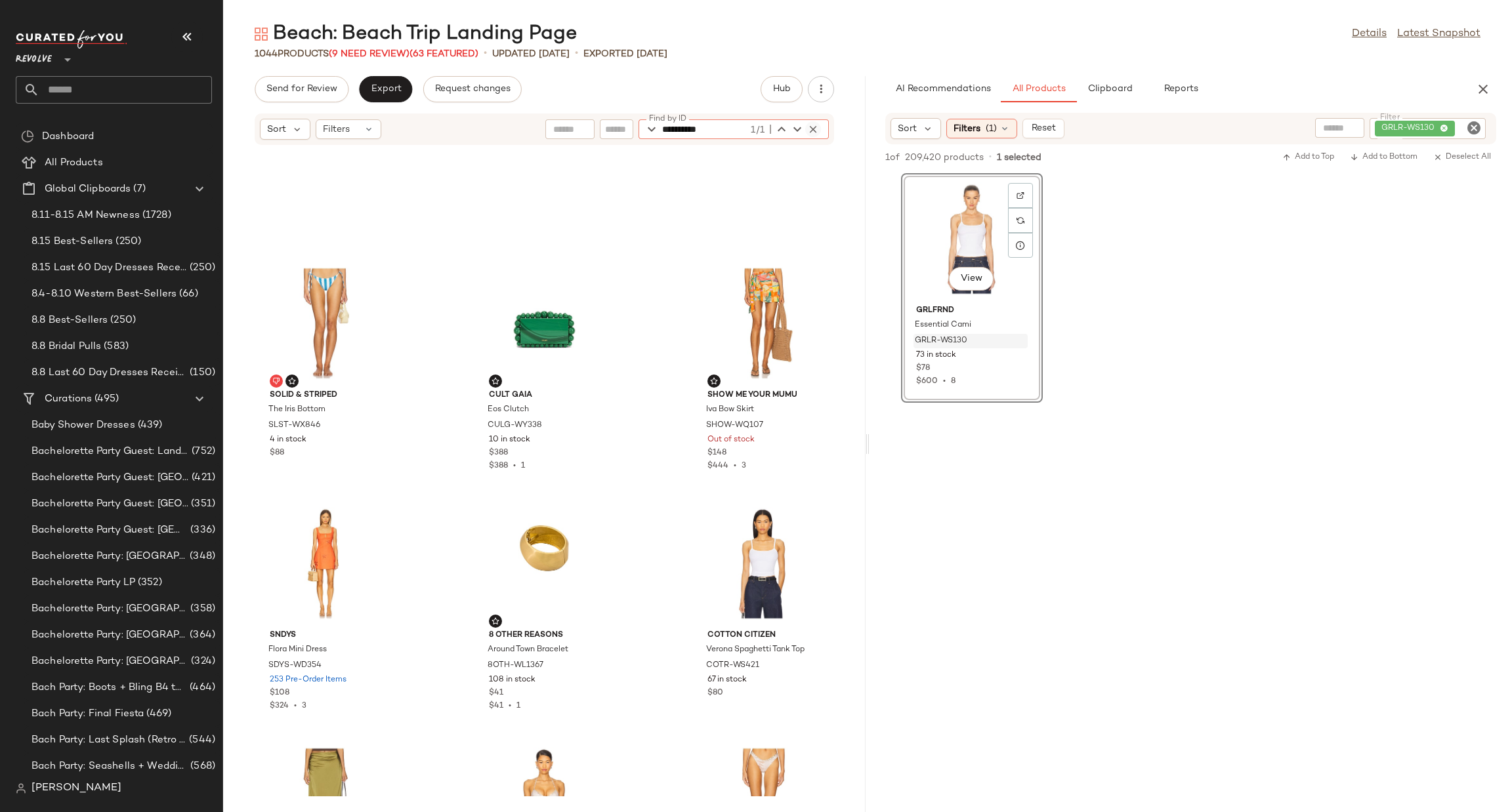
click at [816, 133] on icon "button" at bounding box center [813, 129] width 12 height 12
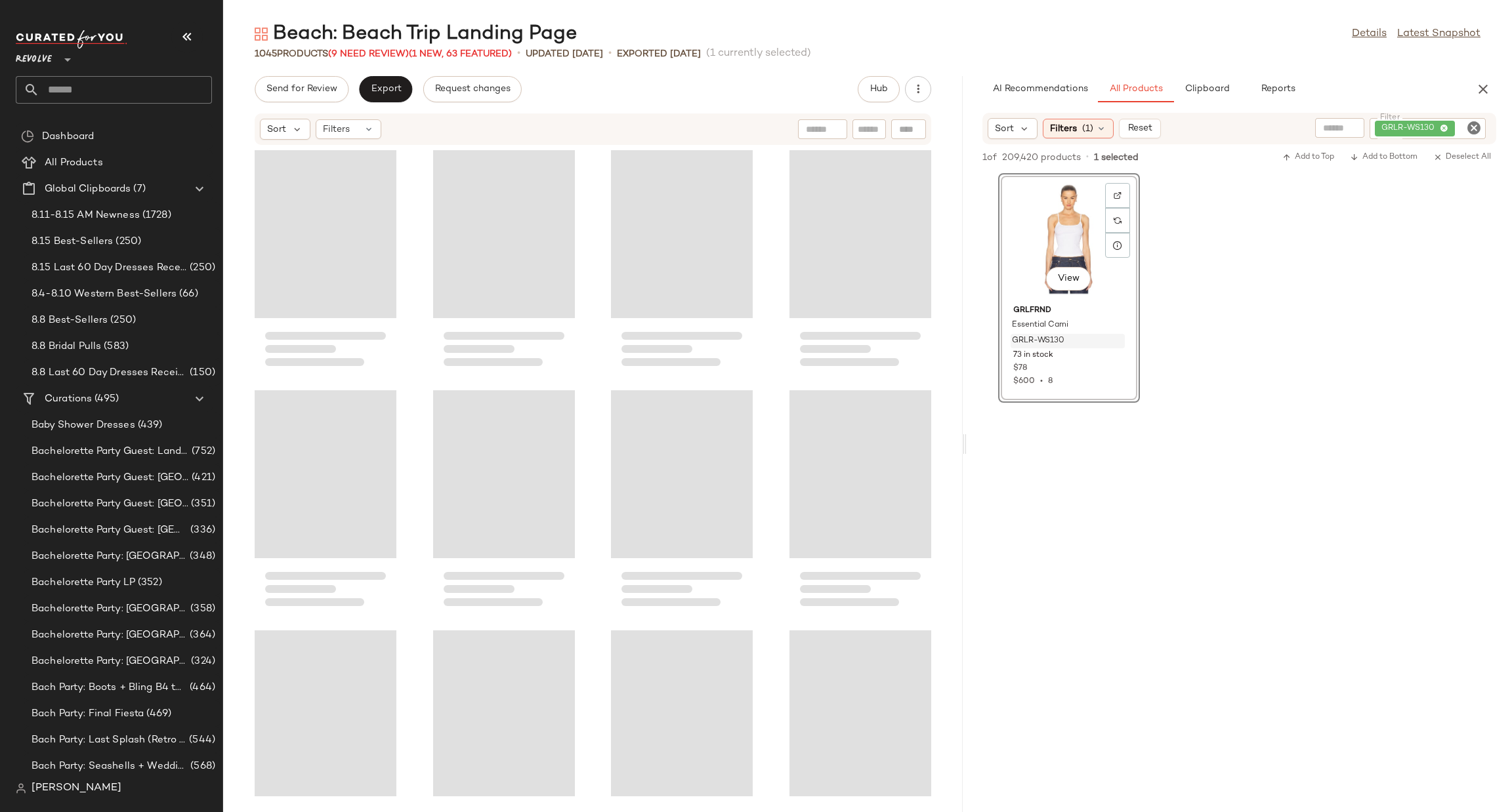
drag, startPoint x: 868, startPoint y: 447, endPoint x: 968, endPoint y: 435, distance: 100.7
click at [968, 435] on div "Beach: Beach Trip Landing Page Details Latest Snapshot 1045 Products (9 Need Re…" at bounding box center [867, 417] width 1289 height 792
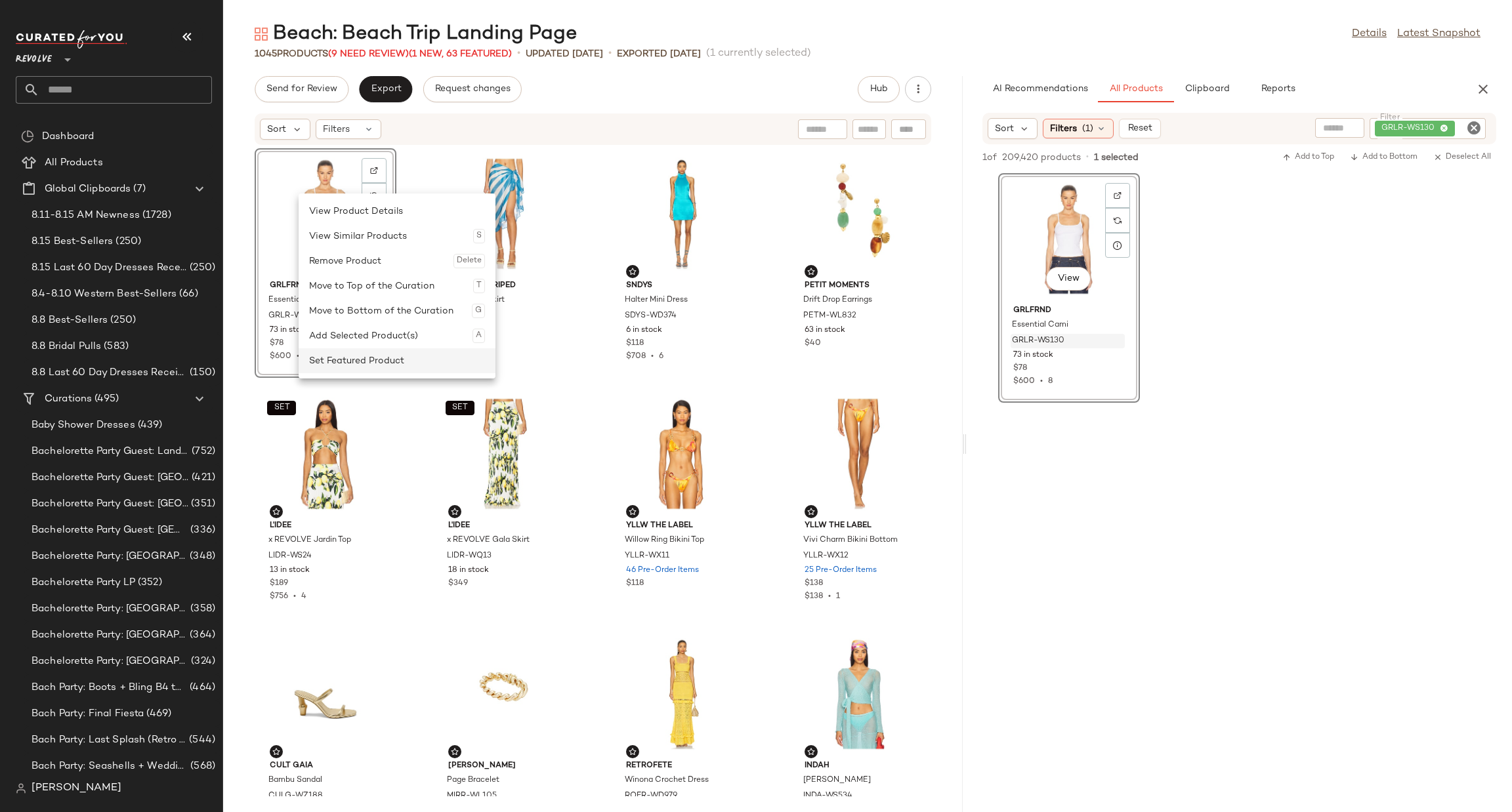
click at [376, 359] on div "Set Featured Product" at bounding box center [396, 361] width 176 height 25
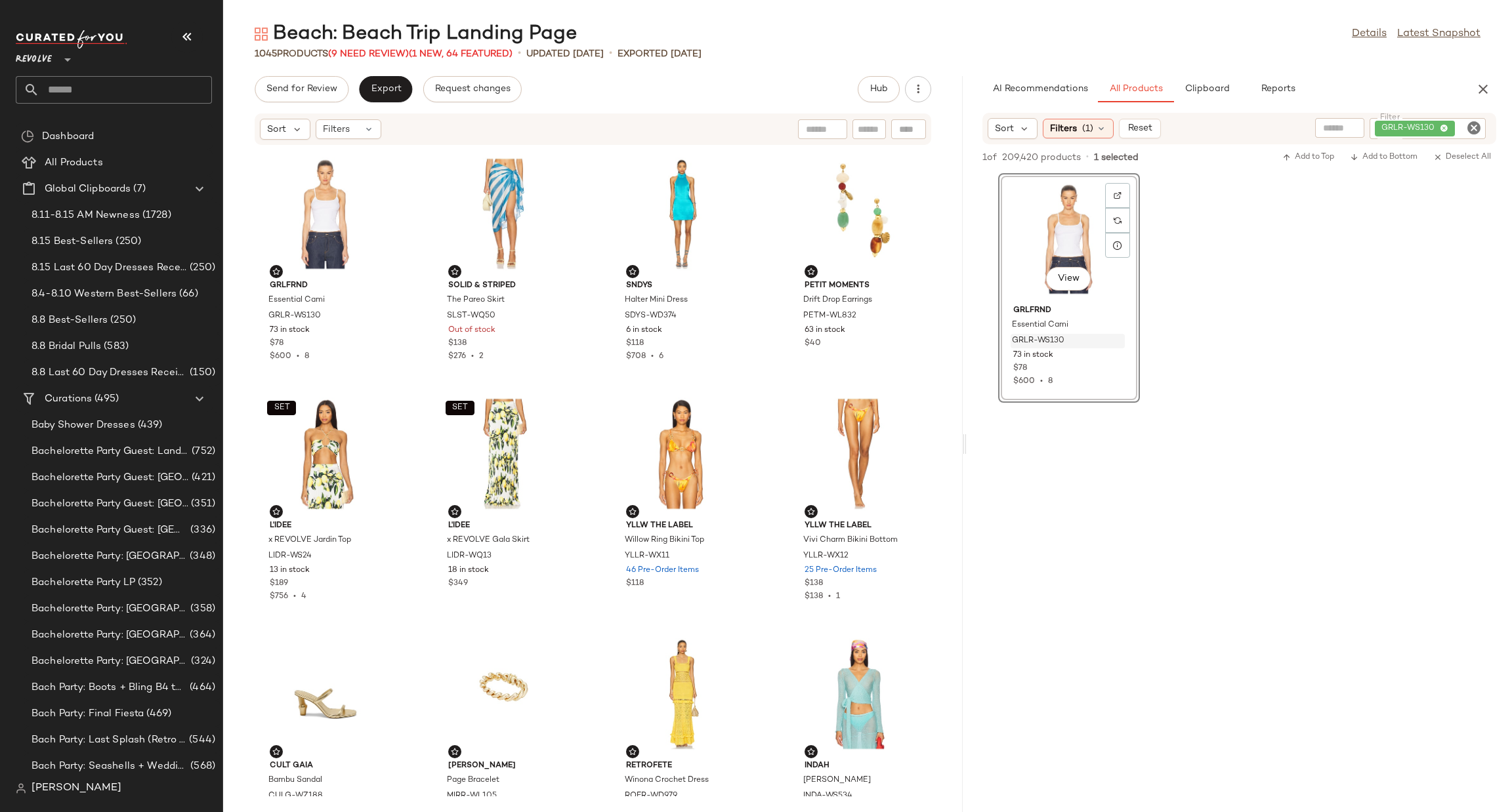
click at [1472, 129] on icon "Clear Filter" at bounding box center [1474, 128] width 16 height 16
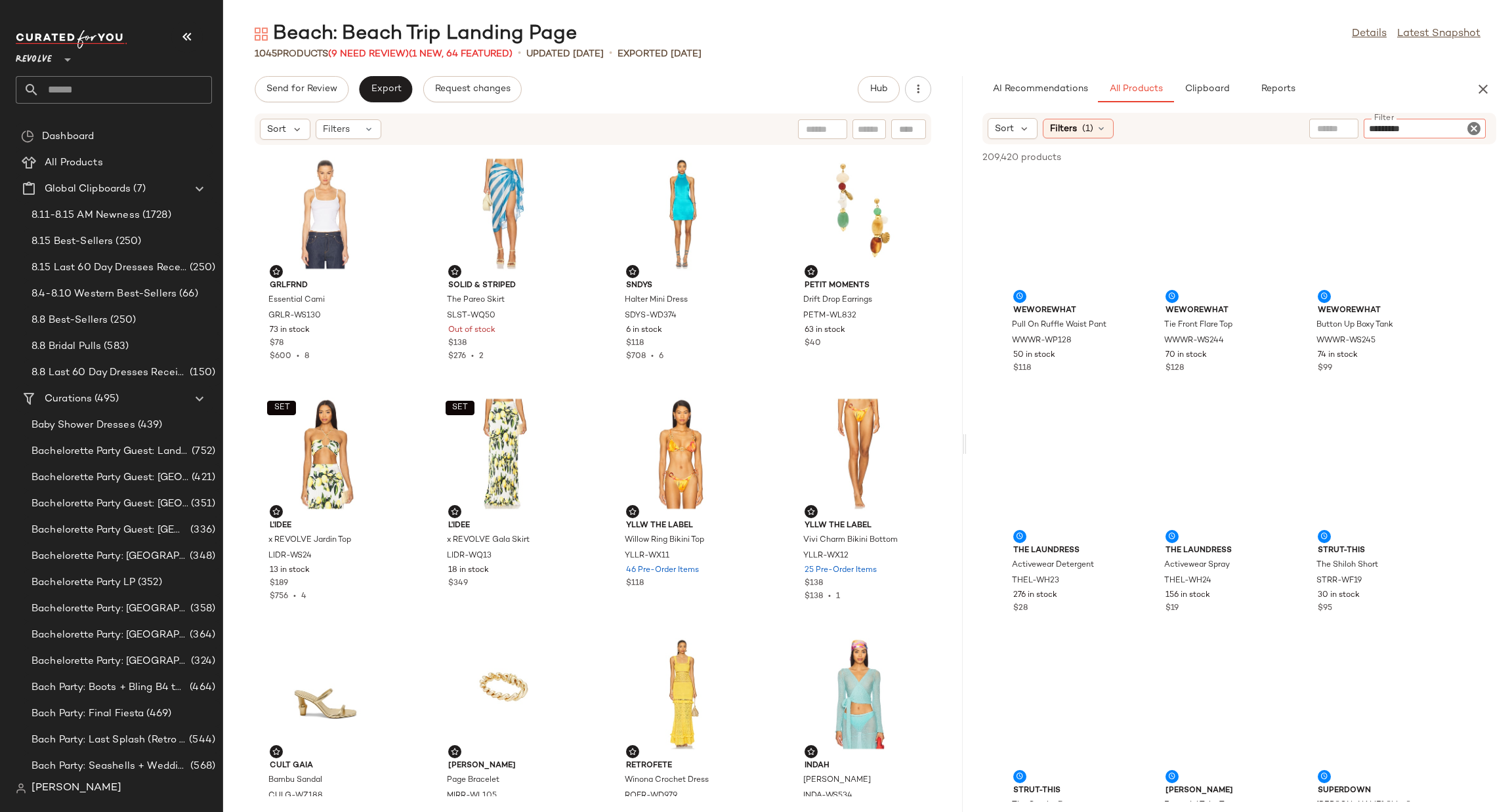
type input "**********"
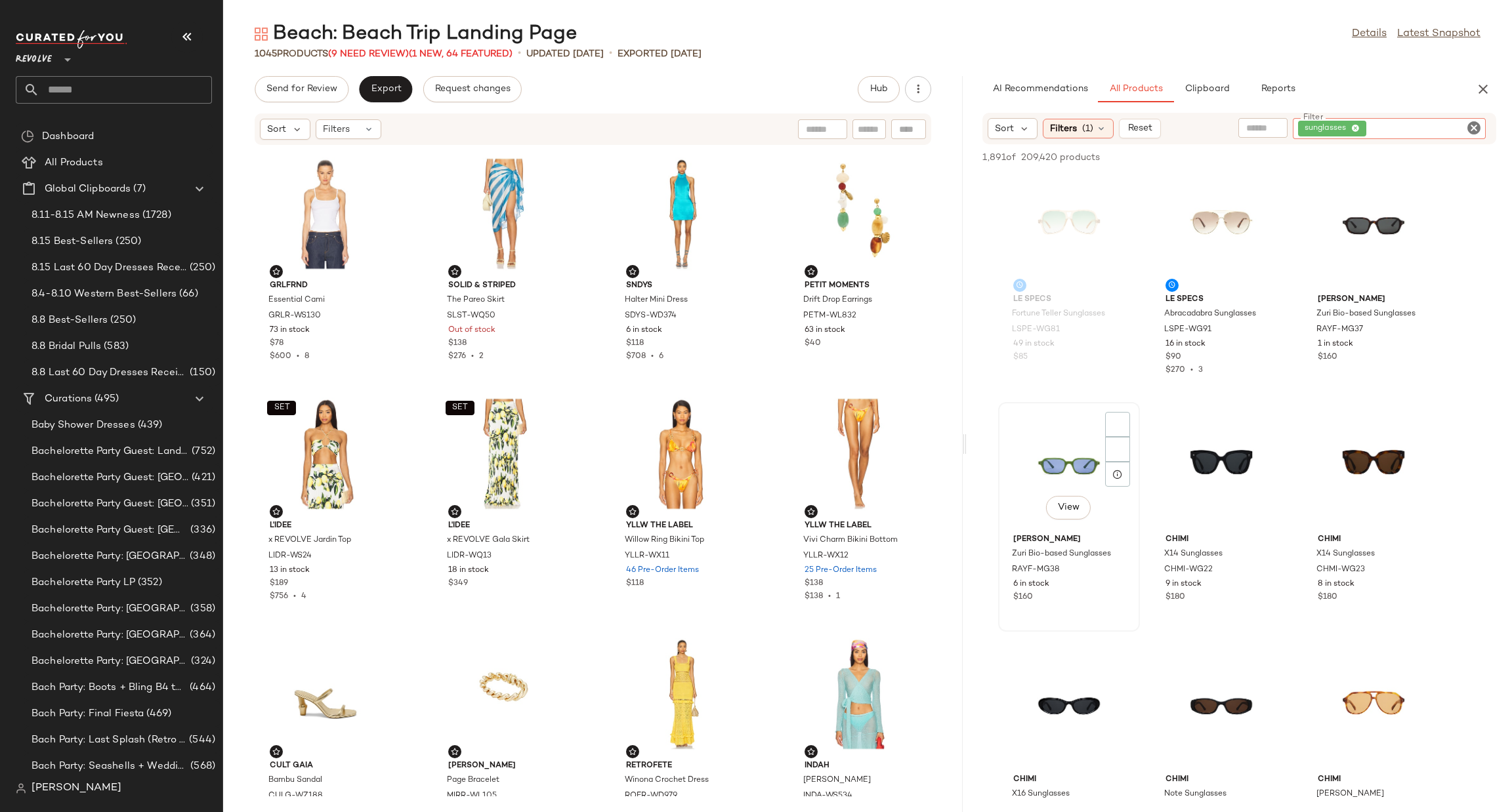
scroll to position [590, 0]
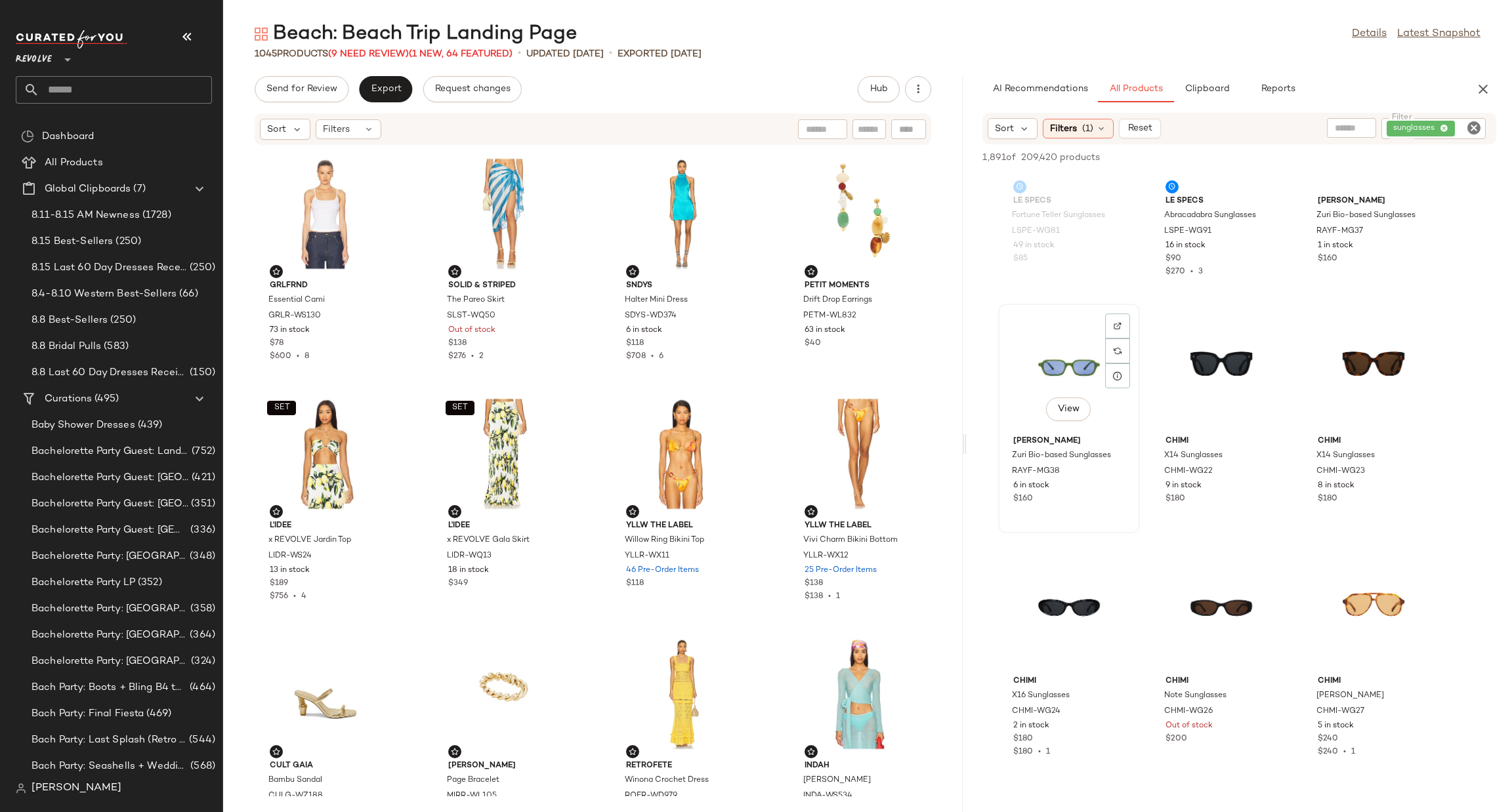
click at [1077, 344] on div "View" at bounding box center [1068, 369] width 132 height 122
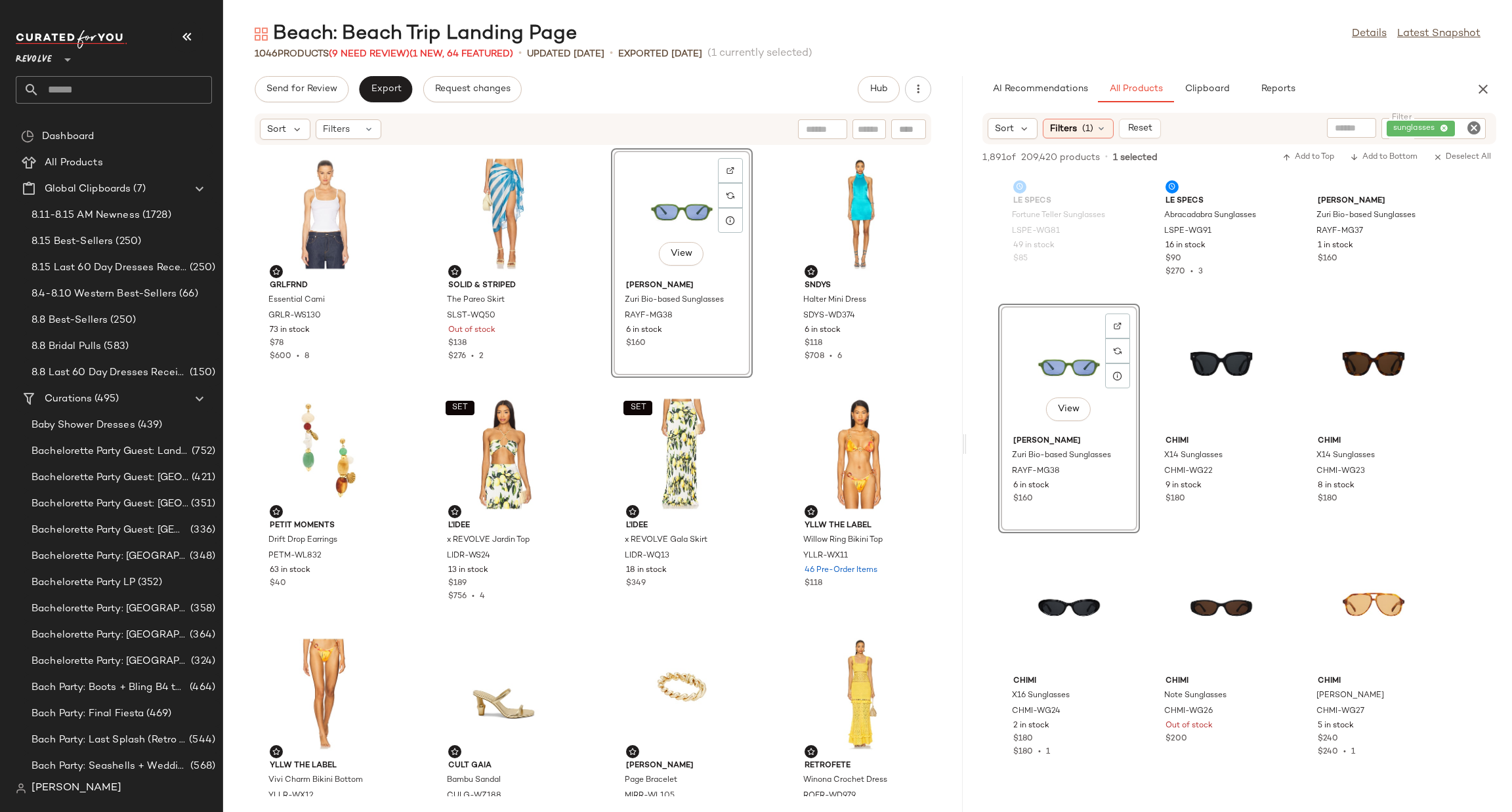
click at [1476, 126] on icon "Clear Filter" at bounding box center [1474, 128] width 16 height 16
type input "*****"
type button "CompanyProducts"
click at [1422, 82] on div "AI Recommendations All Products Clipboard Reports" at bounding box center [1218, 90] width 472 height 26
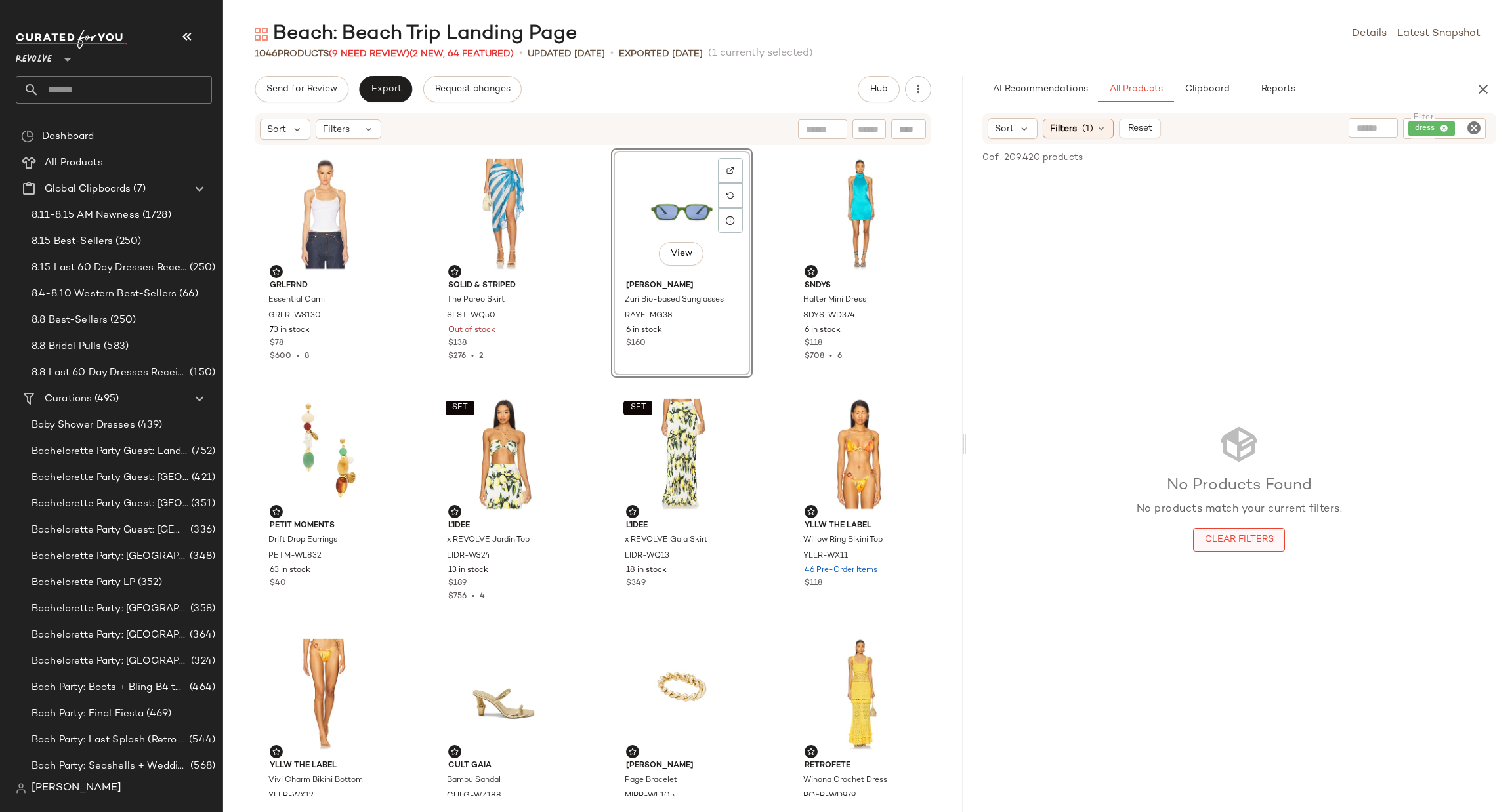
click at [1235, 535] on span "Clear Filters" at bounding box center [1239, 540] width 70 height 11
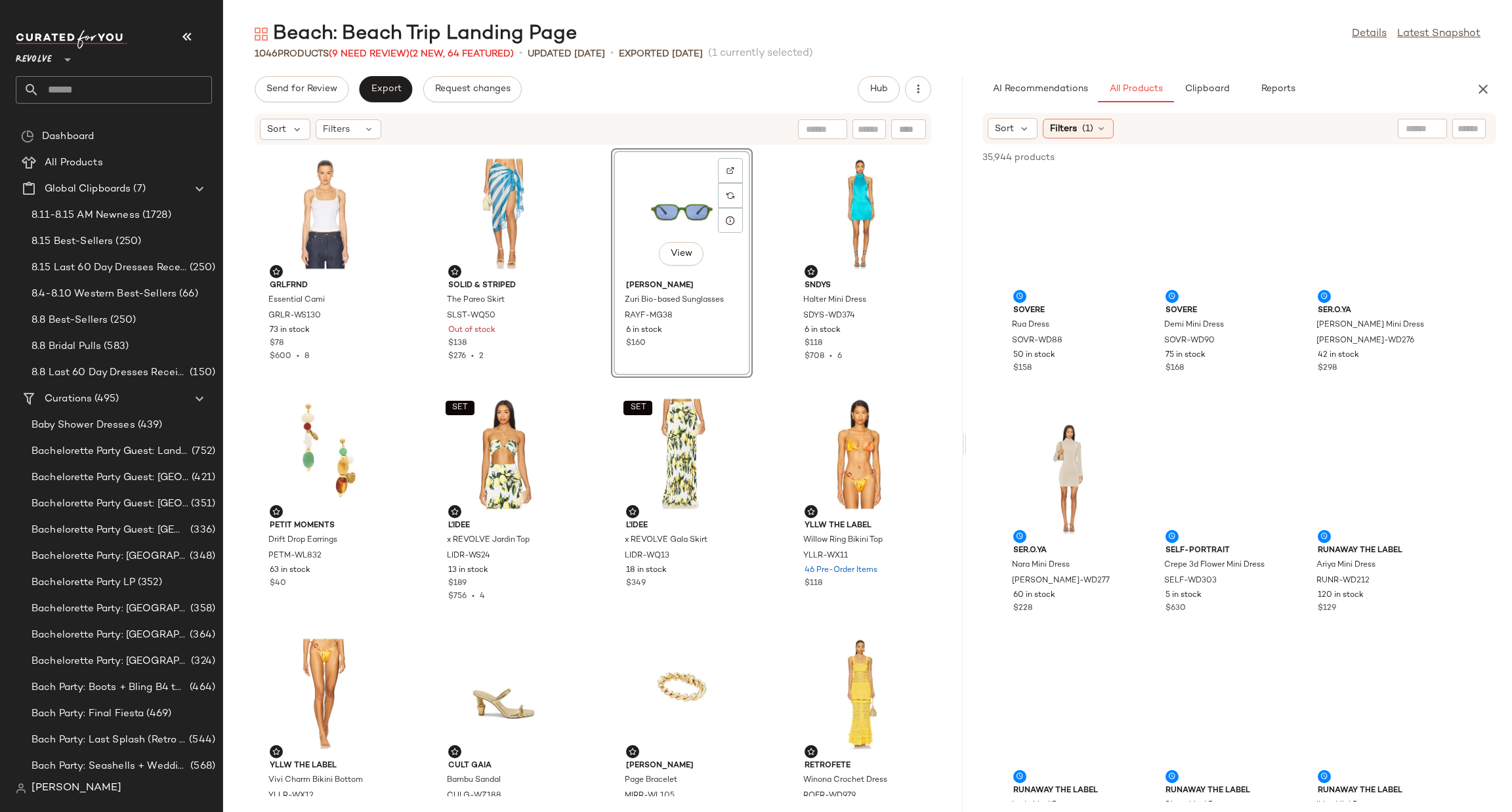
click at [1494, 122] on div "Sort Filters (1)" at bounding box center [1239, 128] width 514 height 32
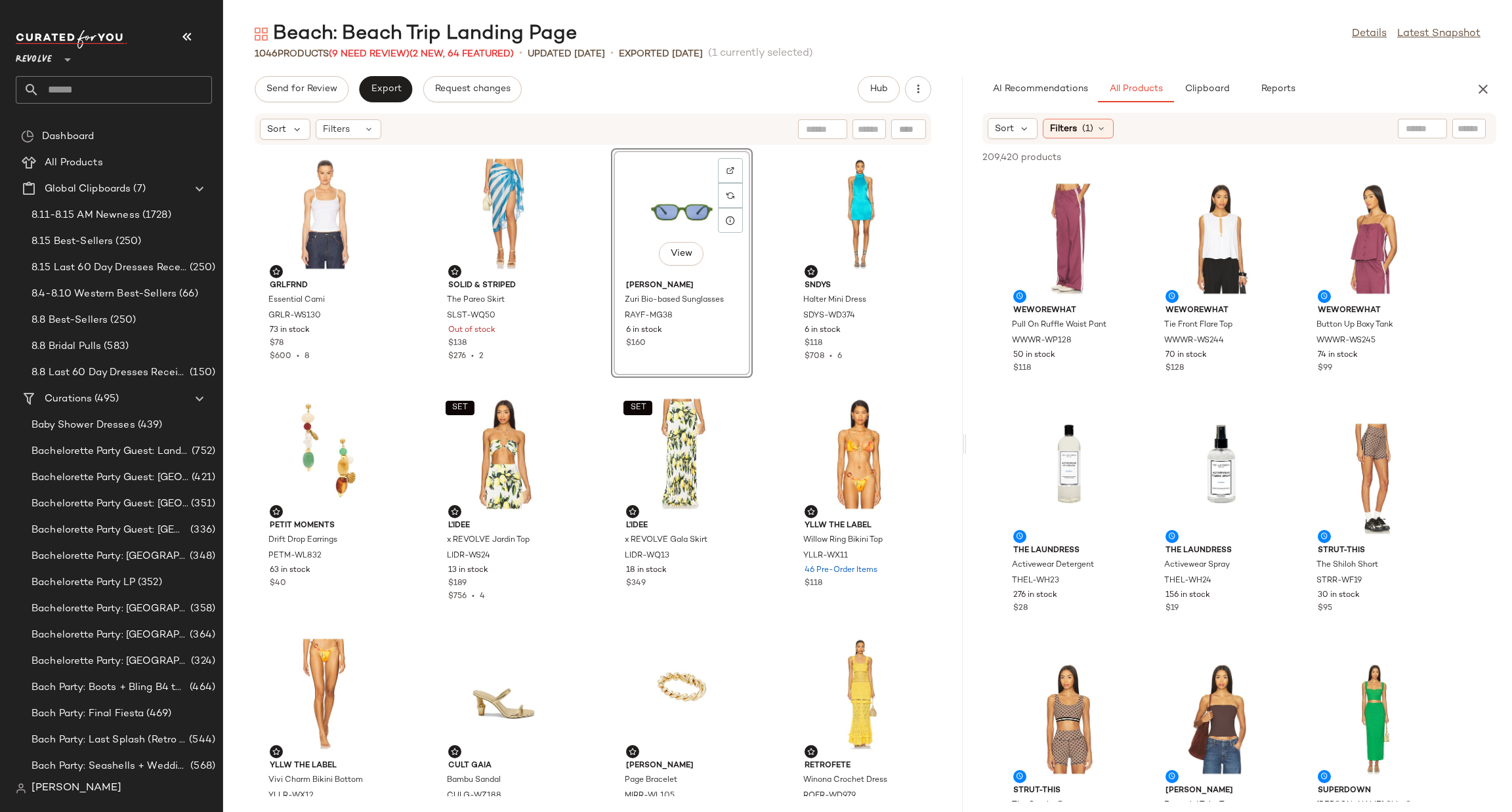
click at [1467, 125] on input "text" at bounding box center [1469, 128] width 23 height 14
type input "*****"
click at [1398, 69] on div "Beach: Beach Trip Landing Page Details Latest Snapshot 1046 Products (9 Need Re…" at bounding box center [867, 417] width 1289 height 792
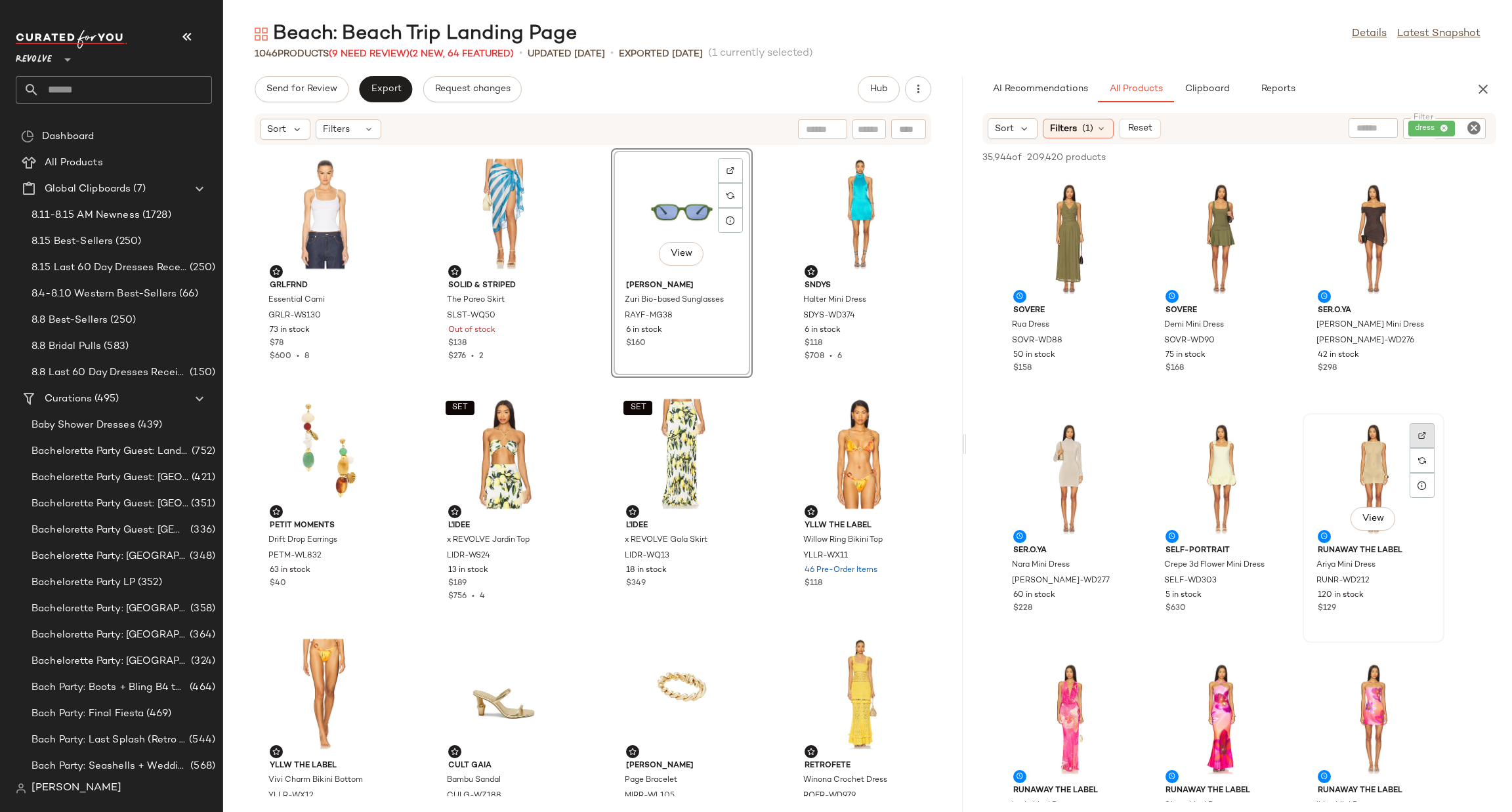
click at [1422, 435] on img at bounding box center [1422, 436] width 8 height 8
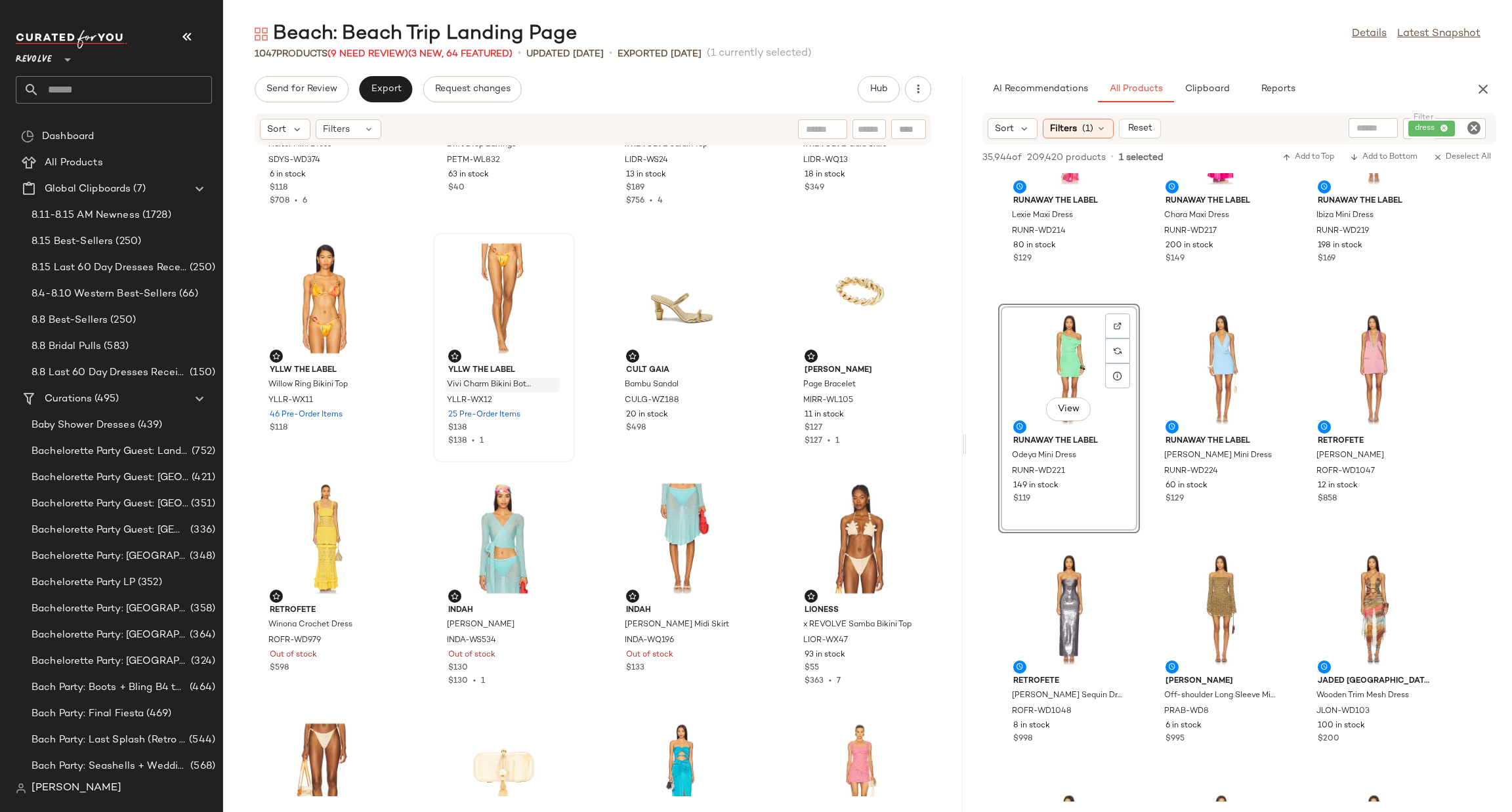
scroll to position [197, 0]
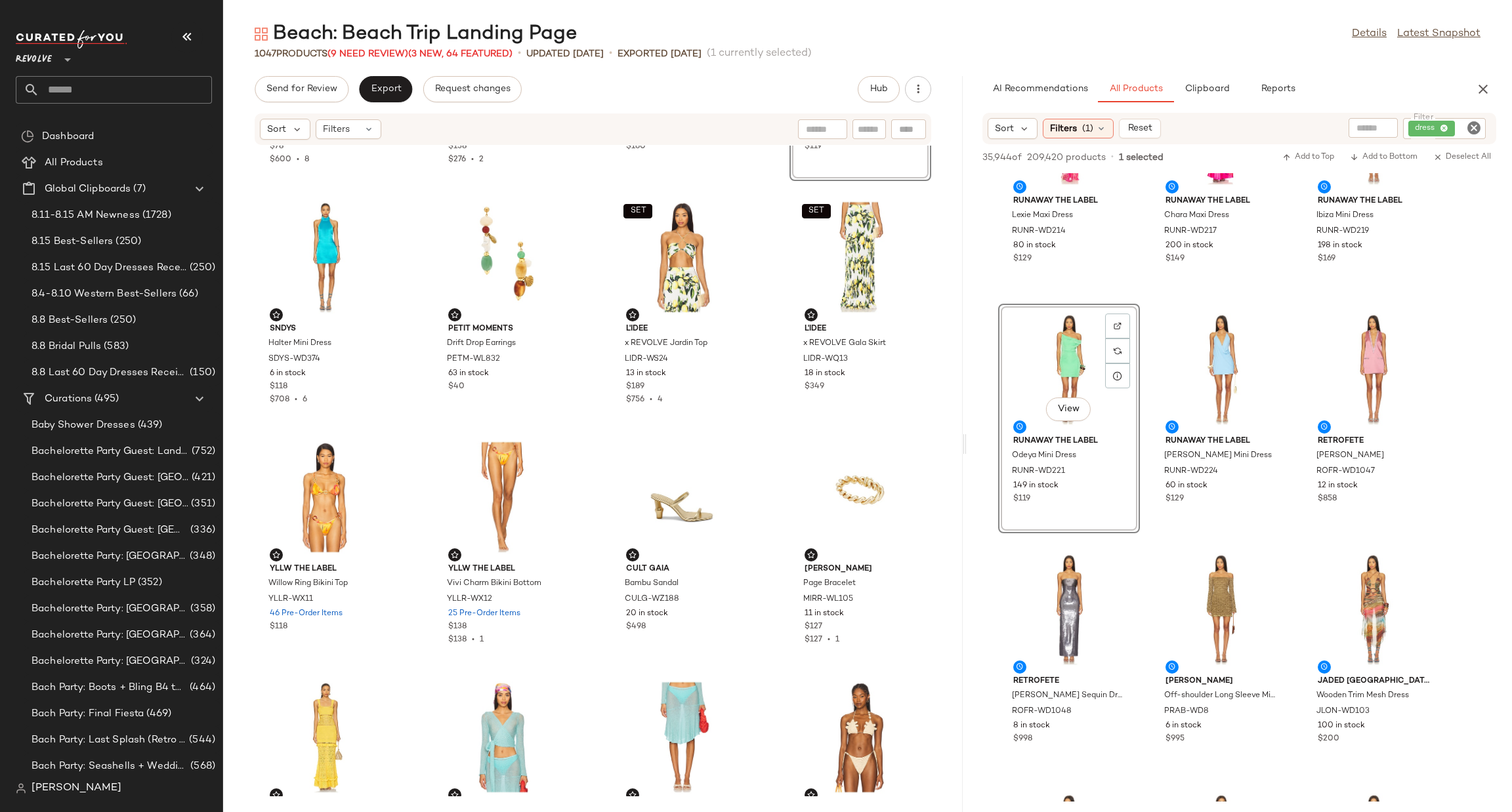
click at [1473, 122] on icon "Clear Filter" at bounding box center [1474, 128] width 16 height 16
type input "******"
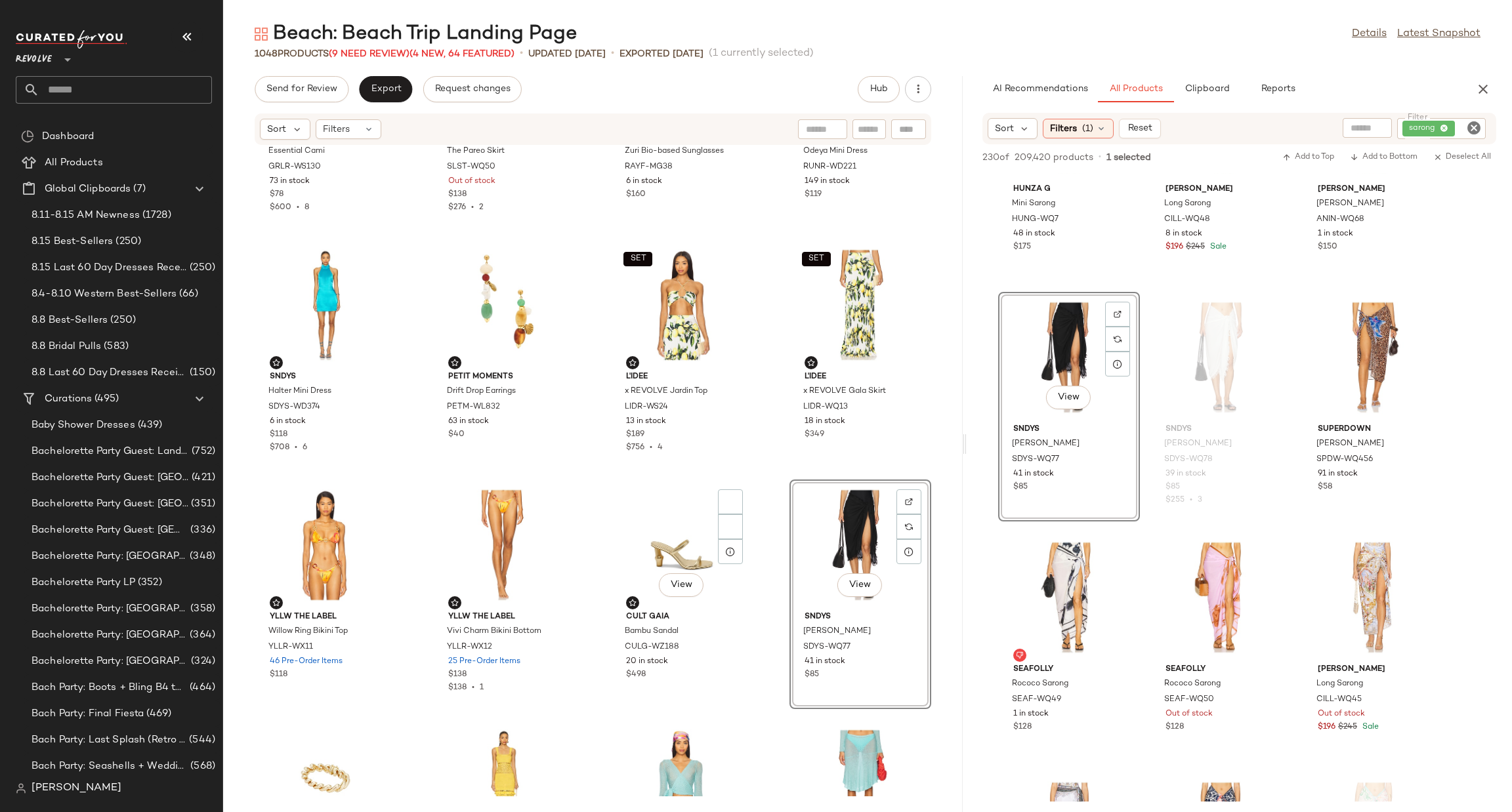
scroll to position [98, 0]
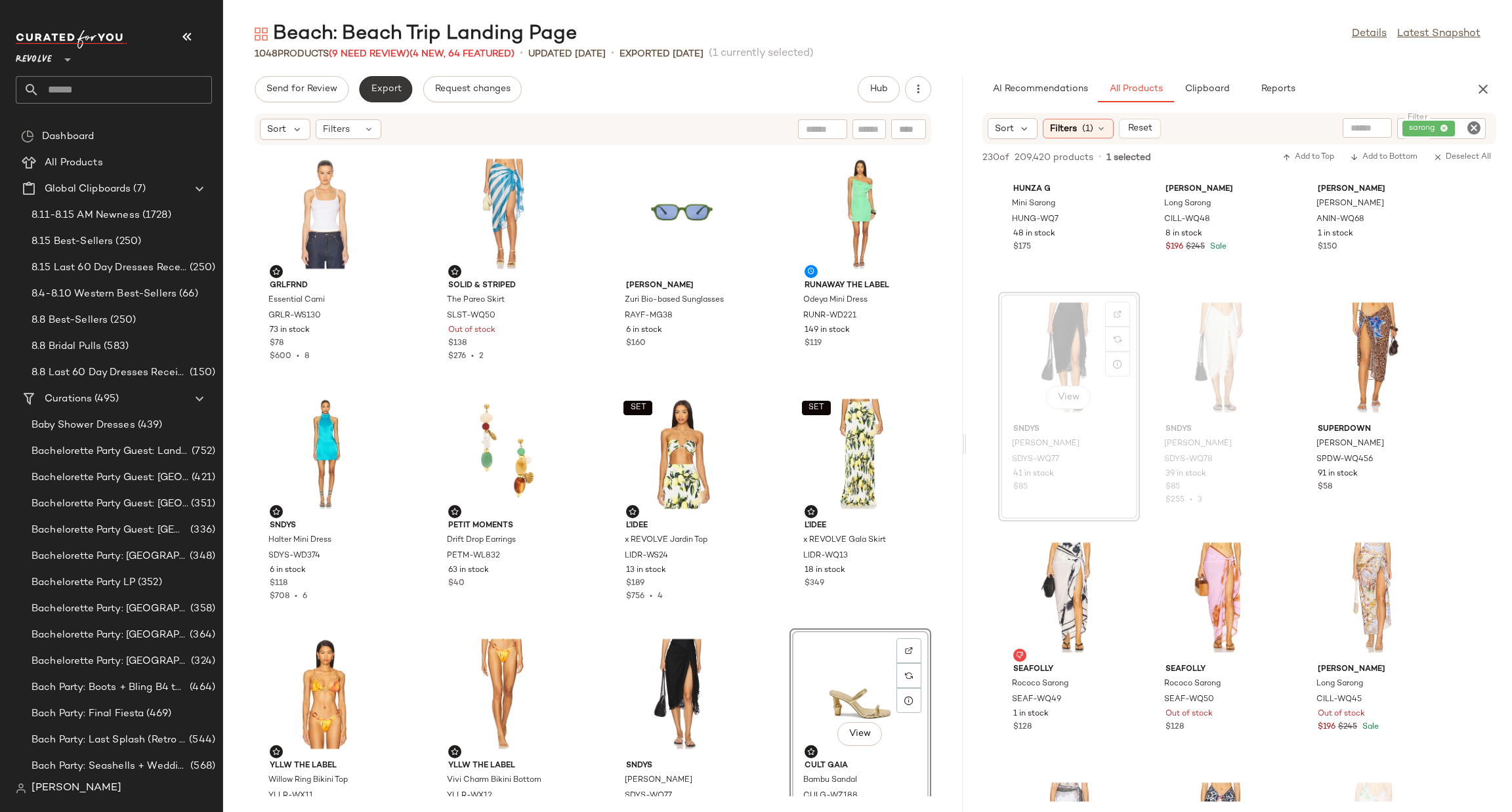
click at [399, 91] on span "Export" at bounding box center [385, 90] width 31 height 11
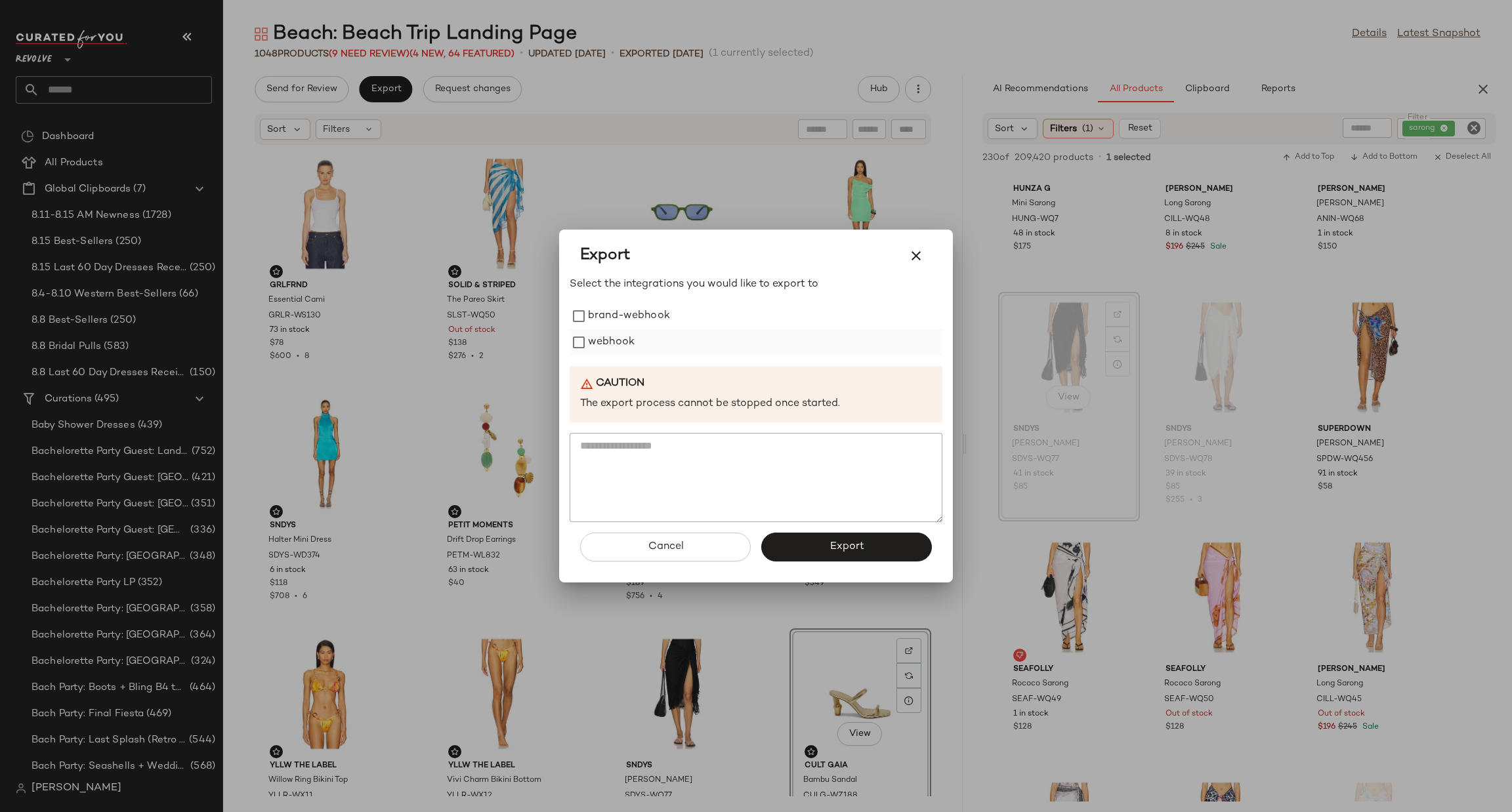
click at [597, 347] on label "webhook" at bounding box center [611, 342] width 47 height 26
click at [840, 541] on span "Export" at bounding box center [846, 547] width 35 height 13
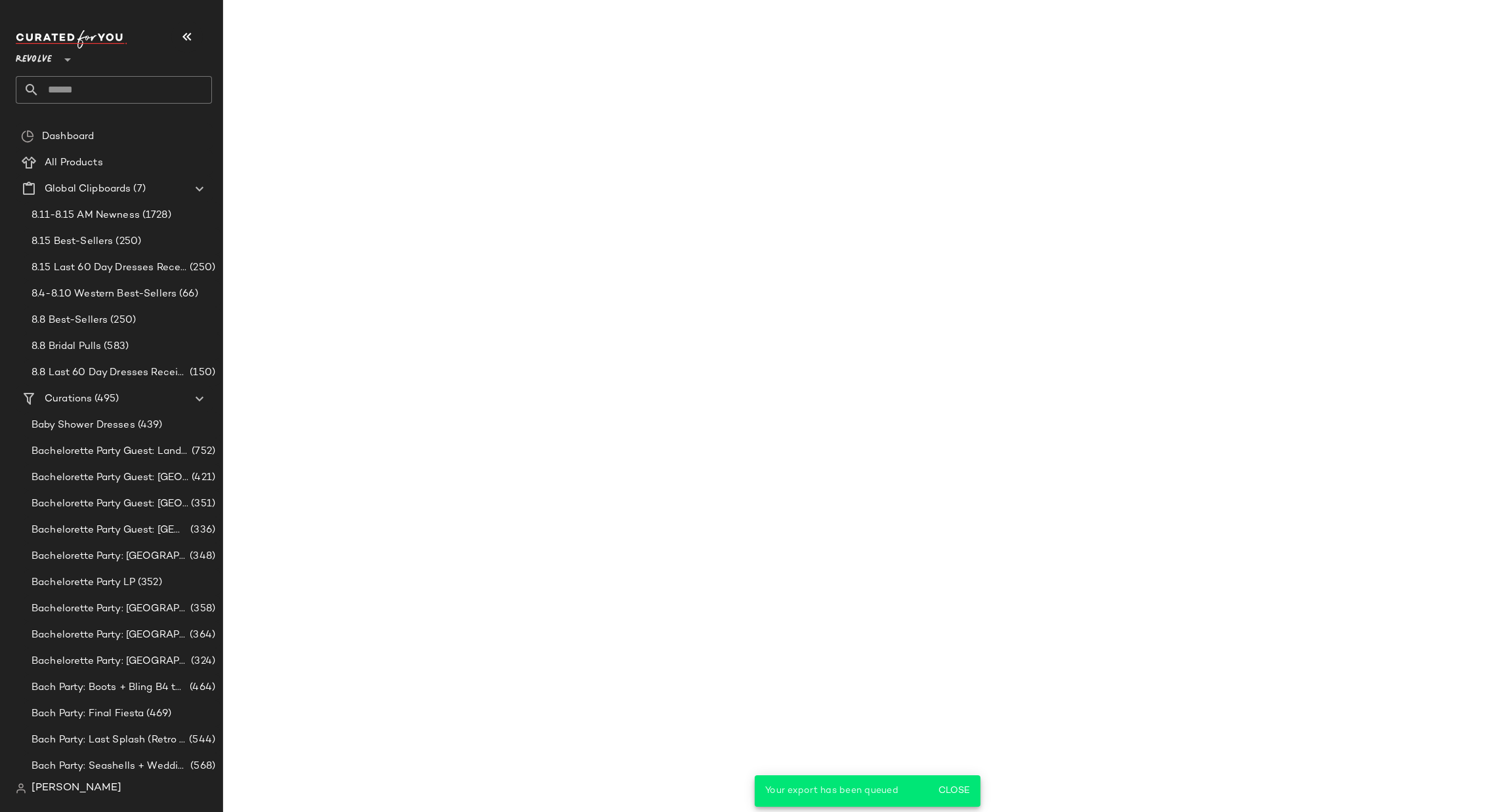
scroll to position [1563, 0]
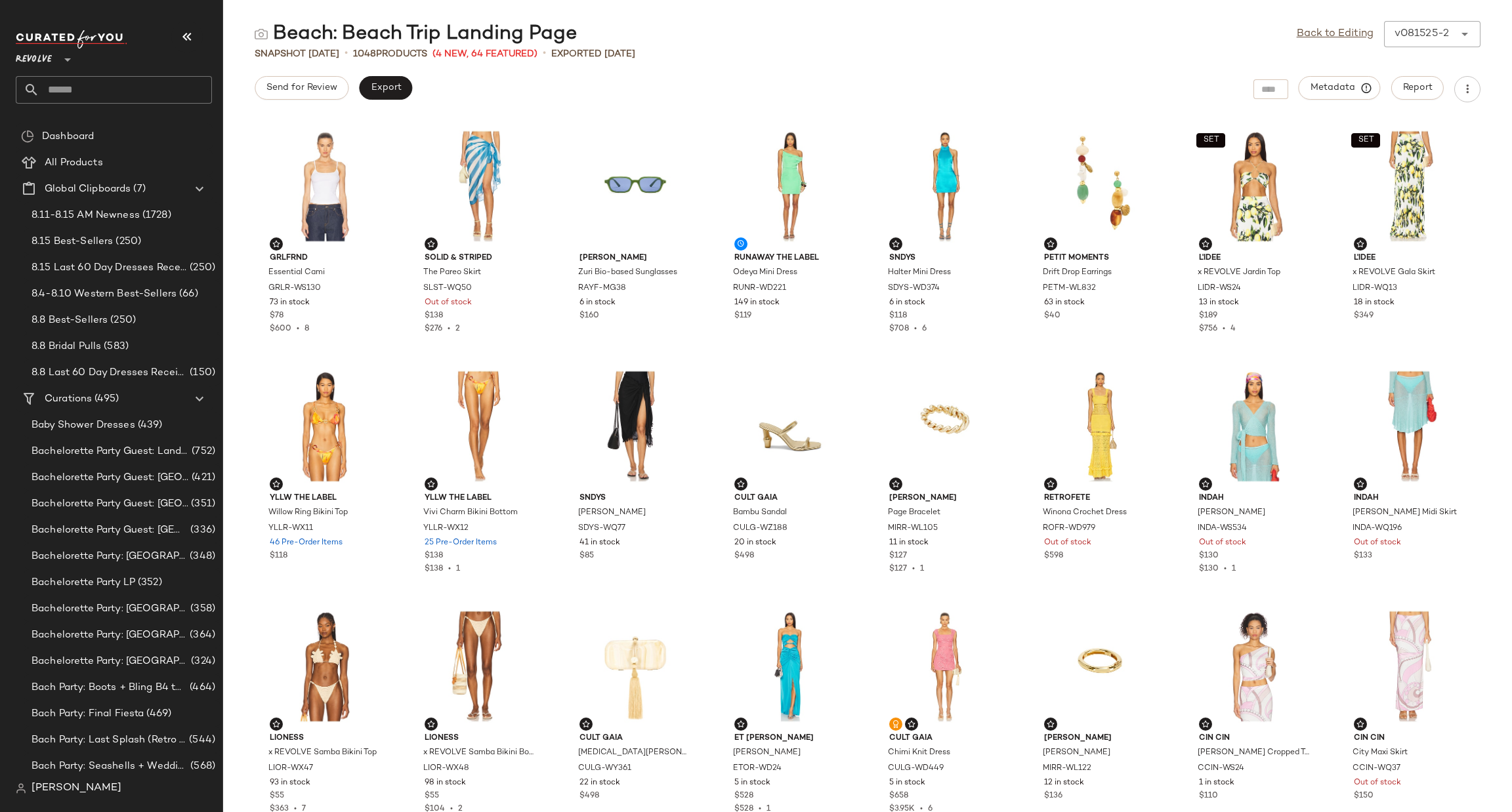
click at [154, 82] on input "text" at bounding box center [126, 90] width 173 height 28
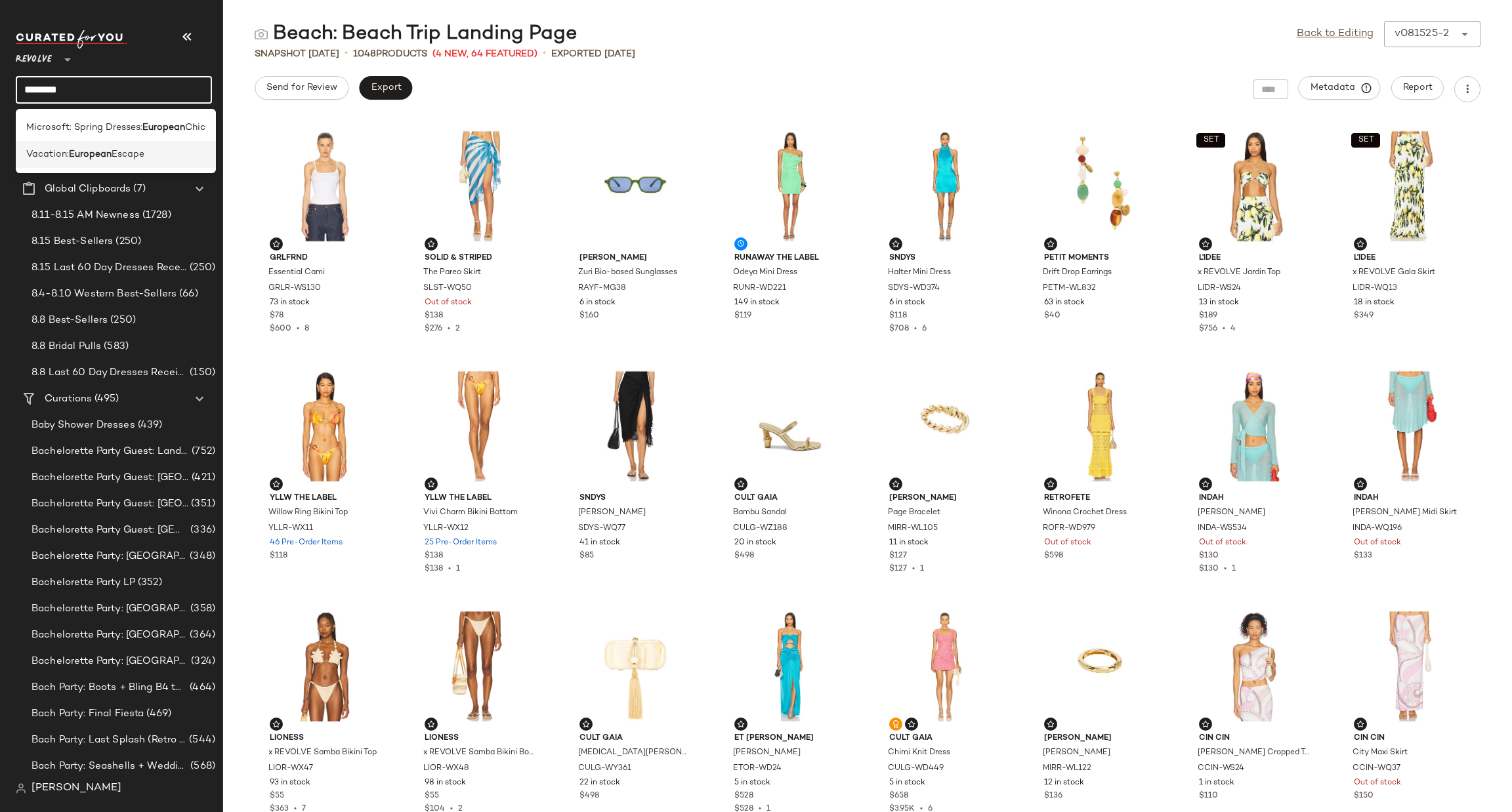
type input "********"
click at [131, 161] on span "Escape" at bounding box center [128, 154] width 33 height 14
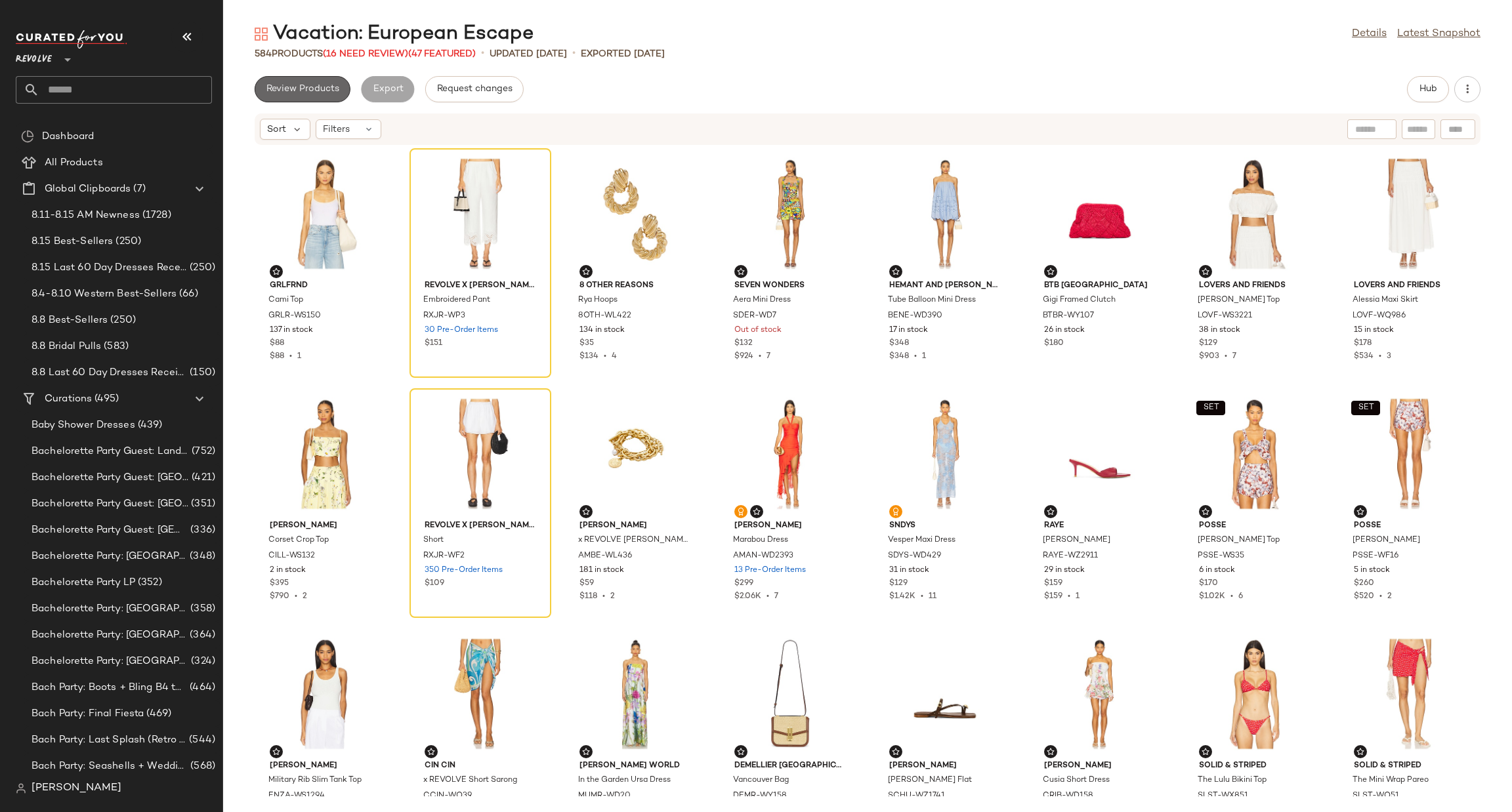
click at [289, 90] on span "Review Products" at bounding box center [303, 90] width 74 height 11
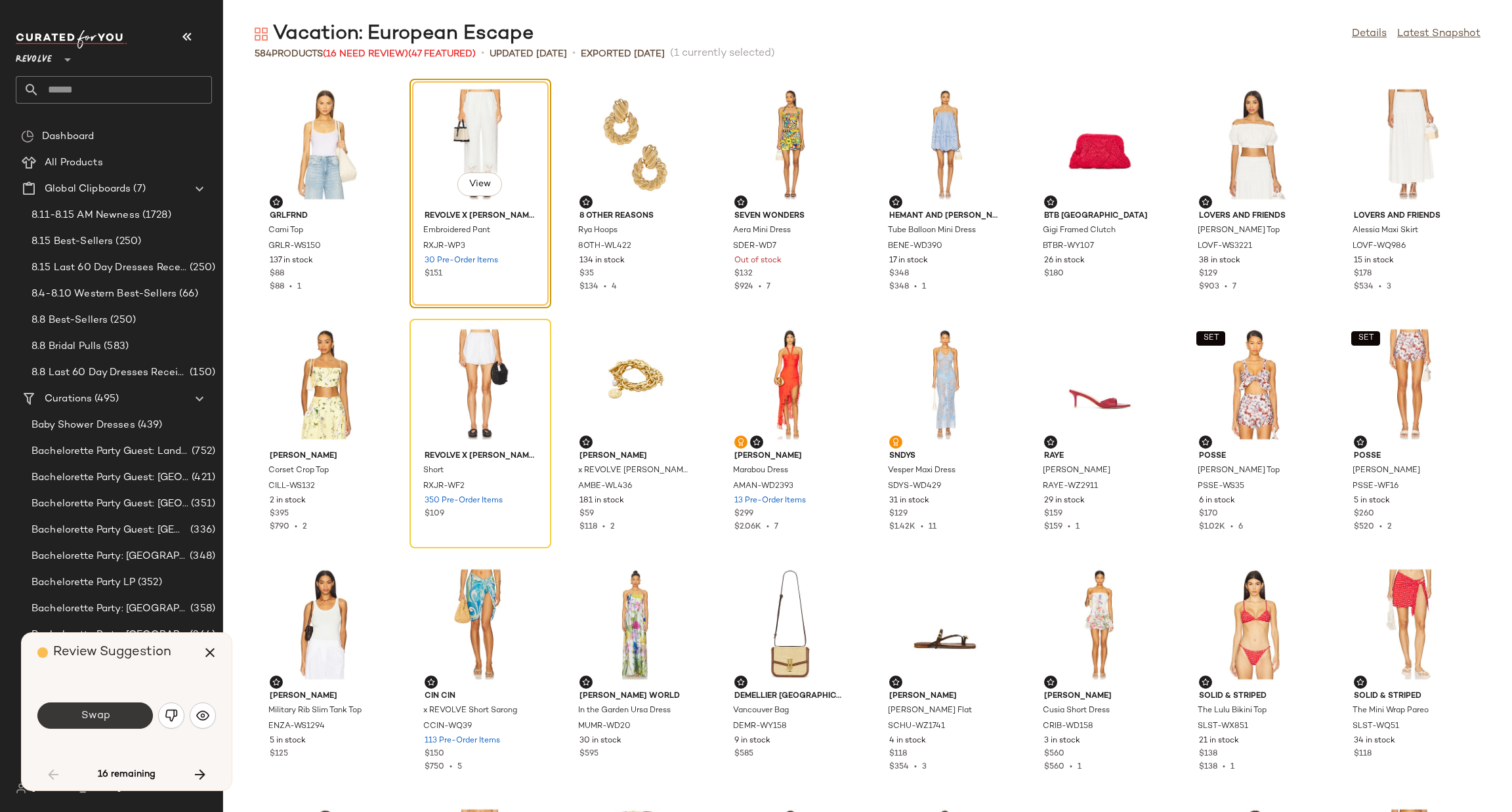
click at [96, 710] on span "Swap" at bounding box center [95, 716] width 30 height 13
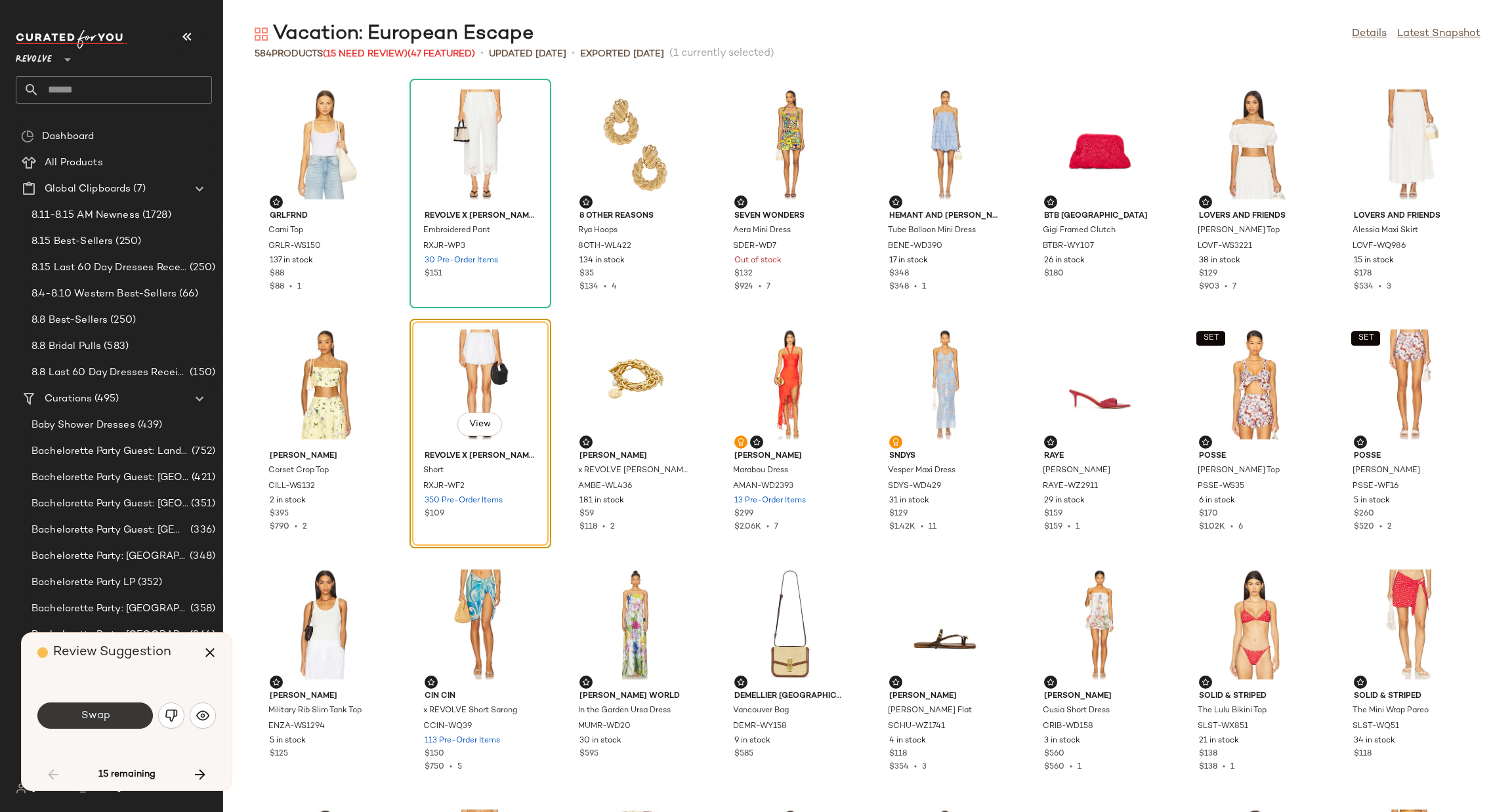
click at [121, 718] on button "Swap" at bounding box center [95, 716] width 115 height 26
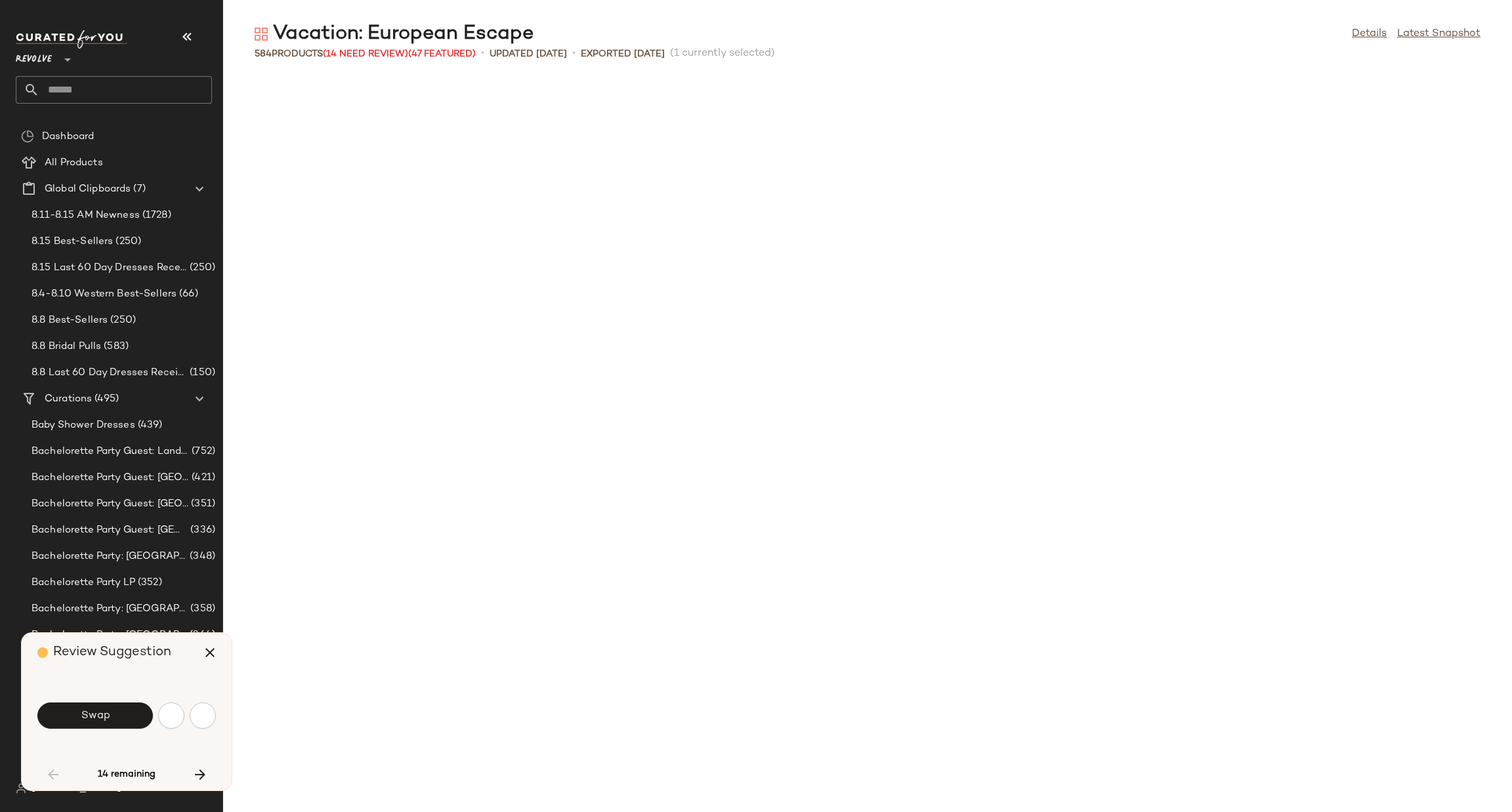
scroll to position [731, 0]
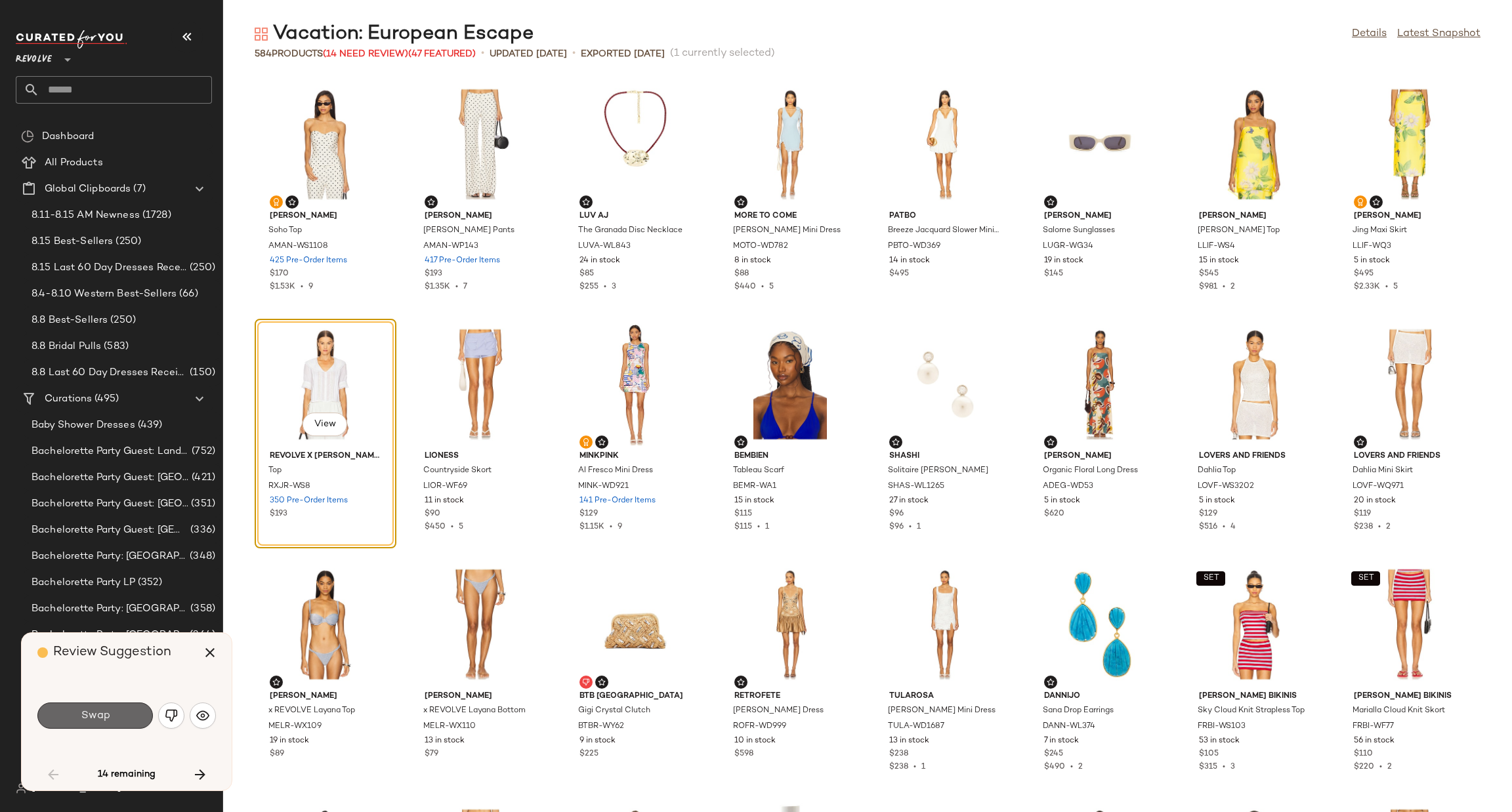
click at [121, 712] on button "Swap" at bounding box center [95, 716] width 115 height 26
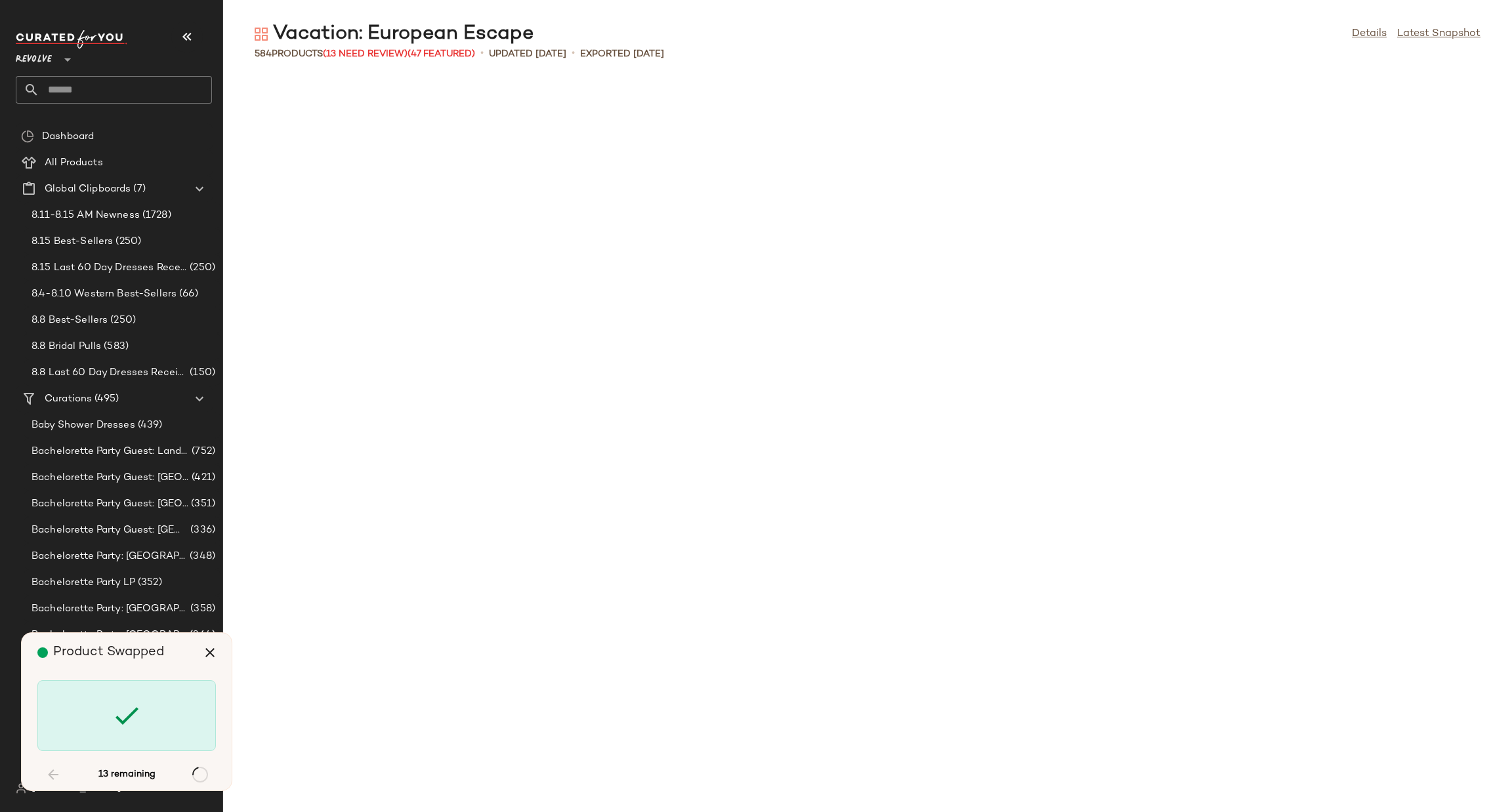
scroll to position [2641, 0]
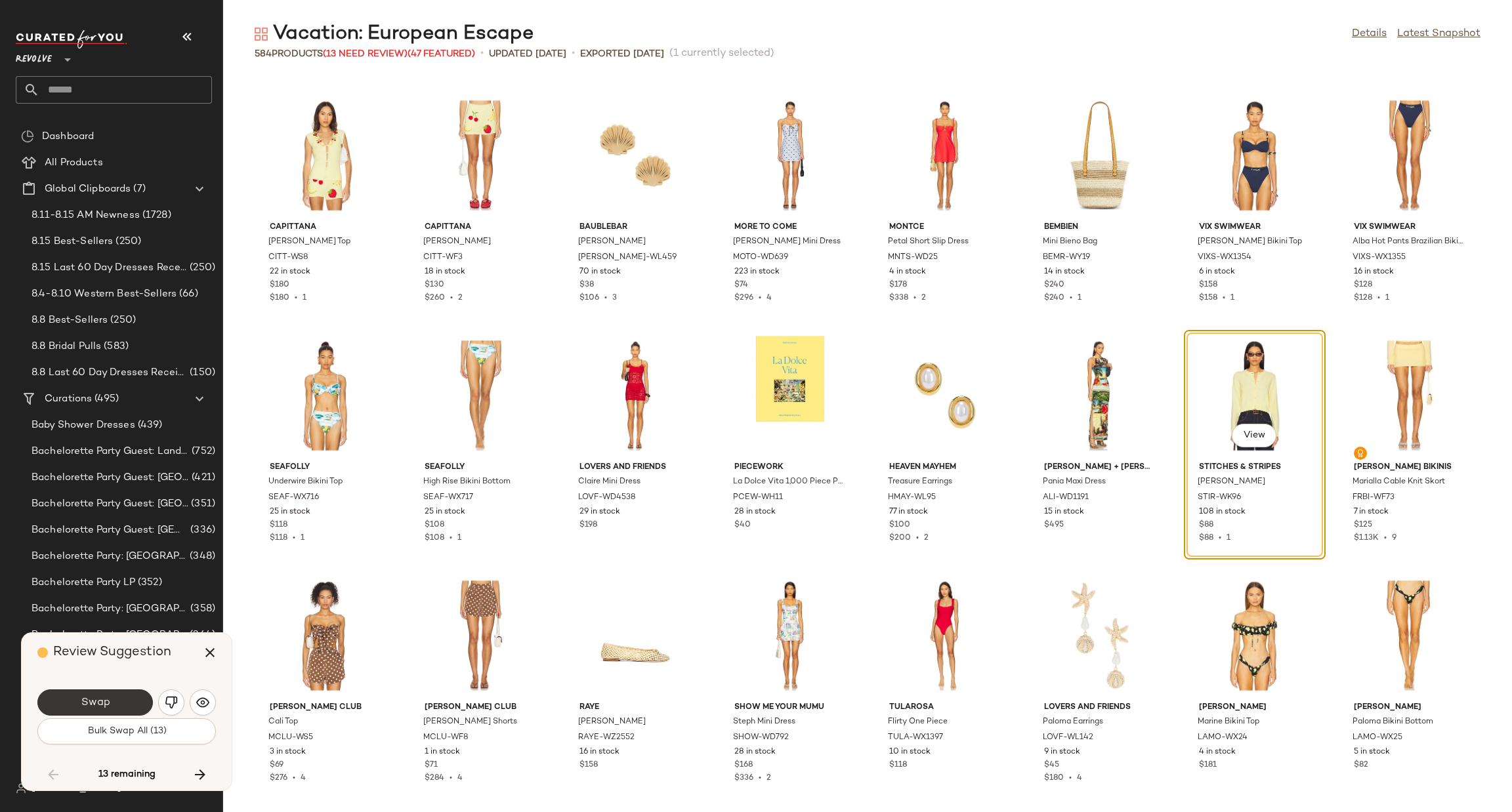
click at [122, 700] on button "Swap" at bounding box center [95, 703] width 115 height 26
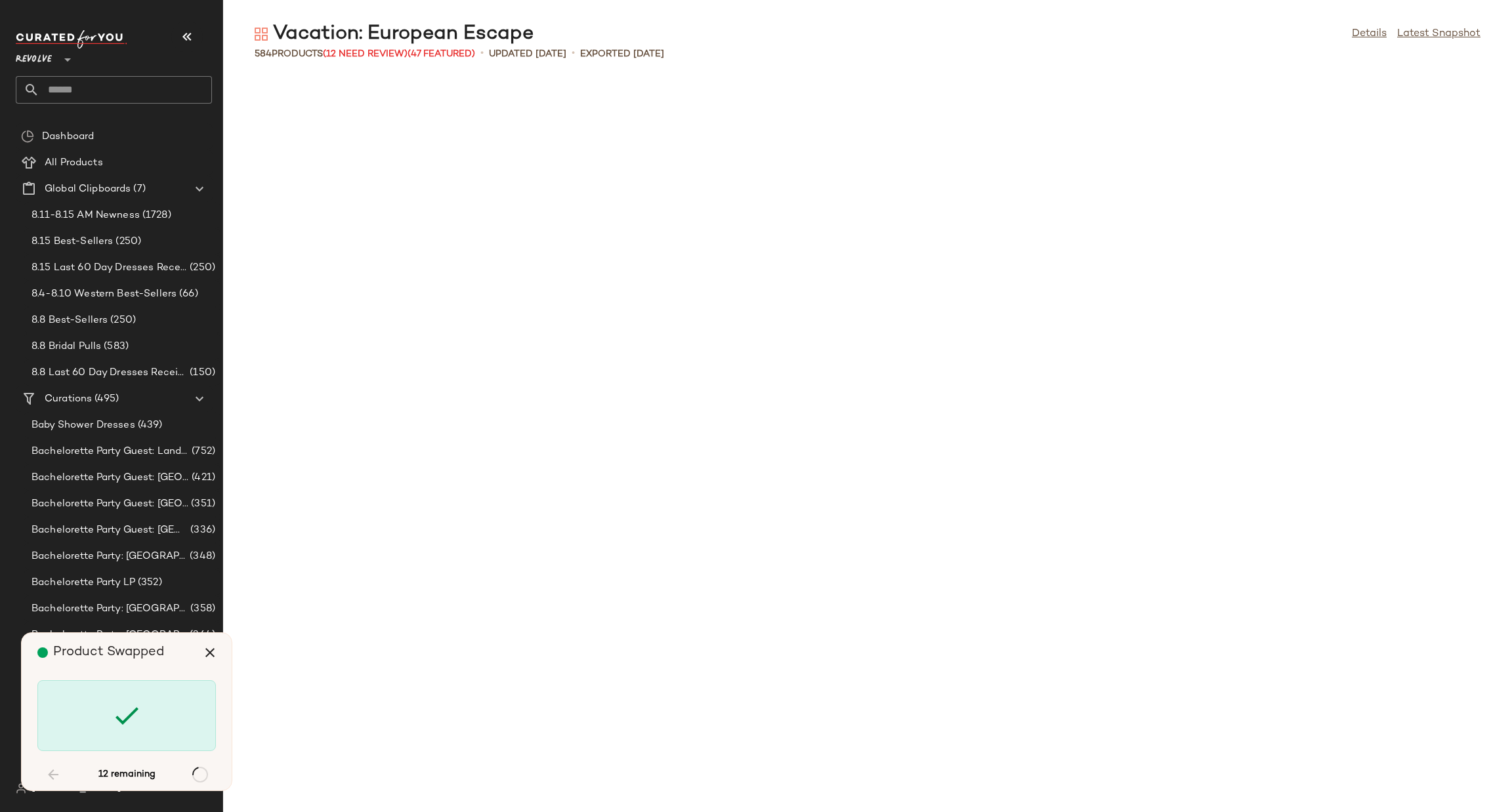
scroll to position [3842, 0]
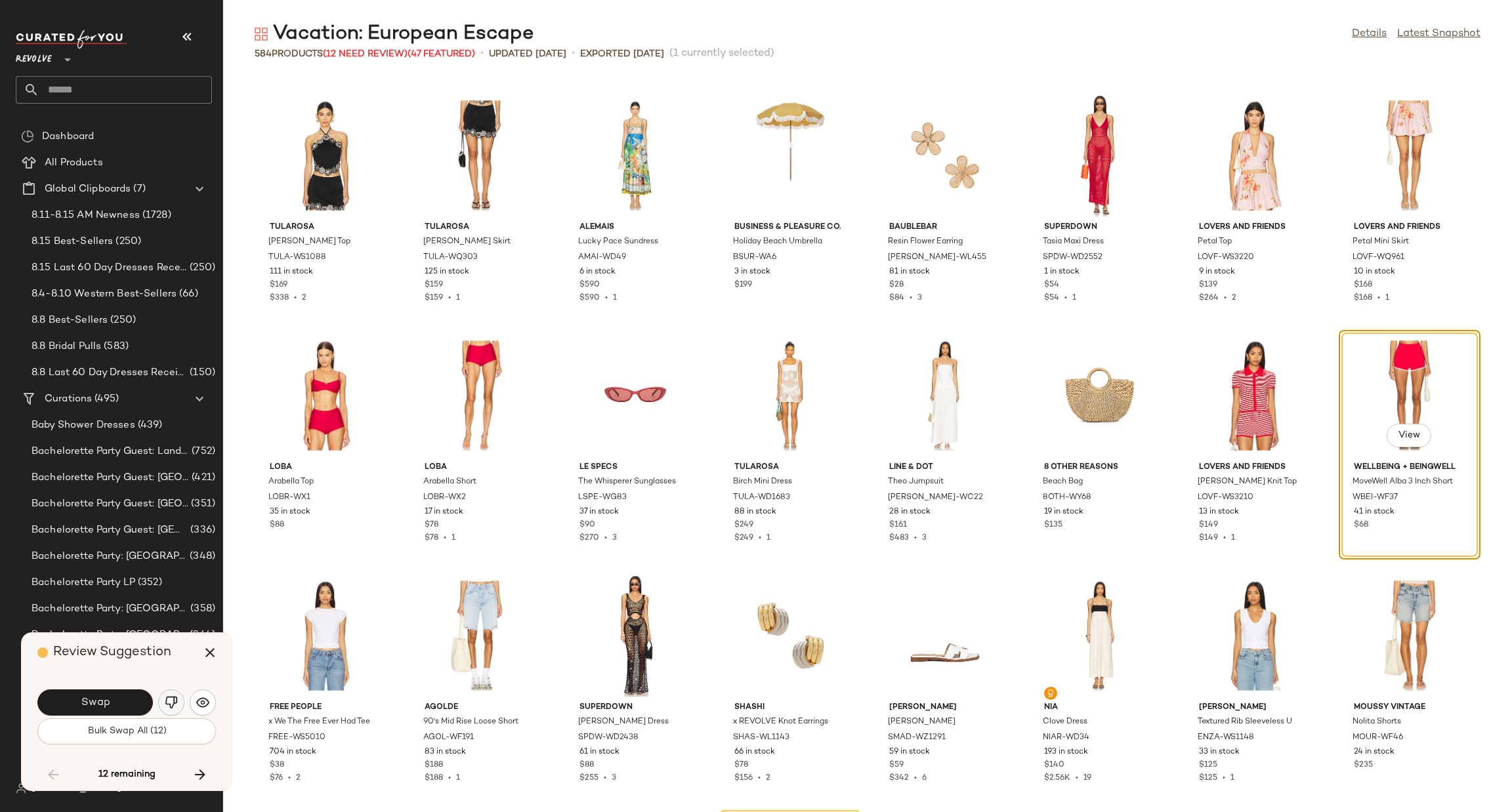
click at [169, 709] on img "button" at bounding box center [171, 703] width 13 height 13
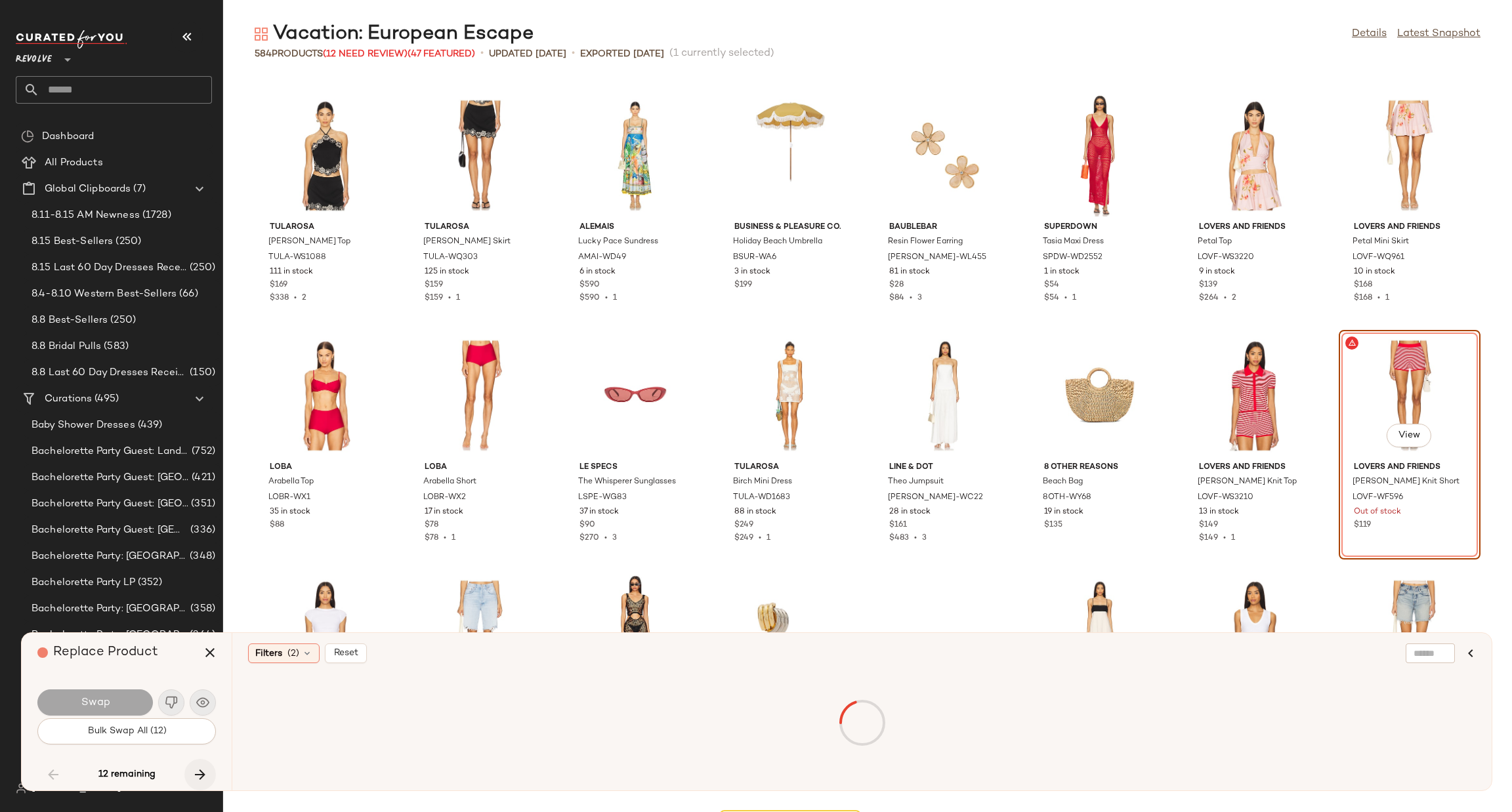
click at [198, 772] on icon "button" at bounding box center [200, 775] width 16 height 16
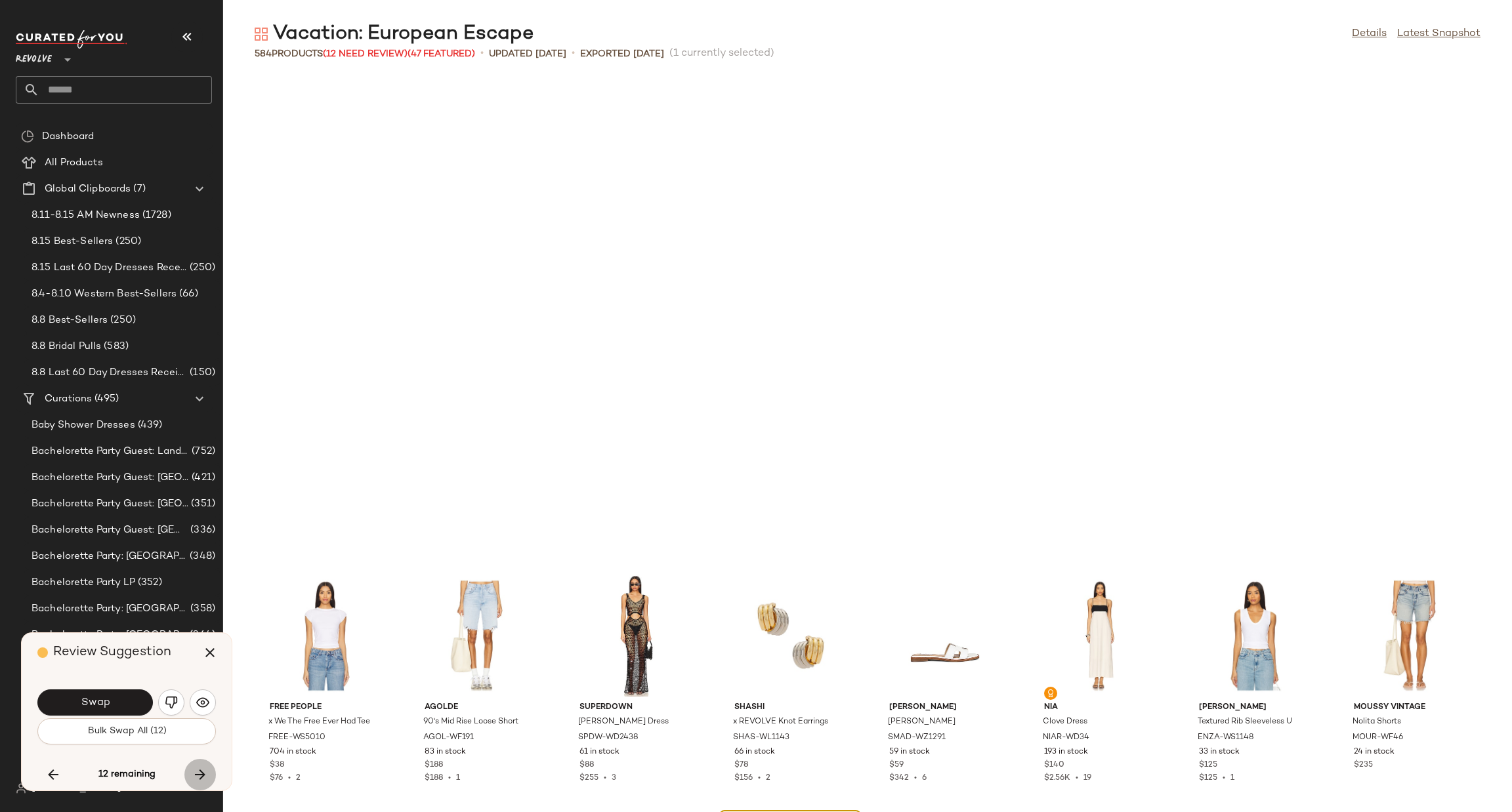
scroll to position [4322, 0]
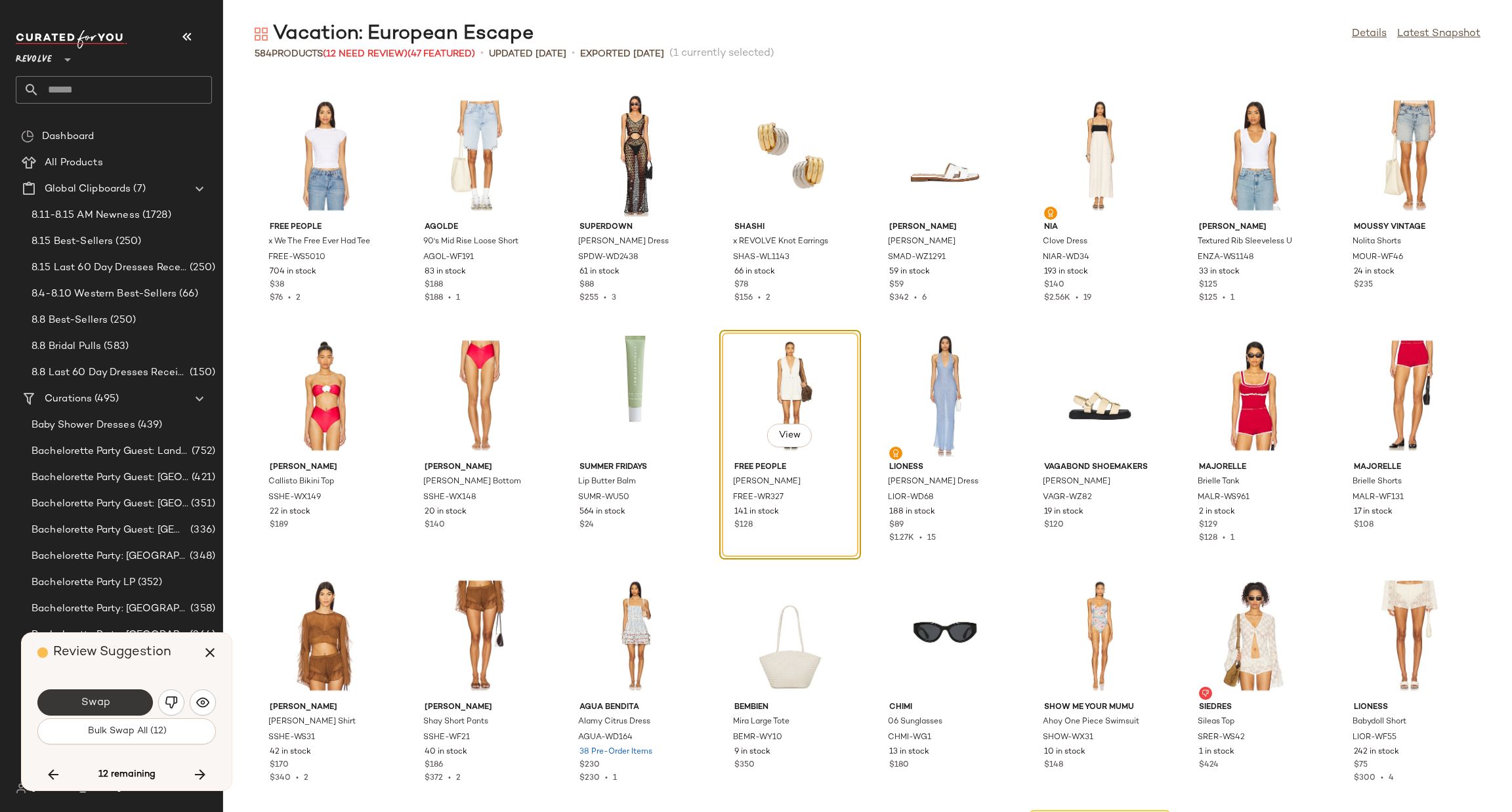
click at [109, 696] on button "Swap" at bounding box center [95, 703] width 115 height 26
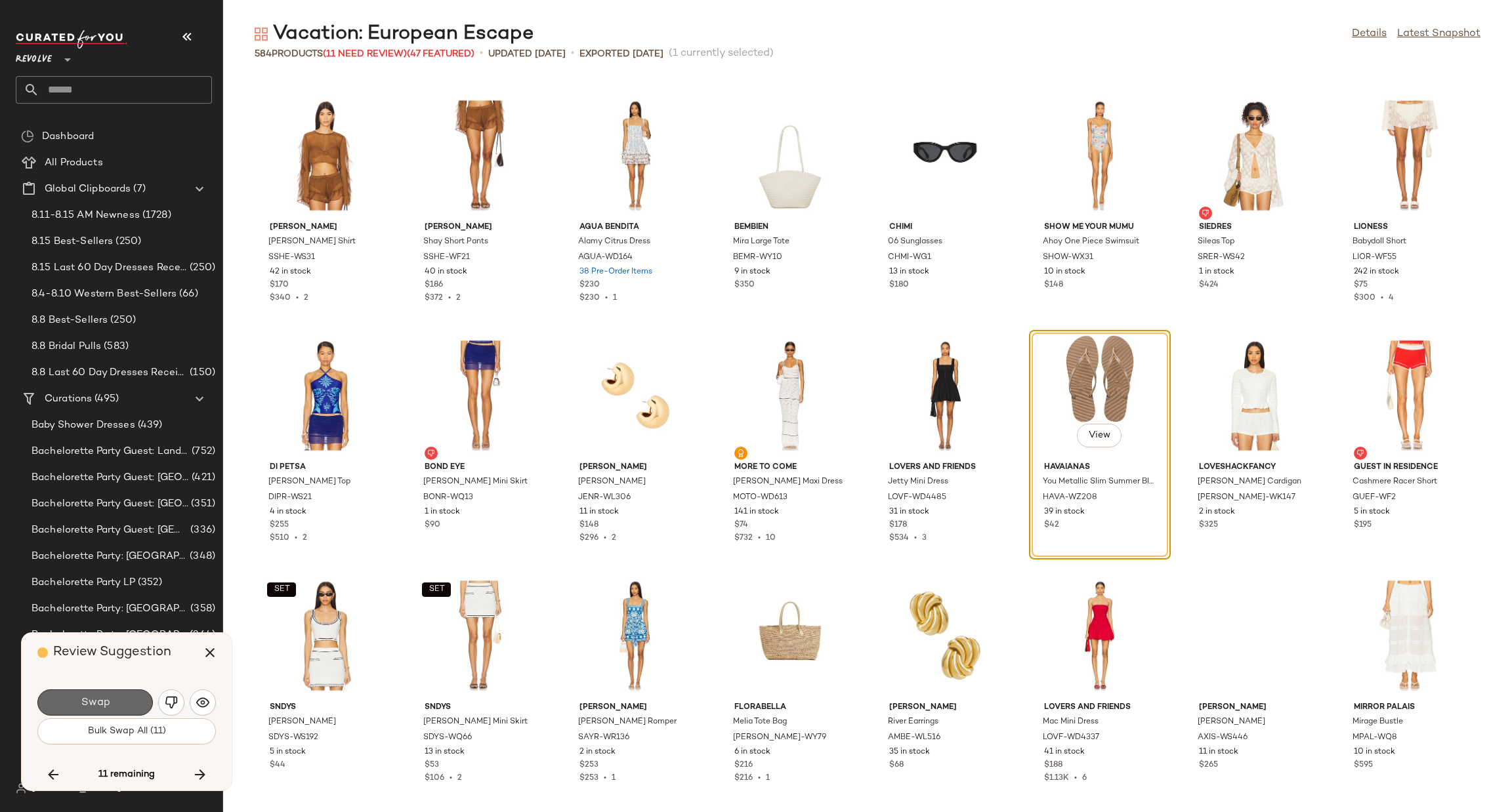
click at [105, 694] on button "Swap" at bounding box center [95, 703] width 115 height 26
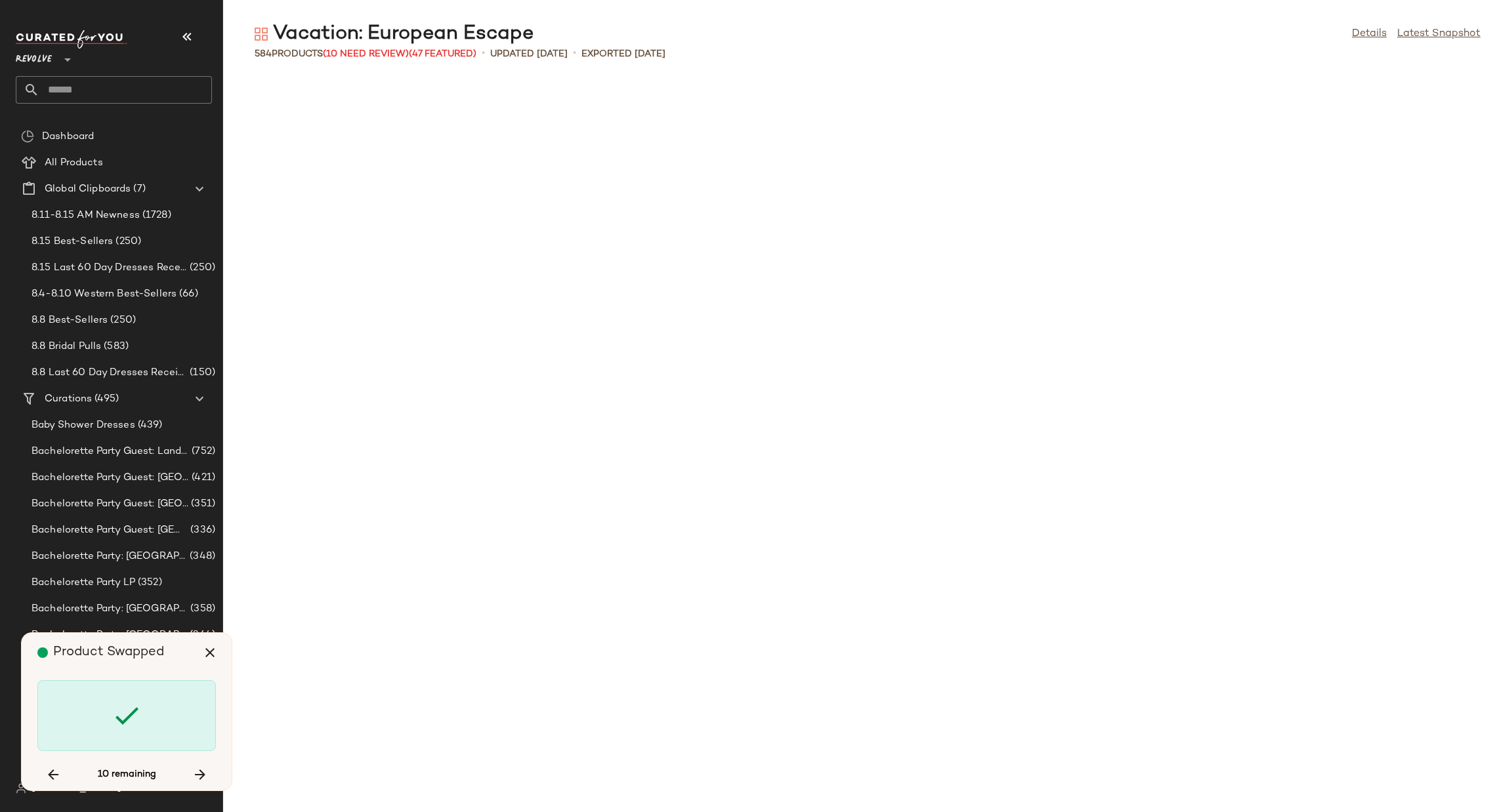
scroll to position [6244, 0]
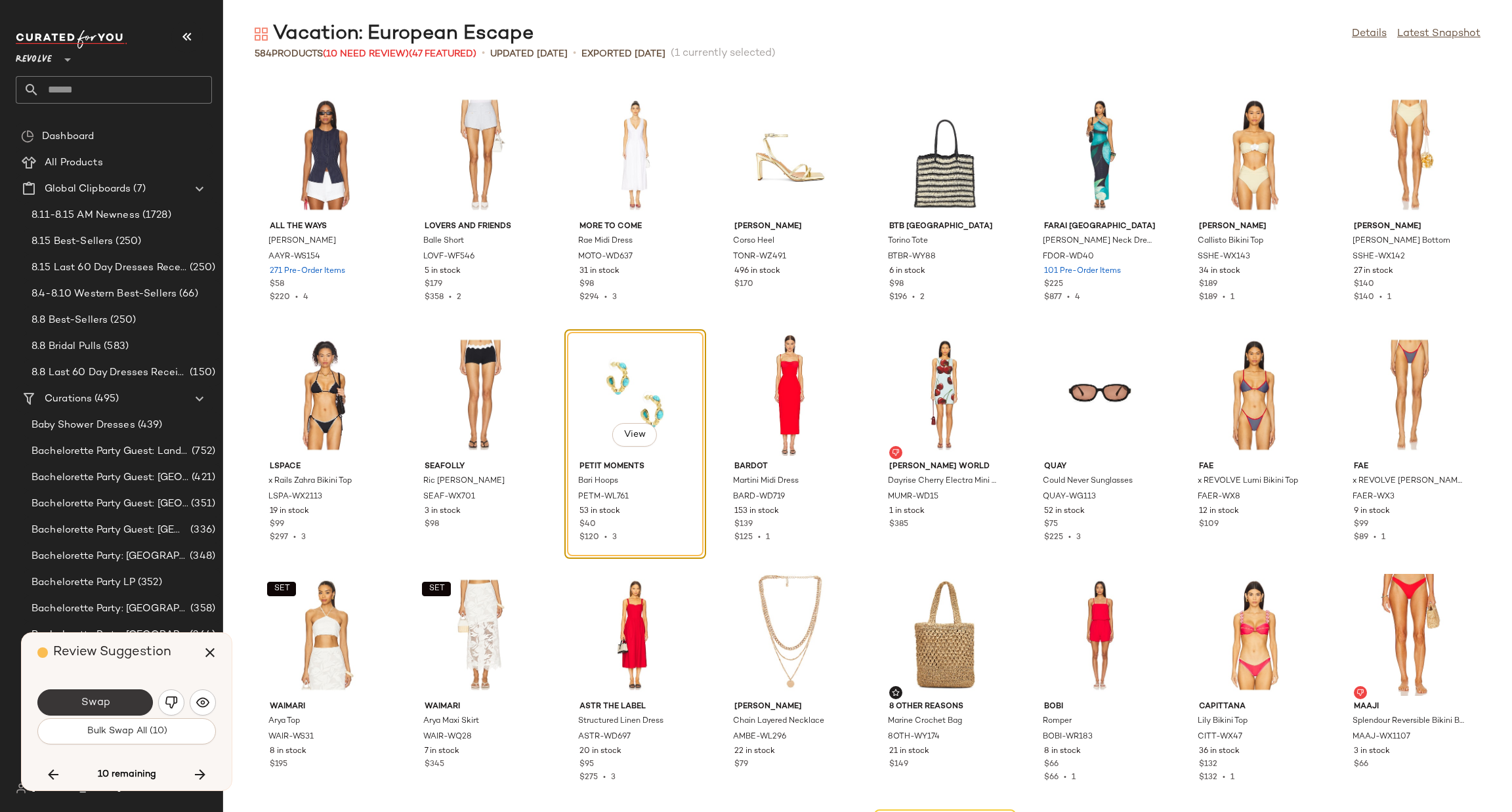
click at [117, 703] on button "Swap" at bounding box center [95, 703] width 115 height 26
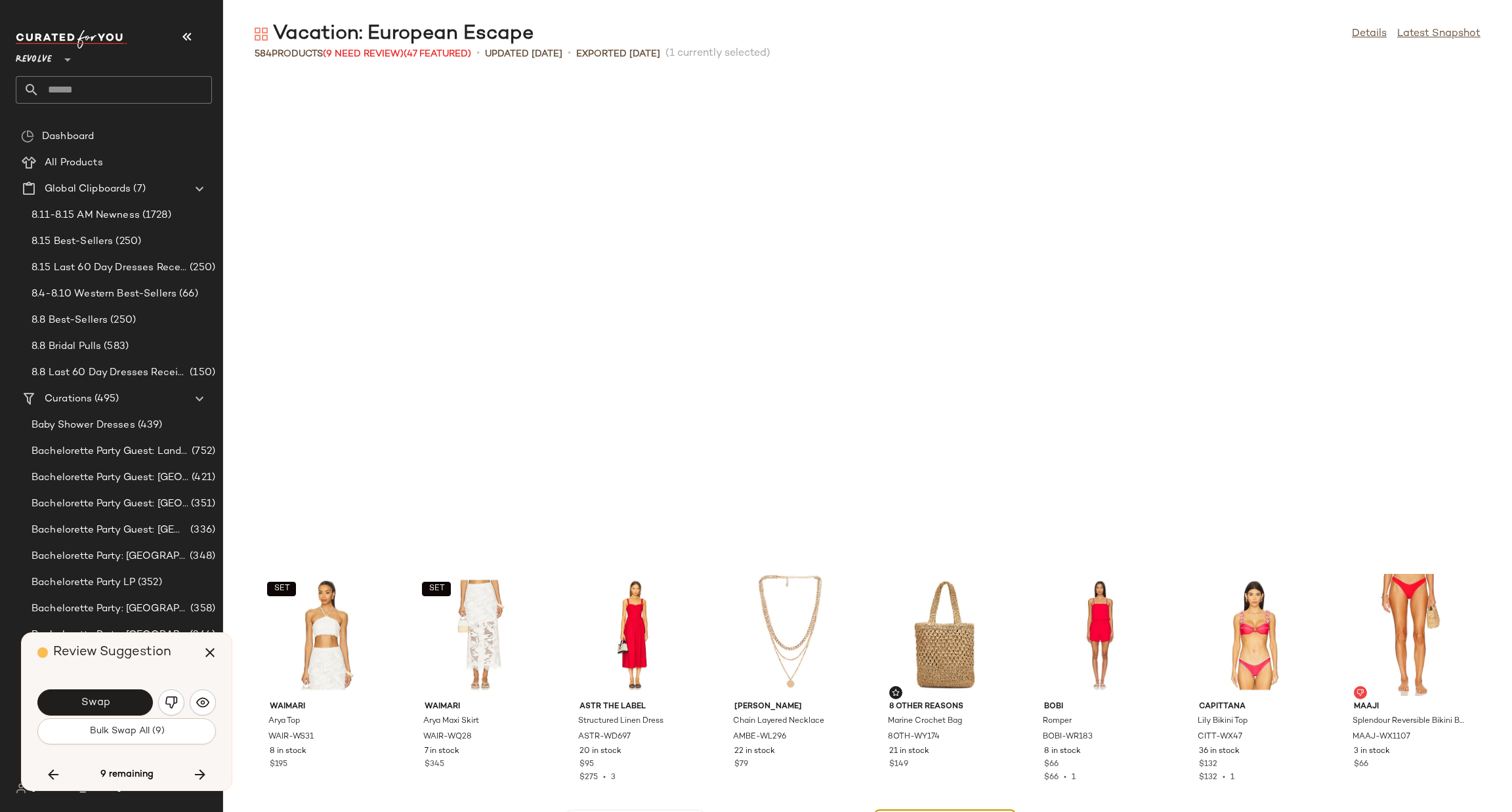
scroll to position [6724, 0]
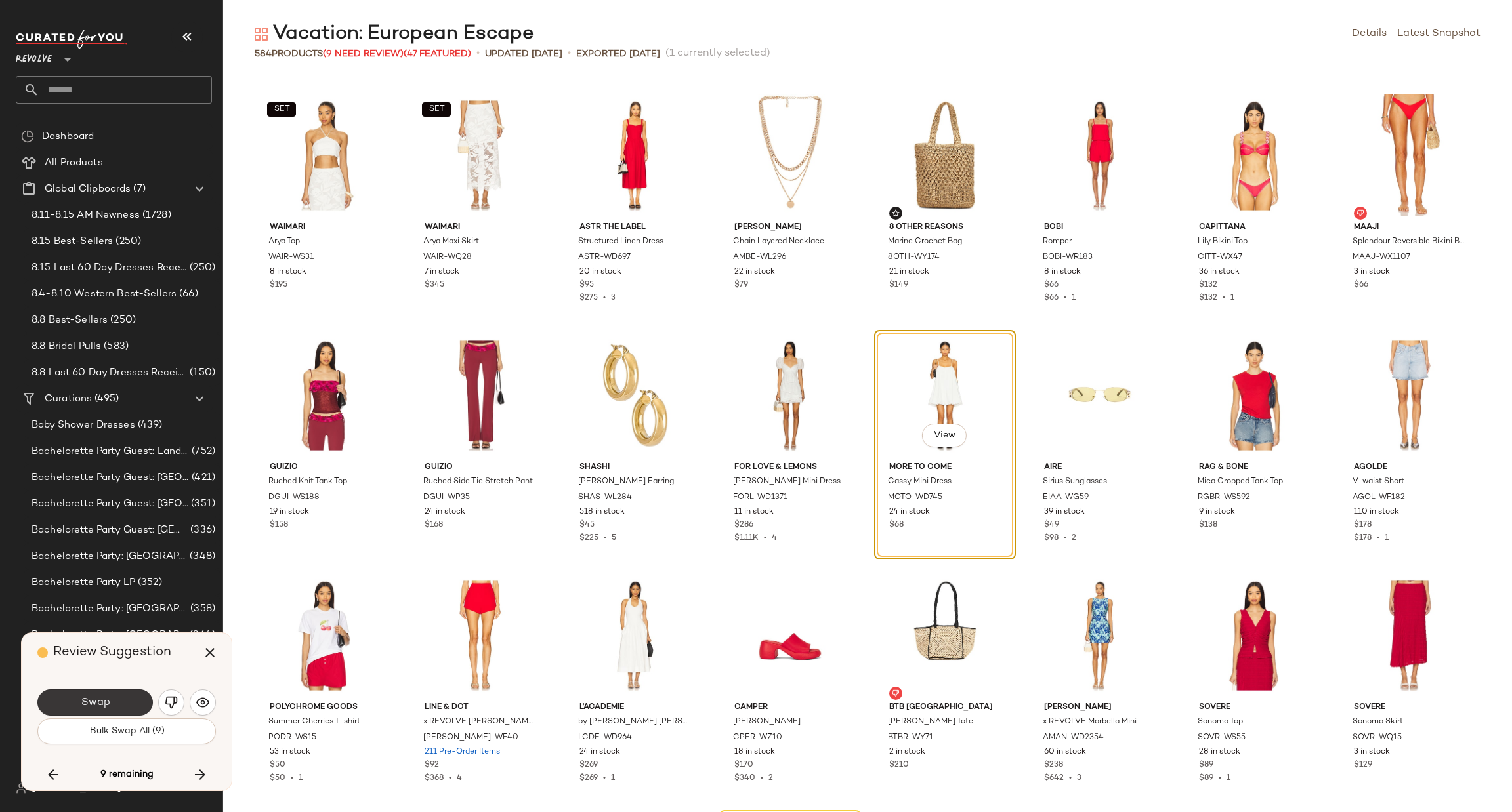
click at [117, 705] on button "Swap" at bounding box center [95, 703] width 115 height 26
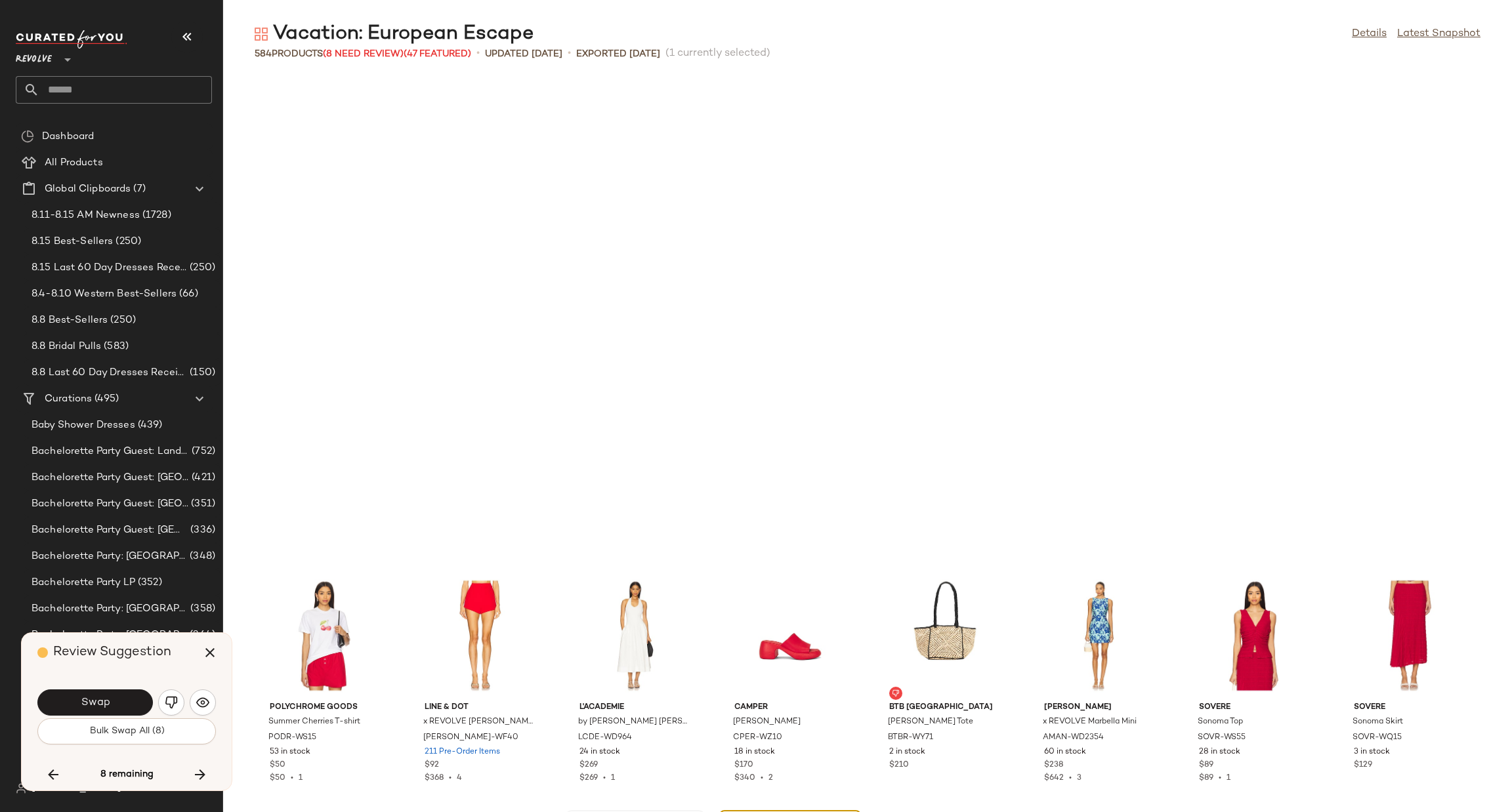
scroll to position [7204, 0]
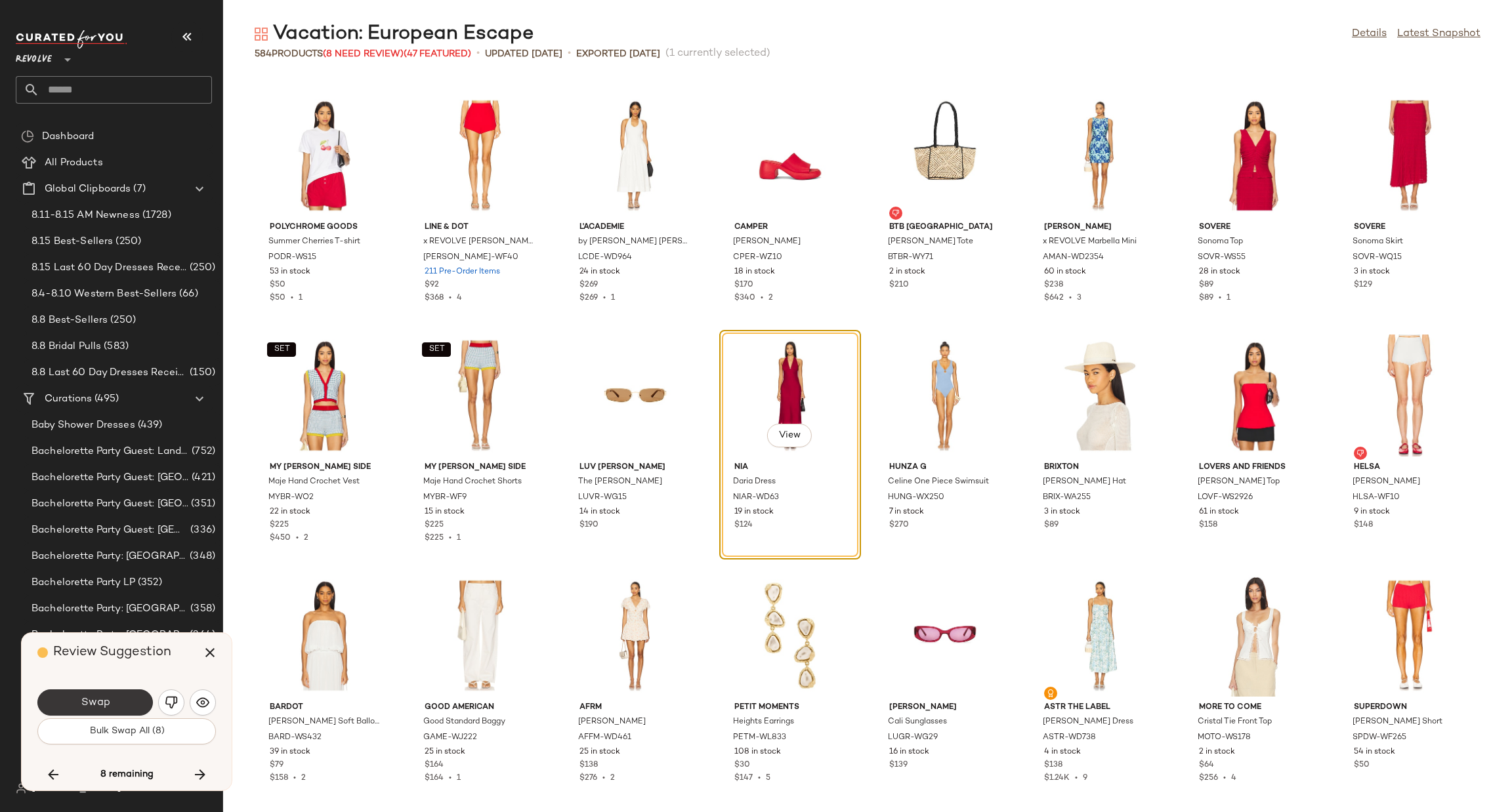
click at [101, 692] on button "Swap" at bounding box center [95, 703] width 115 height 26
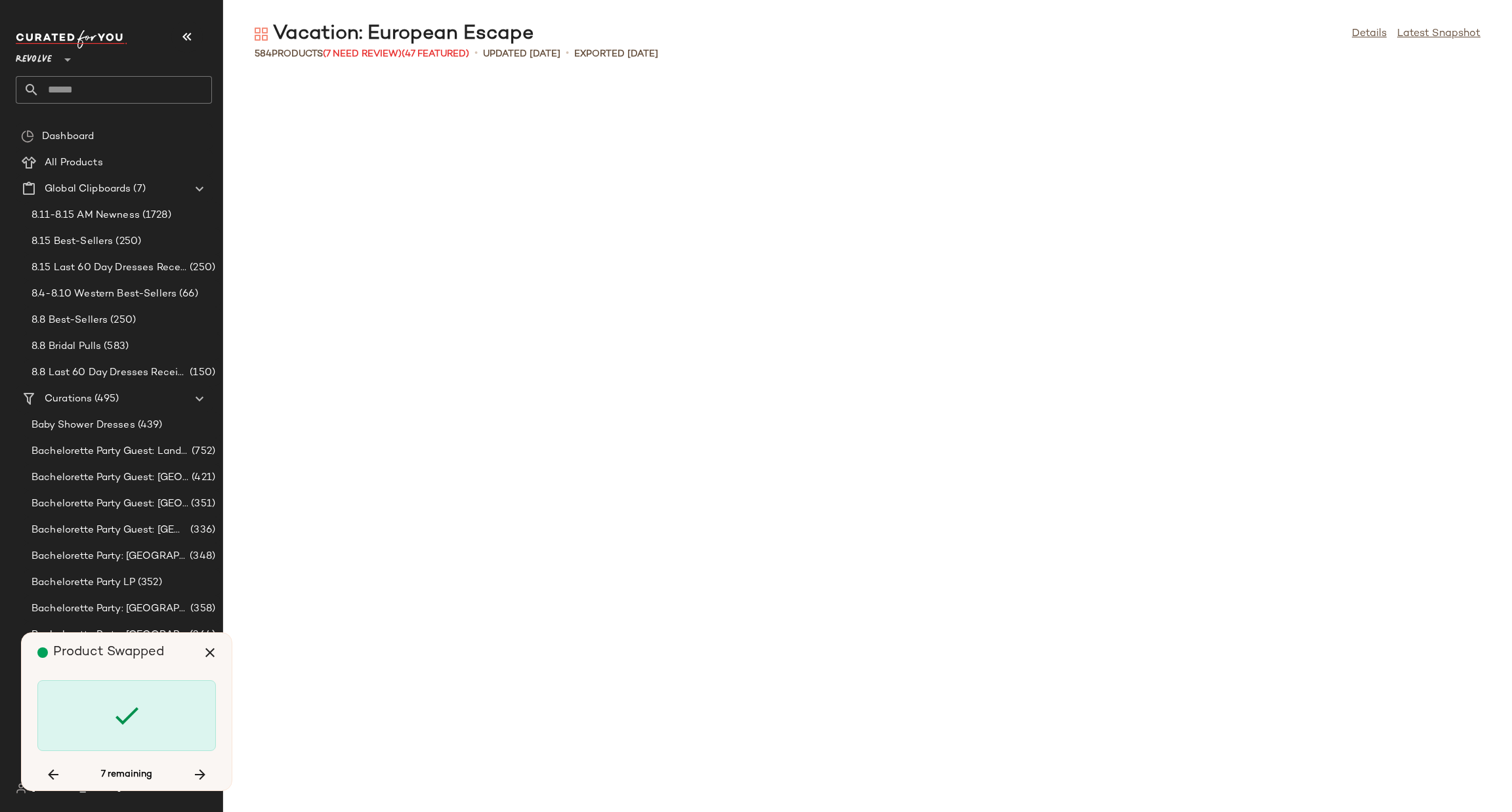
scroll to position [9125, 0]
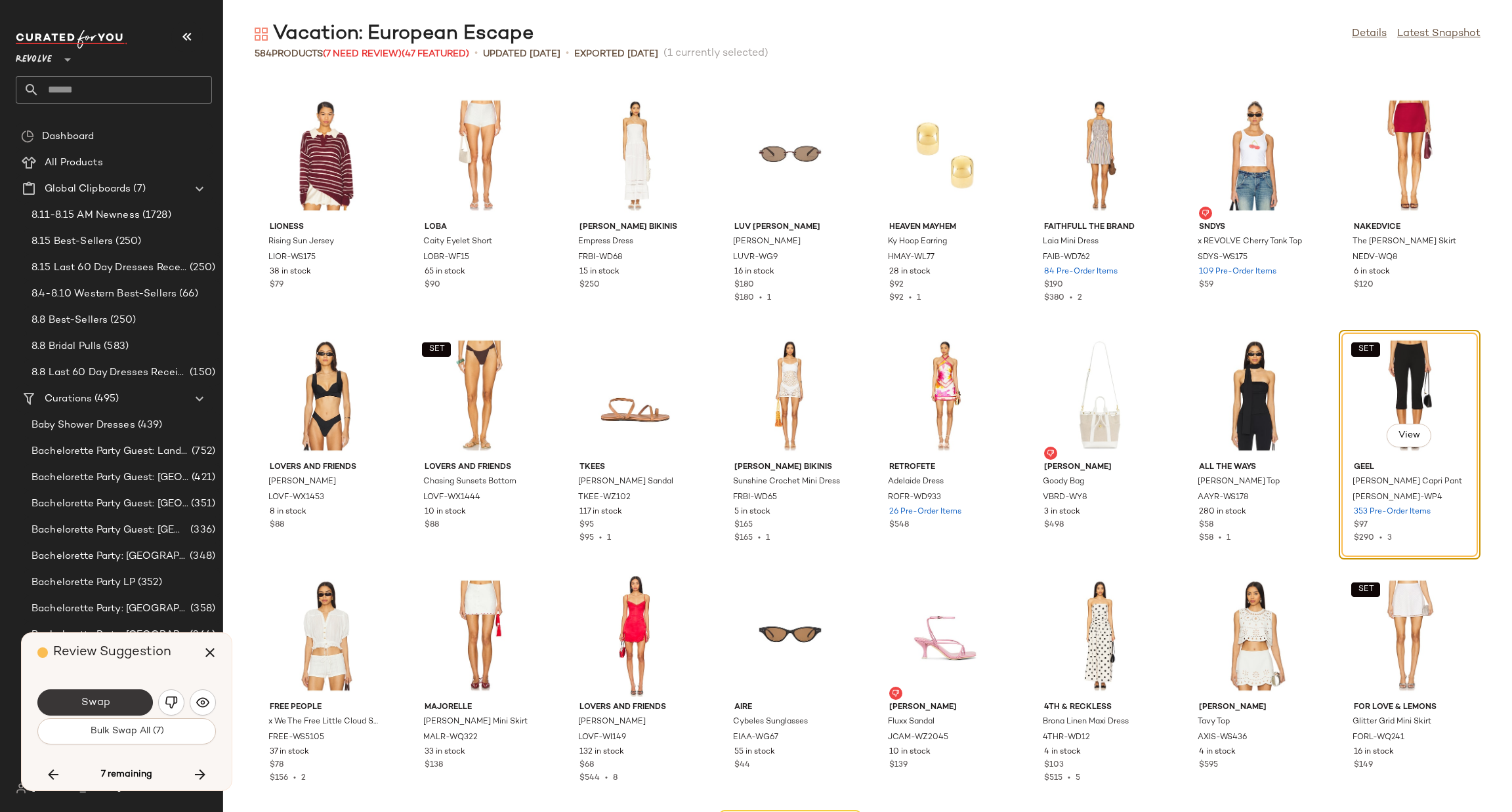
click at [136, 697] on button "Swap" at bounding box center [95, 703] width 115 height 26
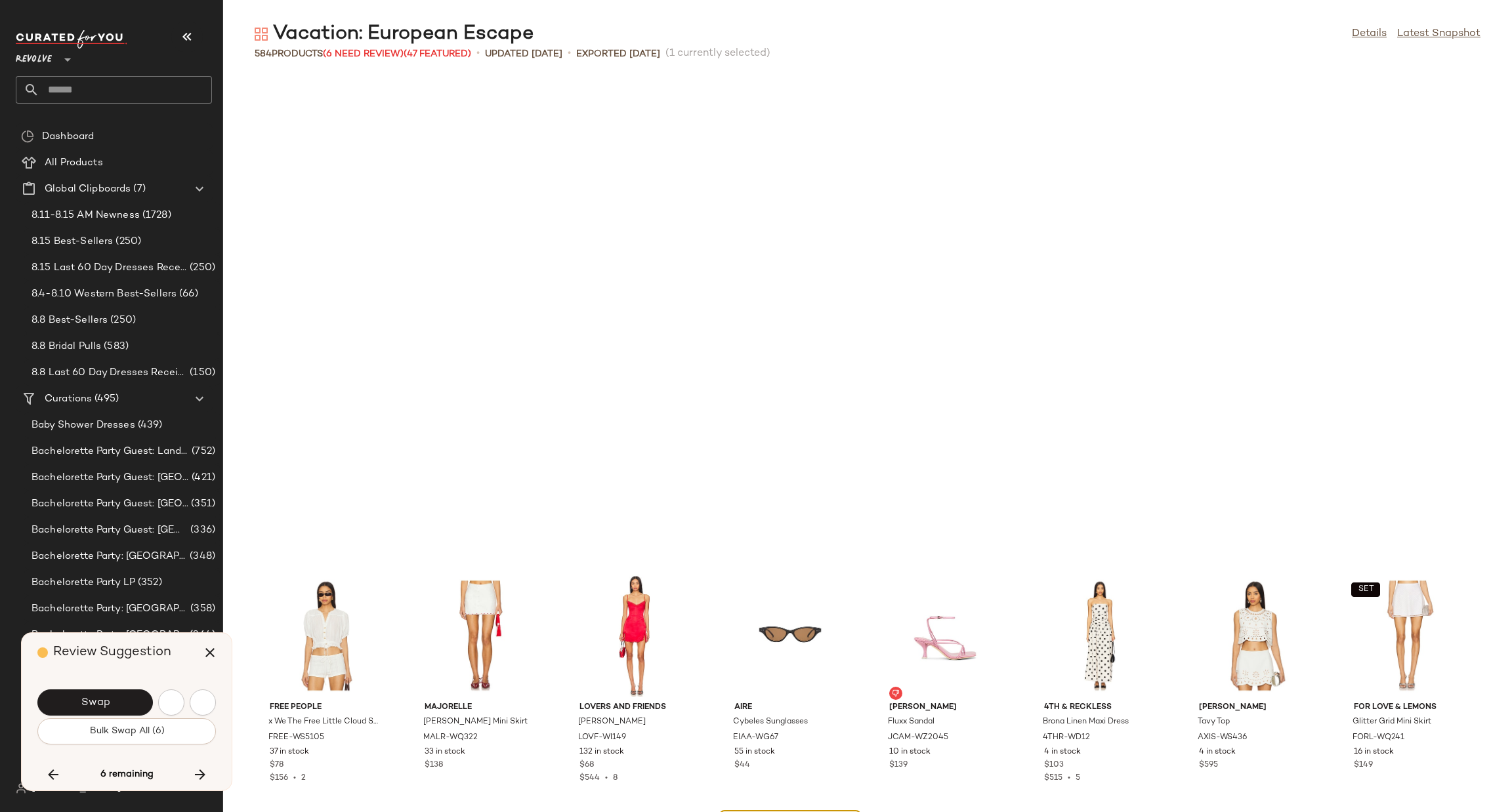
scroll to position [9606, 0]
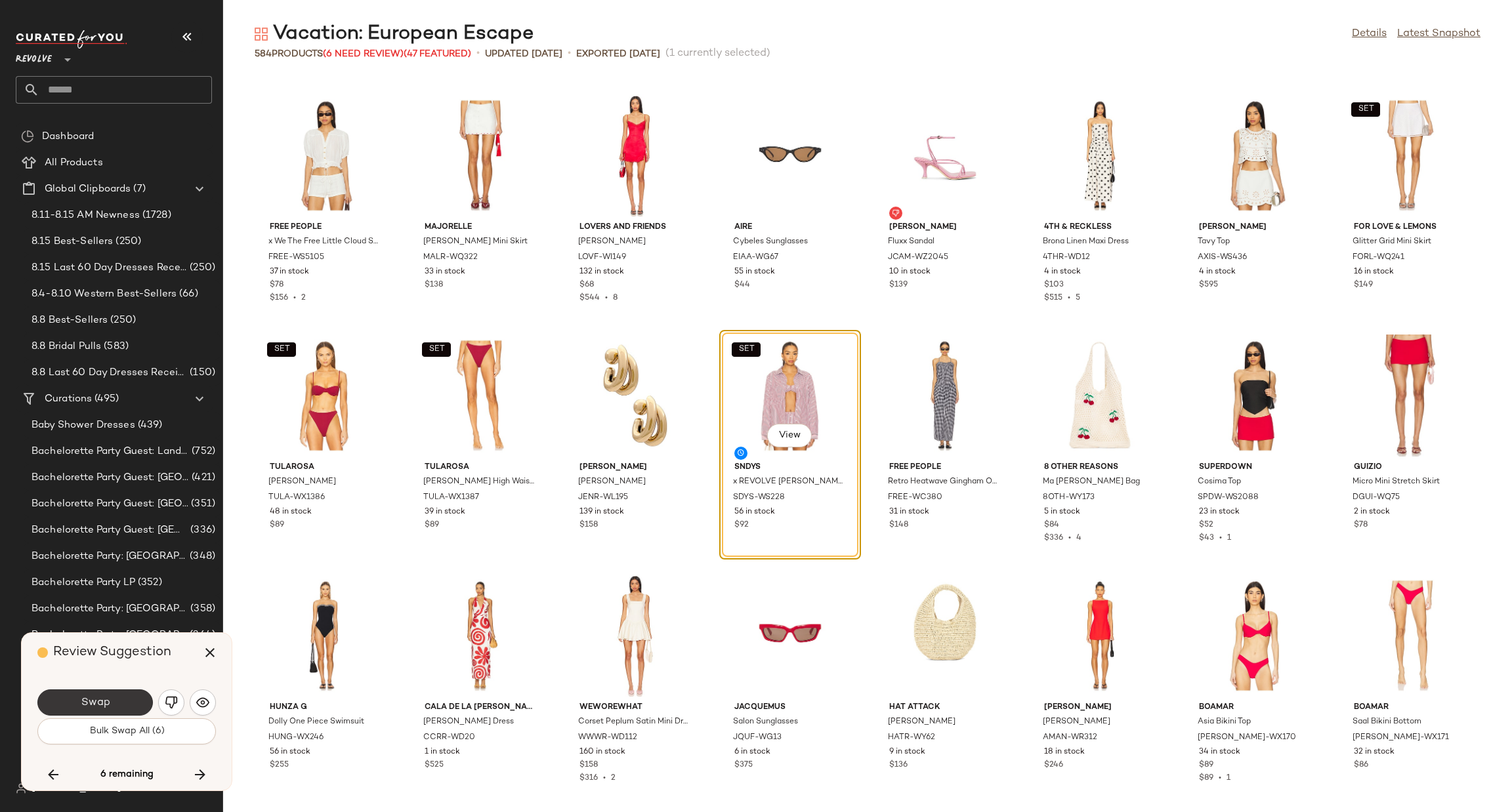
click at [119, 698] on button "Swap" at bounding box center [95, 703] width 115 height 26
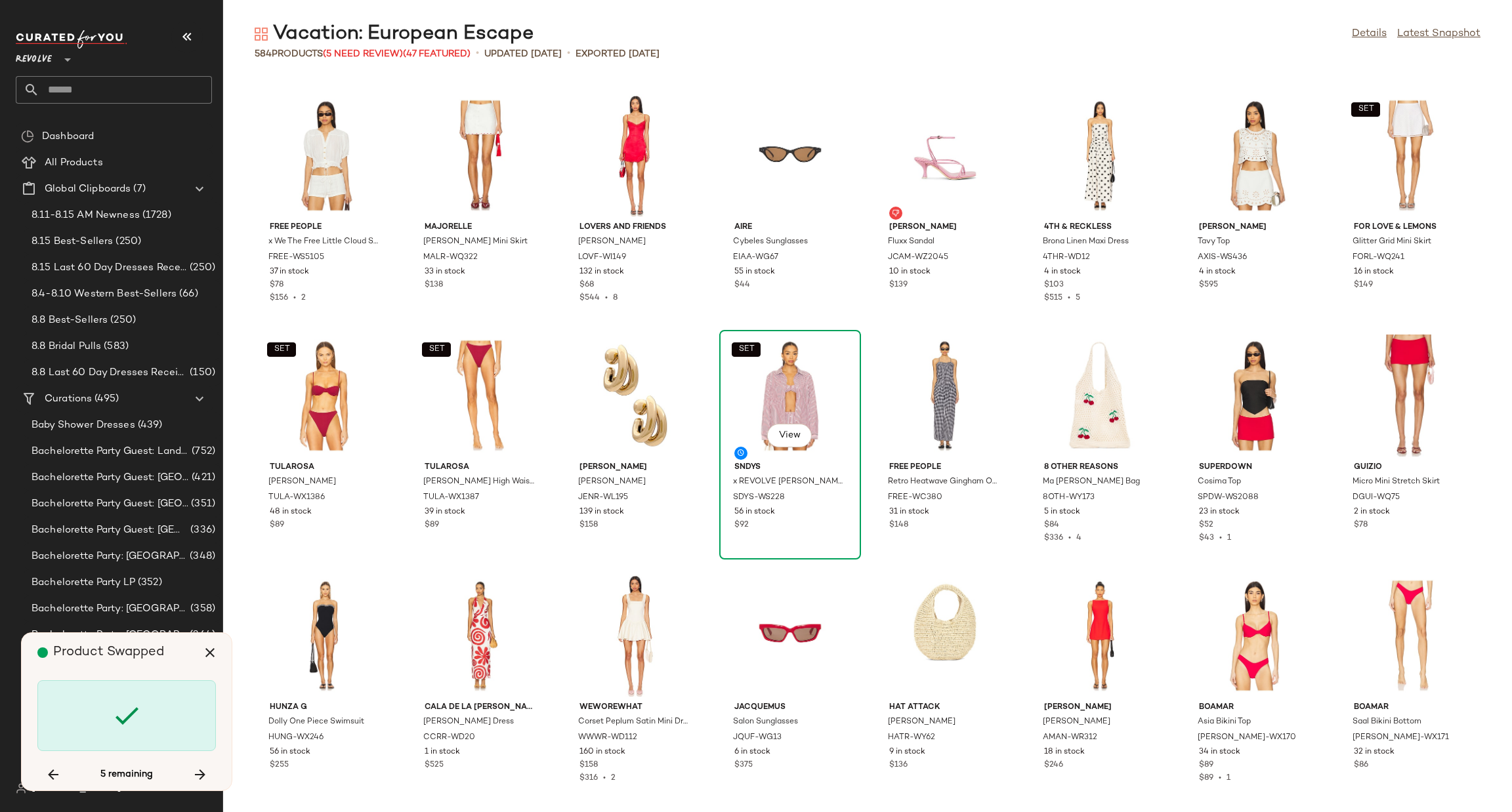
scroll to position [12248, 0]
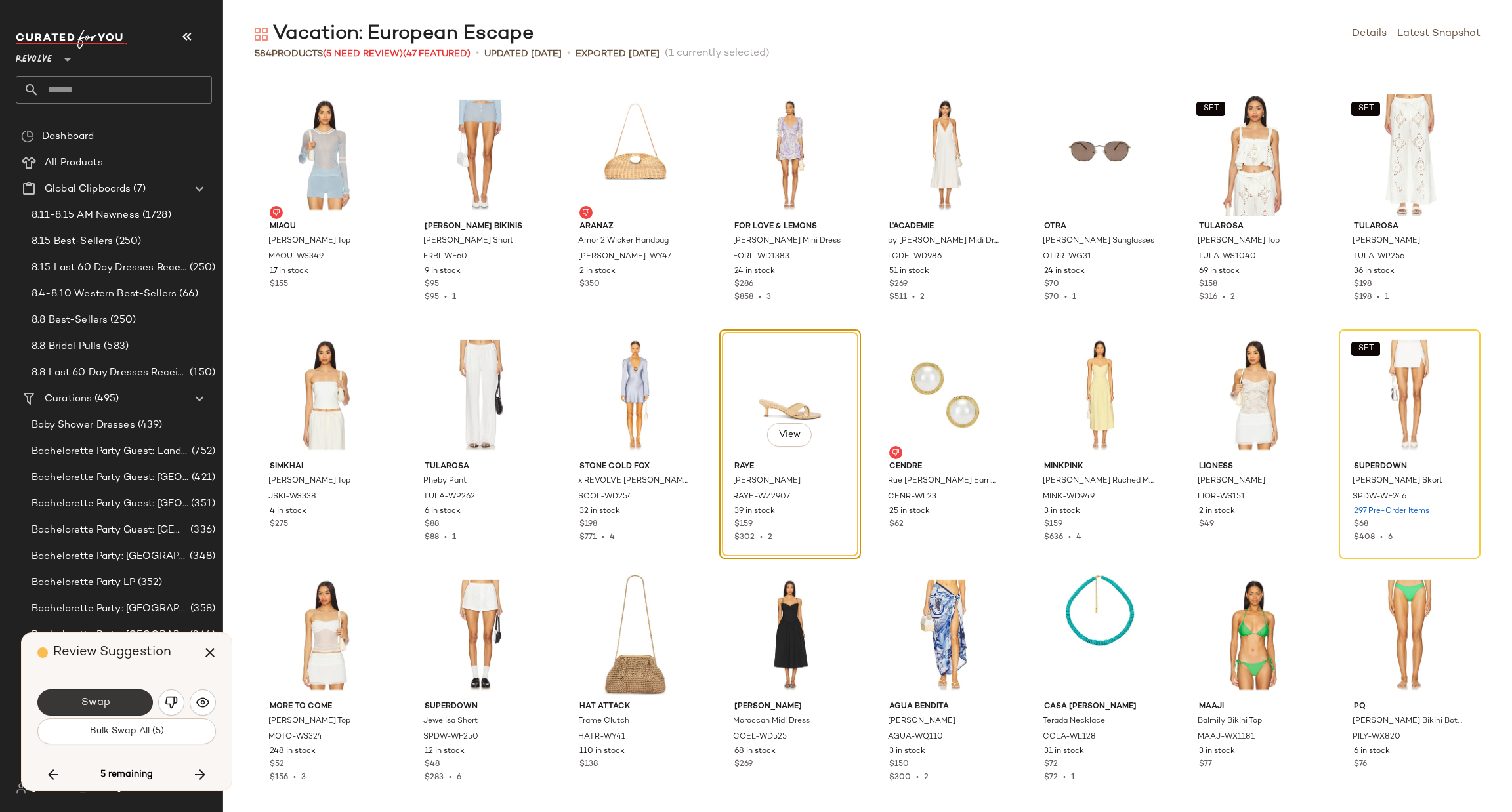
click at [115, 702] on button "Swap" at bounding box center [95, 703] width 115 height 26
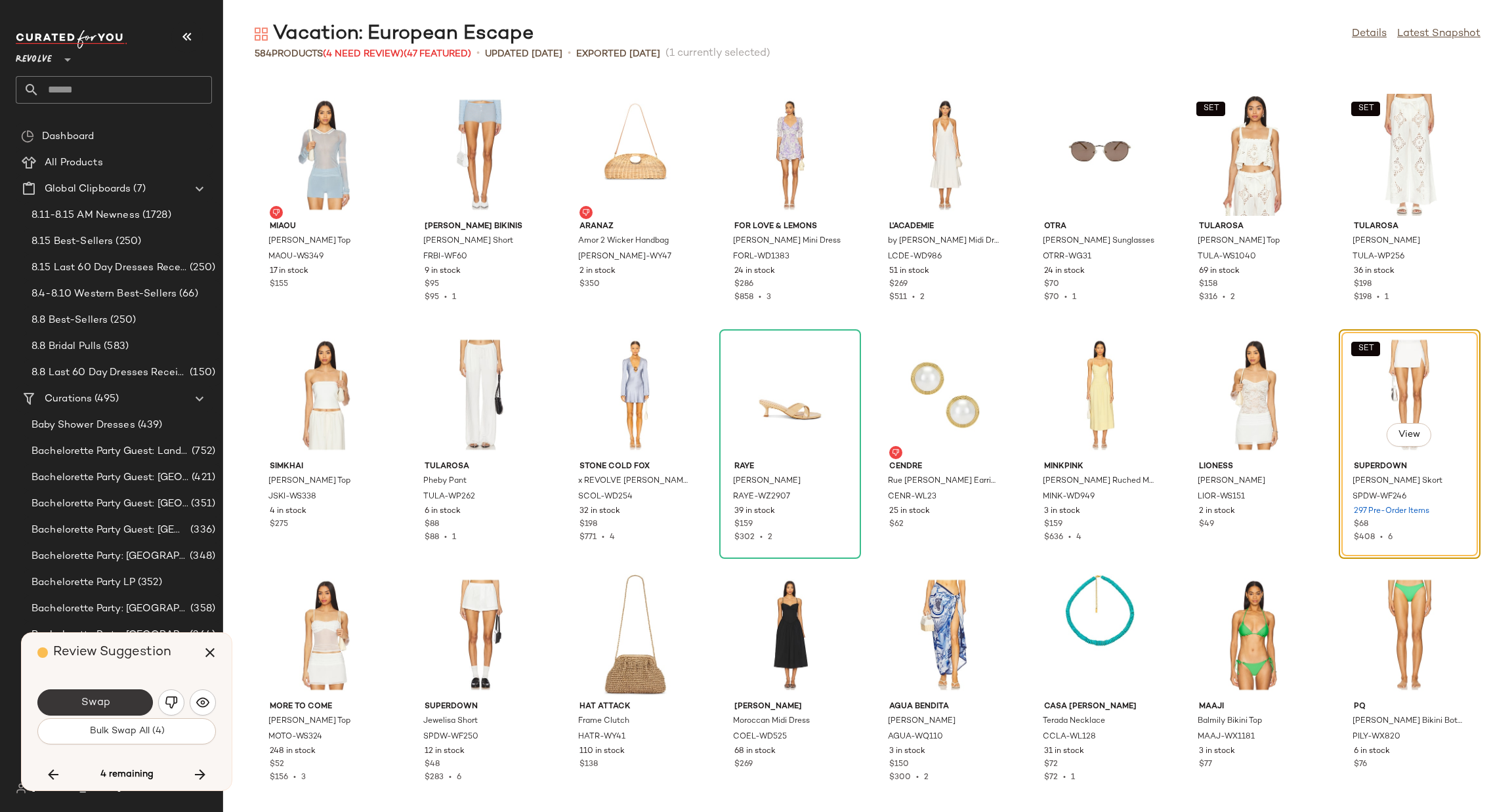
click at [78, 708] on button "Swap" at bounding box center [95, 703] width 115 height 26
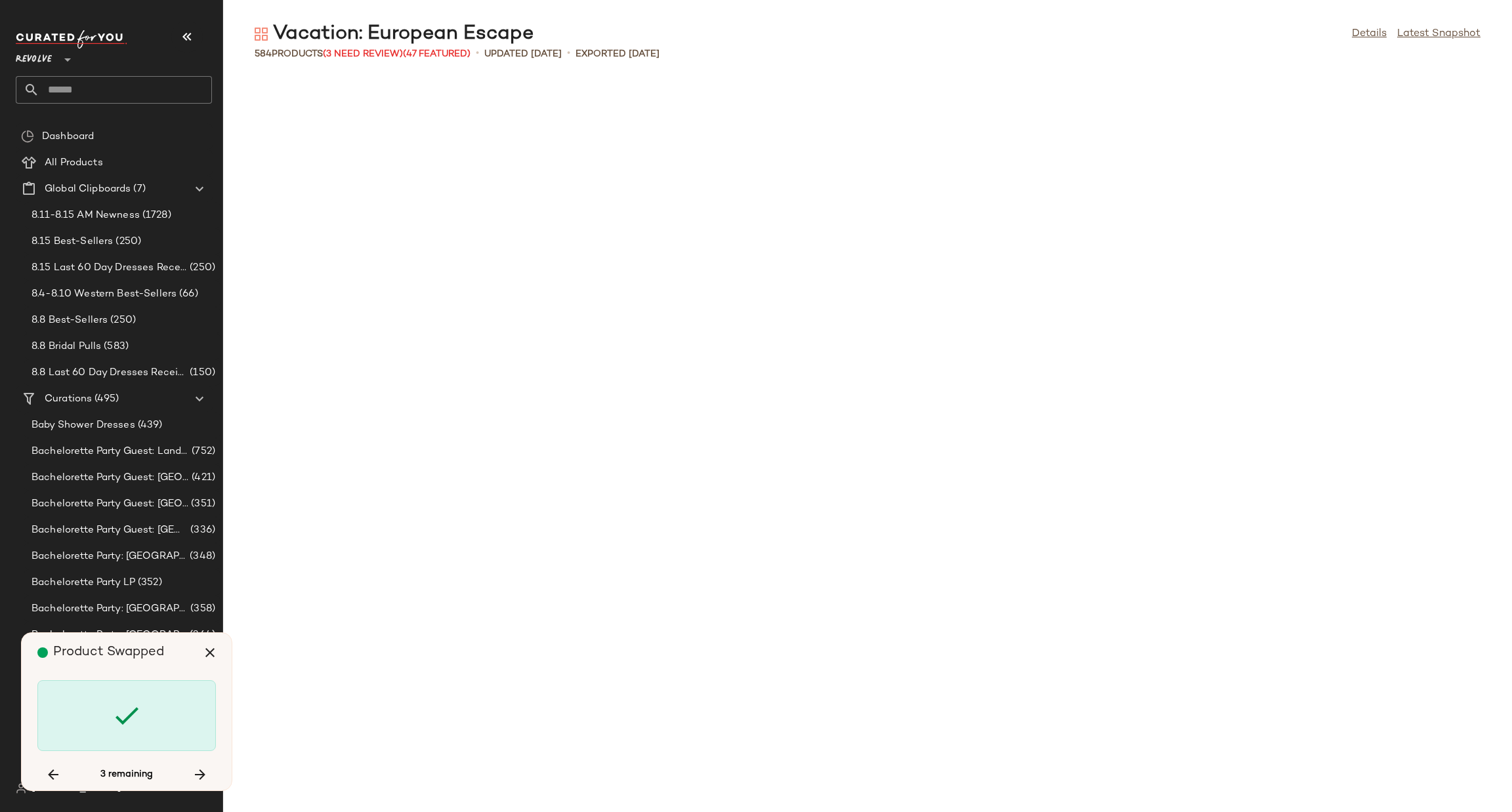
scroll to position [13448, 0]
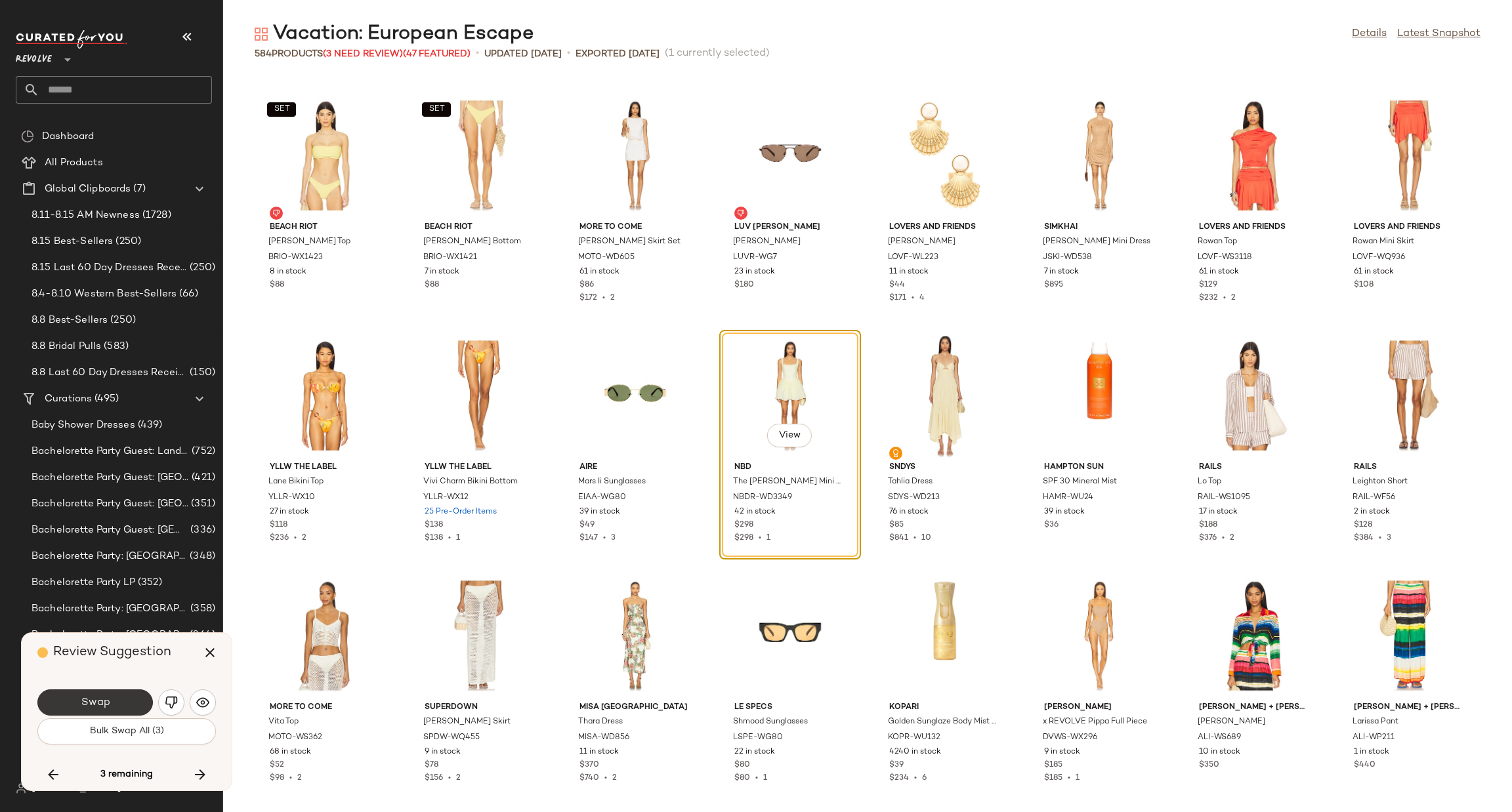
click at [122, 696] on button "Swap" at bounding box center [95, 703] width 115 height 26
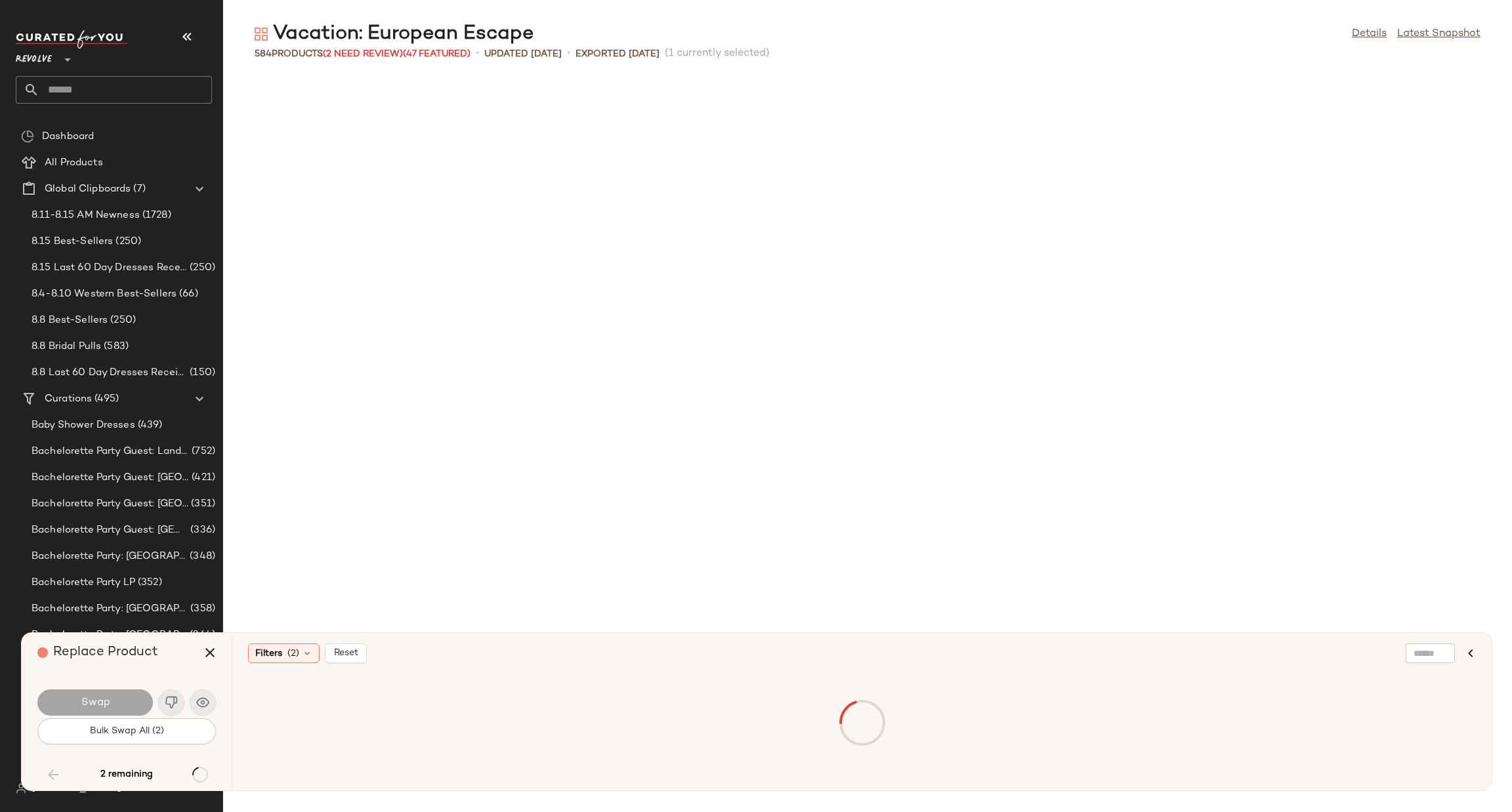
scroll to position [3842, 0]
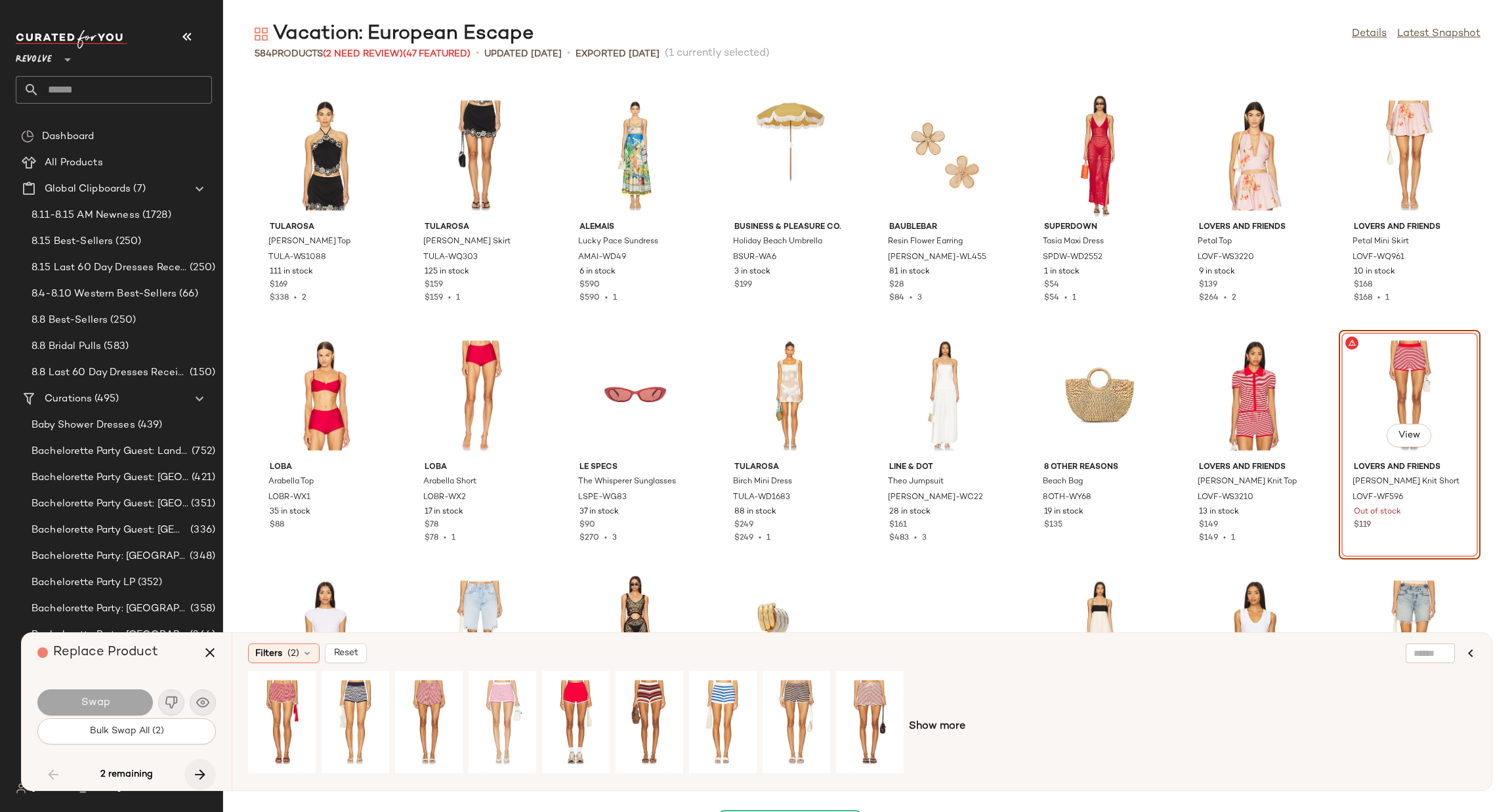
click at [196, 777] on icon "button" at bounding box center [200, 775] width 16 height 16
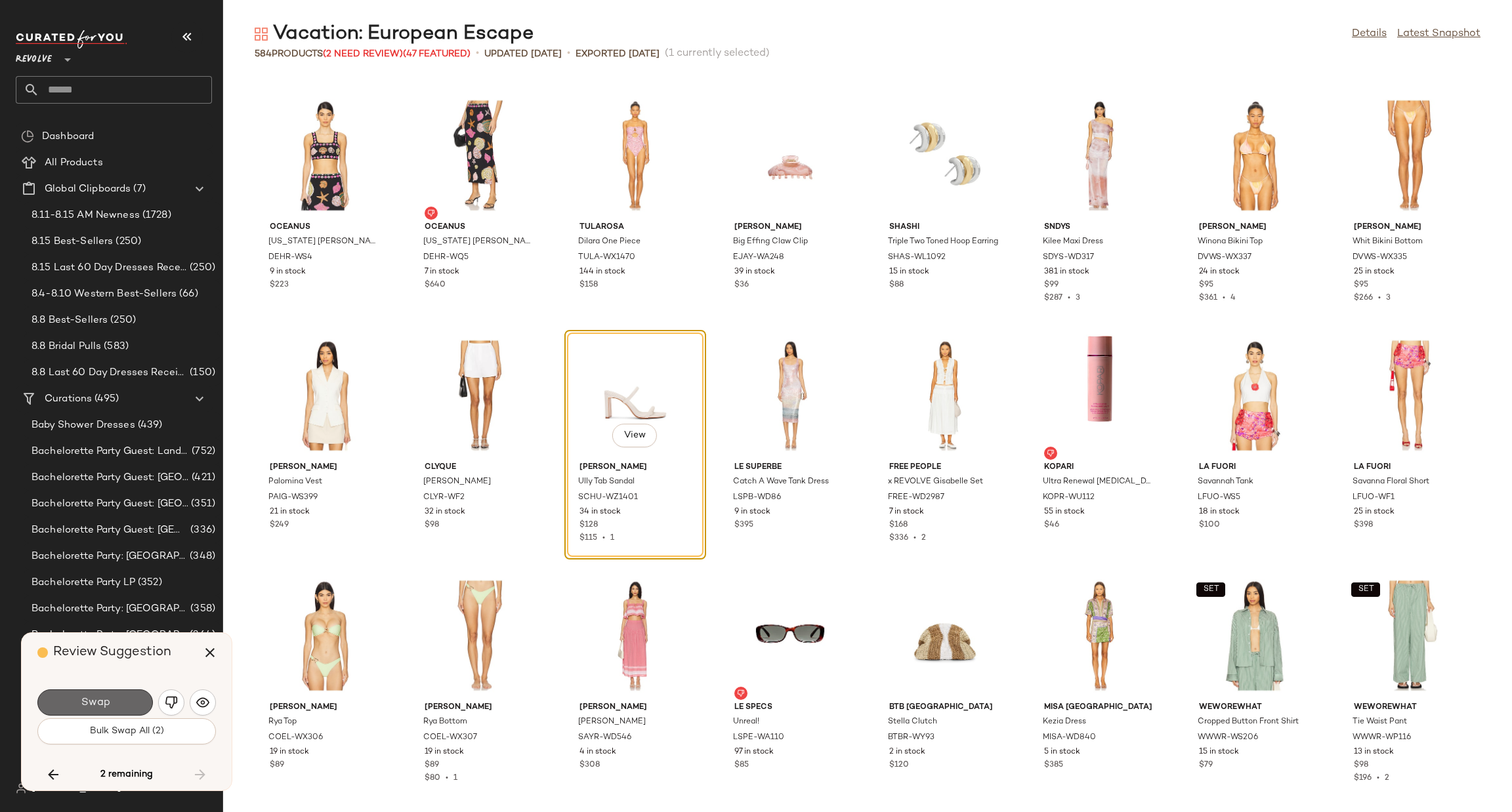
click at [120, 709] on button "Swap" at bounding box center [95, 703] width 115 height 26
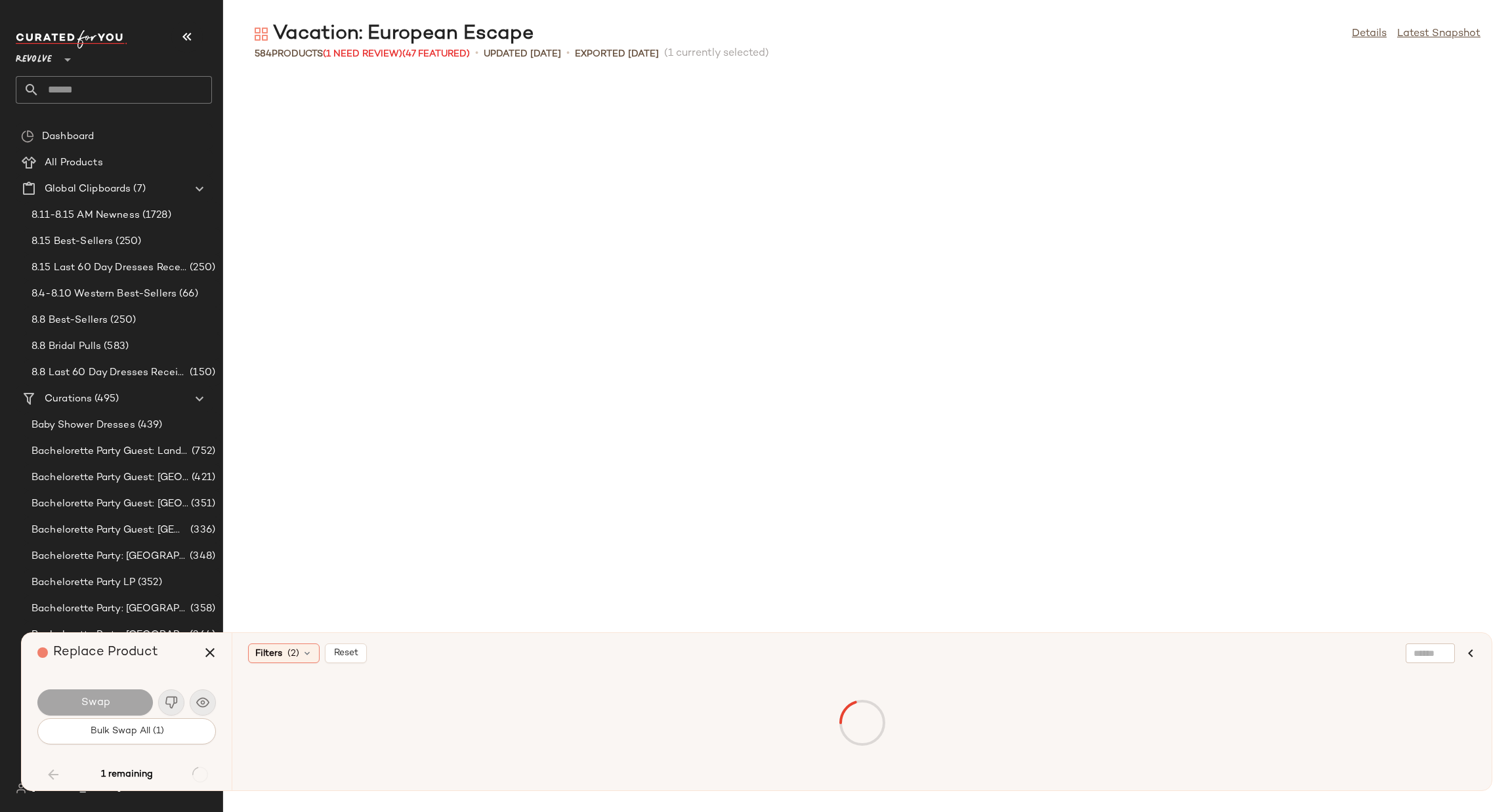
scroll to position [3842, 0]
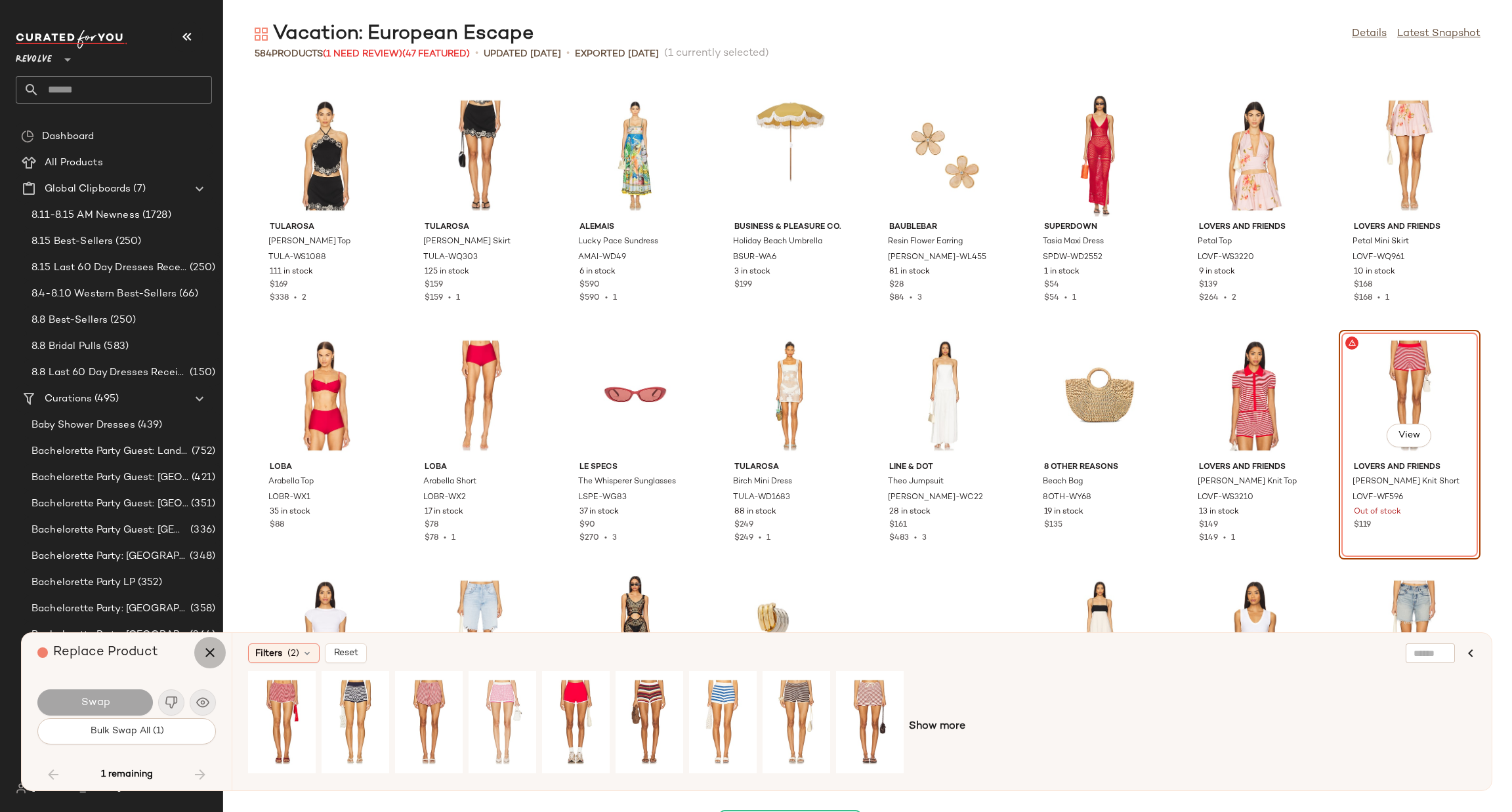
click at [200, 649] on button "button" at bounding box center [210, 653] width 32 height 32
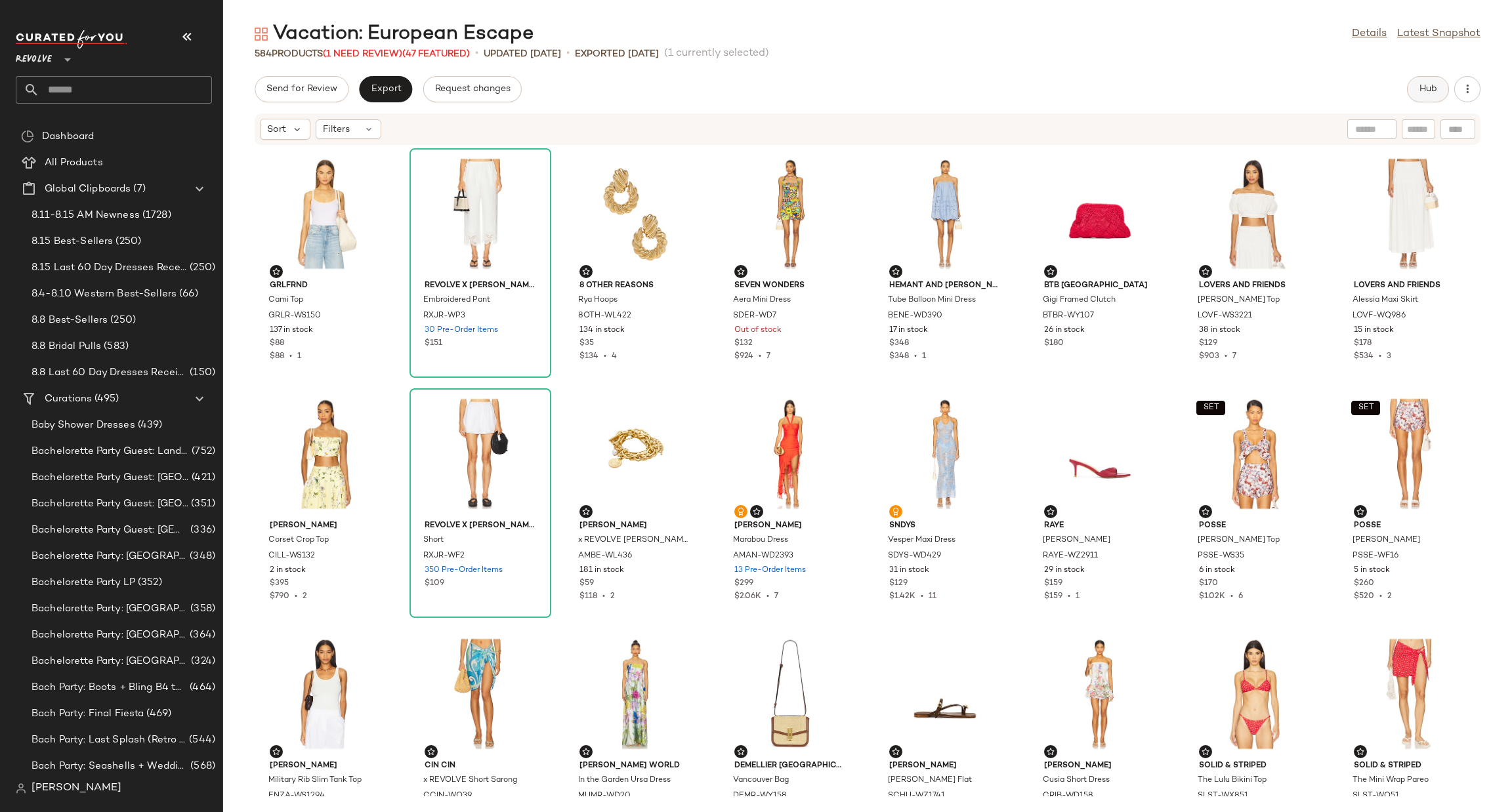
click at [1422, 95] on button "Hub" at bounding box center [1428, 90] width 42 height 26
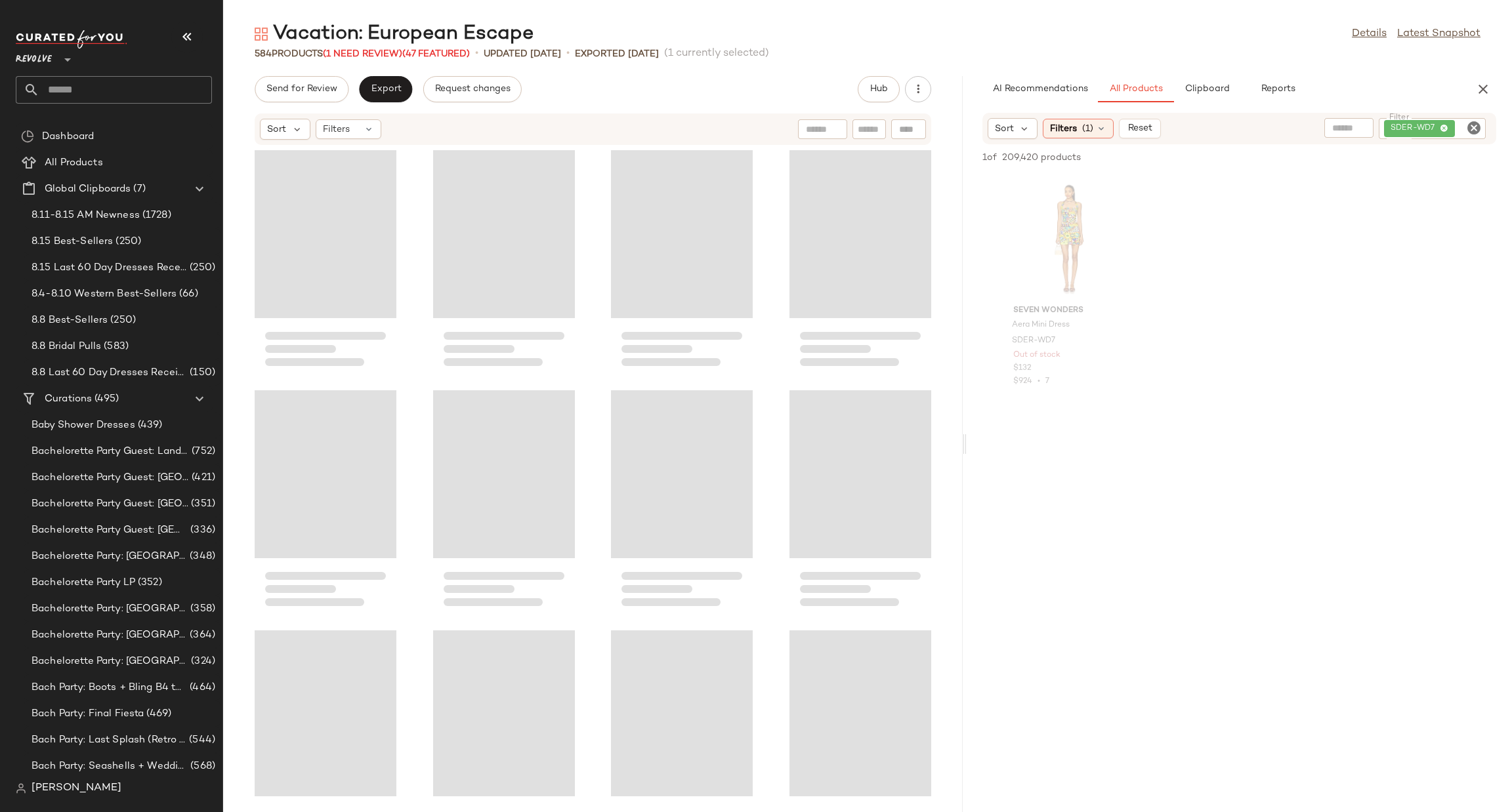
drag, startPoint x: 867, startPoint y: 447, endPoint x: 967, endPoint y: 441, distance: 100.2
click at [967, 441] on div "Vacation: European Escape Details Latest Snapshot 584 Products (1 Need Review) …" at bounding box center [867, 417] width 1289 height 792
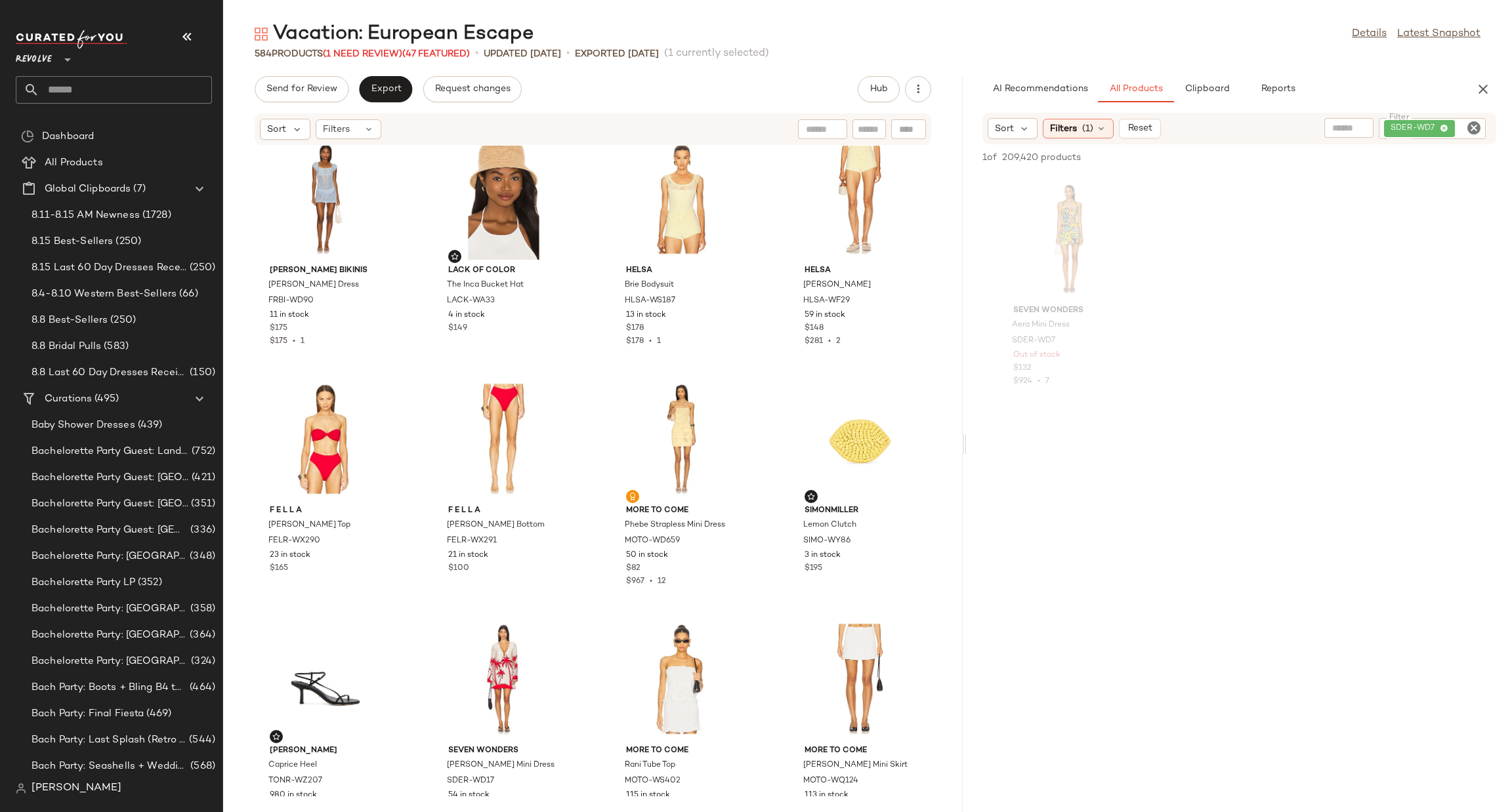
scroll to position [3750, 0]
